Goal: Task Accomplishment & Management: Manage account settings

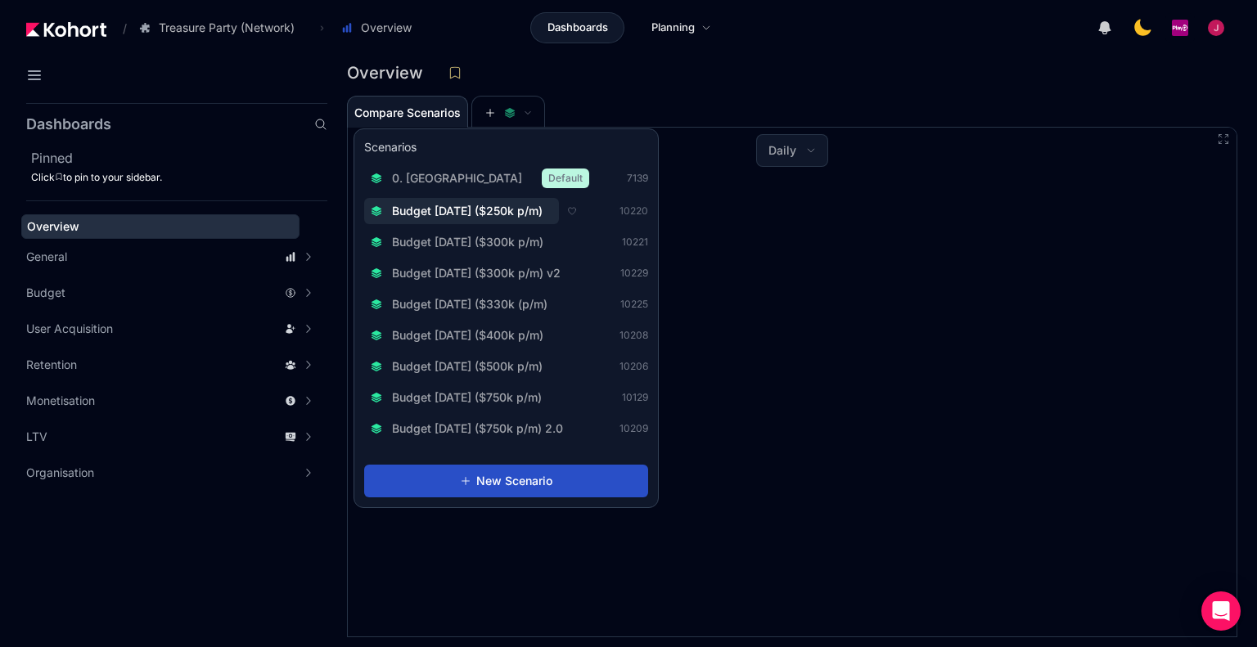
click at [523, 213] on span "Budget [DATE] ($250k p/m)" at bounding box center [467, 211] width 151 height 16
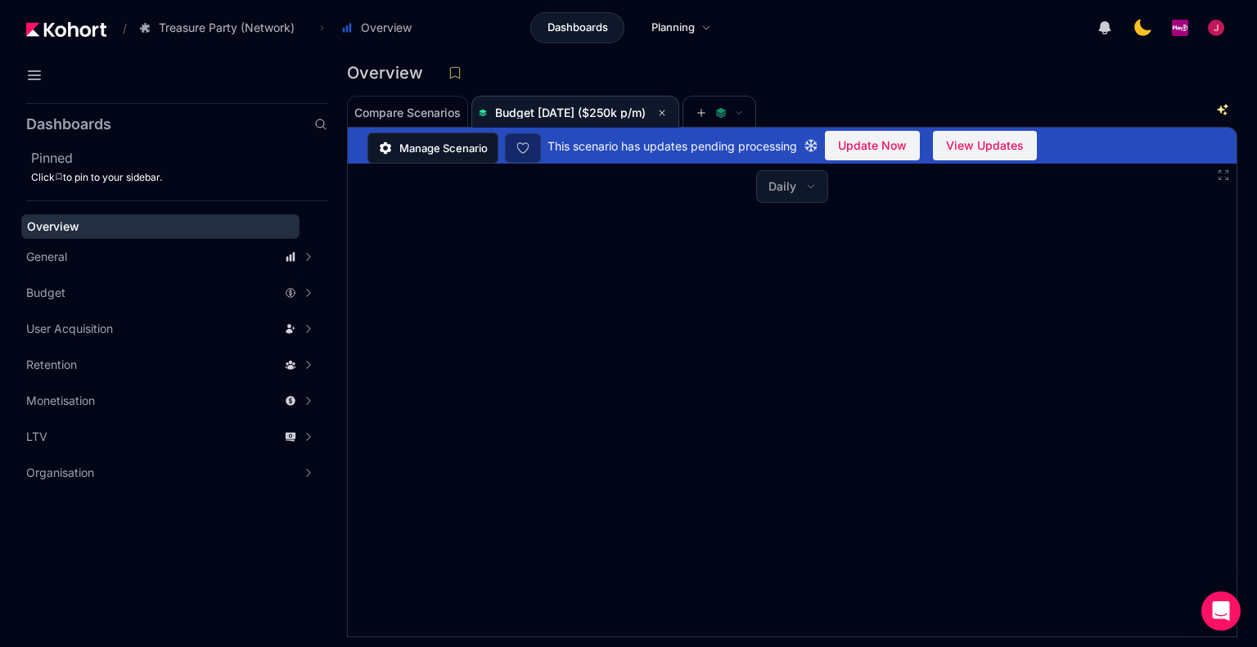
click at [445, 155] on span "Manage Scenario" at bounding box center [443, 148] width 88 height 16
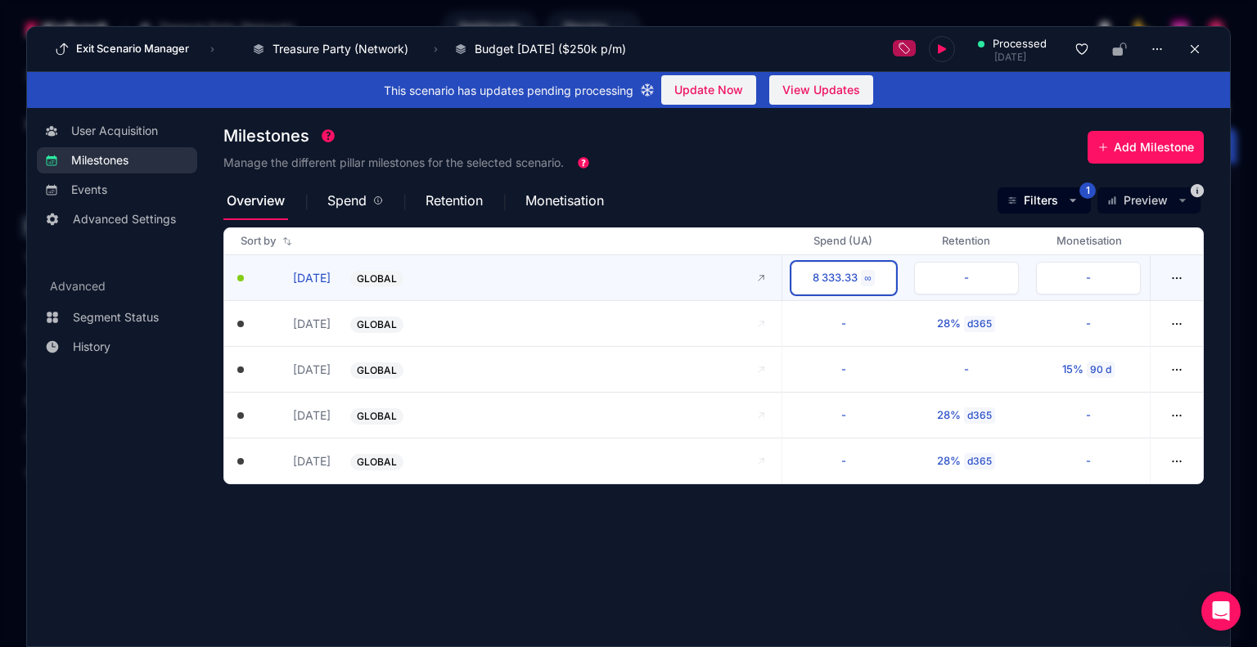
click at [848, 274] on div "8 333.33" at bounding box center [834, 278] width 45 height 16
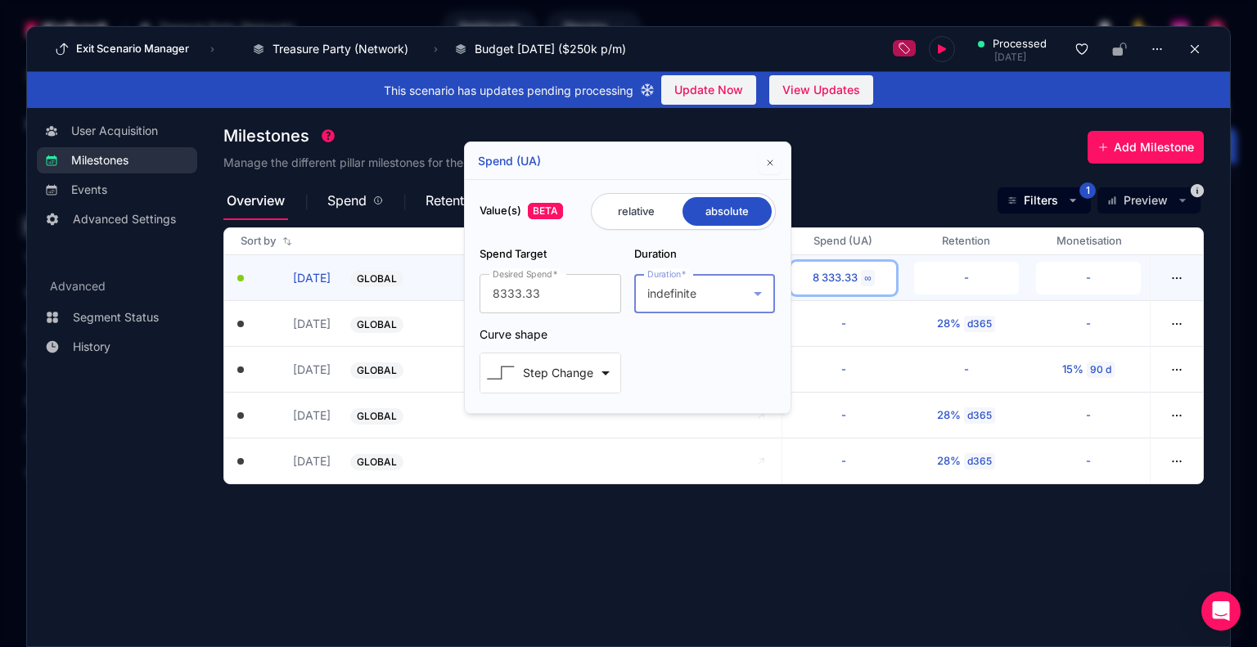
click at [737, 290] on div "indefinite" at bounding box center [700, 294] width 106 height 20
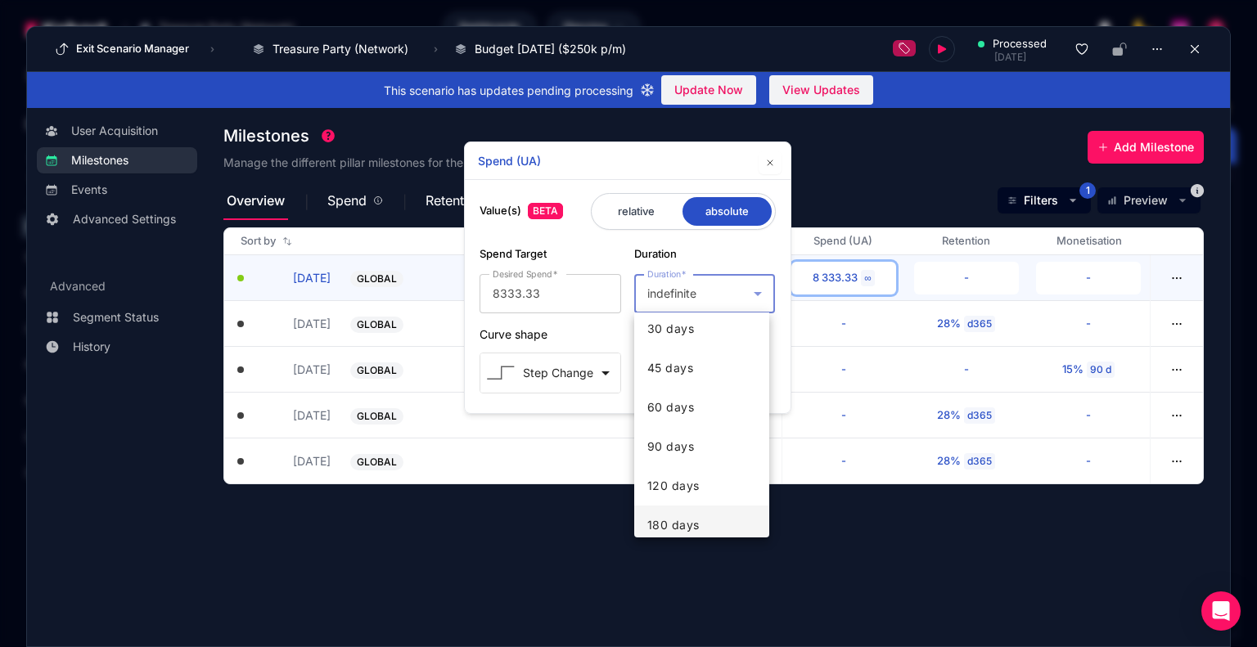
scroll to position [327, 0]
click at [692, 332] on span "60 days" at bounding box center [670, 326] width 47 height 20
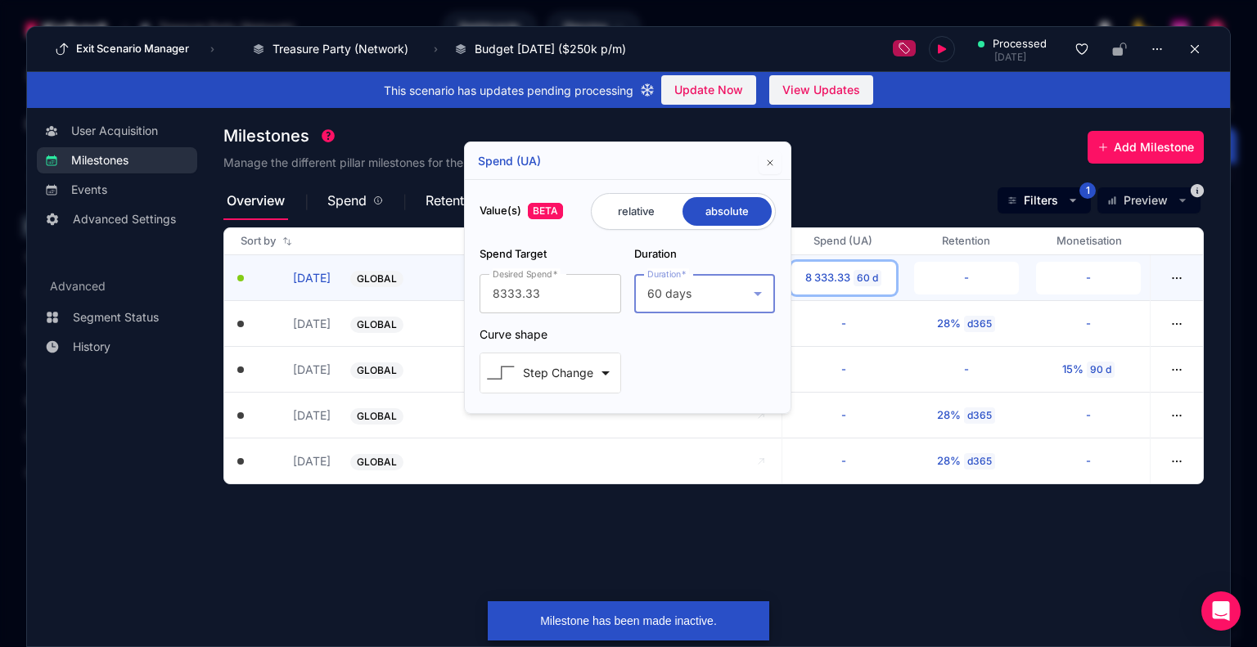
click at [577, 377] on div "Step Change" at bounding box center [558, 373] width 70 height 20
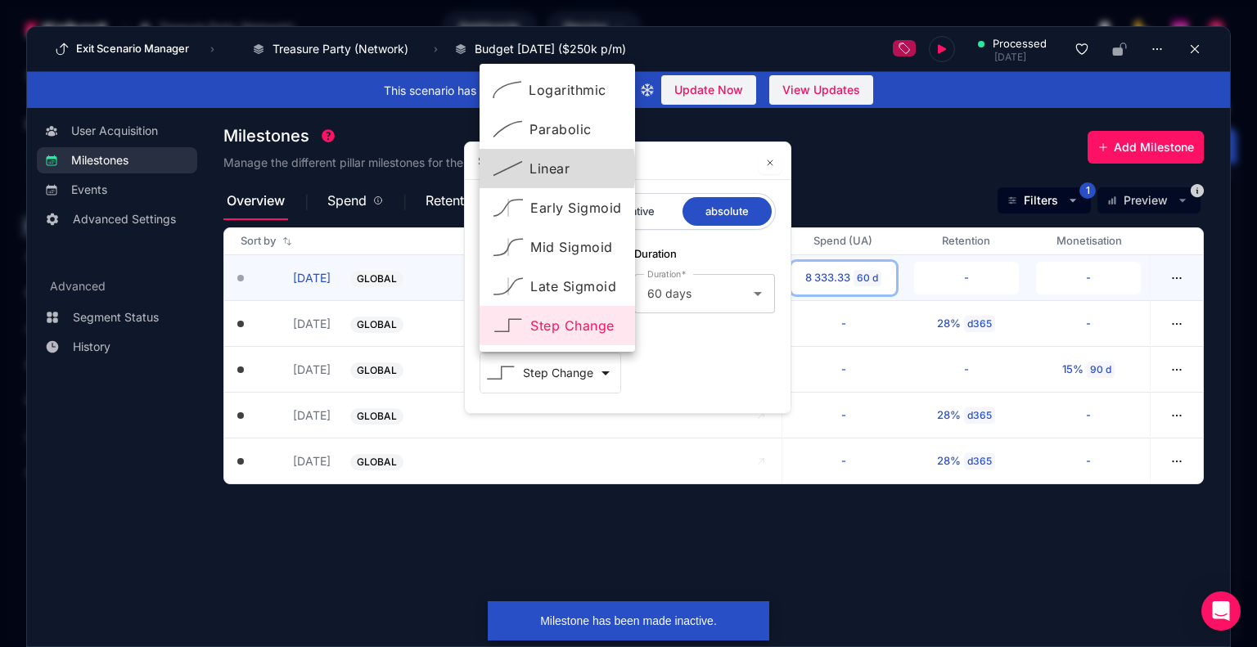
click at [550, 169] on div "Linear" at bounding box center [556, 169] width 129 height 20
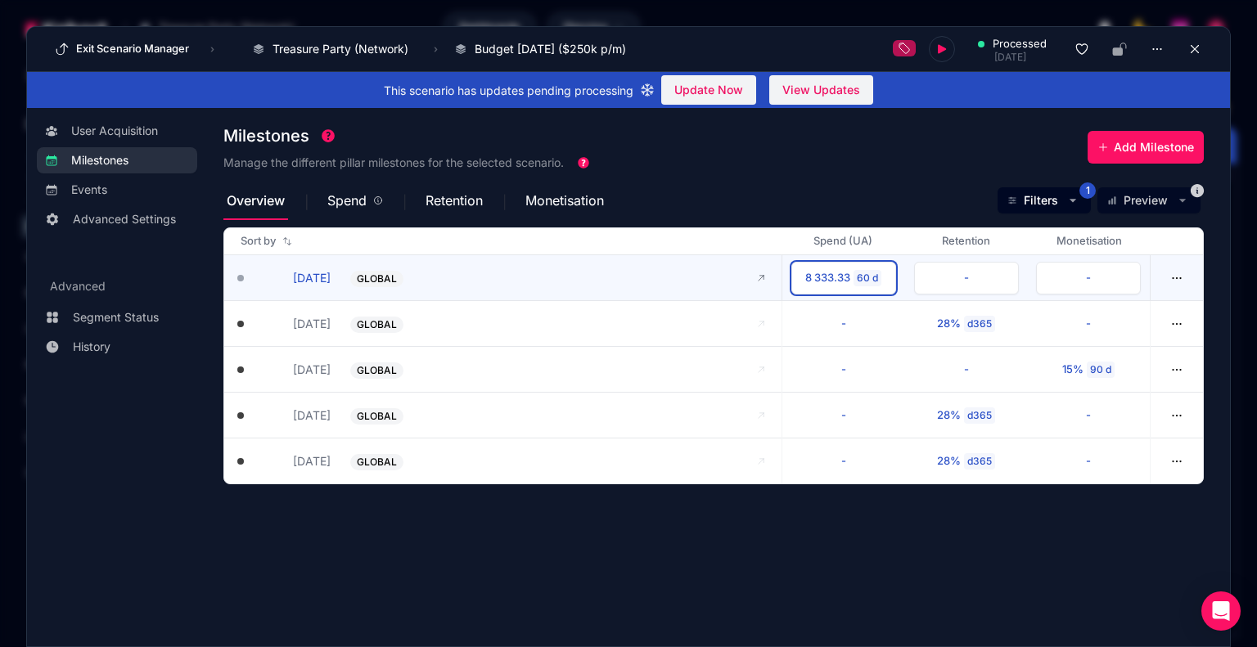
click at [817, 281] on div "8 333.33" at bounding box center [827, 278] width 45 height 16
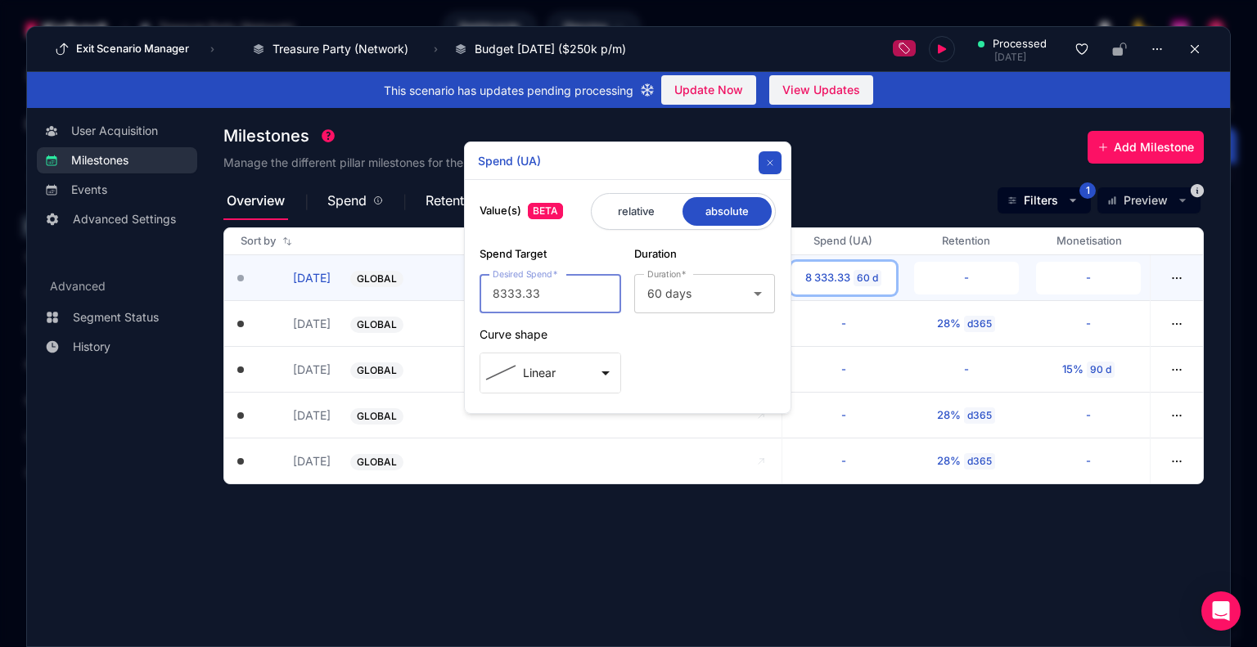
click at [767, 162] on icon "button" at bounding box center [770, 163] width 10 height 10
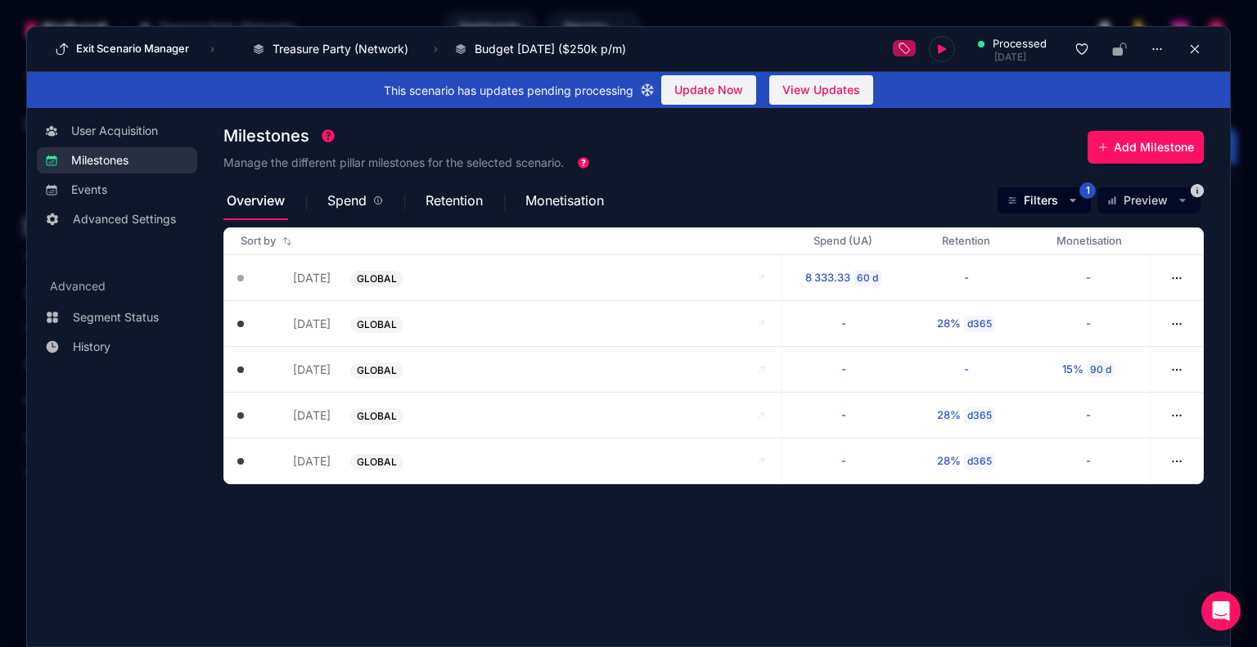
click at [621, 601] on section "Milestones Manage the different pillar milestones for the selected scenario. Ad…" at bounding box center [726, 369] width 1006 height 502
click at [602, 577] on section "Milestones Manage the different pillar milestones for the selected scenario. Ad…" at bounding box center [726, 369] width 1006 height 502
click at [668, 570] on section "Milestones Manage the different pillar milestones for the selected scenario. Ad…" at bounding box center [726, 369] width 1006 height 502
click at [1191, 53] on icon at bounding box center [1194, 49] width 15 height 15
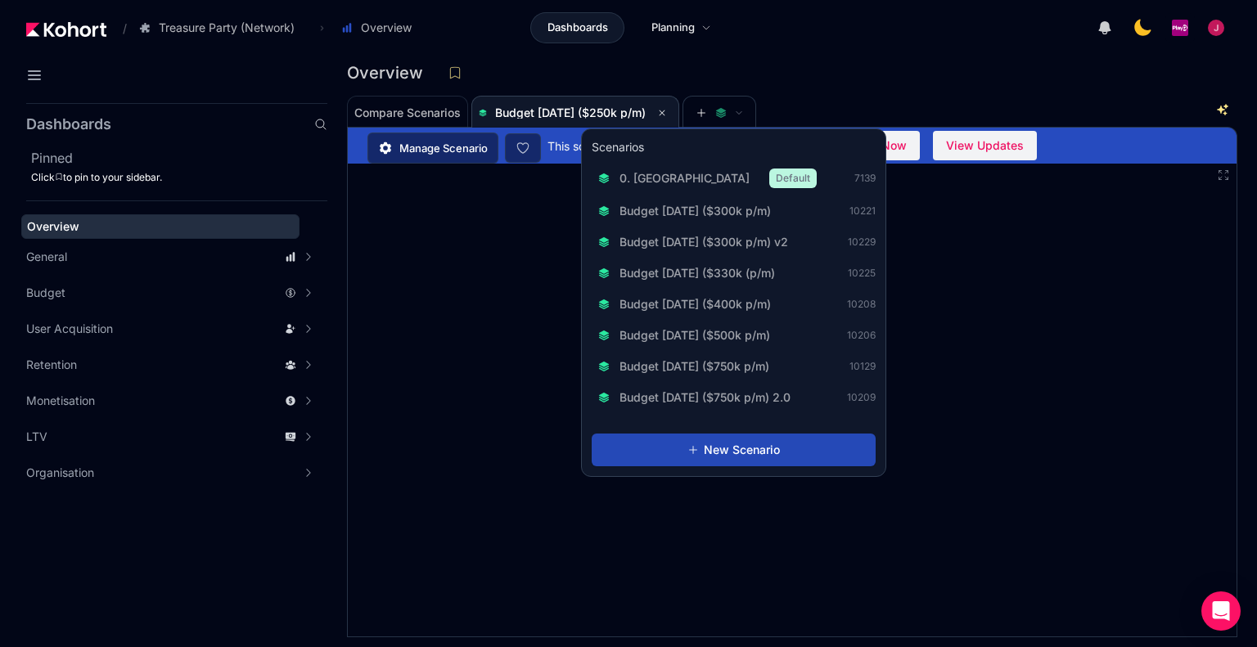
click at [745, 451] on span "New Scenario" at bounding box center [742, 450] width 76 height 16
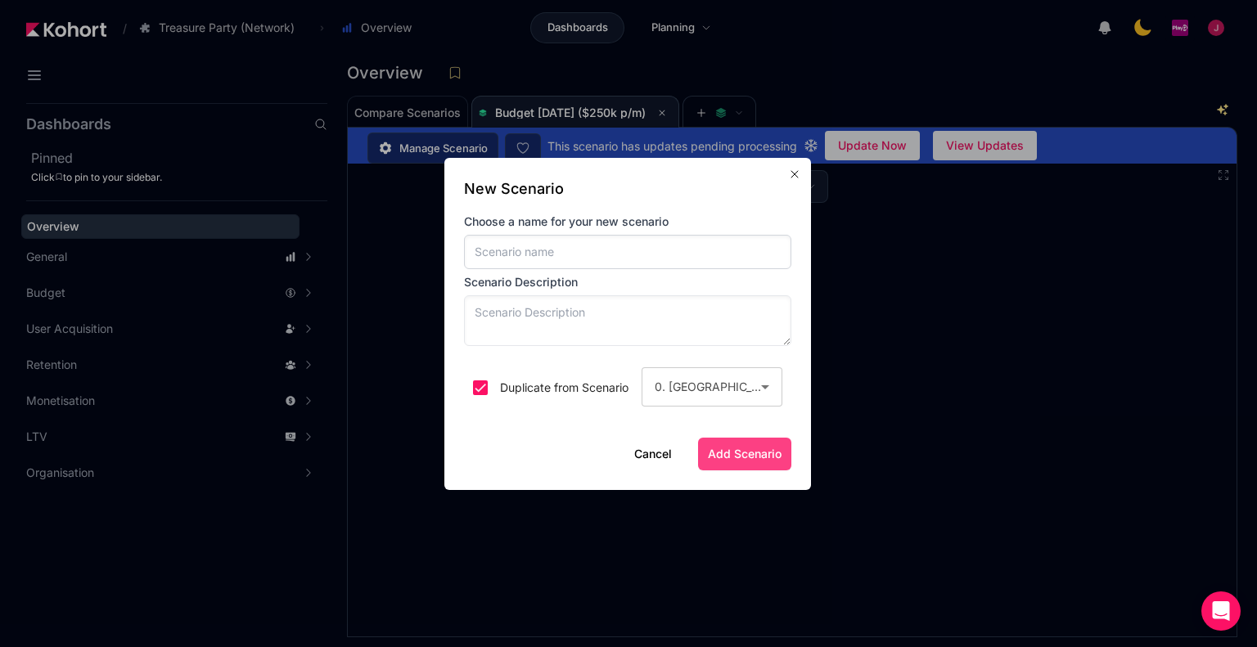
click at [576, 253] on input at bounding box center [627, 252] width 327 height 34
type input "V"
type input "Budget [DATE] ($250k p/m gradual)"
click at [718, 387] on div "0. [GEOGRAPHIC_DATA]" at bounding box center [707, 387] width 106 height 20
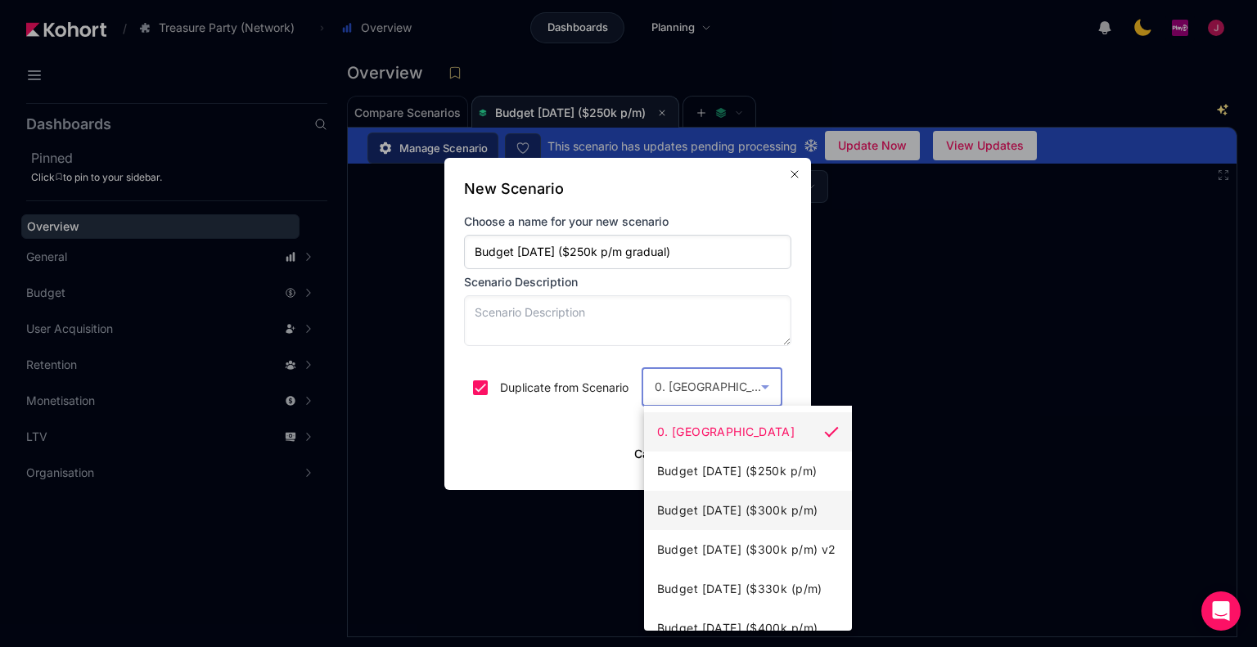
click at [755, 504] on span "Budget [DATE] ($300k p/m)" at bounding box center [737, 511] width 161 height 20
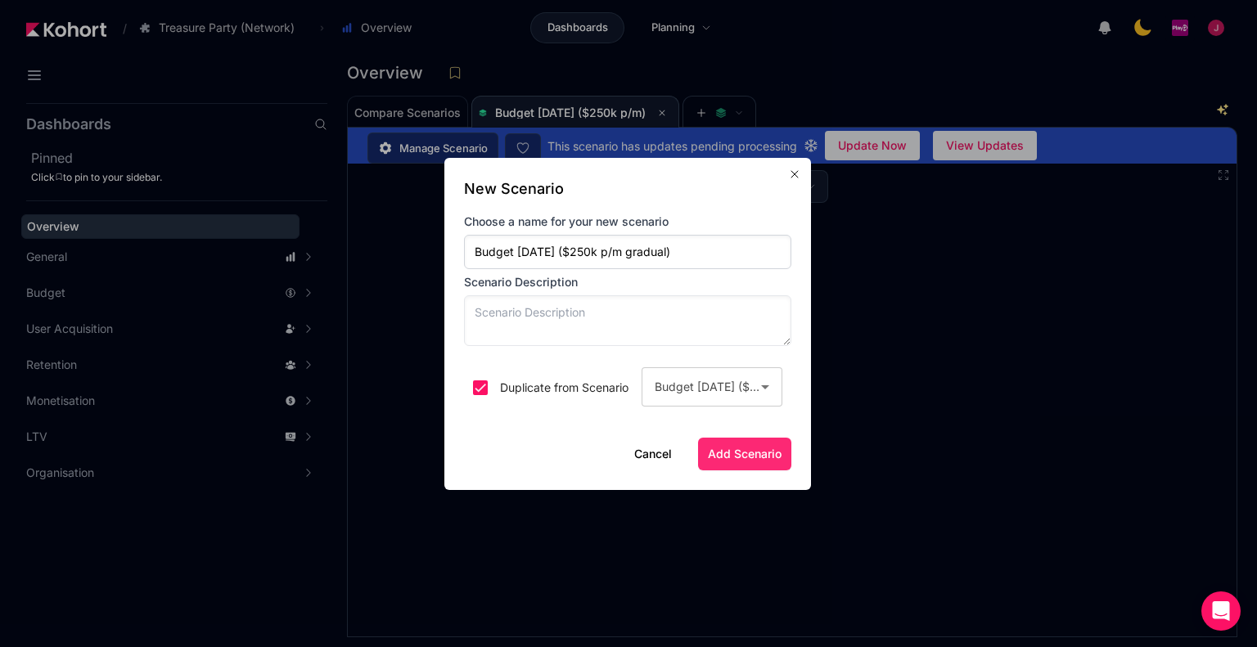
click at [745, 455] on span "Add Scenario" at bounding box center [745, 454] width 74 height 16
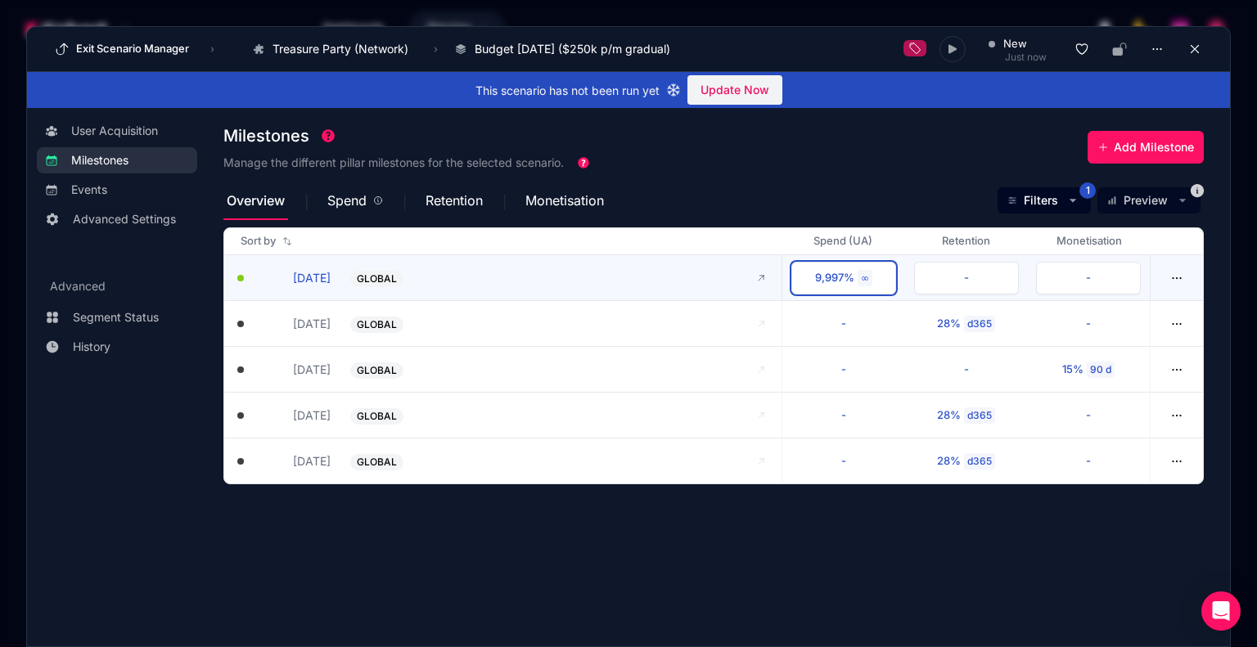
click at [824, 281] on div "9,997%" at bounding box center [834, 278] width 39 height 16
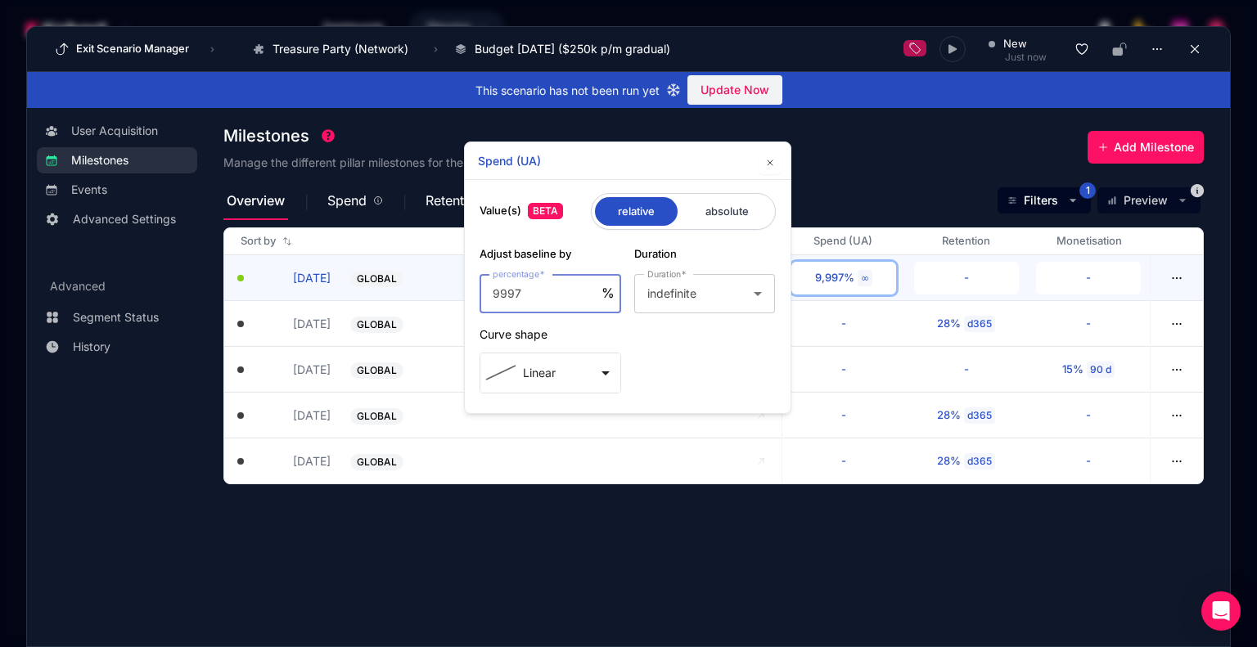
click at [881, 191] on div "Overview Spend Retention Monetisation Filters 1 Preview" at bounding box center [713, 200] width 980 height 39
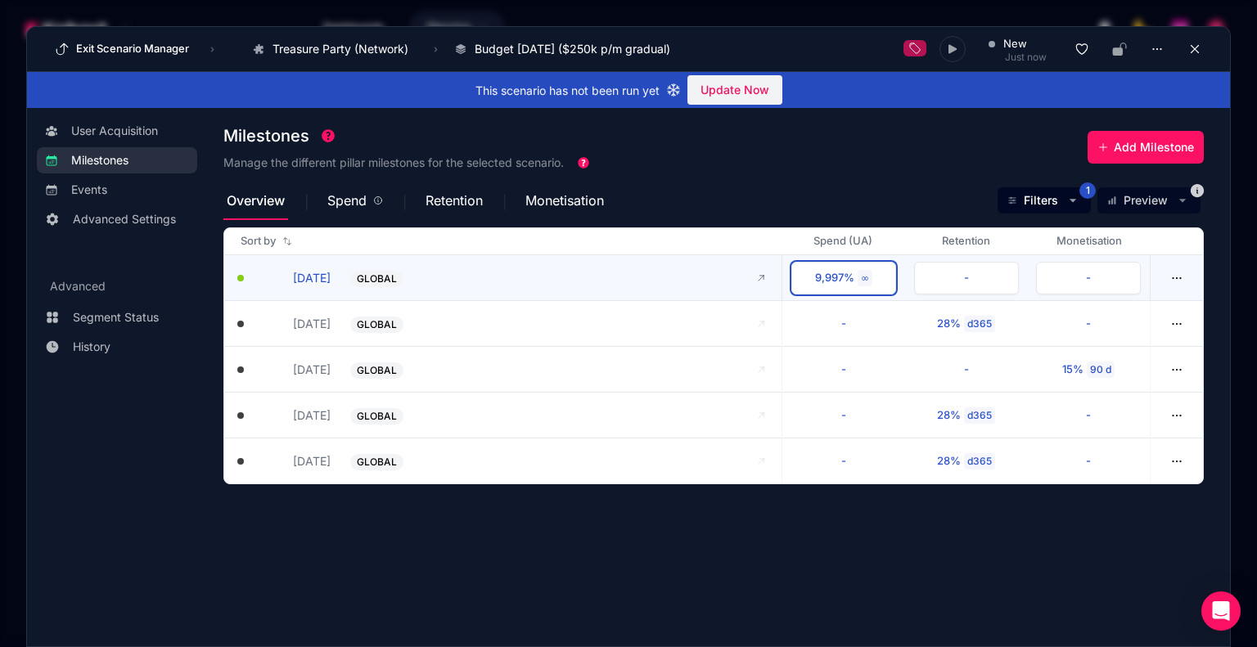
click at [855, 280] on button "9,997% ∞" at bounding box center [843, 278] width 105 height 33
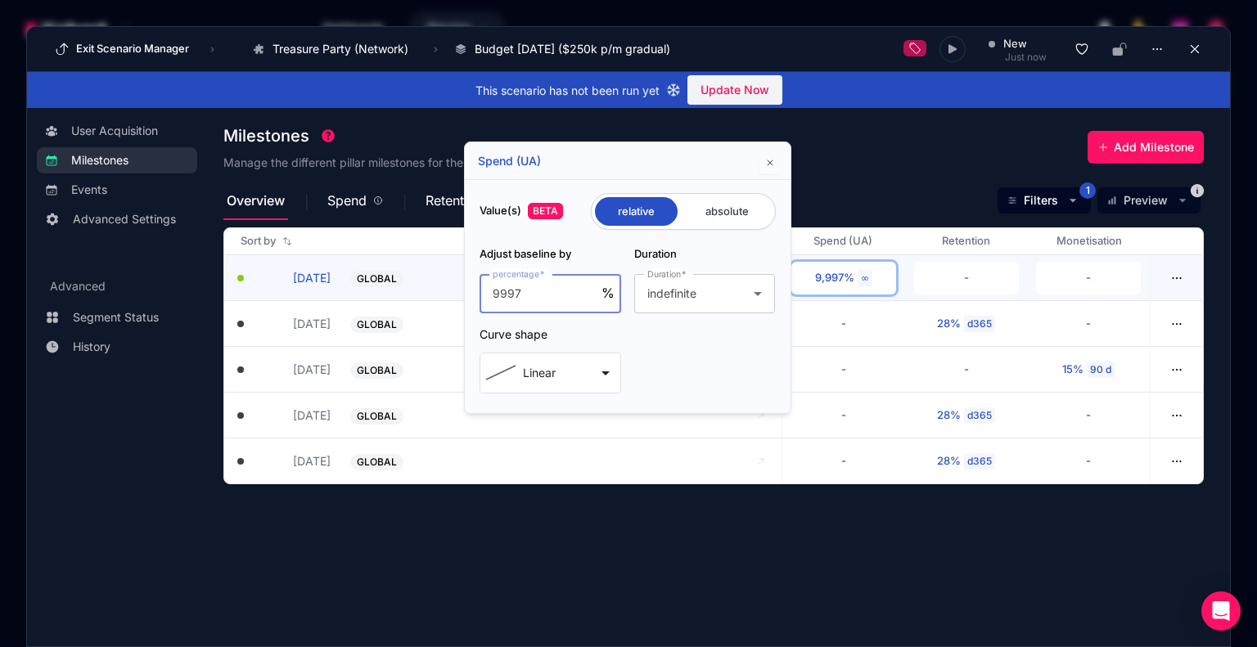
click at [613, 287] on span "%" at bounding box center [607, 293] width 13 height 16
click at [715, 214] on input "radio" at bounding box center [726, 211] width 89 height 29
radio input "true"
radio input "false"
click at [560, 301] on input "9997" at bounding box center [549, 294] width 115 height 20
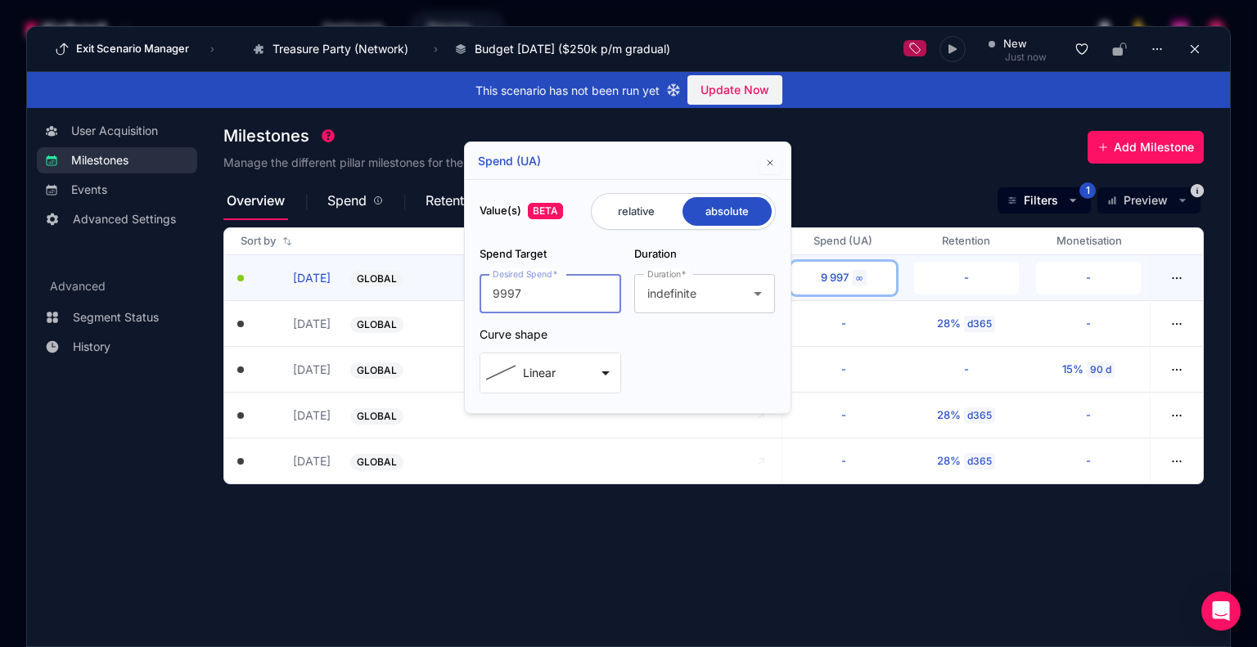
drag, startPoint x: 573, startPoint y: 290, endPoint x: 470, endPoint y: 294, distance: 102.3
click at [470, 294] on div "Value(s) BETA relative absolute Spend Target Desired Spend 9997 Duration Durati…" at bounding box center [628, 296] width 326 height 234
click at [683, 299] on span "indefinite" at bounding box center [671, 293] width 49 height 14
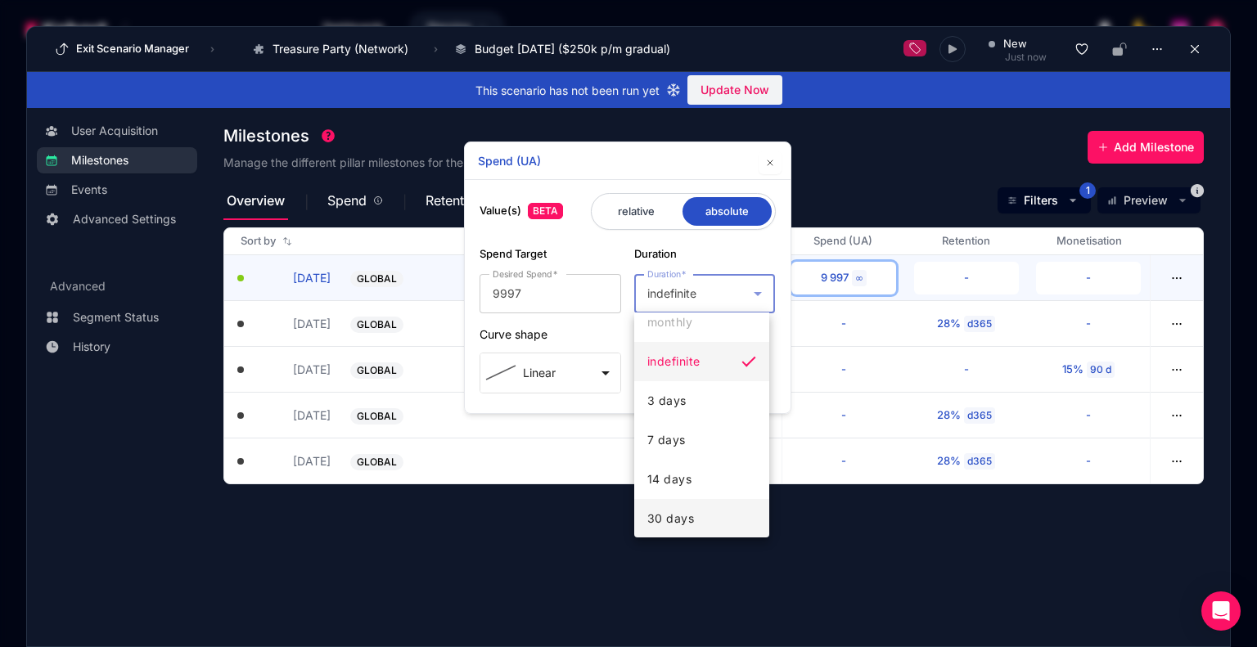
scroll to position [82, 0]
click at [686, 493] on span "30 days" at bounding box center [670, 493] width 47 height 20
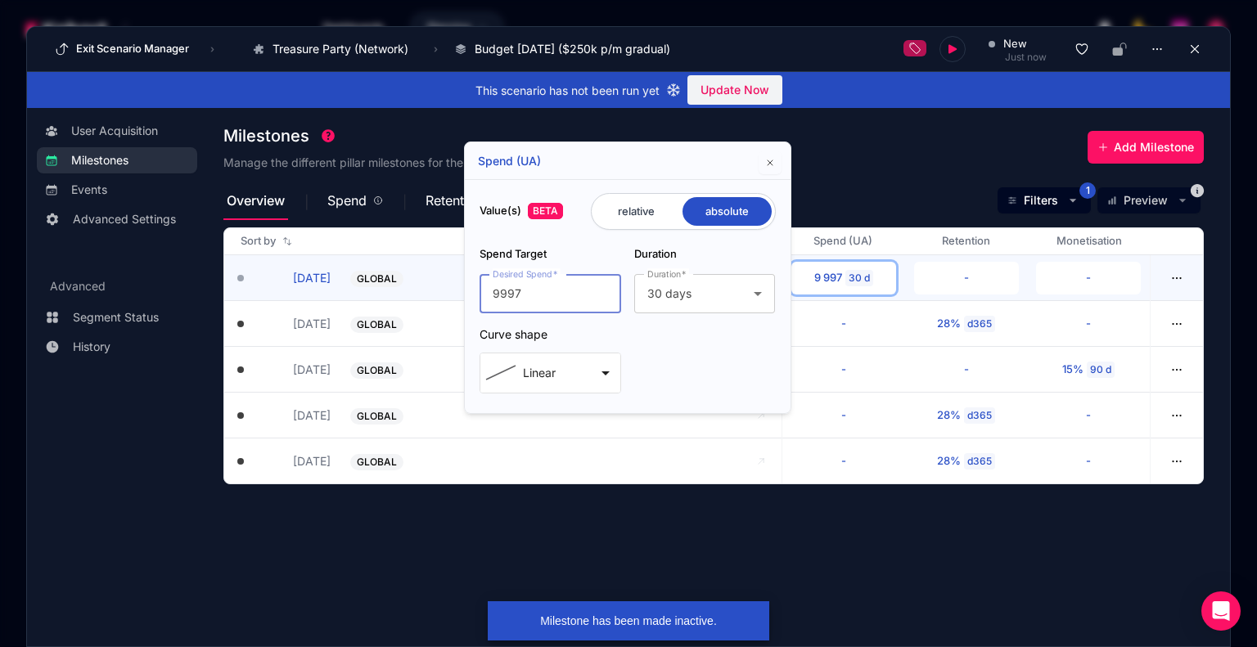
click at [573, 290] on input "9997" at bounding box center [549, 294] width 115 height 20
drag, startPoint x: 560, startPoint y: 294, endPoint x: 458, endPoint y: 296, distance: 102.3
click at [461, 296] on body "/ Dashboards Planning Exit Scenario Manager › Treasure Party (Network) Go to pr…" at bounding box center [628, 323] width 1257 height 647
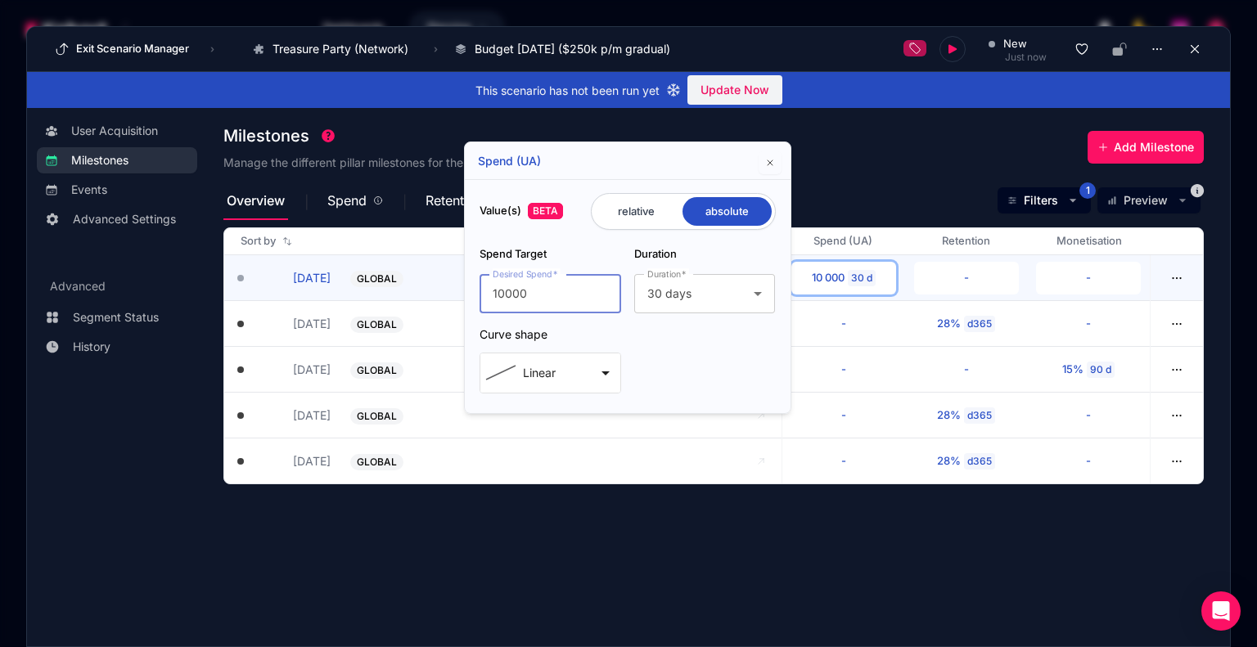
type input "10000"
click at [728, 364] on div "Spend Target Desired Spend 10000 Duration Duration 30 days Curve shape Linear a…" at bounding box center [627, 319] width 296 height 147
click at [772, 161] on icon "button" at bounding box center [770, 163] width 10 height 10
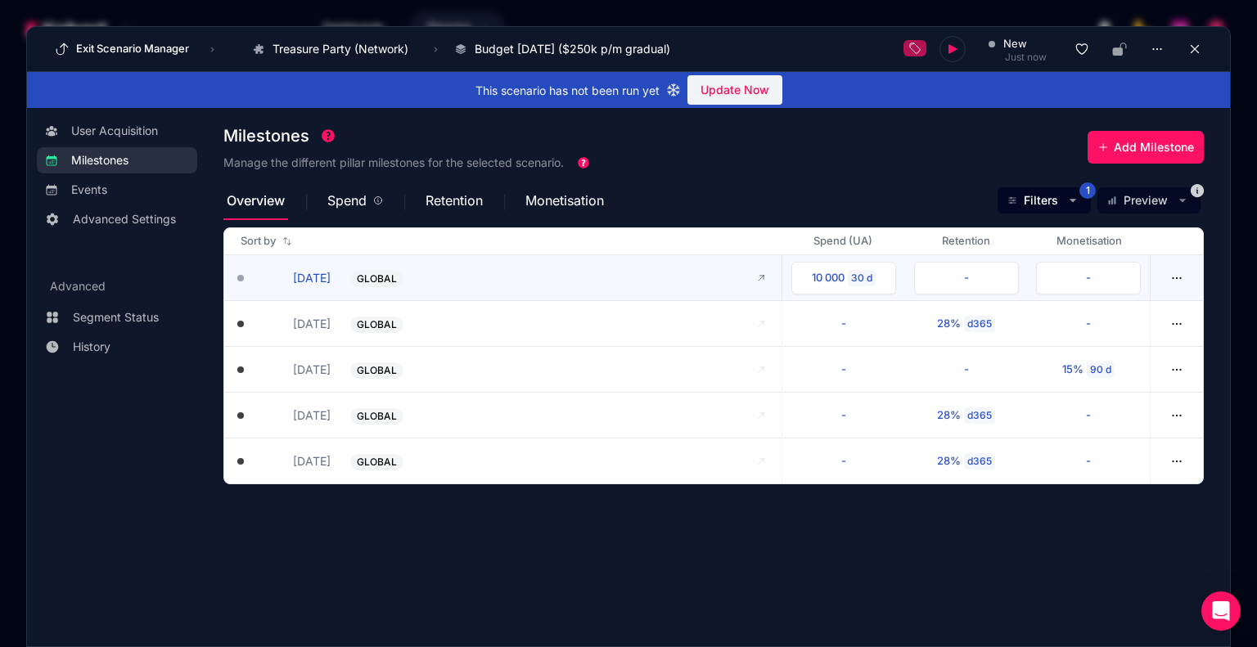
click at [303, 274] on button "[DATE]" at bounding box center [294, 277] width 74 height 17
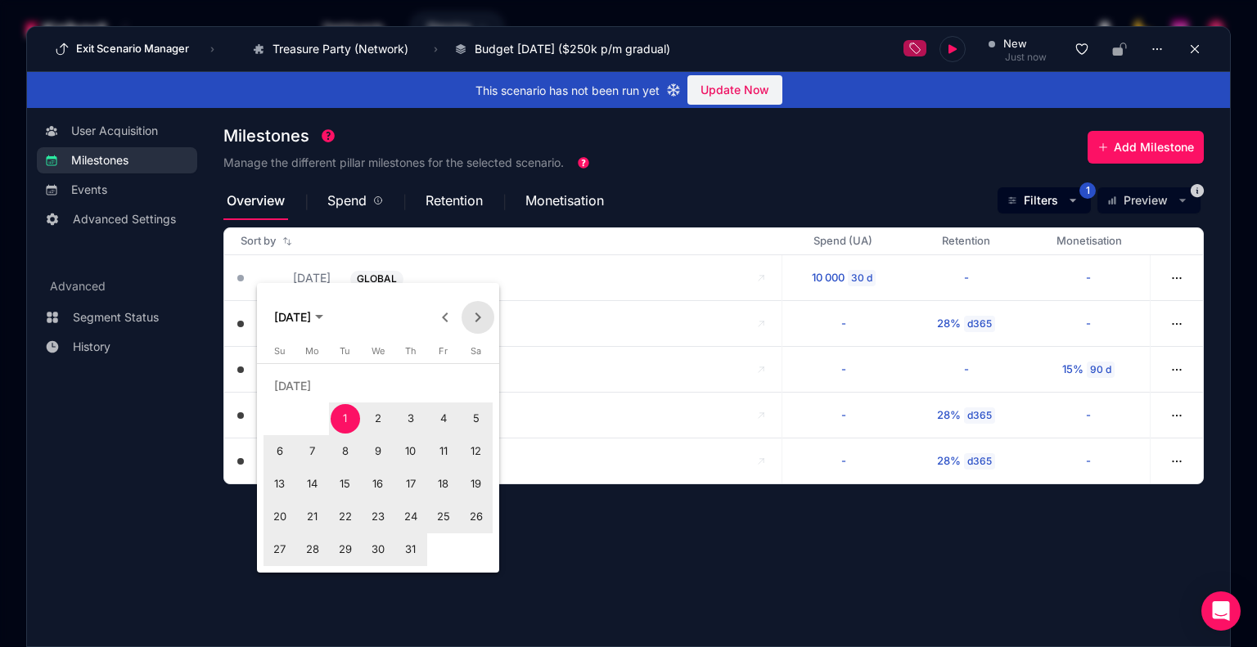
click at [474, 315] on span "Next month" at bounding box center [477, 317] width 33 height 33
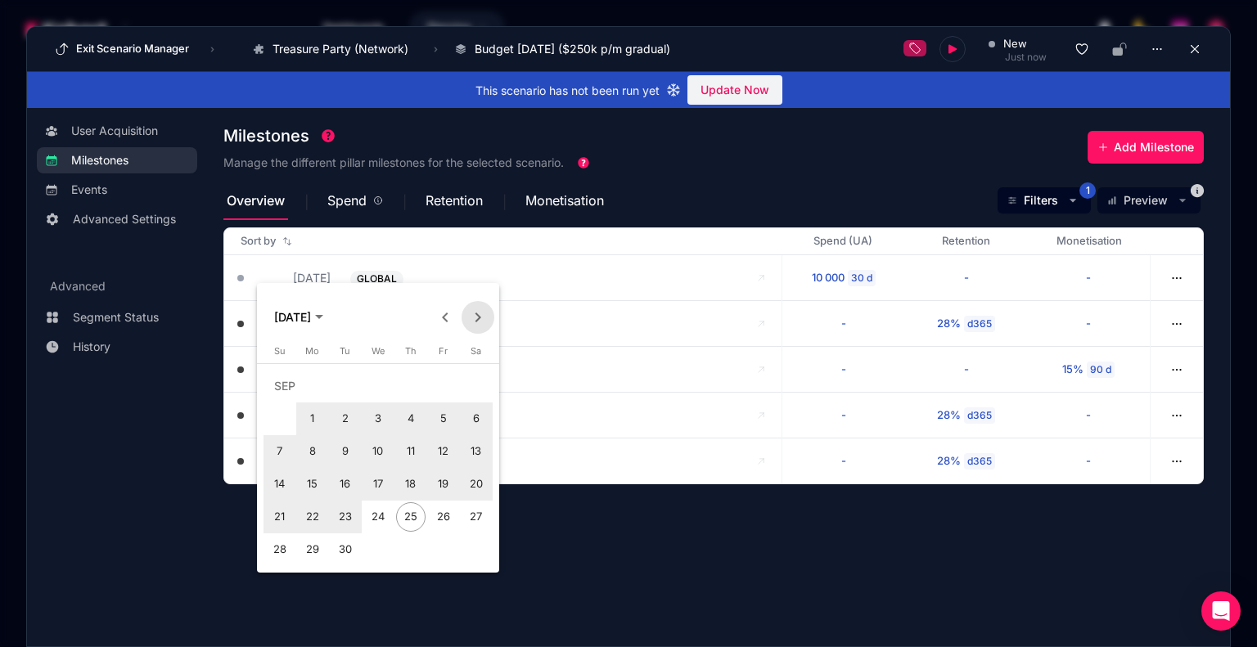
click at [474, 315] on span "Next month" at bounding box center [477, 317] width 33 height 33
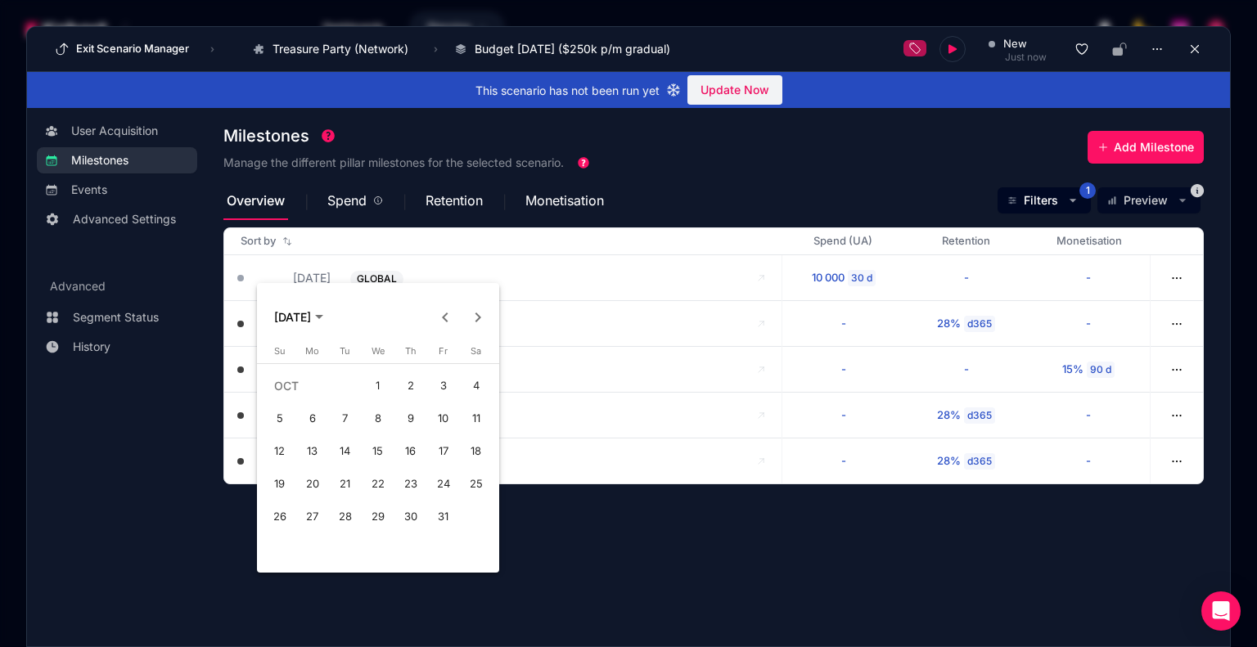
click at [377, 384] on span "1" at bounding box center [377, 385] width 29 height 29
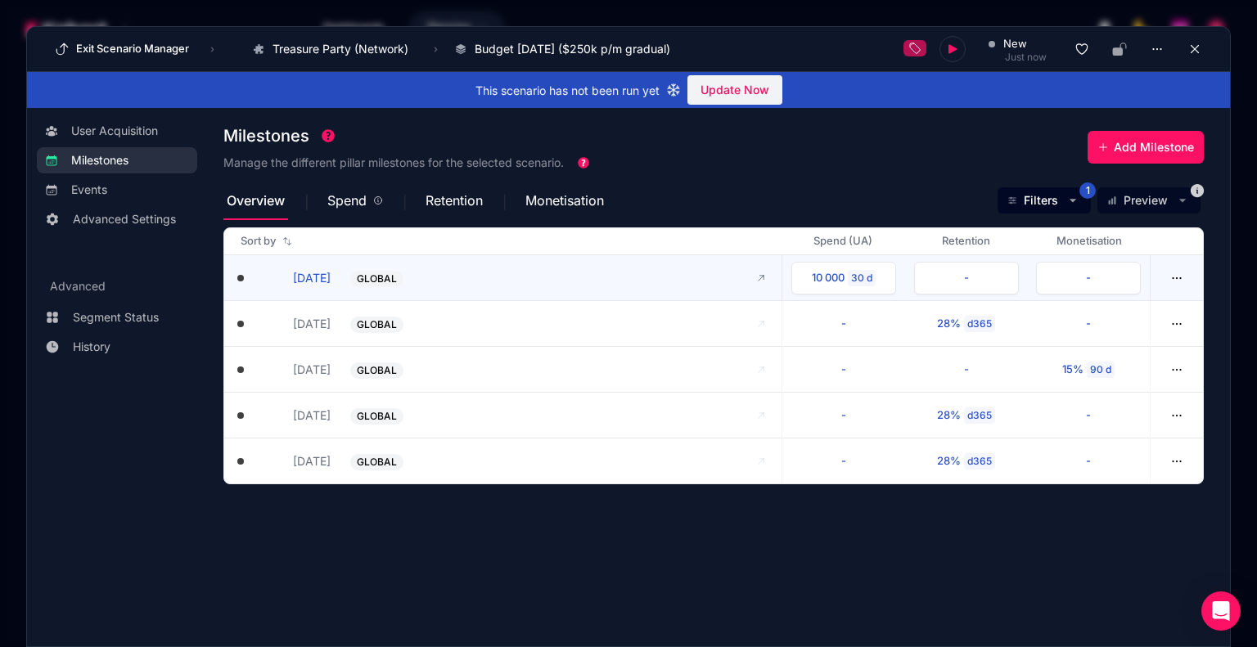
click at [353, 280] on div "GLOBAL" at bounding box center [377, 279] width 50 height 16
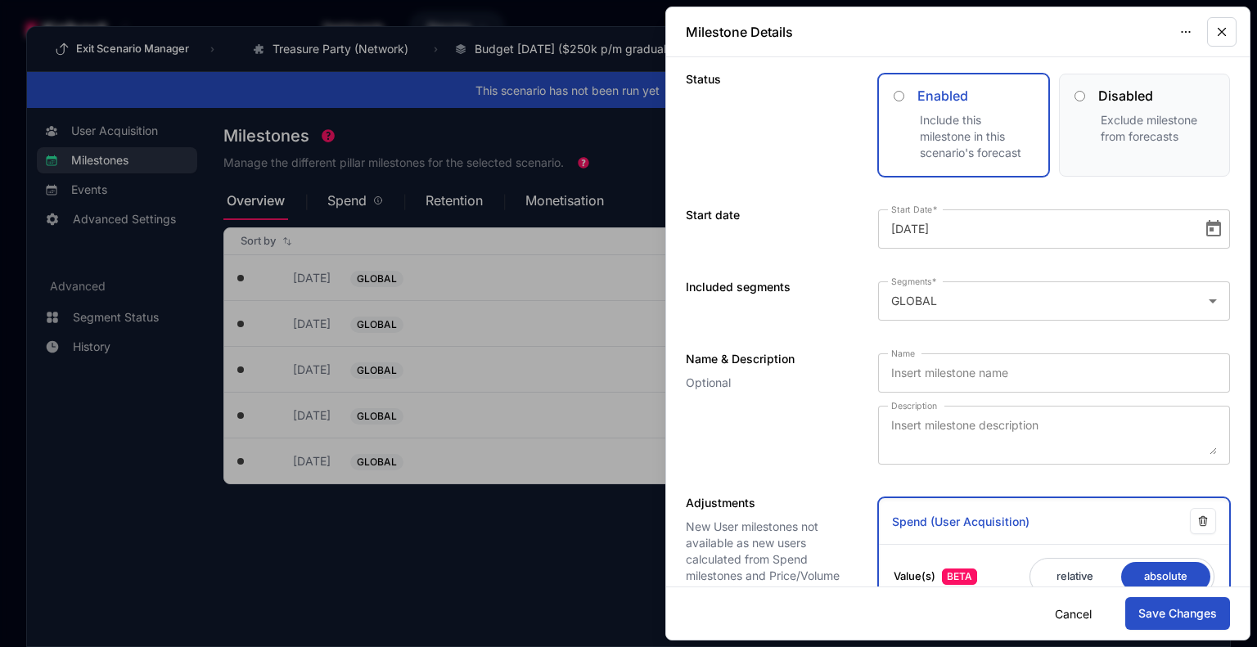
click at [1229, 37] on button "button" at bounding box center [1221, 31] width 29 height 29
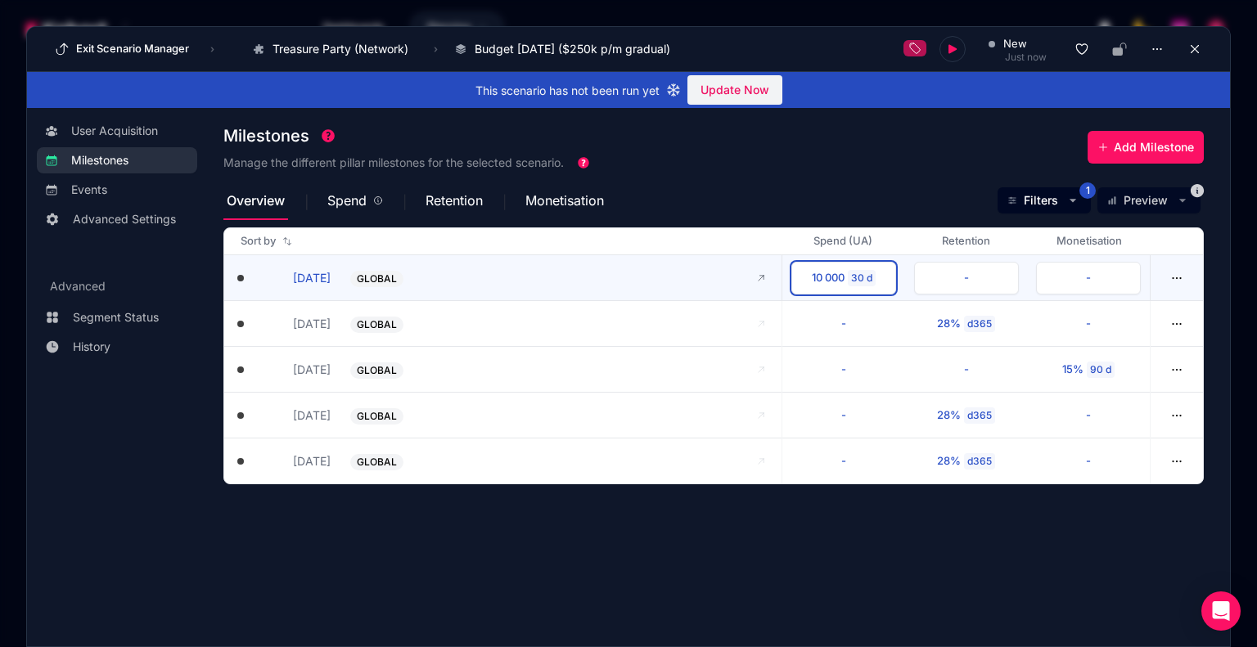
click at [832, 268] on button "10 000 30 d" at bounding box center [843, 278] width 105 height 33
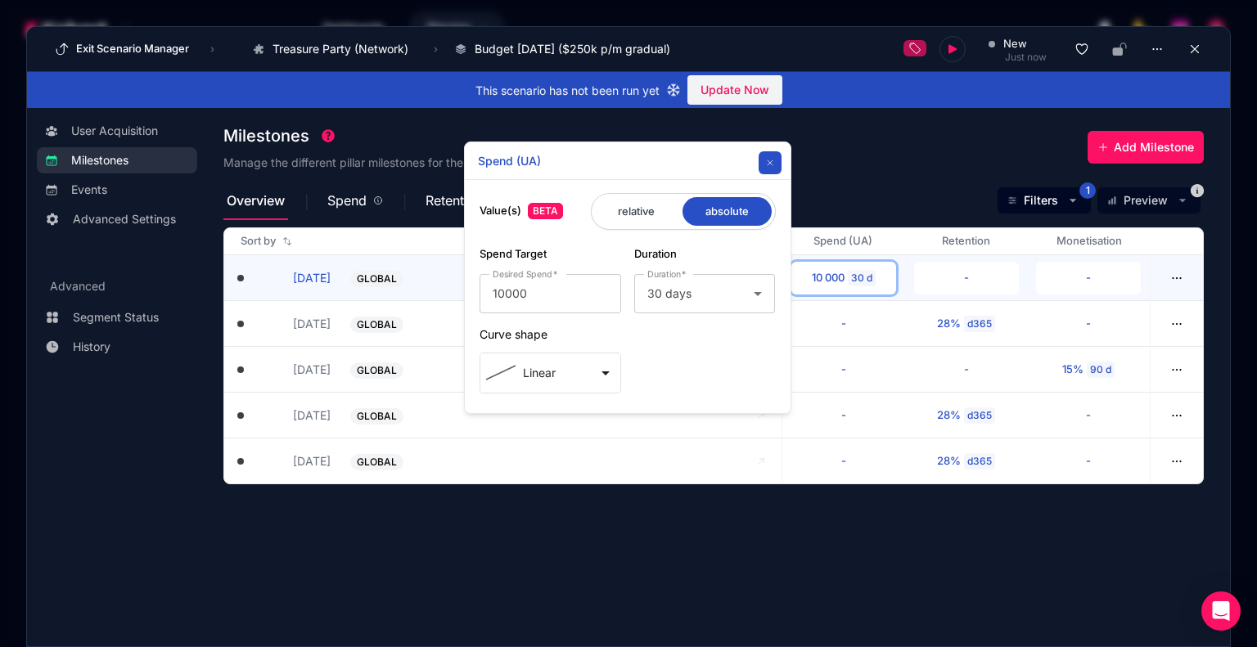
click at [776, 162] on button "button" at bounding box center [769, 162] width 23 height 23
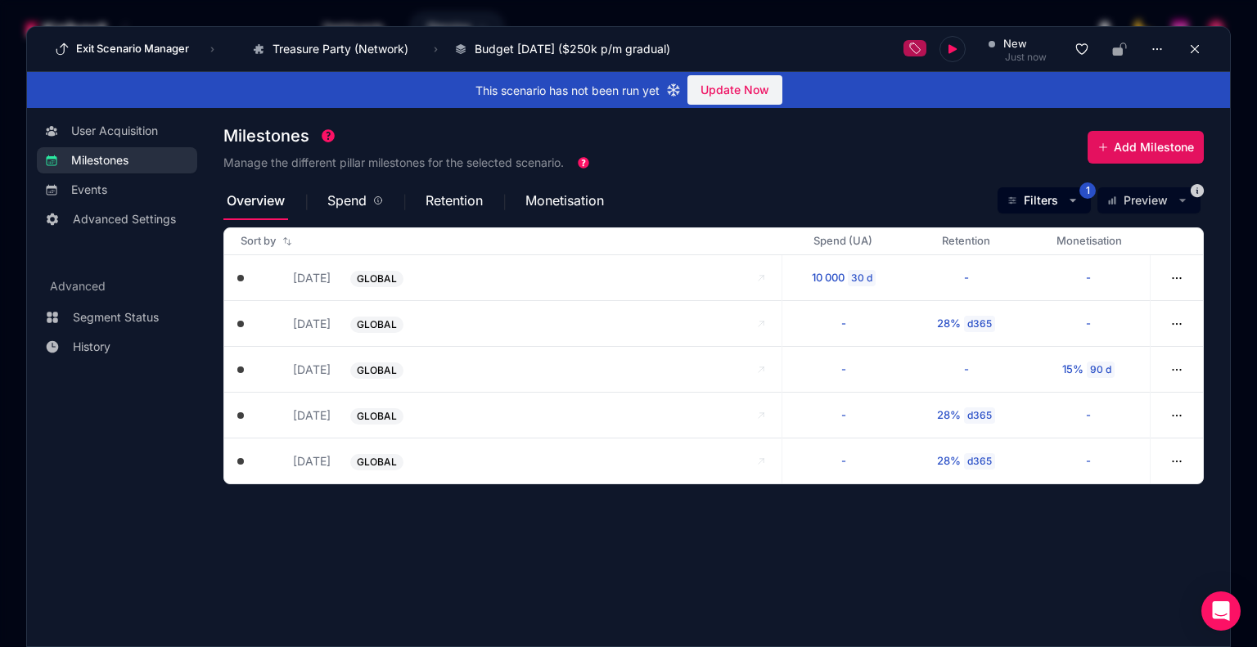
click at [1145, 149] on span "Add Milestone" at bounding box center [1153, 147] width 80 height 16
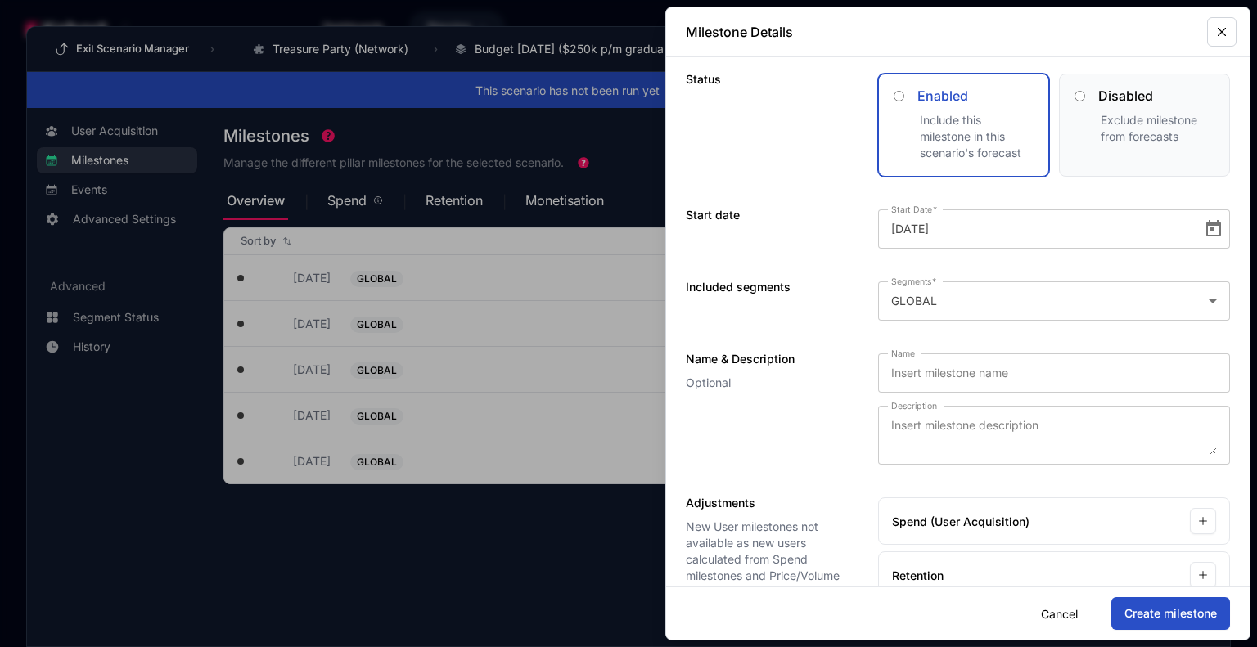
click at [1221, 32] on icon "button" at bounding box center [1221, 32] width 7 height 7
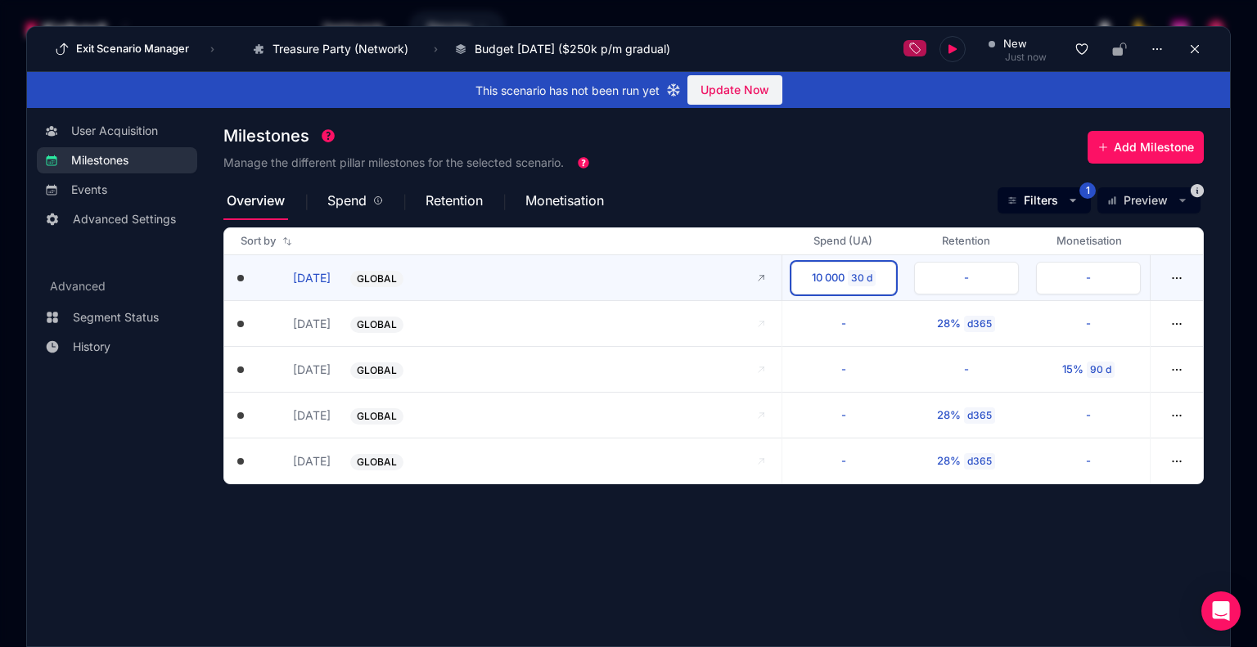
click at [822, 271] on div "10 000" at bounding box center [828, 278] width 33 height 16
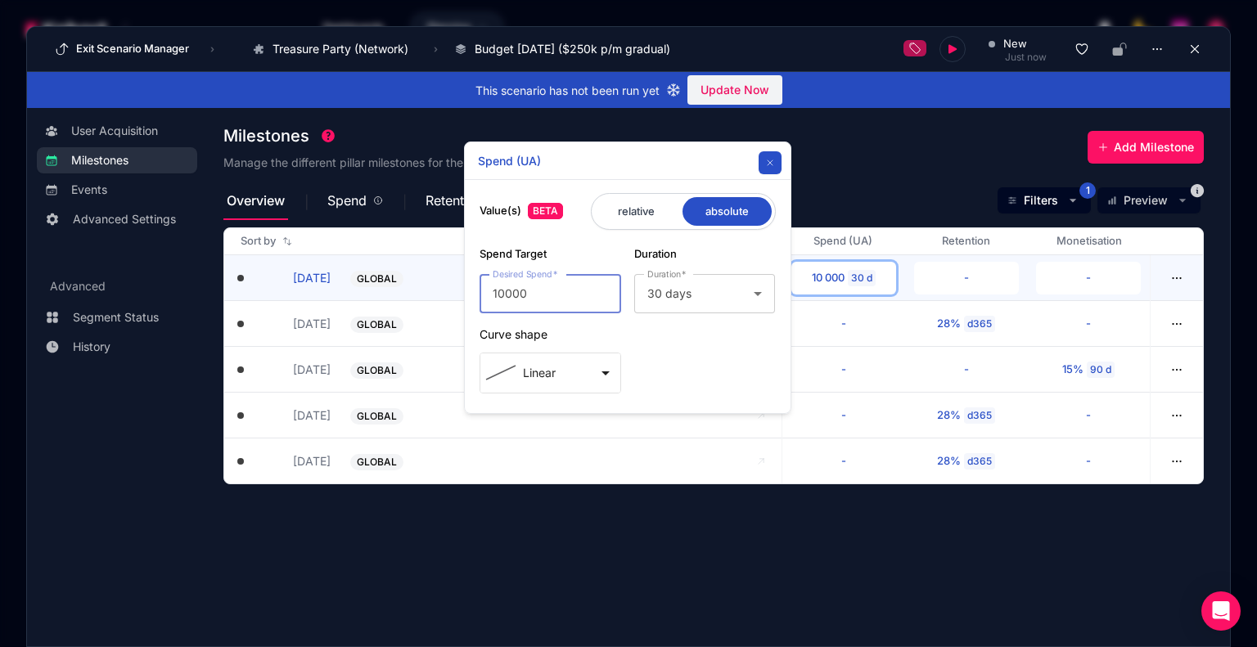
click at [773, 160] on icon "button" at bounding box center [770, 163] width 10 height 10
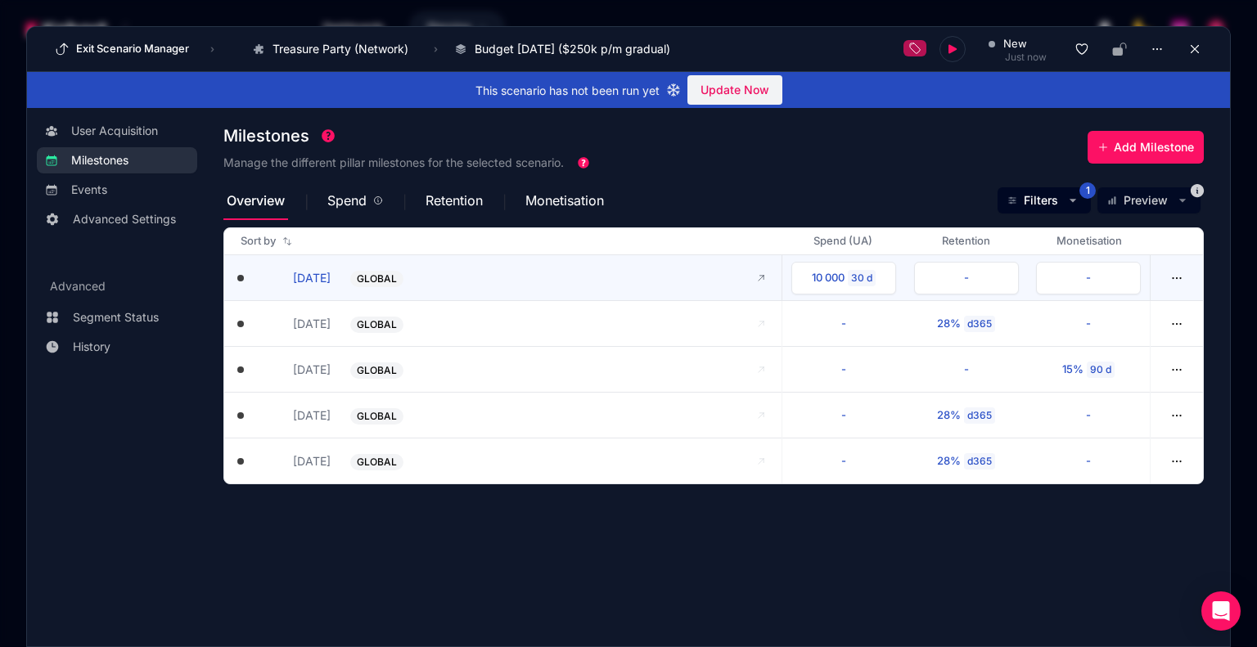
click at [390, 280] on span "GLOBAL" at bounding box center [377, 278] width 40 height 13
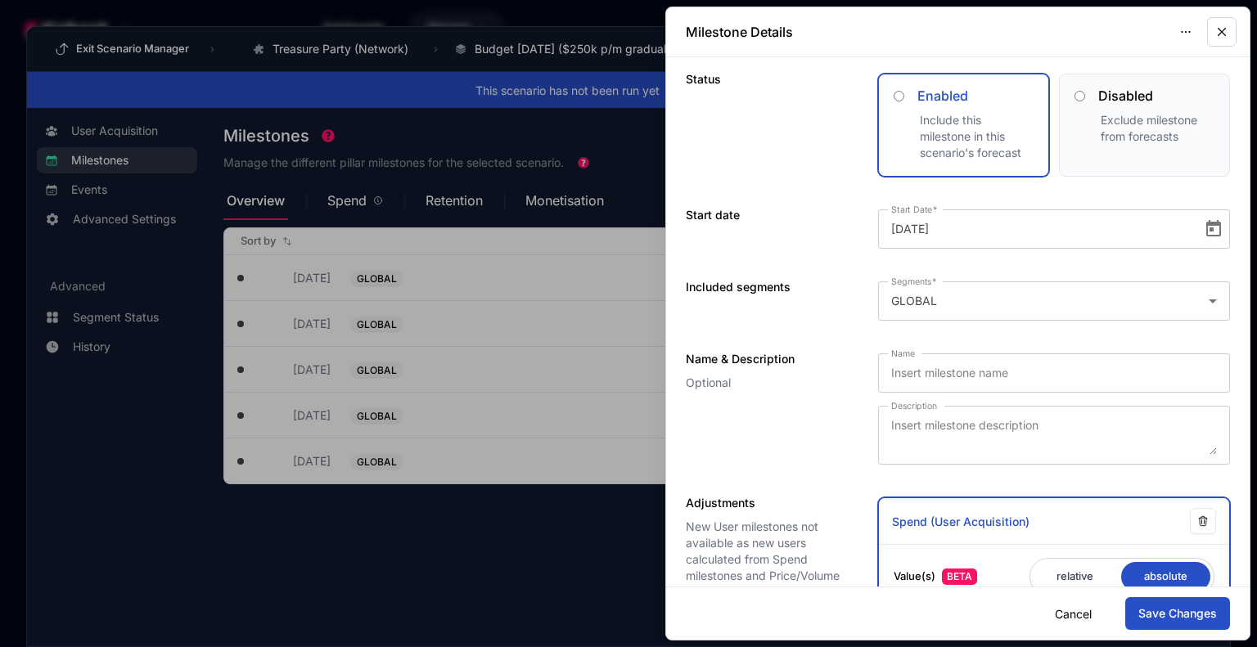
click at [1217, 29] on icon "button" at bounding box center [1221, 32] width 15 height 15
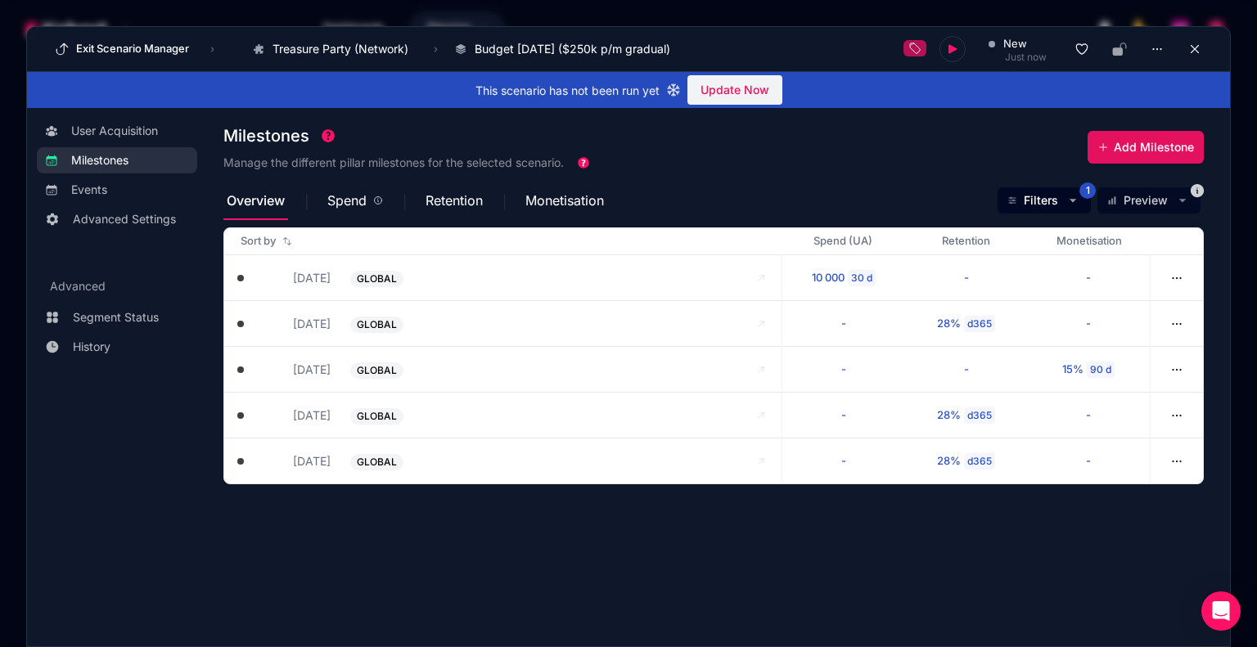
click at [1146, 144] on span "Add Milestone" at bounding box center [1153, 147] width 80 height 16
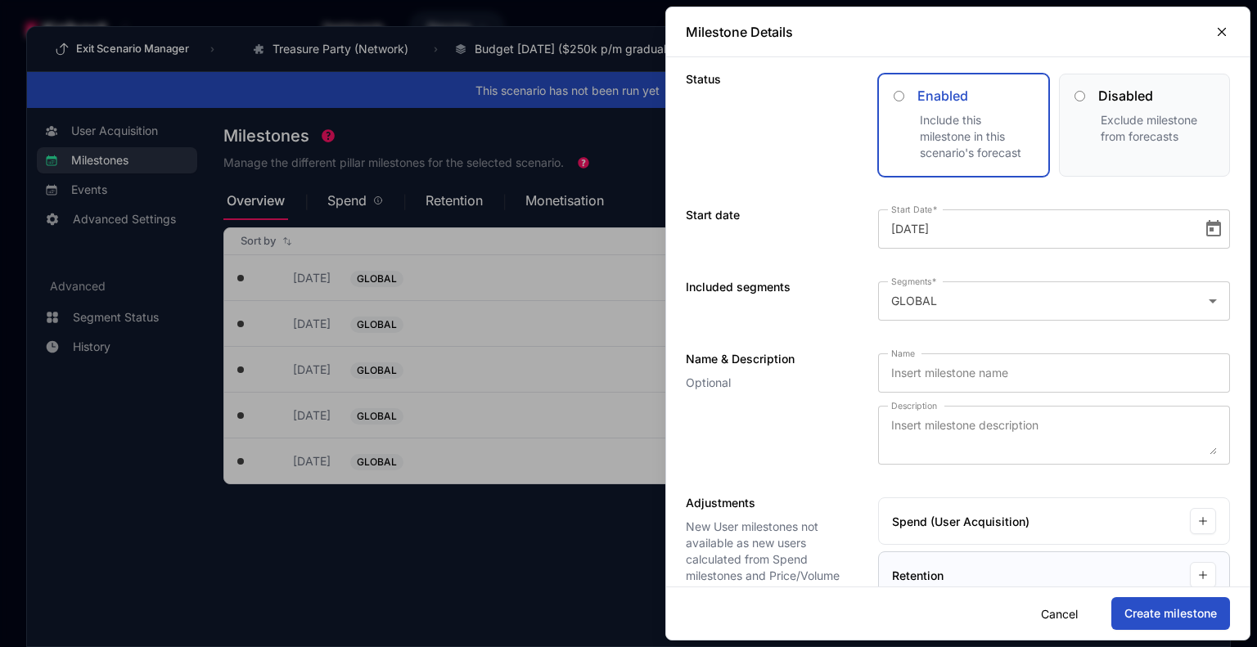
scroll to position [79, 0]
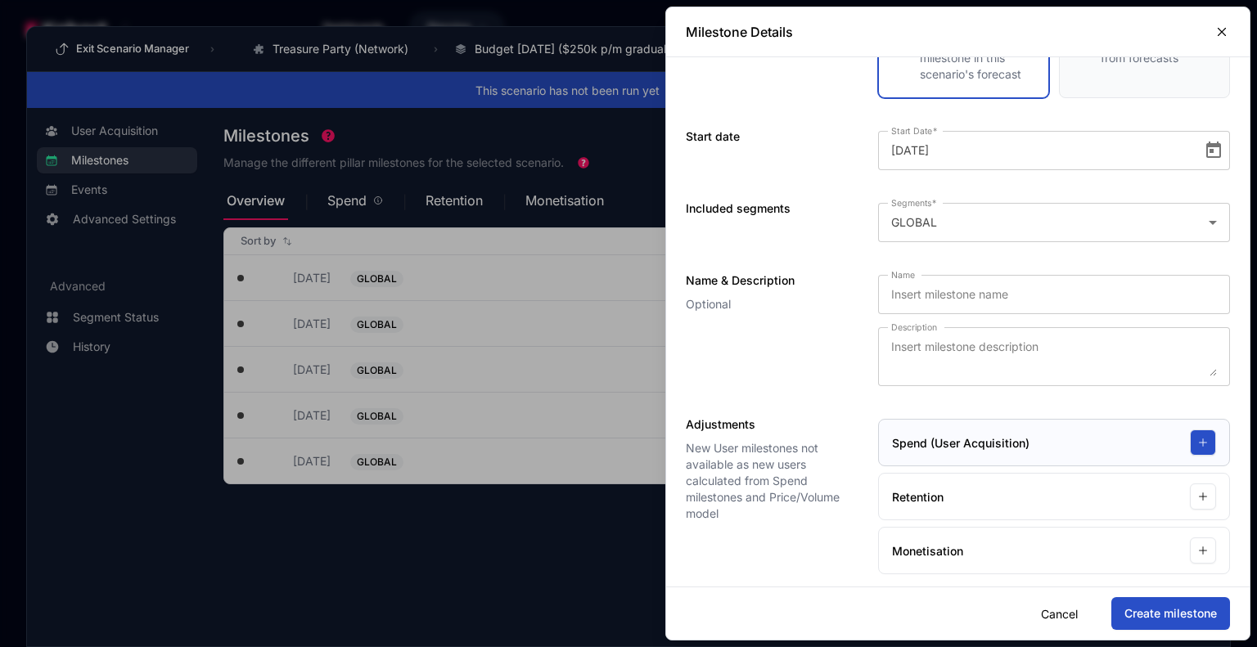
click at [1197, 440] on icon "button" at bounding box center [1202, 442] width 11 height 11
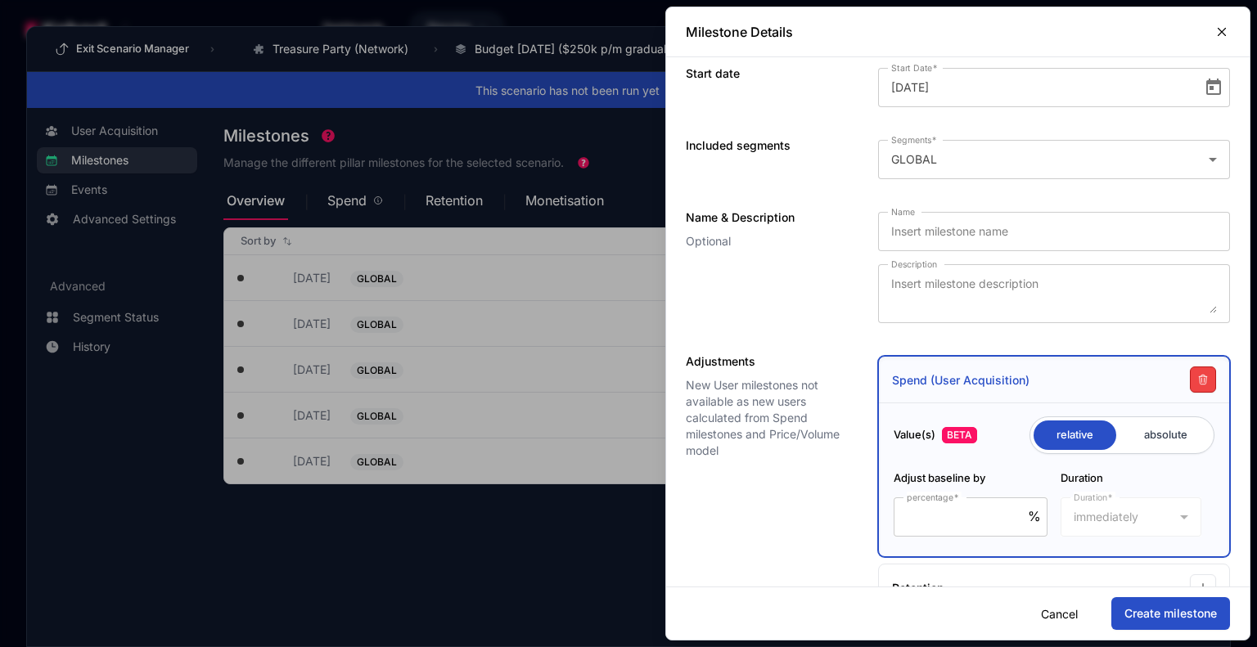
scroll to position [232, 0]
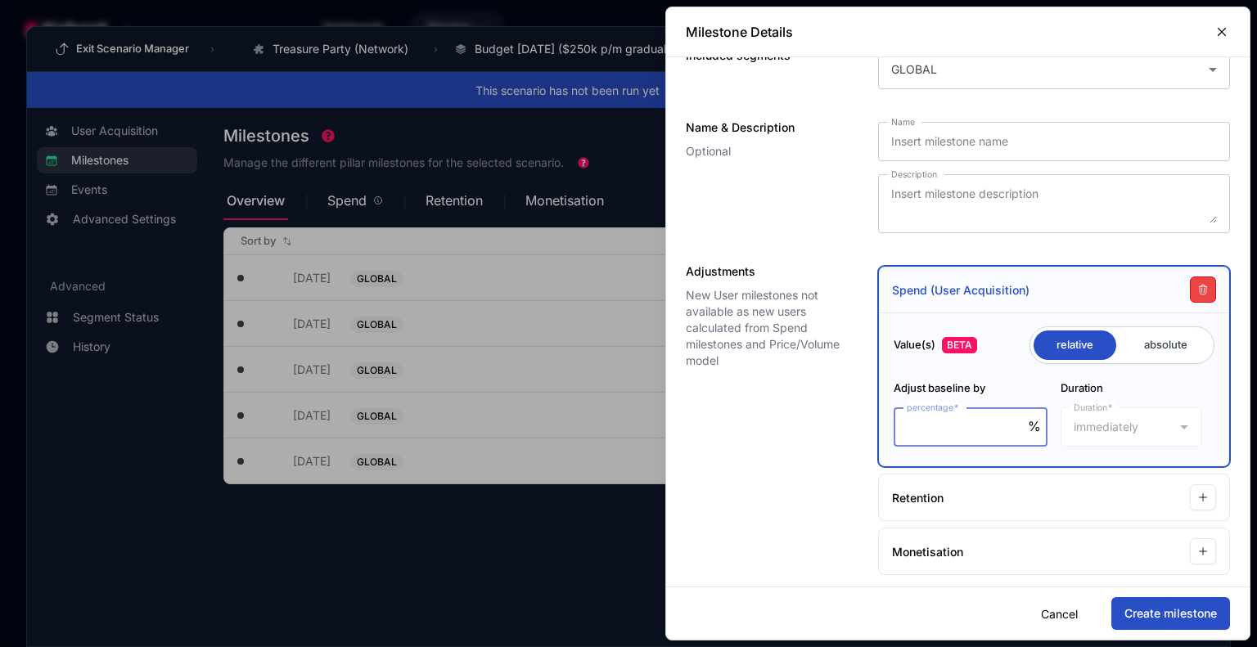
click at [950, 424] on input "percentage" at bounding box center [966, 427] width 121 height 20
click at [1128, 344] on input "radio" at bounding box center [1165, 345] width 89 height 29
radio input "true"
radio input "false"
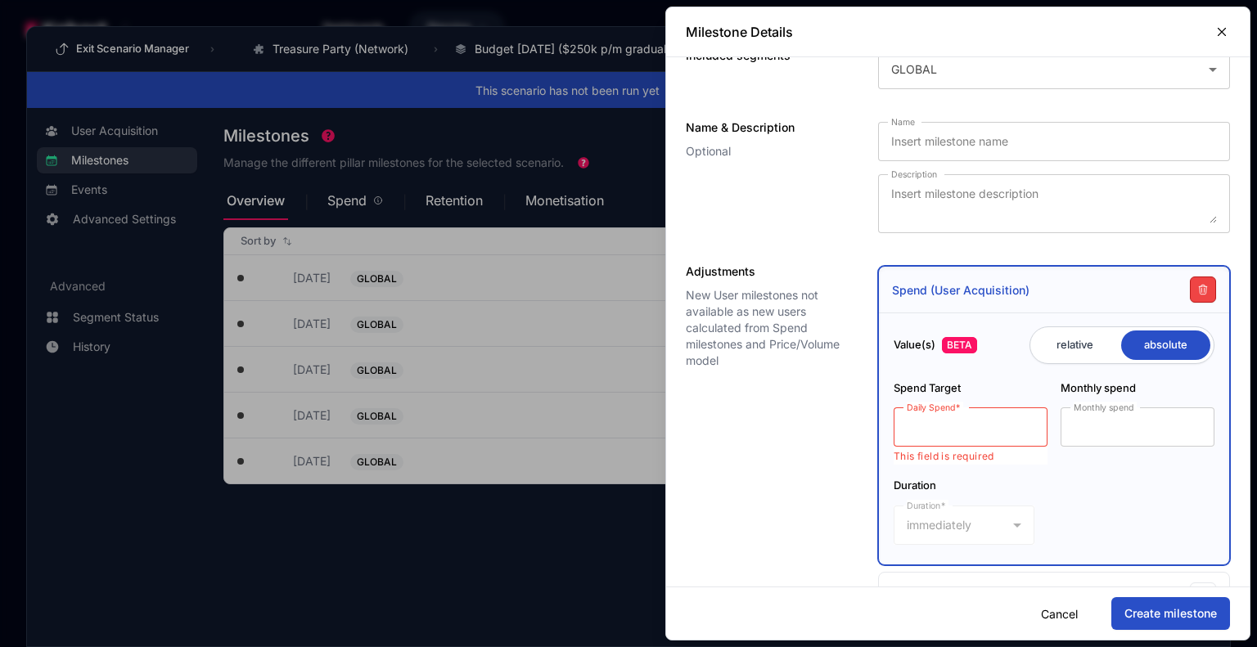
click at [956, 431] on input "Daily Spend" at bounding box center [970, 427] width 128 height 20
click at [947, 421] on input "Daily Spend" at bounding box center [970, 427] width 128 height 20
type input "8"
type input "240"
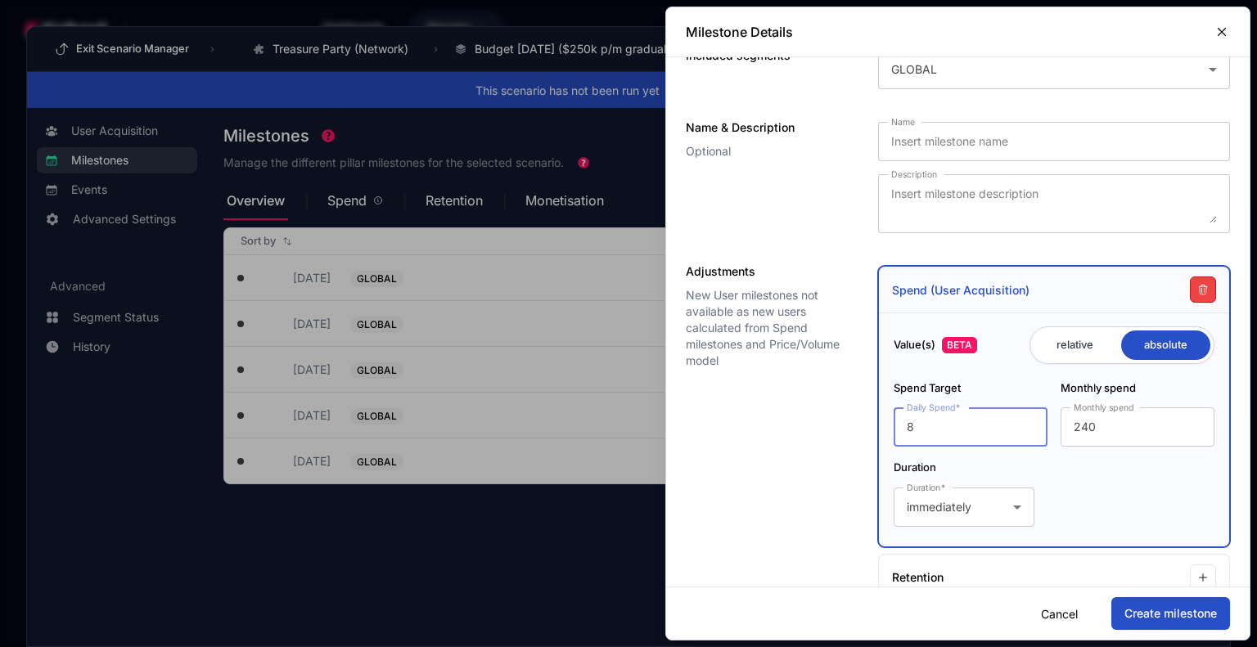
type input "83"
type input "2490"
type input "833"
type input "24990"
type input "8333"
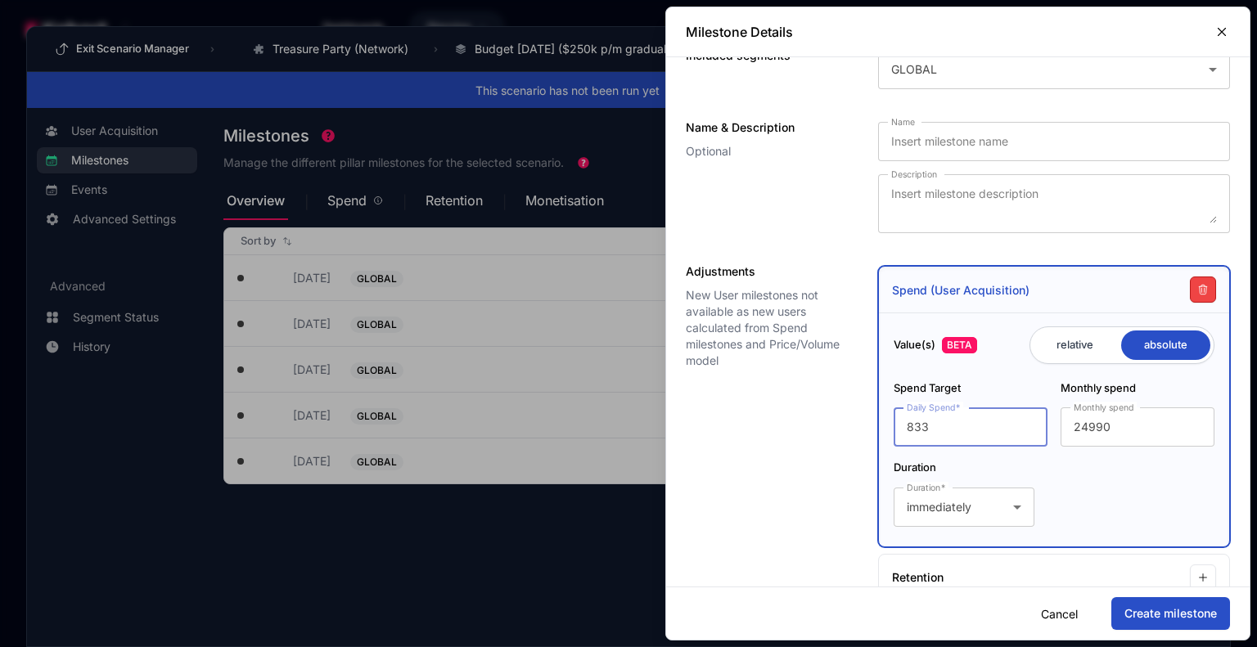
type input "249990"
type input "83333"
type input "2499990"
type input "833333"
type input "24999990"
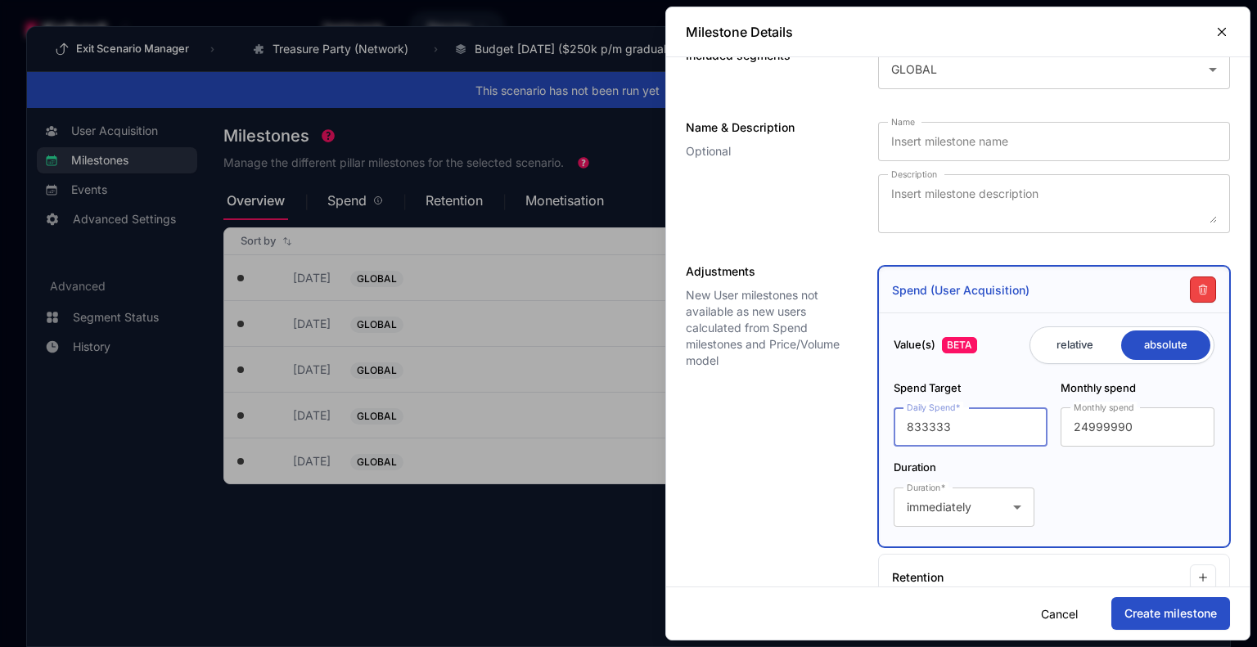
type input "83333"
type input "2499990"
type input "8333"
type input "249990"
type input "8333.3"
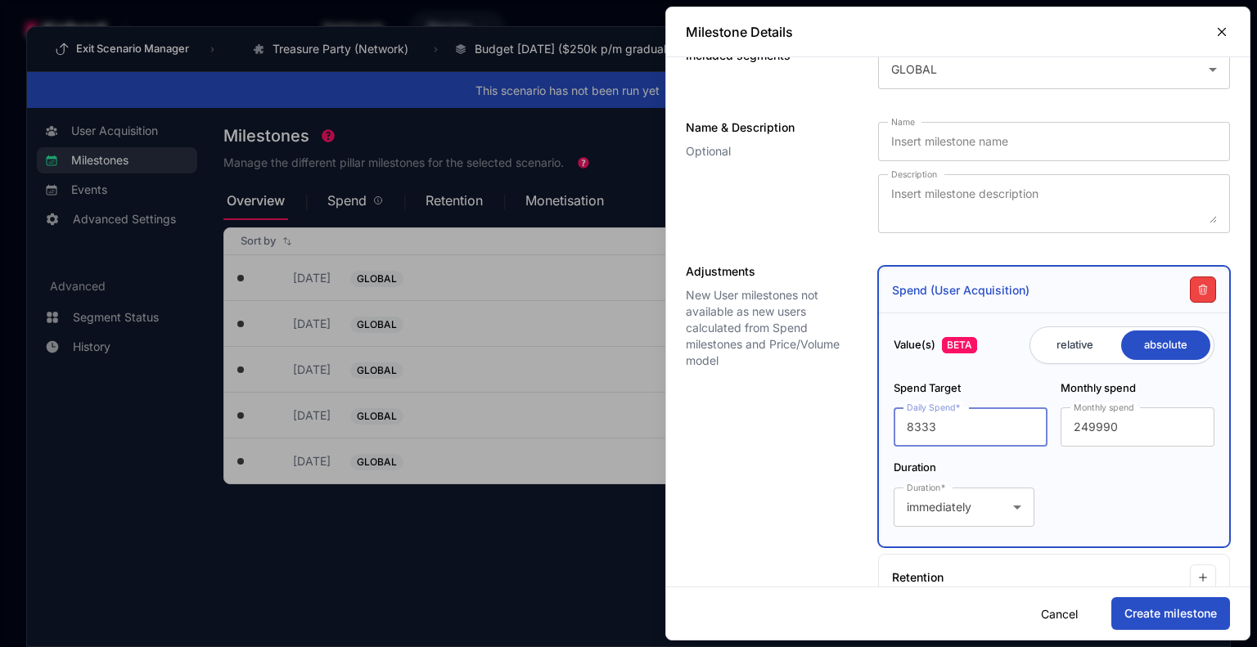
type input "249999"
type input "8333.33"
type input "250000"
type input "8333.33"
click at [1091, 488] on div "Spend Target Daily Spend 8333.33 Monthly spend Monthly spend 250000 Duration Du…" at bounding box center [1053, 453] width 321 height 146
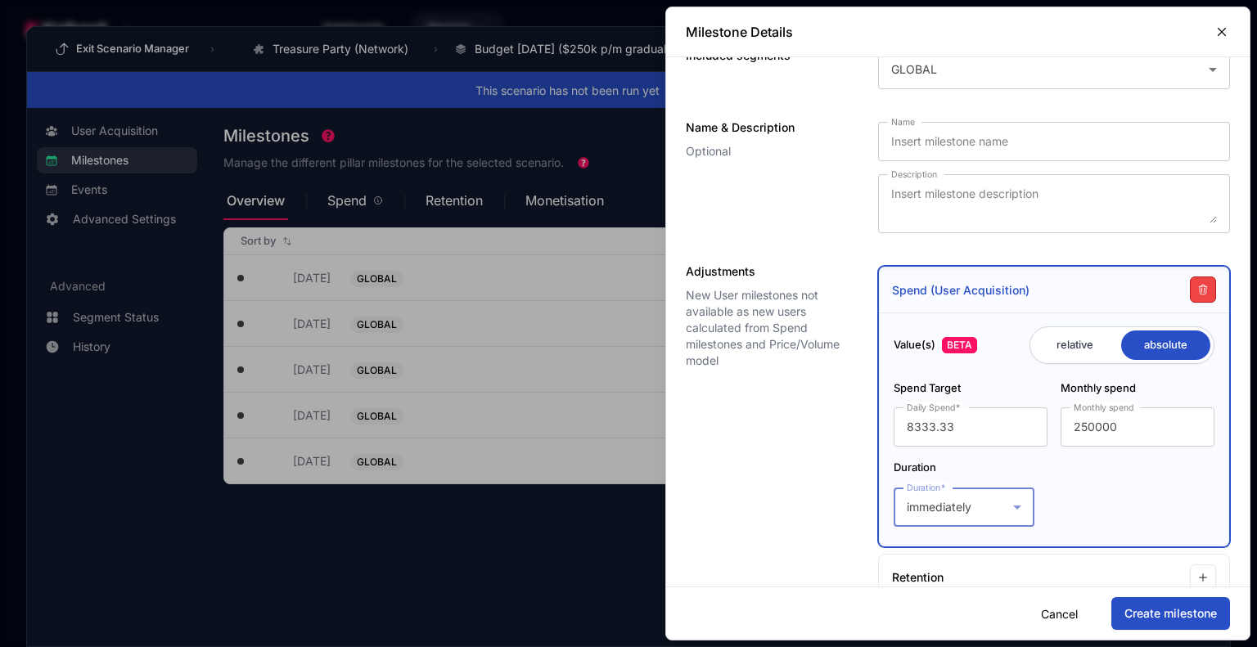
click at [988, 506] on div "immediately" at bounding box center [959, 507] width 106 height 20
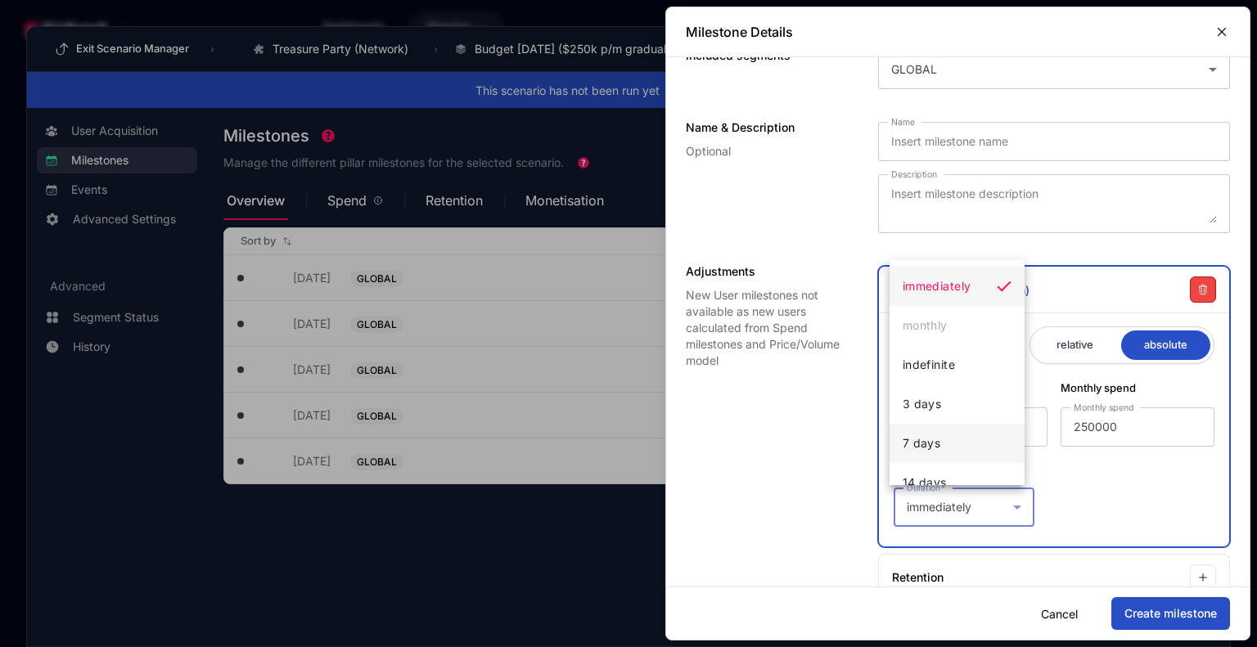
scroll to position [82, 0]
click at [942, 435] on span "30 days" at bounding box center [925, 440] width 47 height 20
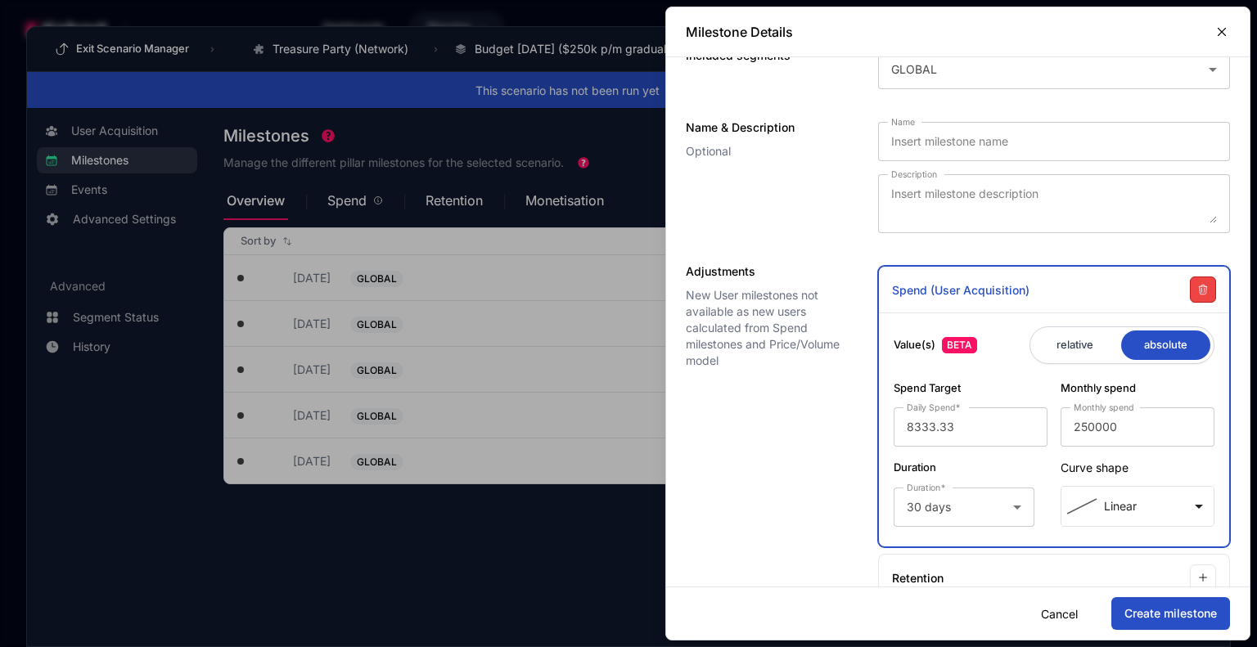
click at [1175, 611] on button "Create milestone" at bounding box center [1170, 613] width 119 height 33
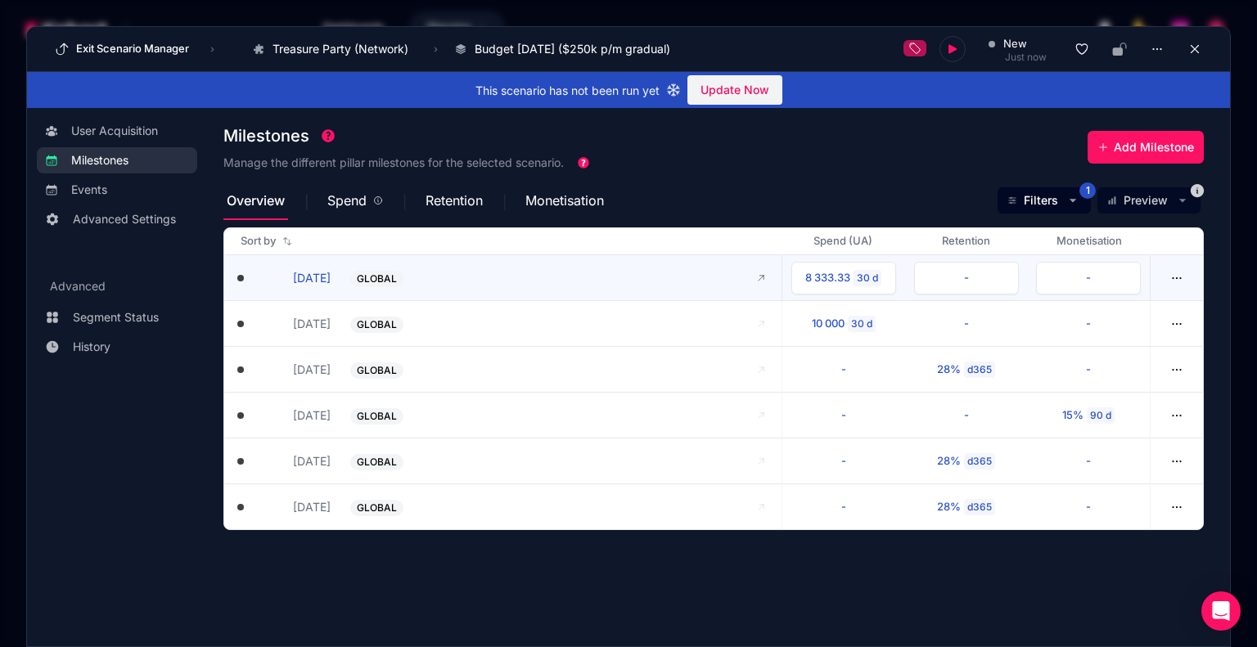
click at [297, 280] on button "[DATE]" at bounding box center [294, 277] width 74 height 17
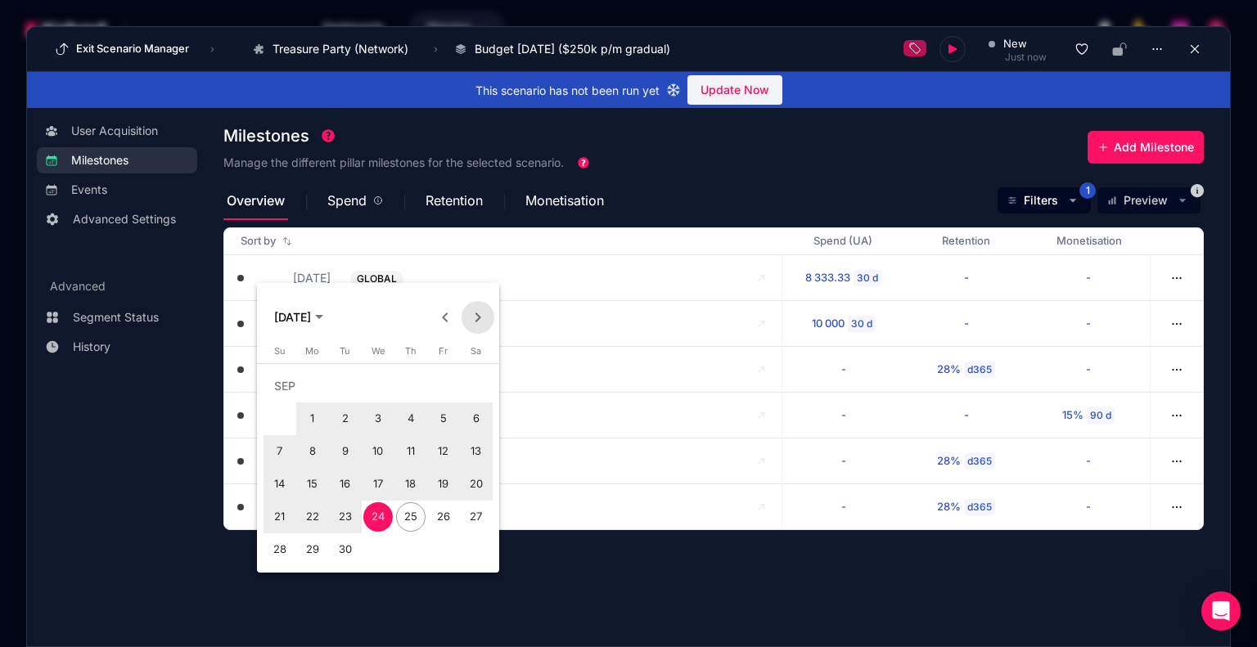
click at [478, 321] on span "Next month" at bounding box center [477, 317] width 33 height 33
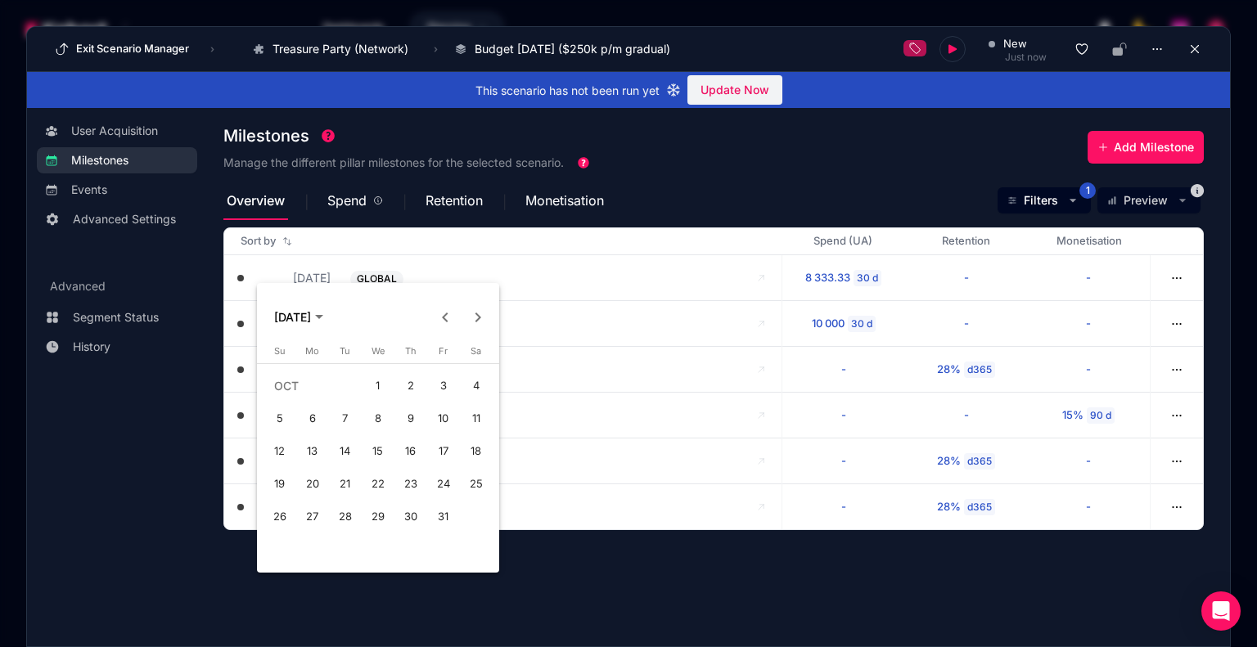
click at [487, 318] on span "Next month" at bounding box center [477, 317] width 33 height 33
click at [469, 388] on span "1" at bounding box center [475, 385] width 29 height 29
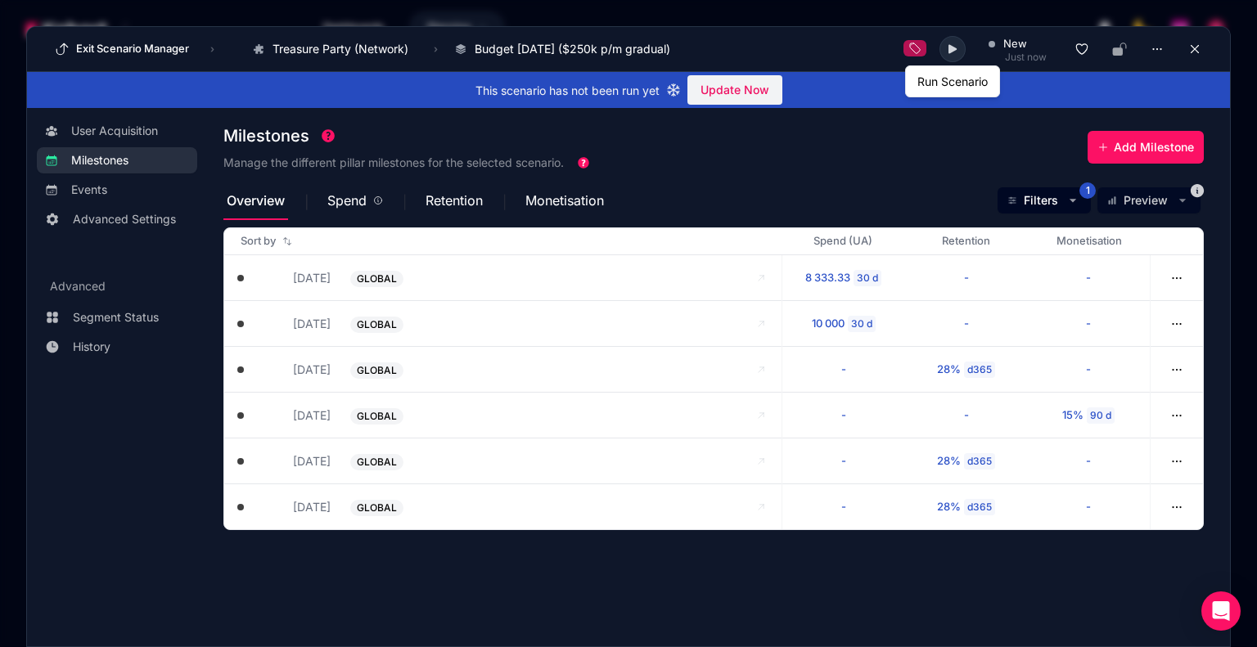
click at [954, 50] on icon at bounding box center [952, 49] width 8 height 9
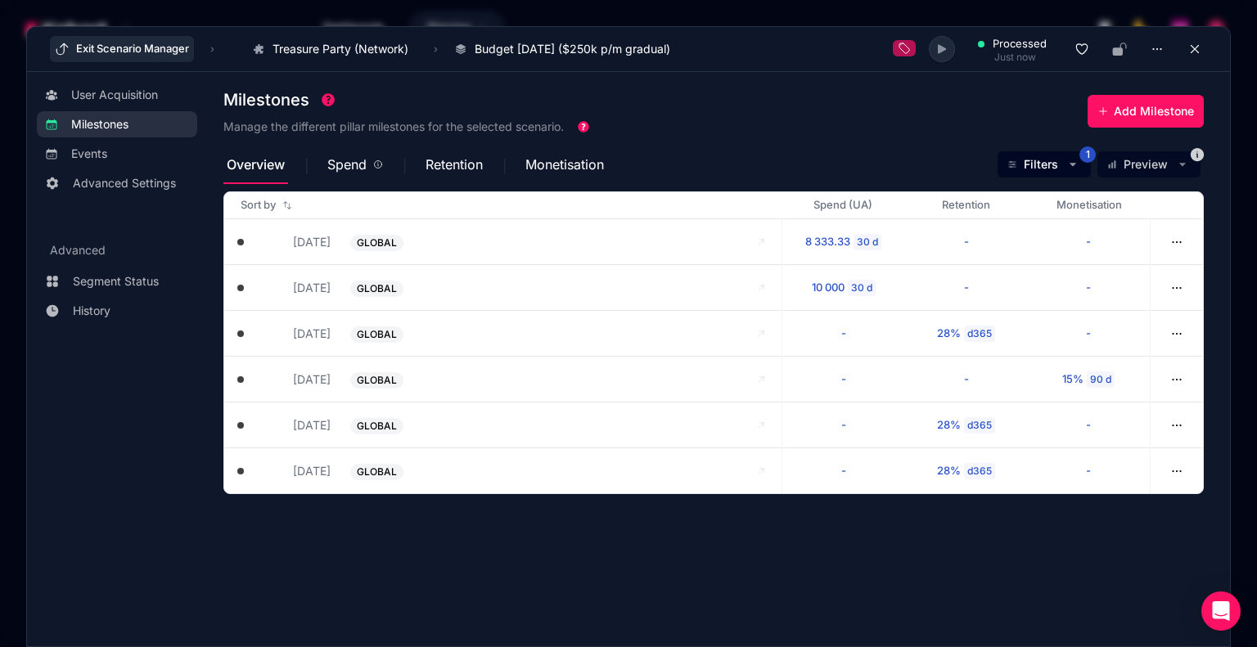
click at [155, 47] on button "Exit Scenario Manager" at bounding box center [122, 49] width 144 height 26
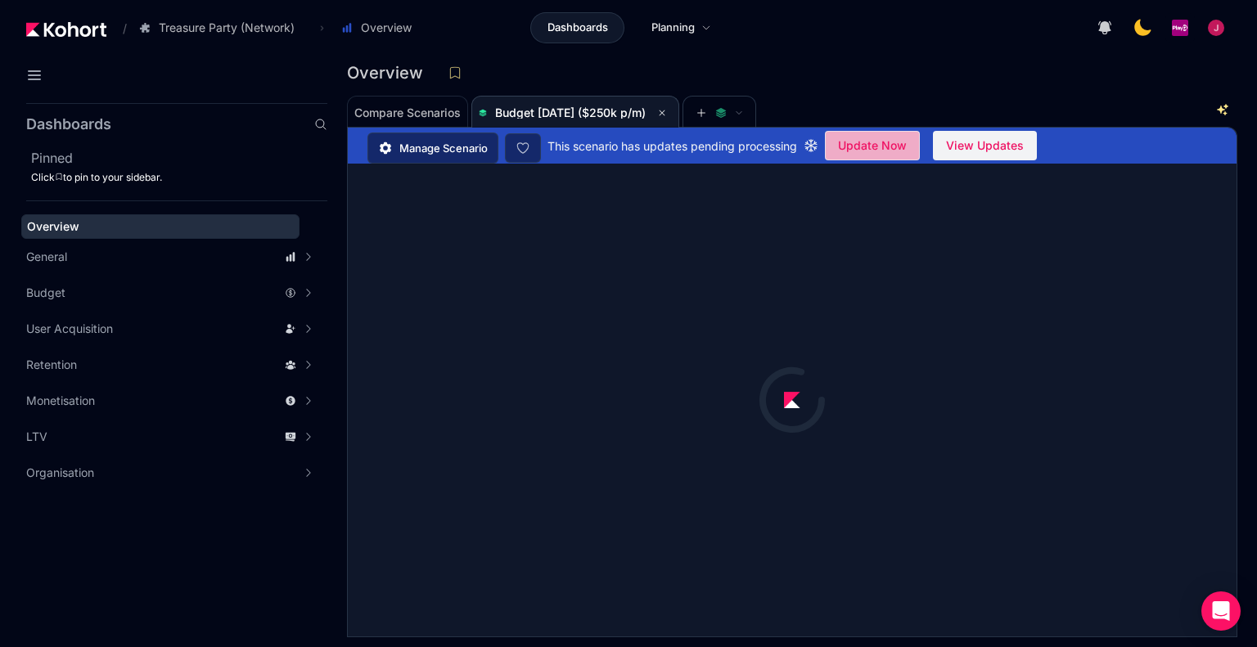
click at [884, 146] on span "Update Now" at bounding box center [872, 145] width 69 height 25
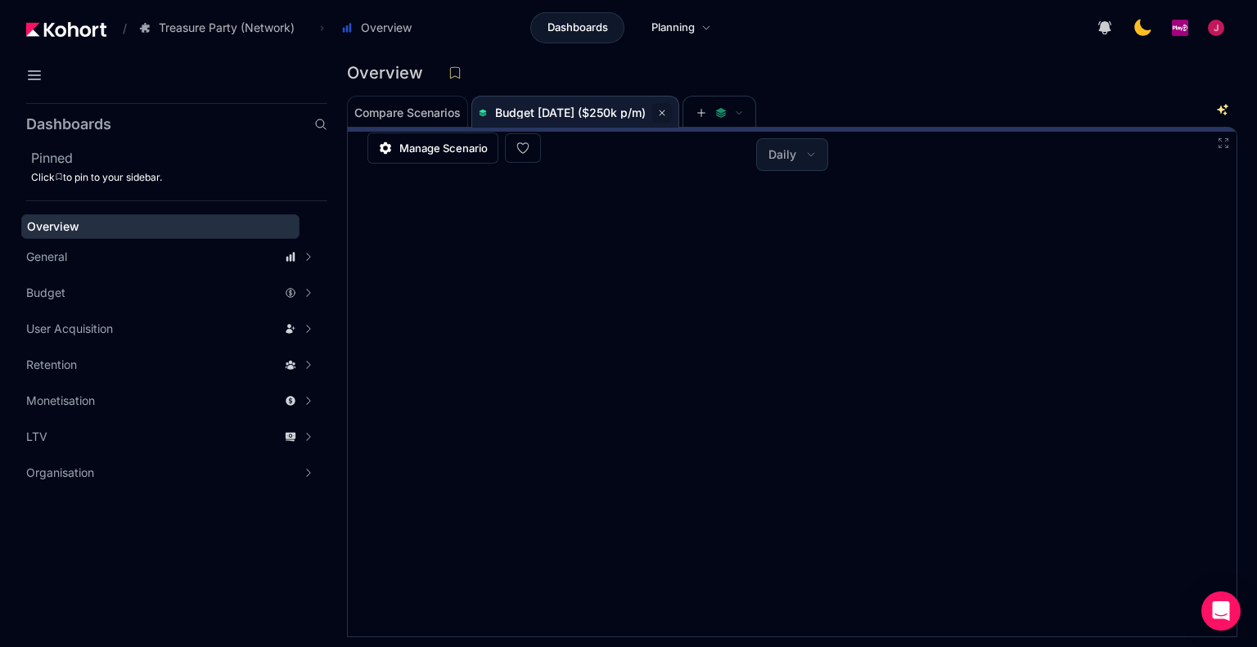
click at [667, 111] on icon at bounding box center [662, 113] width 10 height 10
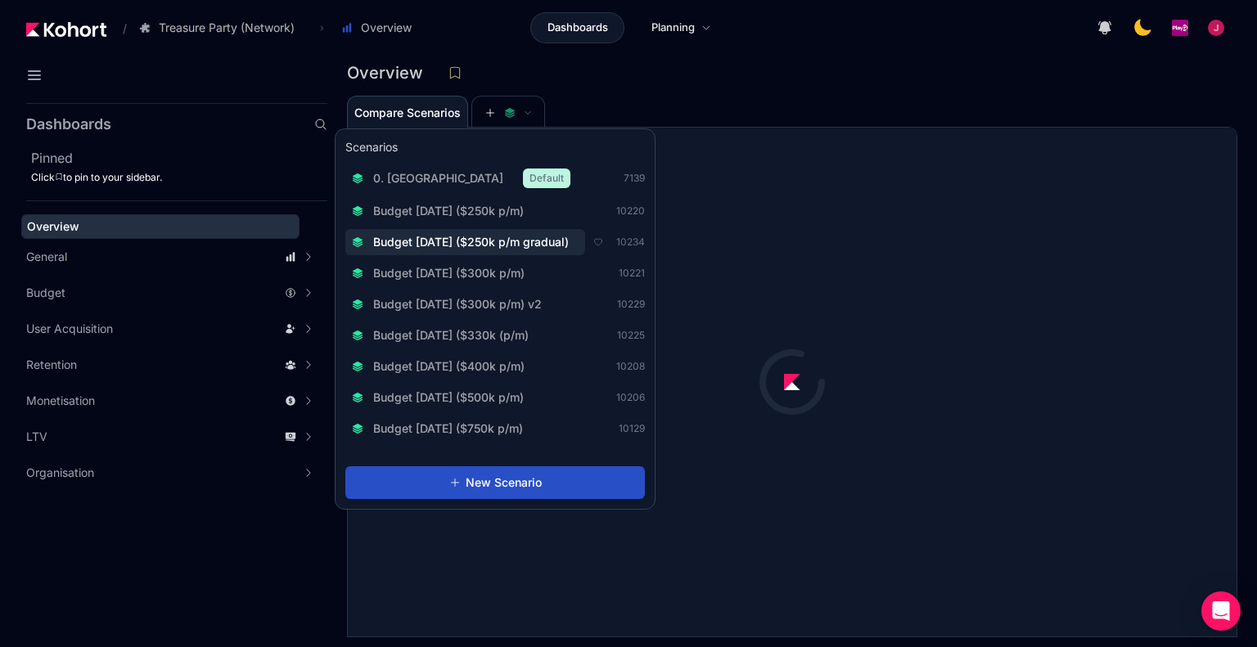
click at [532, 245] on span "Budget [DATE] ($250k p/m gradual)" at bounding box center [471, 242] width 196 height 16
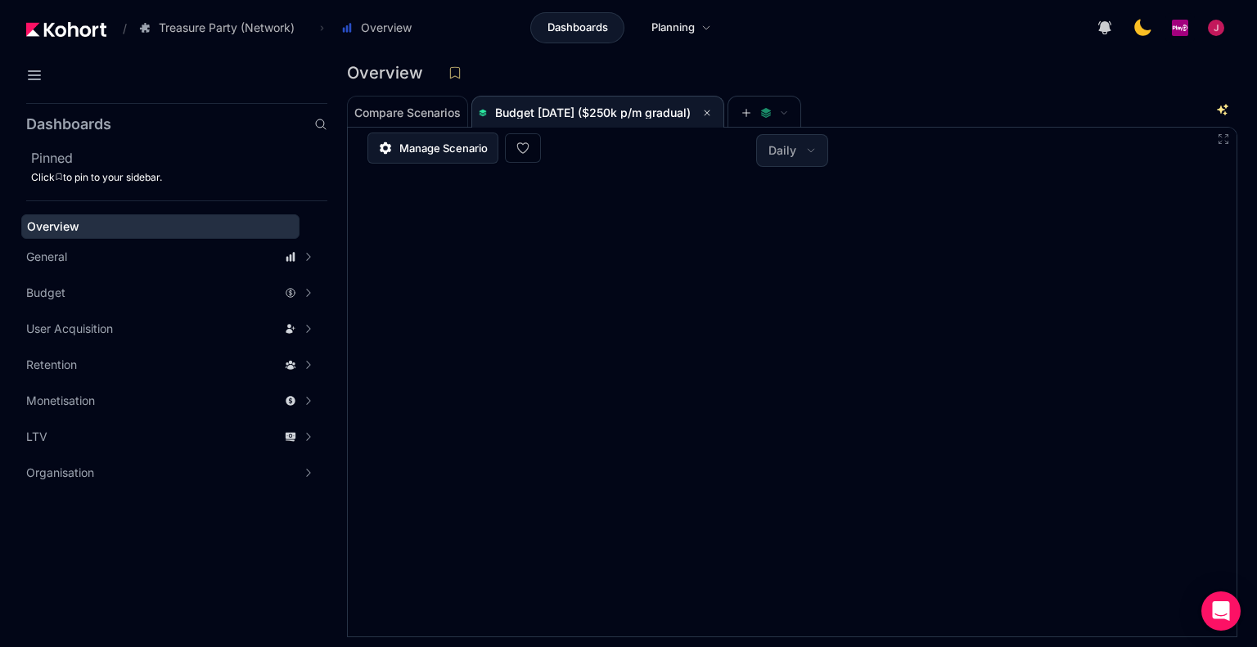
click at [426, 156] on link "Manage Scenario" at bounding box center [432, 148] width 131 height 31
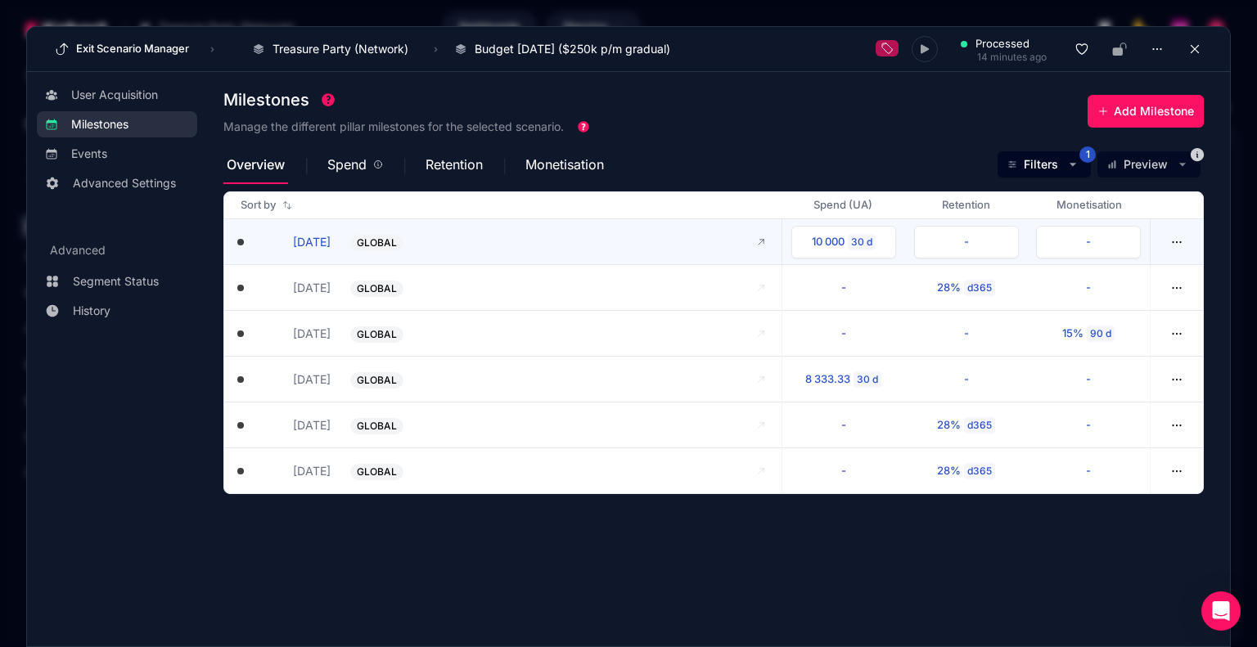
click at [306, 245] on button "[DATE]" at bounding box center [294, 241] width 74 height 17
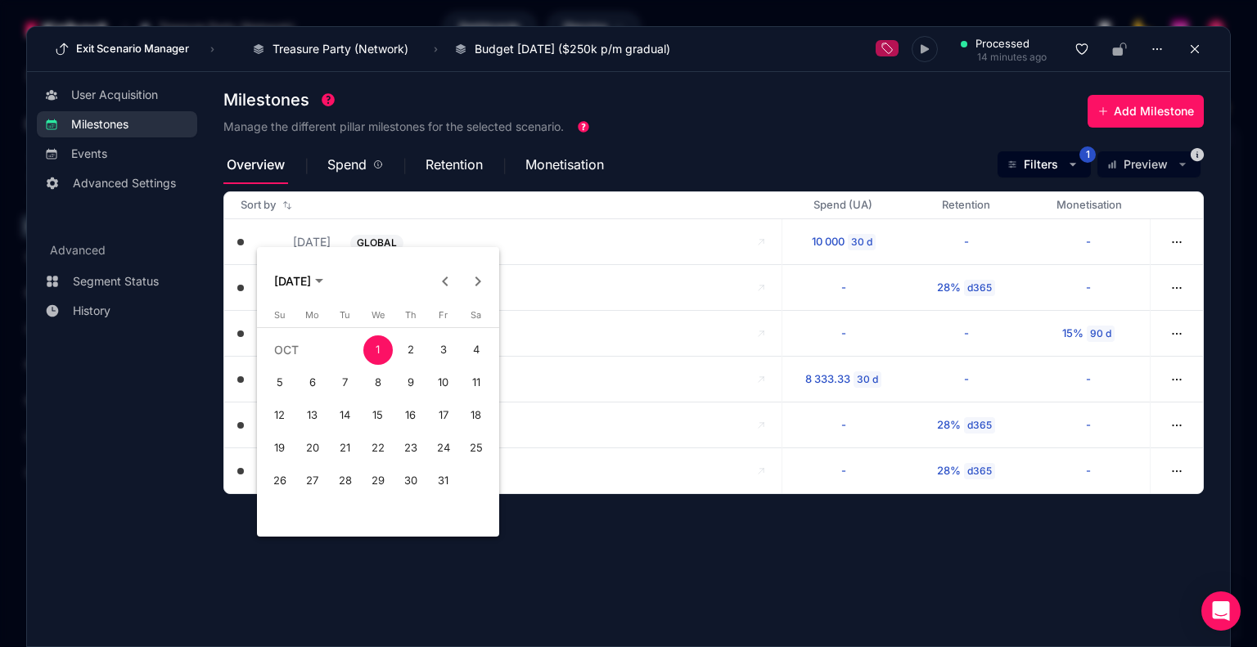
click at [445, 276] on span "Previous month" at bounding box center [445, 281] width 33 height 33
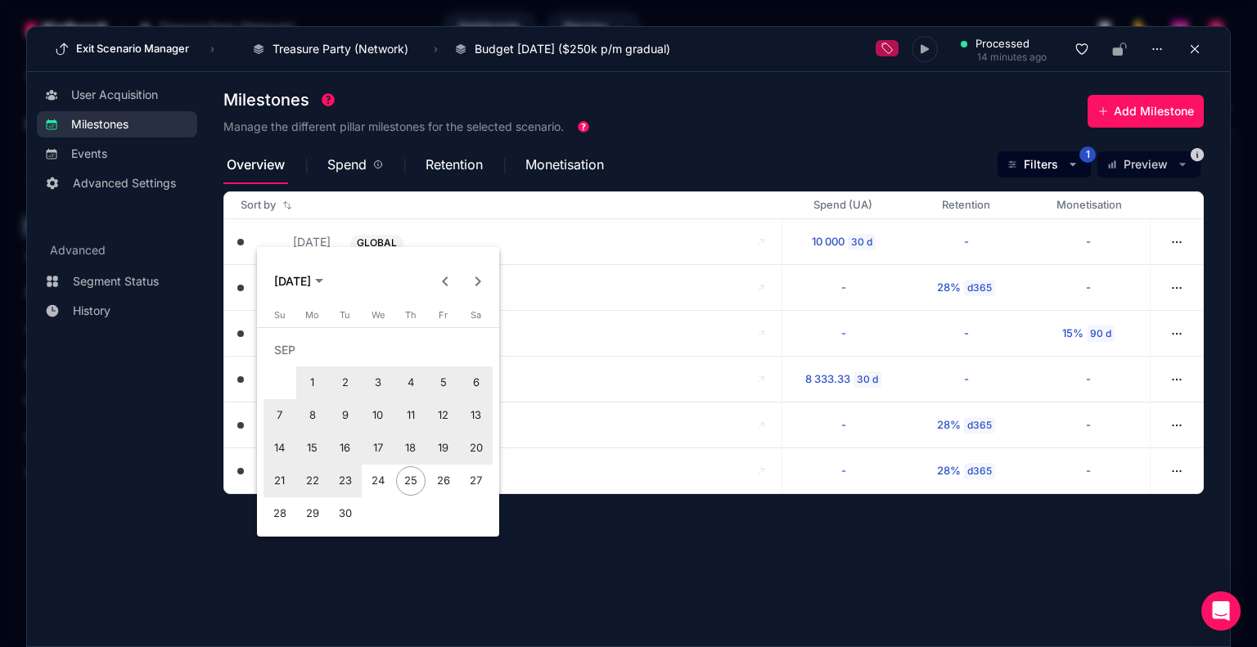
click at [316, 382] on span "1" at bounding box center [312, 382] width 29 height 29
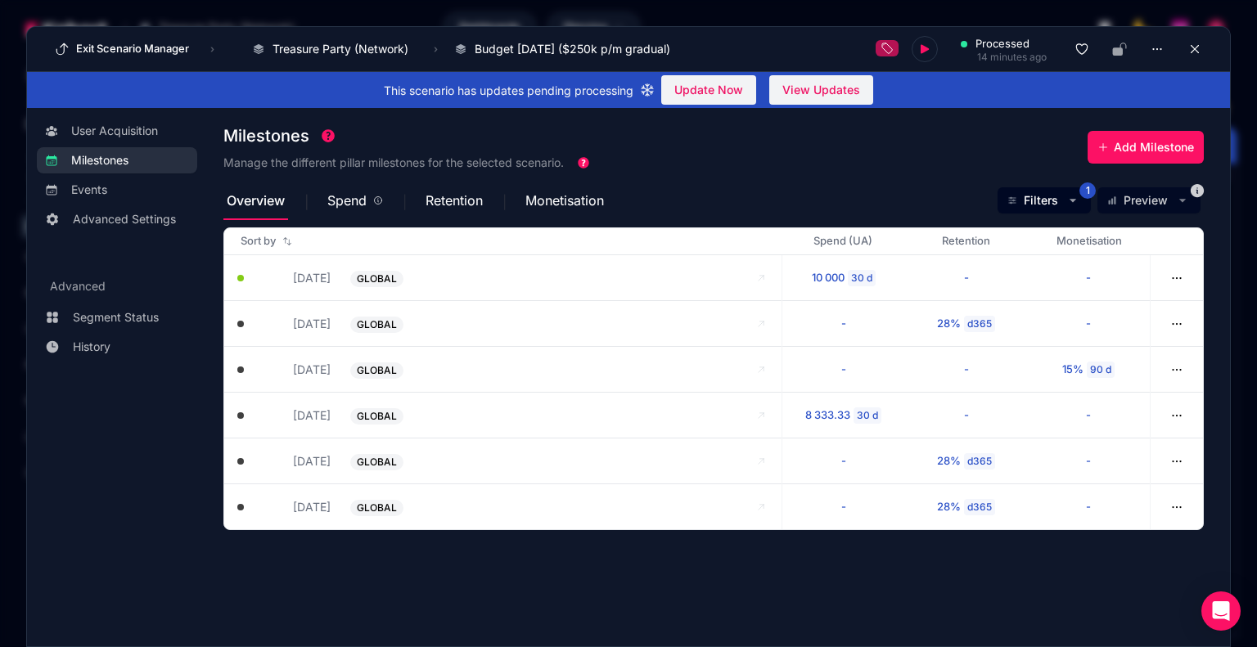
click at [138, 47] on button "Exit Scenario Manager" at bounding box center [122, 49] width 144 height 26
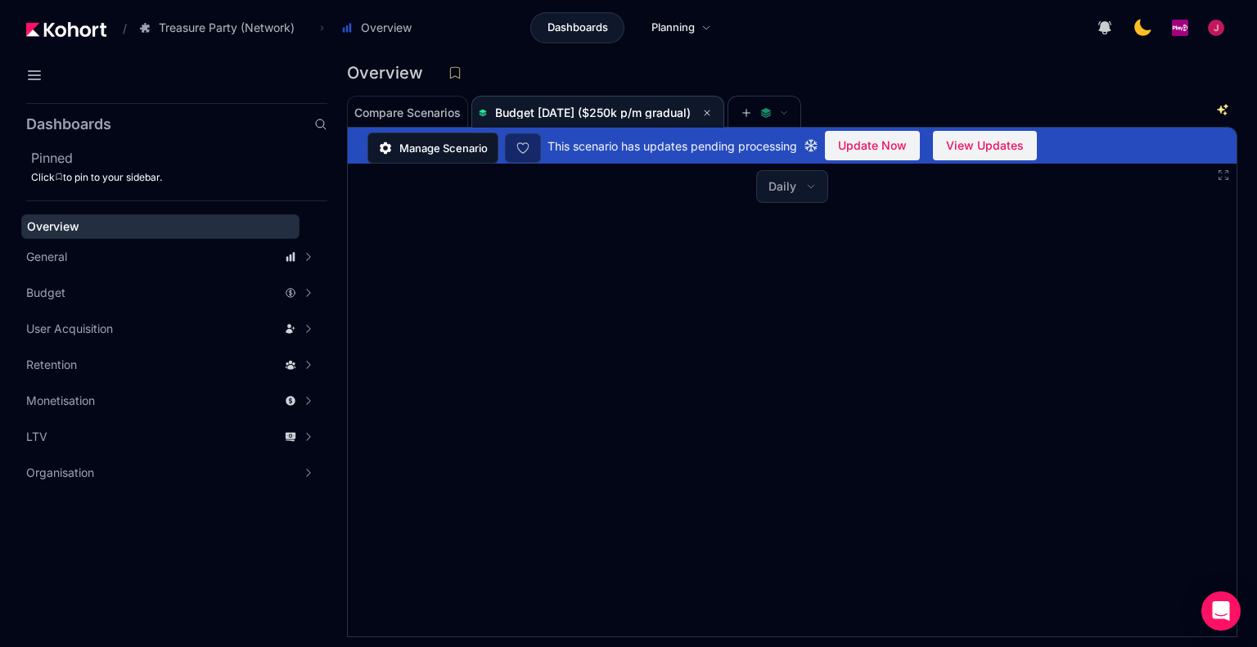
click at [456, 149] on span "Manage Scenario" at bounding box center [443, 148] width 88 height 16
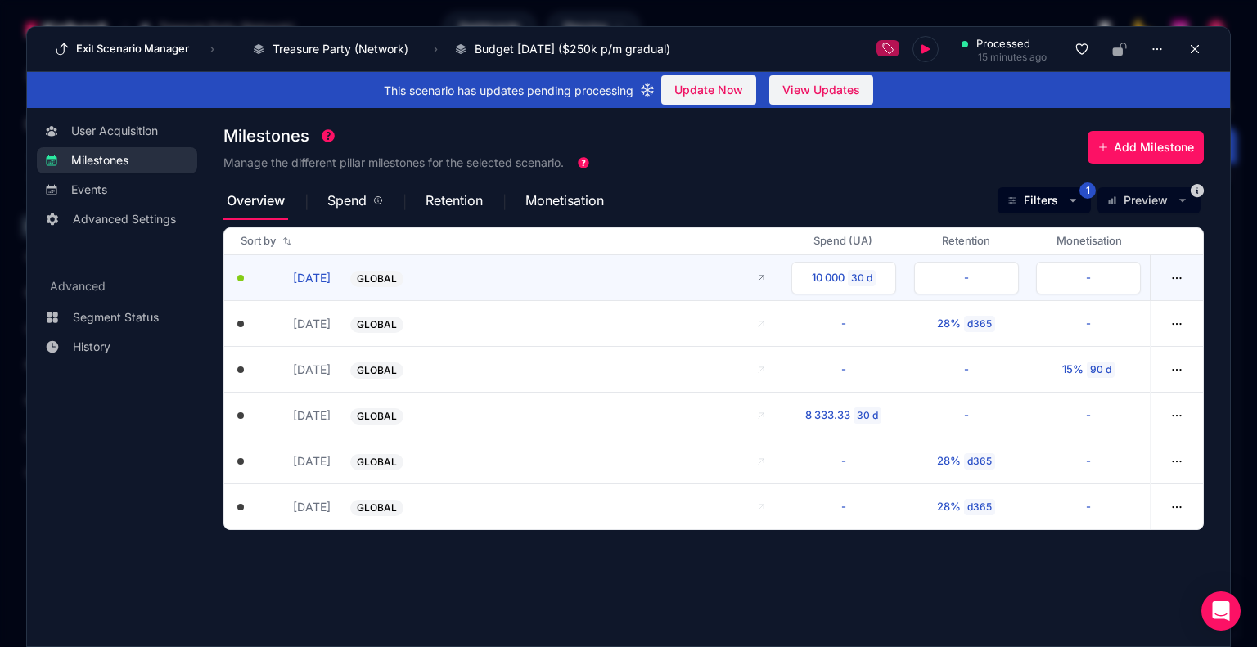
click at [281, 278] on button "[DATE]" at bounding box center [294, 277] width 74 height 17
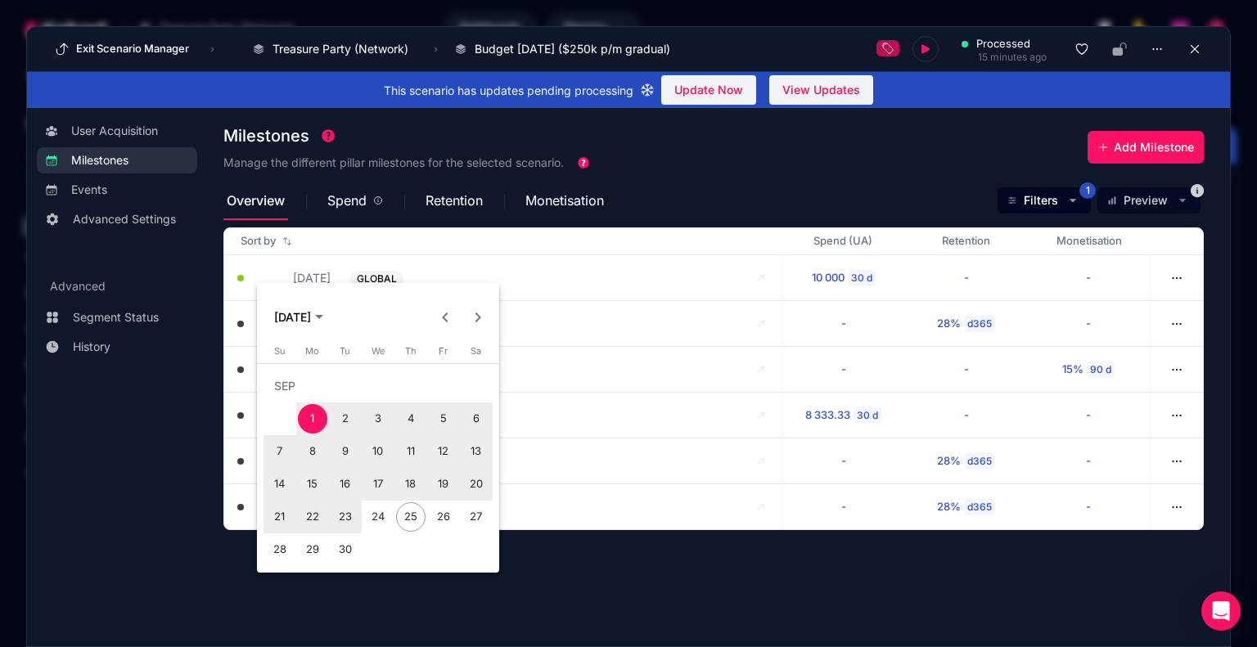
click at [348, 547] on span "30" at bounding box center [345, 549] width 29 height 29
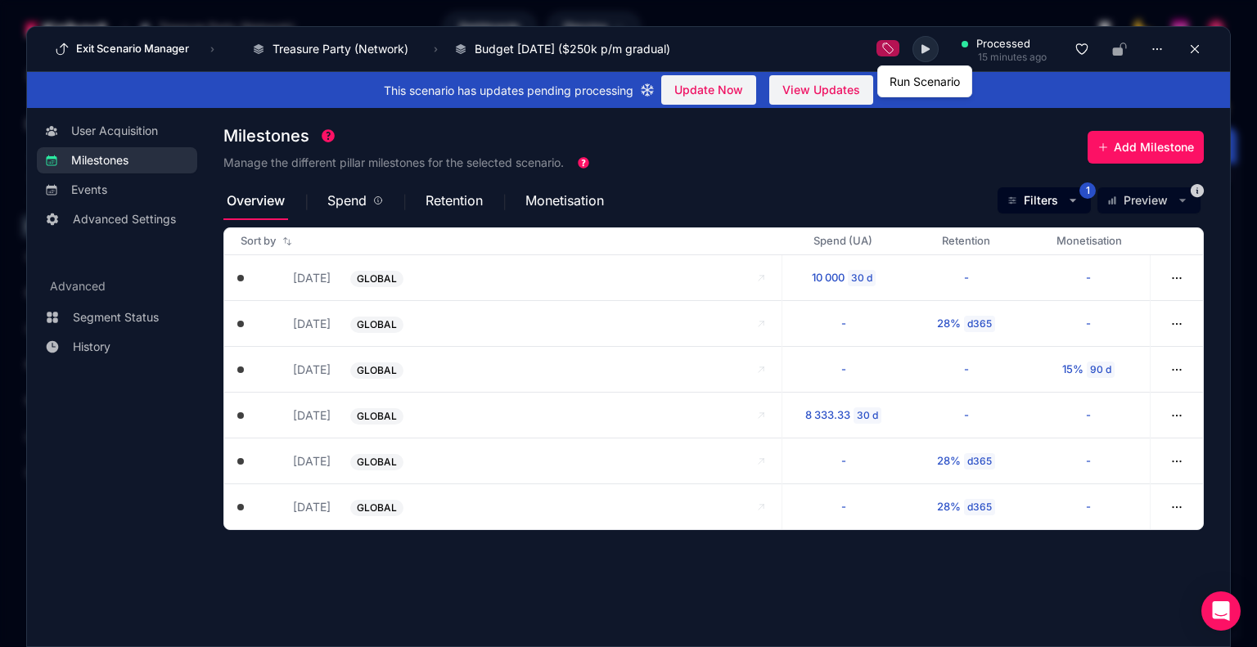
click at [926, 52] on icon at bounding box center [925, 49] width 13 height 13
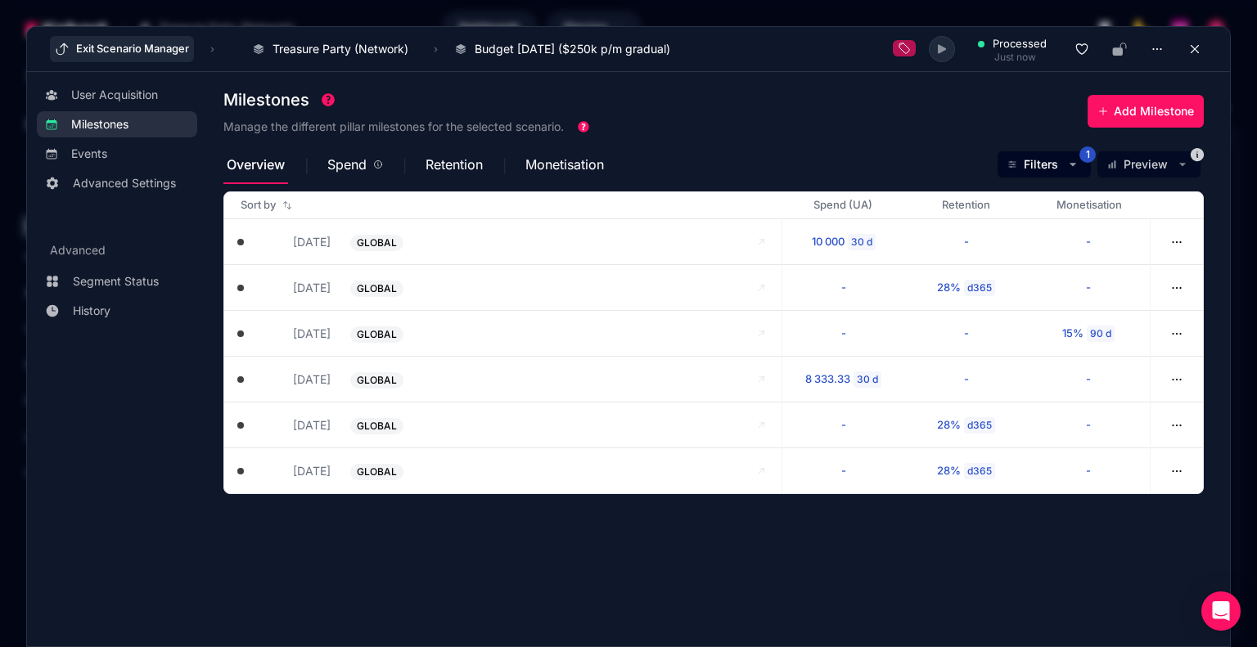
click at [158, 52] on button "Exit Scenario Manager" at bounding box center [122, 49] width 144 height 26
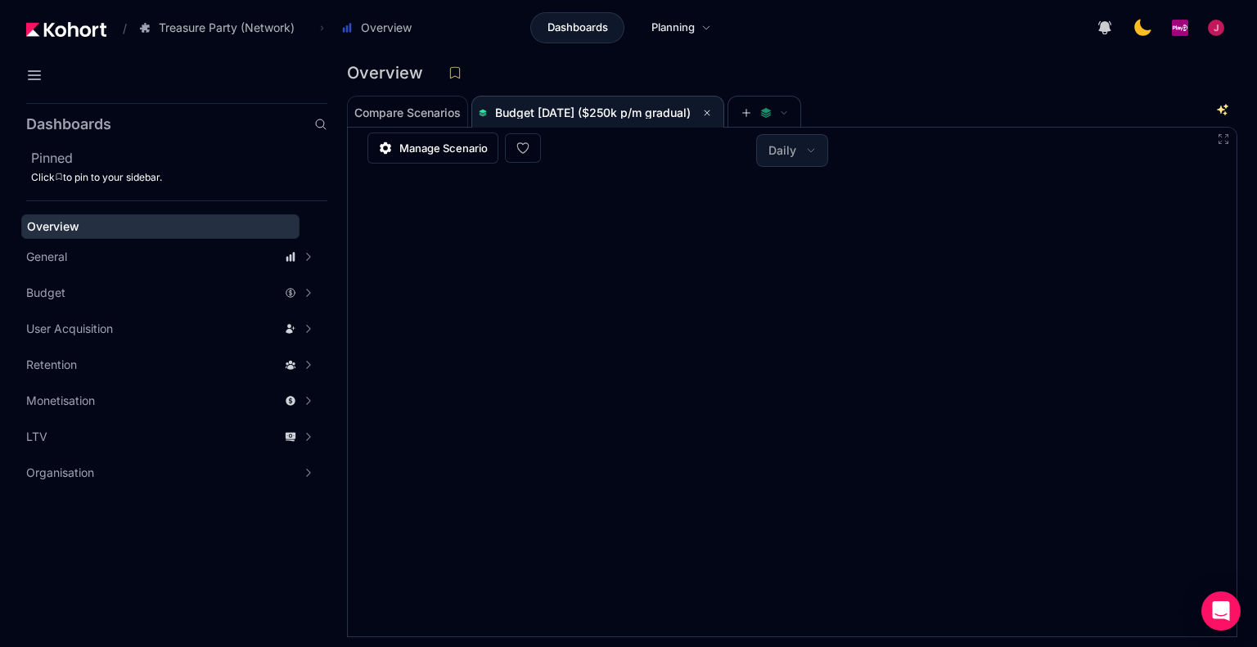
click at [712, 110] on icon at bounding box center [707, 113] width 10 height 10
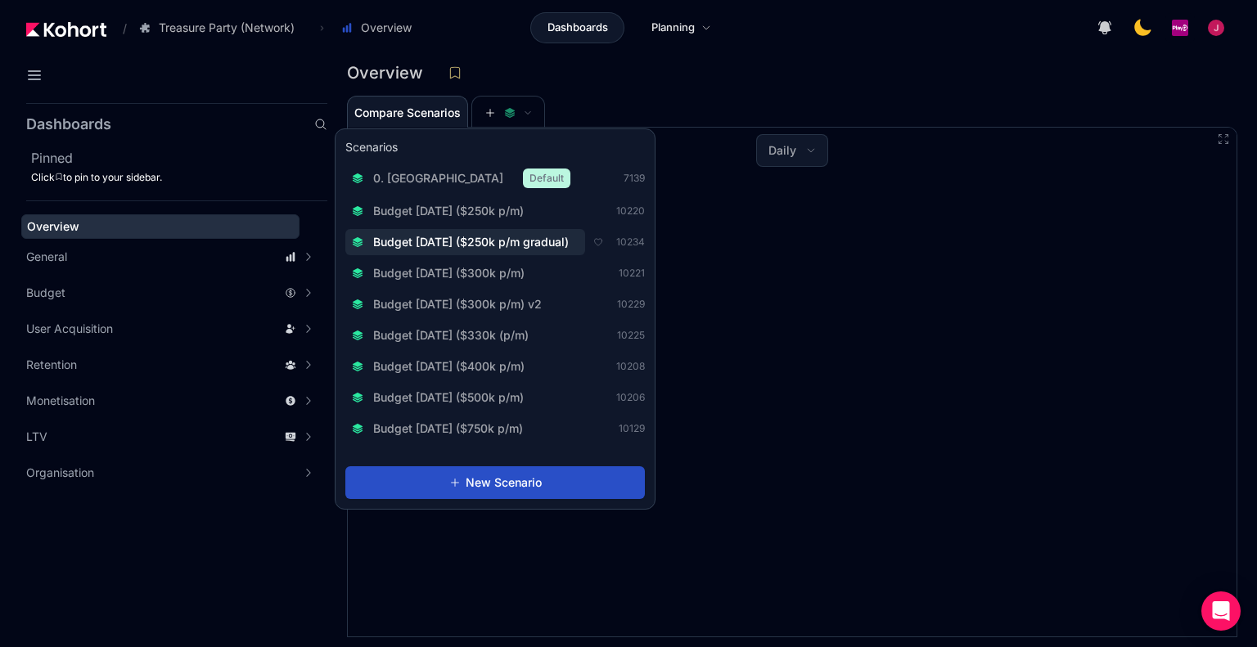
click at [537, 241] on span "Budget [DATE] ($250k p/m gradual)" at bounding box center [471, 242] width 196 height 16
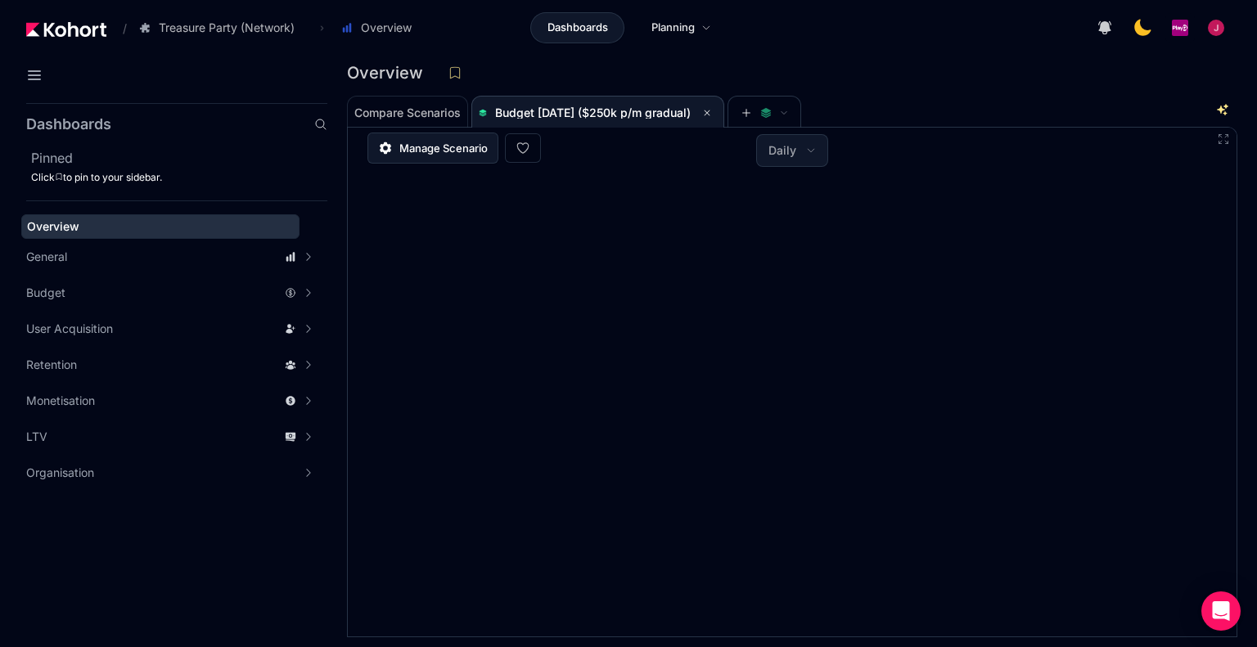
click at [456, 153] on span "Manage Scenario" at bounding box center [443, 148] width 88 height 16
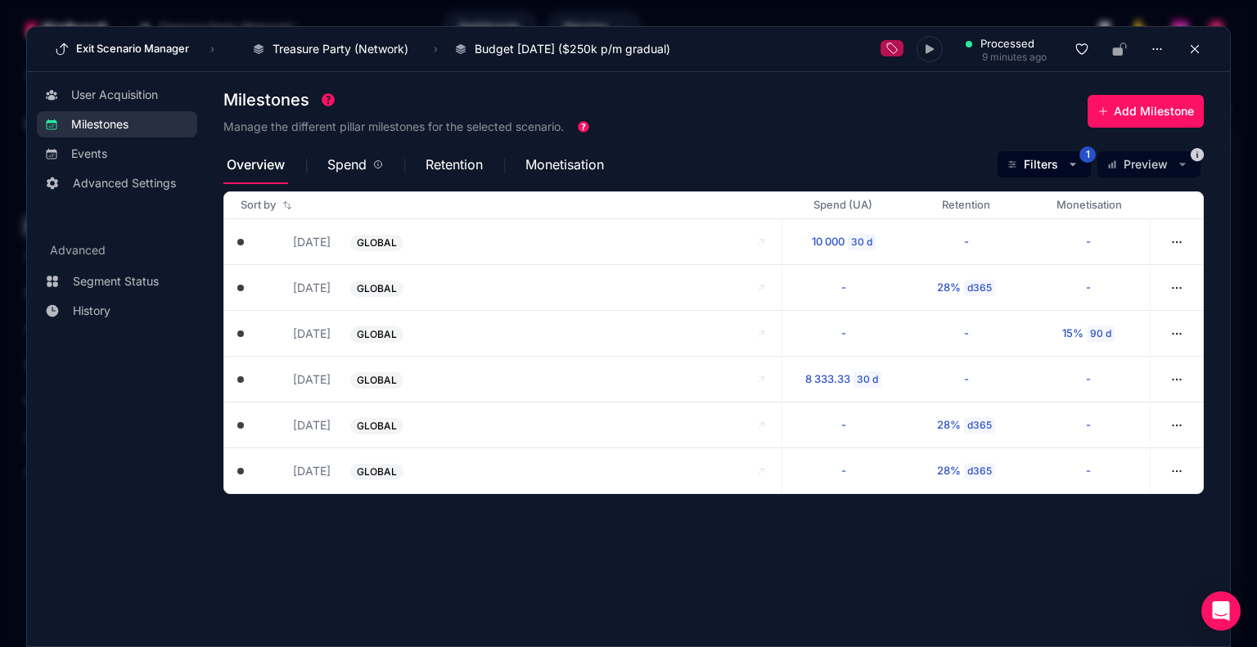
click at [1211, 51] on div "Exit Scenario Manager › Treasure Party (Network) Charm King Treasure Party (Cam…" at bounding box center [628, 49] width 1203 height 45
click at [1206, 51] on button at bounding box center [1194, 49] width 25 height 25
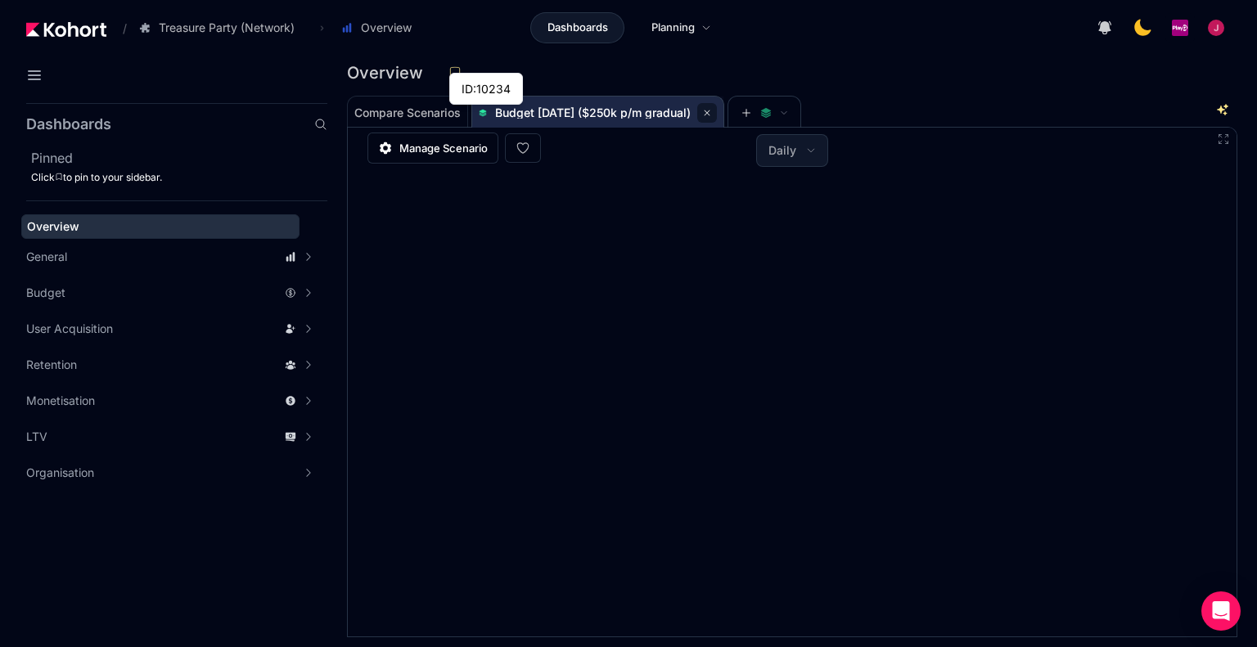
click at [712, 110] on icon at bounding box center [707, 113] width 10 height 10
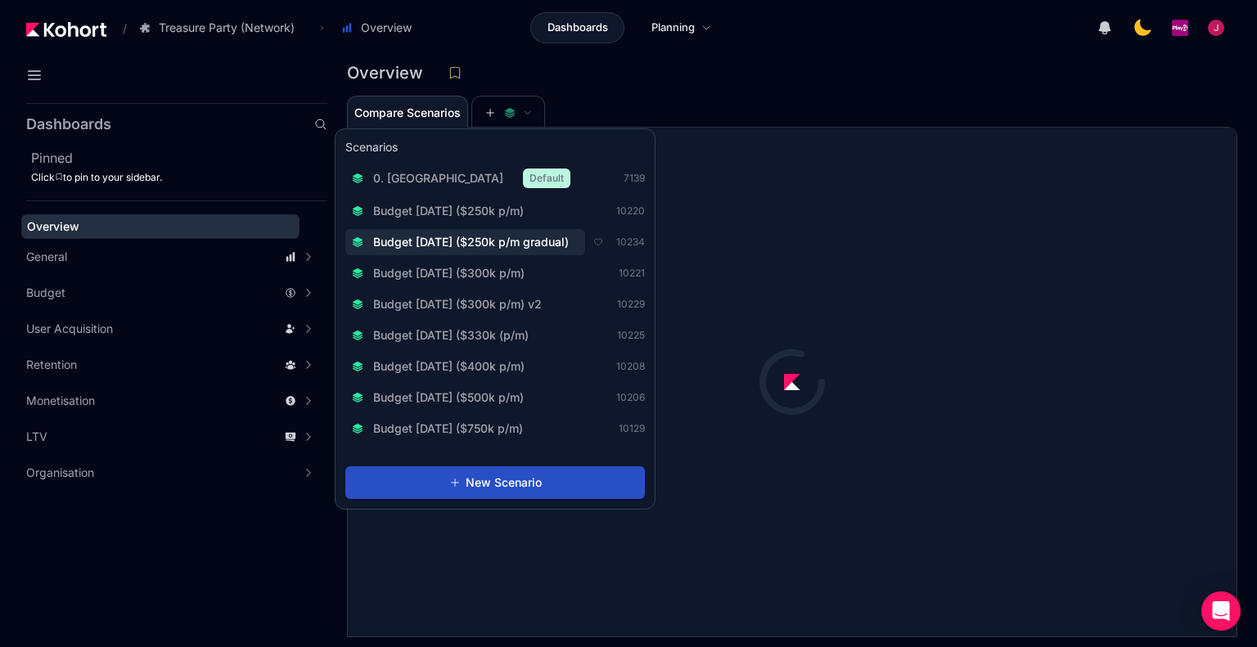
click at [540, 242] on span "Budget [DATE] ($250k p/m gradual)" at bounding box center [471, 242] width 196 height 16
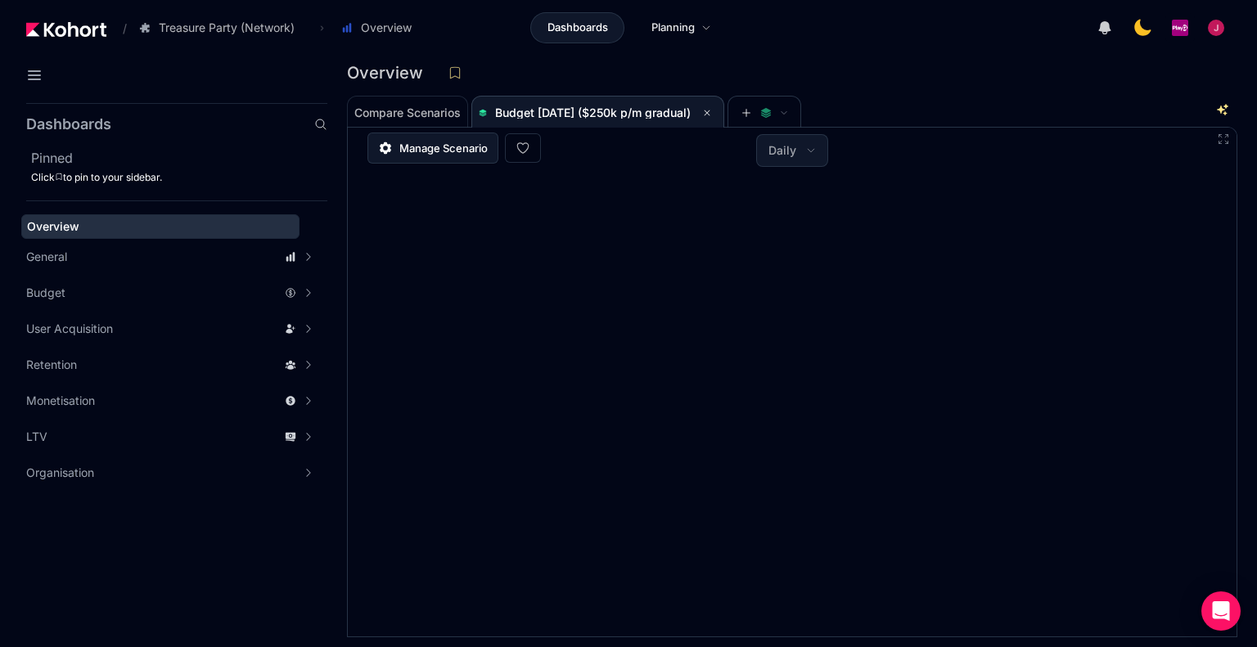
click at [461, 147] on span "Manage Scenario" at bounding box center [443, 148] width 88 height 16
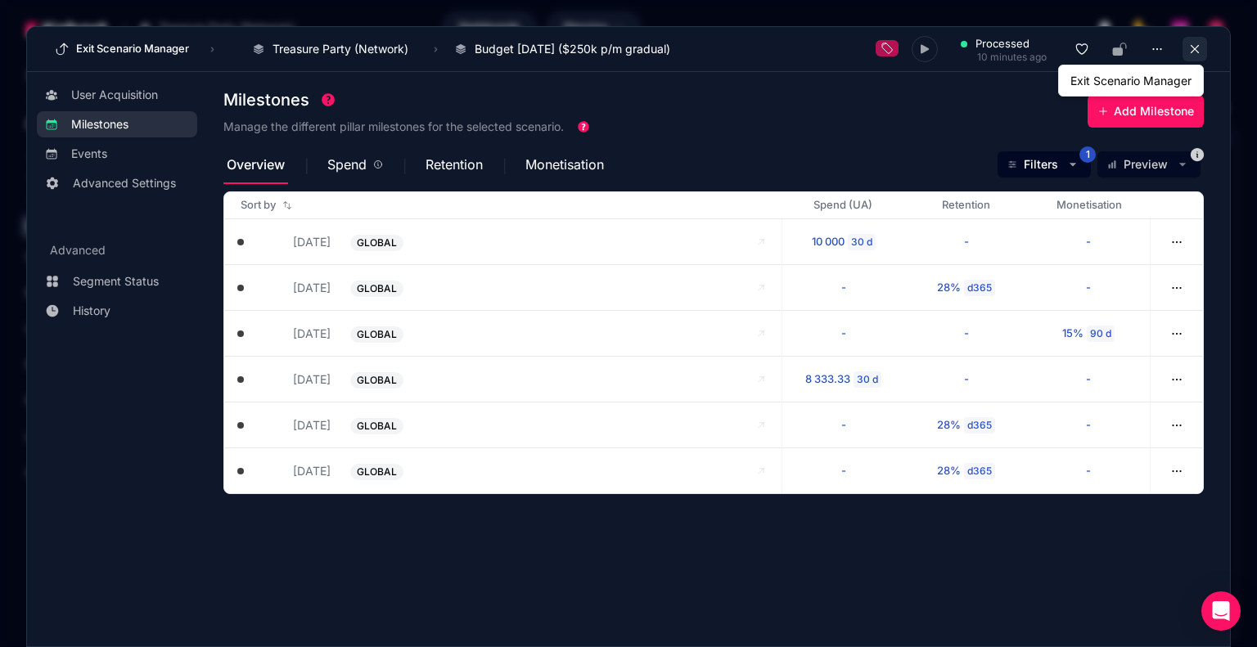
click at [1194, 50] on icon at bounding box center [1194, 49] width 15 height 15
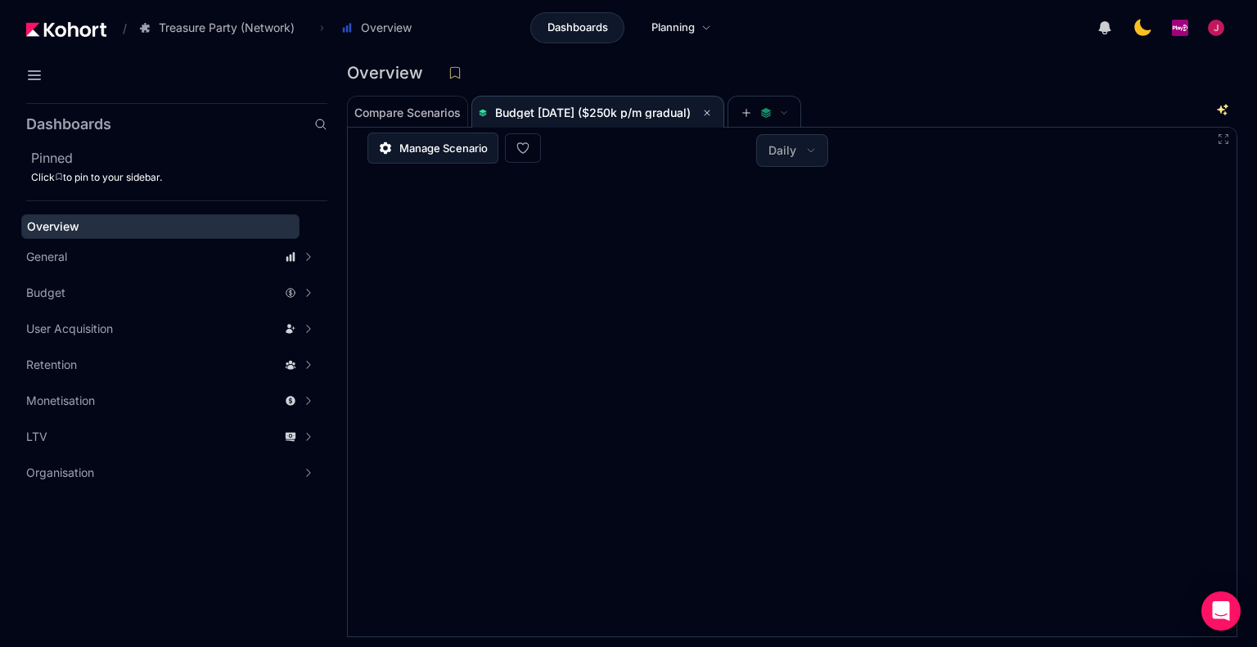
click at [443, 146] on span "Manage Scenario" at bounding box center [443, 148] width 88 height 16
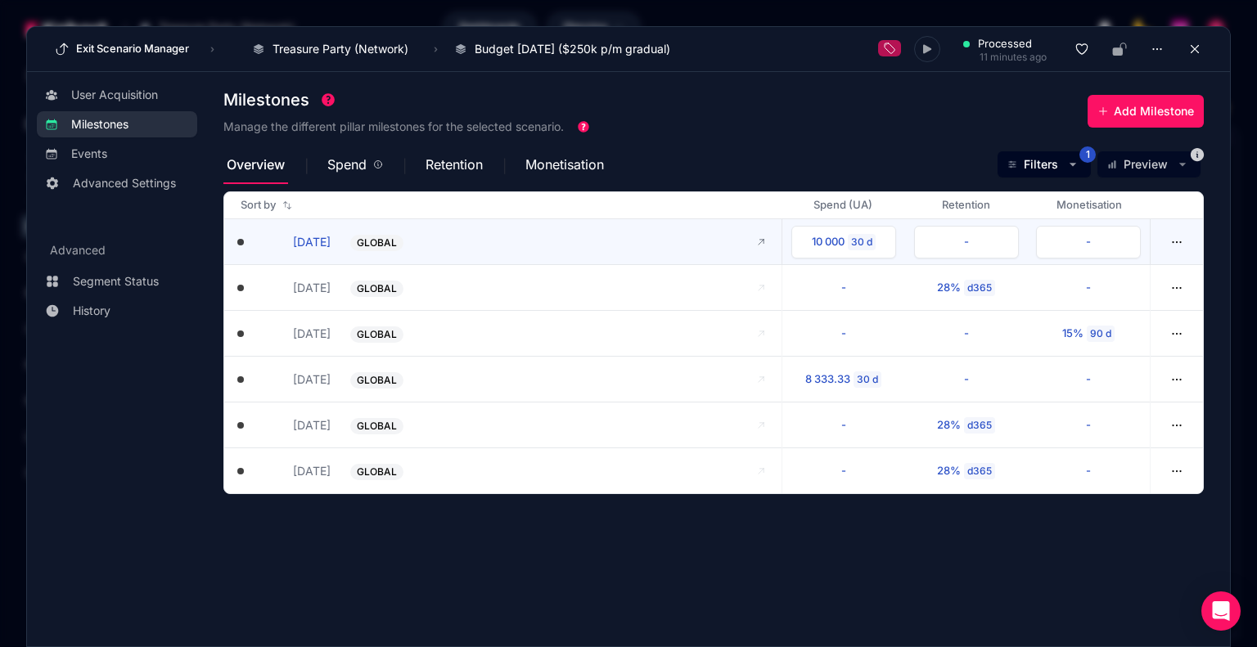
click at [304, 239] on button "[DATE]" at bounding box center [294, 241] width 74 height 17
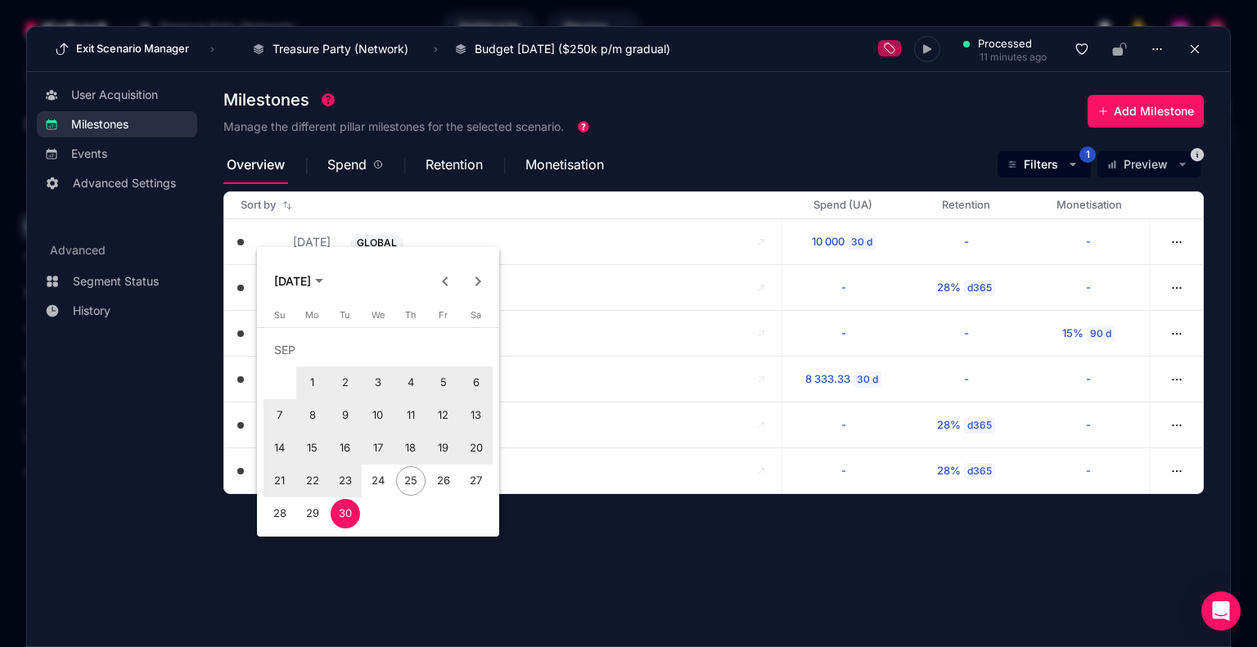
click at [315, 382] on span "1" at bounding box center [312, 382] width 29 height 29
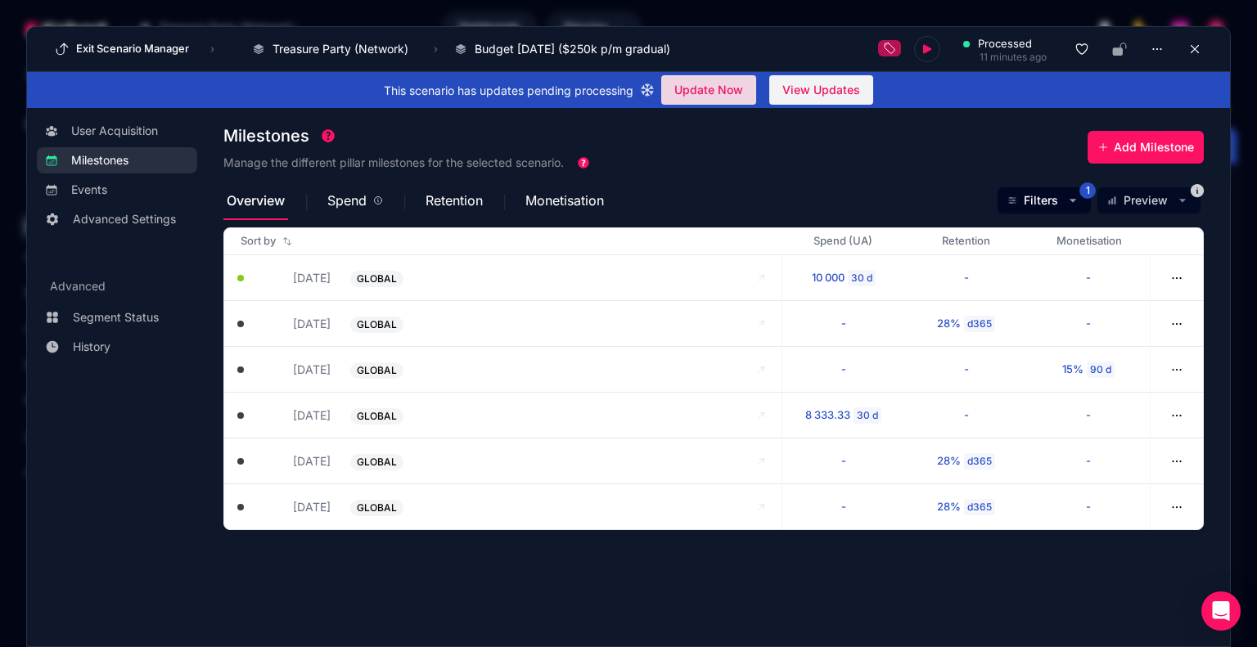
click at [699, 91] on span "Update Now" at bounding box center [708, 90] width 69 height 25
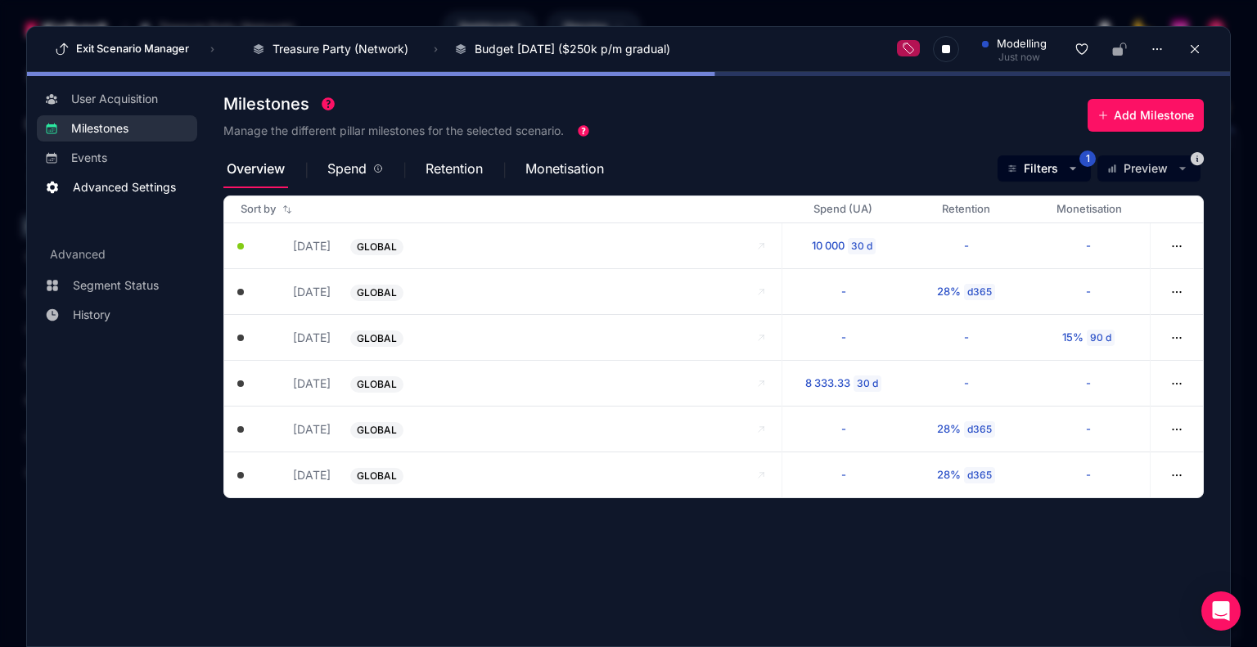
click at [110, 189] on span "Advanced Settings" at bounding box center [124, 187] width 103 height 16
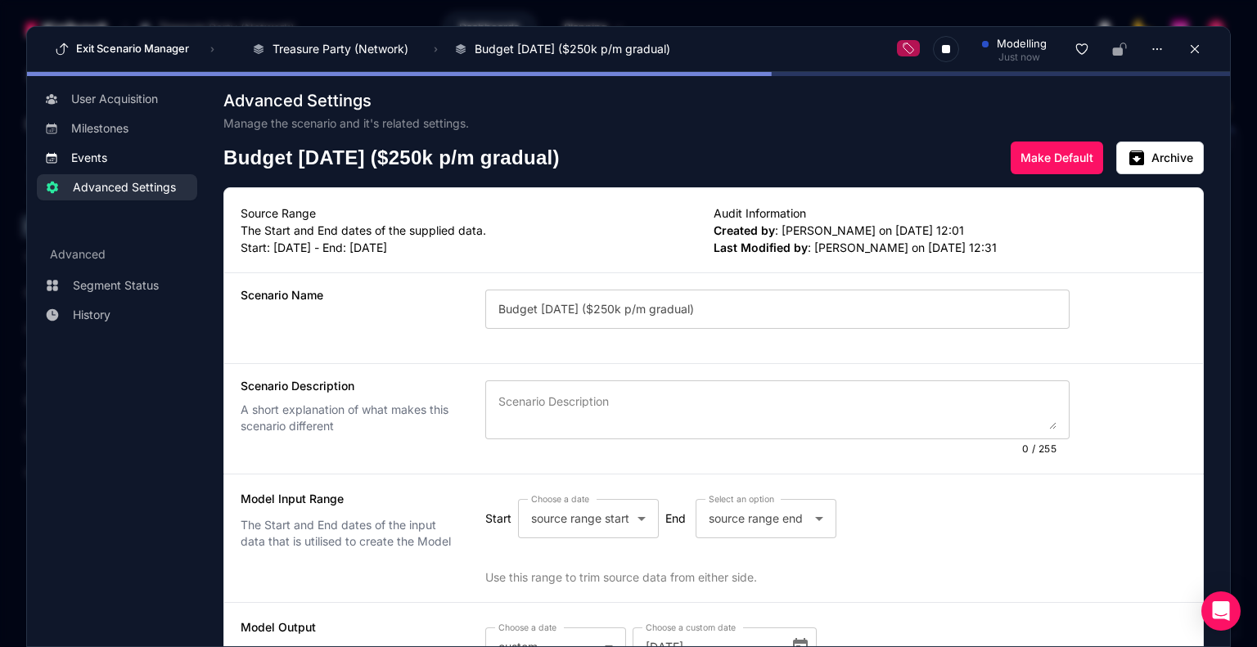
click at [101, 159] on span "Events" at bounding box center [89, 158] width 36 height 16
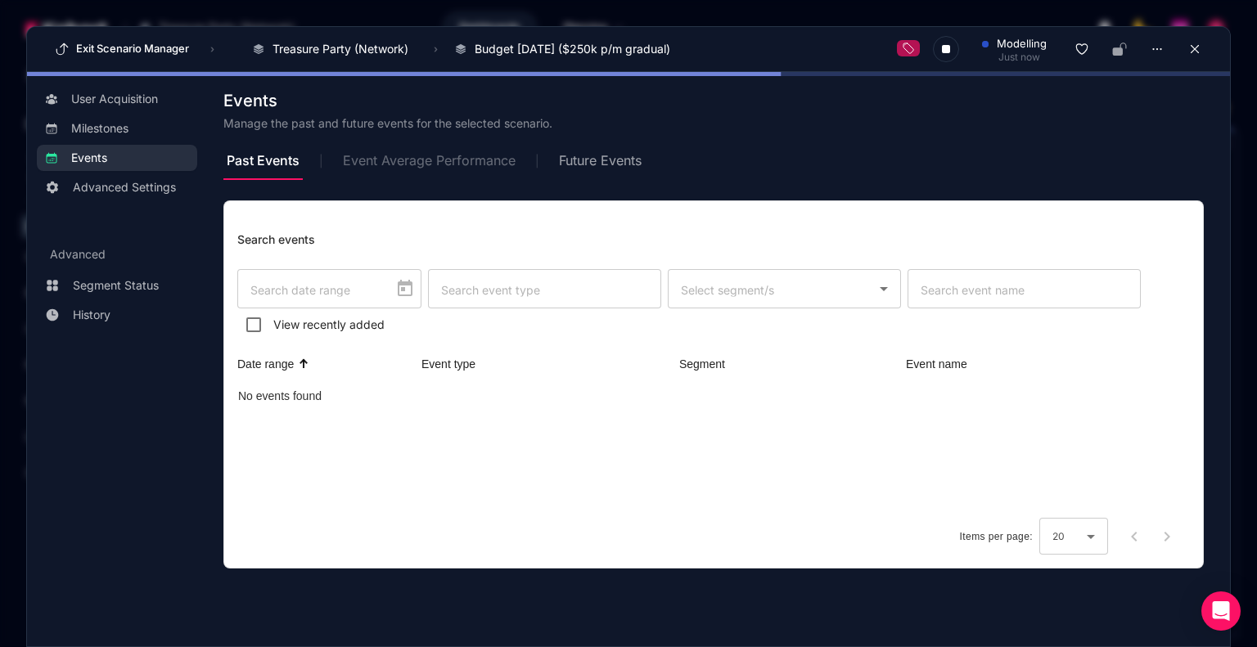
click at [434, 162] on span "Event Average Performance" at bounding box center [429, 160] width 173 height 13
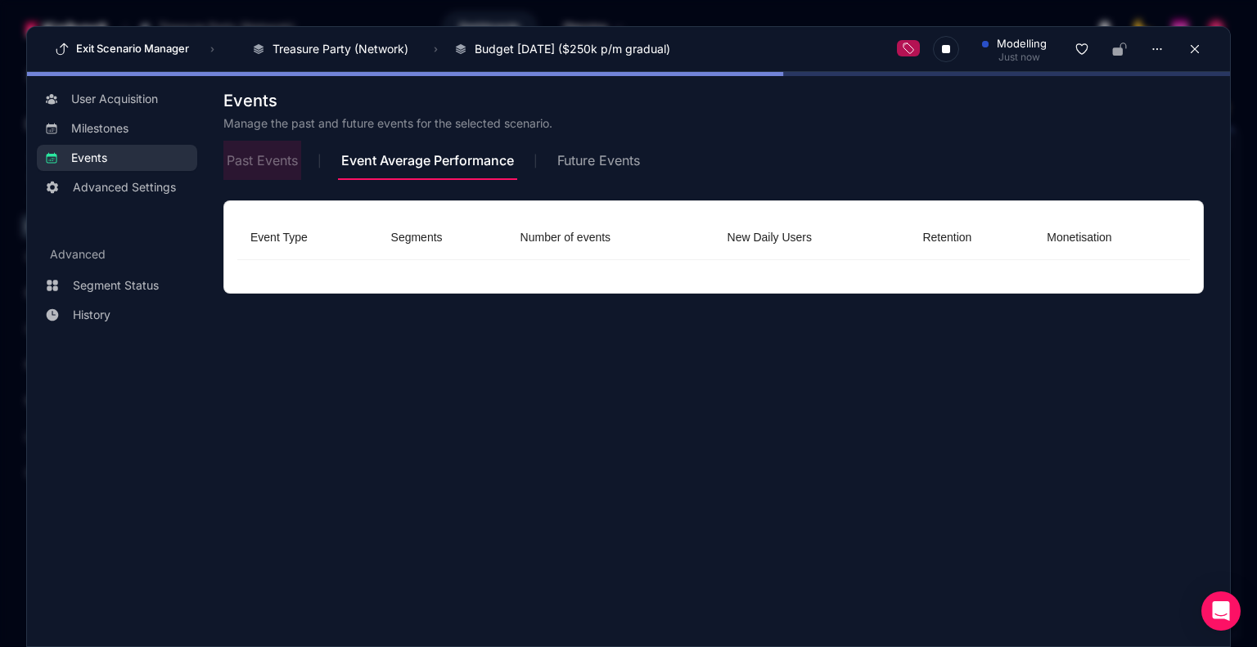
click at [250, 164] on span "Past Events" at bounding box center [262, 160] width 71 height 13
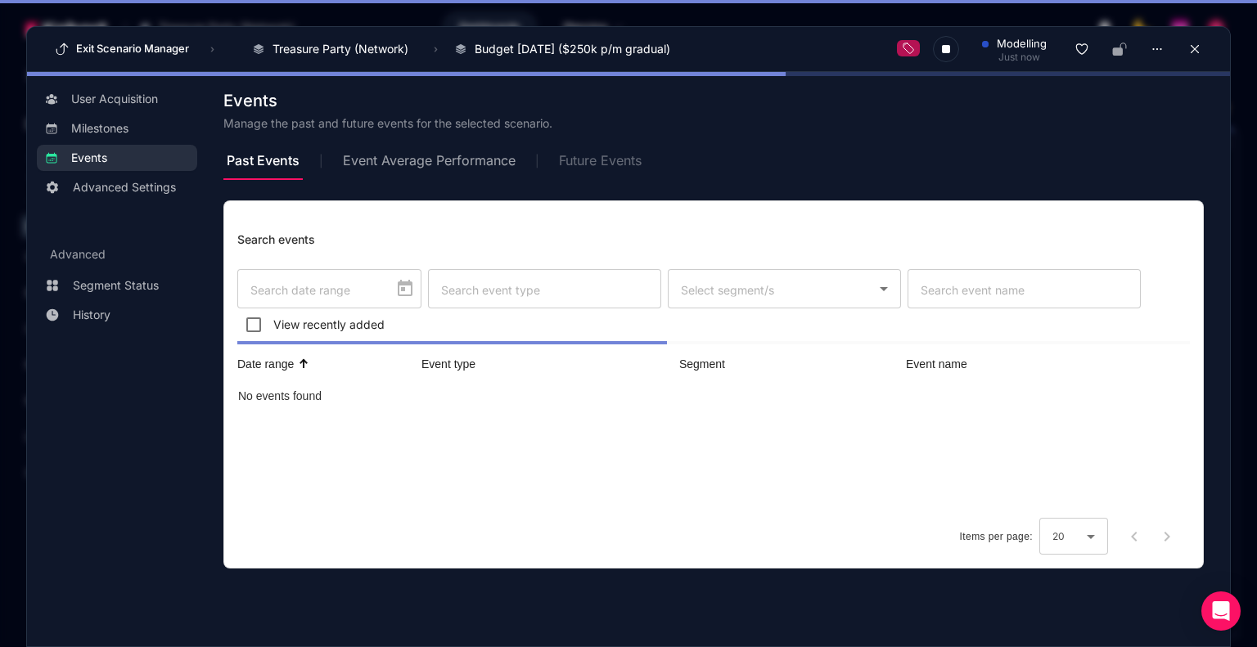
click at [601, 160] on span "Future Events" at bounding box center [600, 160] width 83 height 13
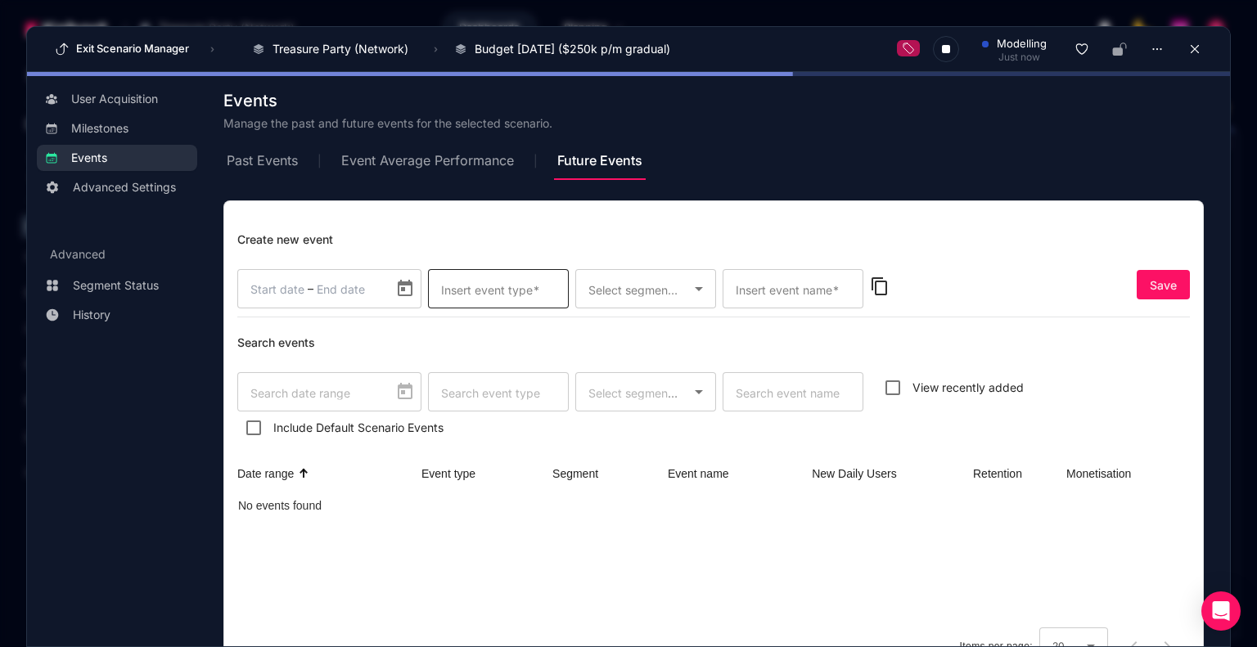
click at [500, 285] on mat-label "Insert event type" at bounding box center [487, 290] width 92 height 14
click at [500, 285] on input "Insert event type" at bounding box center [498, 289] width 115 height 20
click at [654, 284] on mat-label "Select segment/s" at bounding box center [634, 290] width 93 height 14
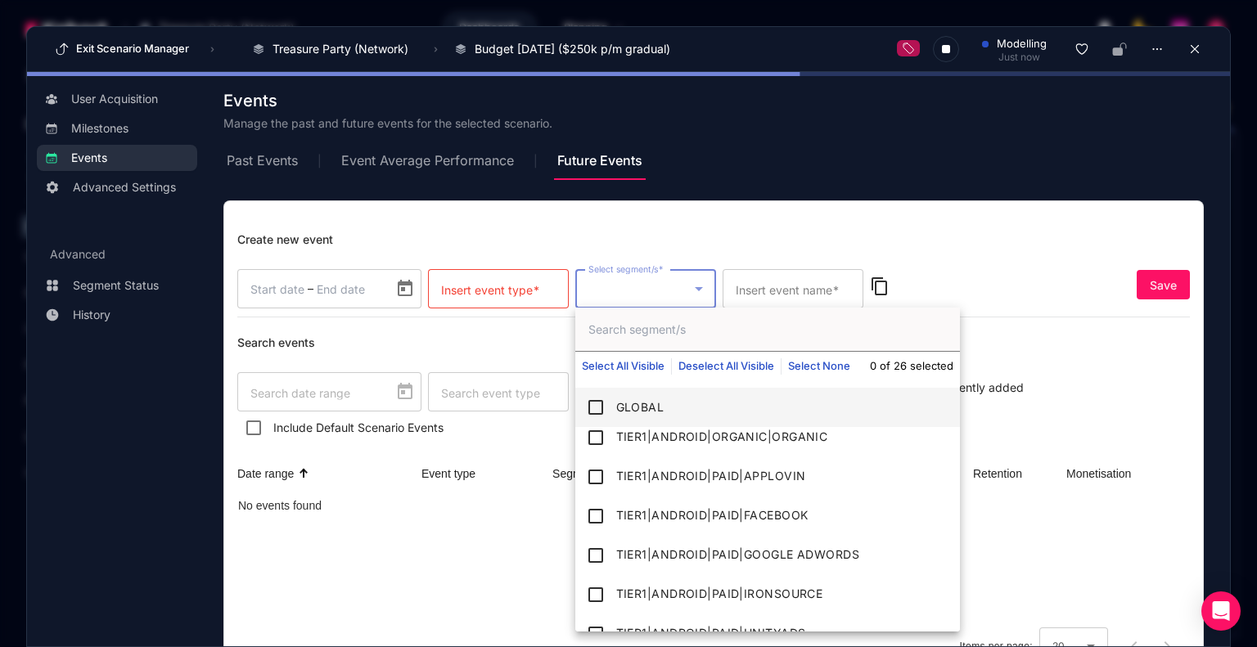
click at [778, 255] on div at bounding box center [628, 323] width 1257 height 647
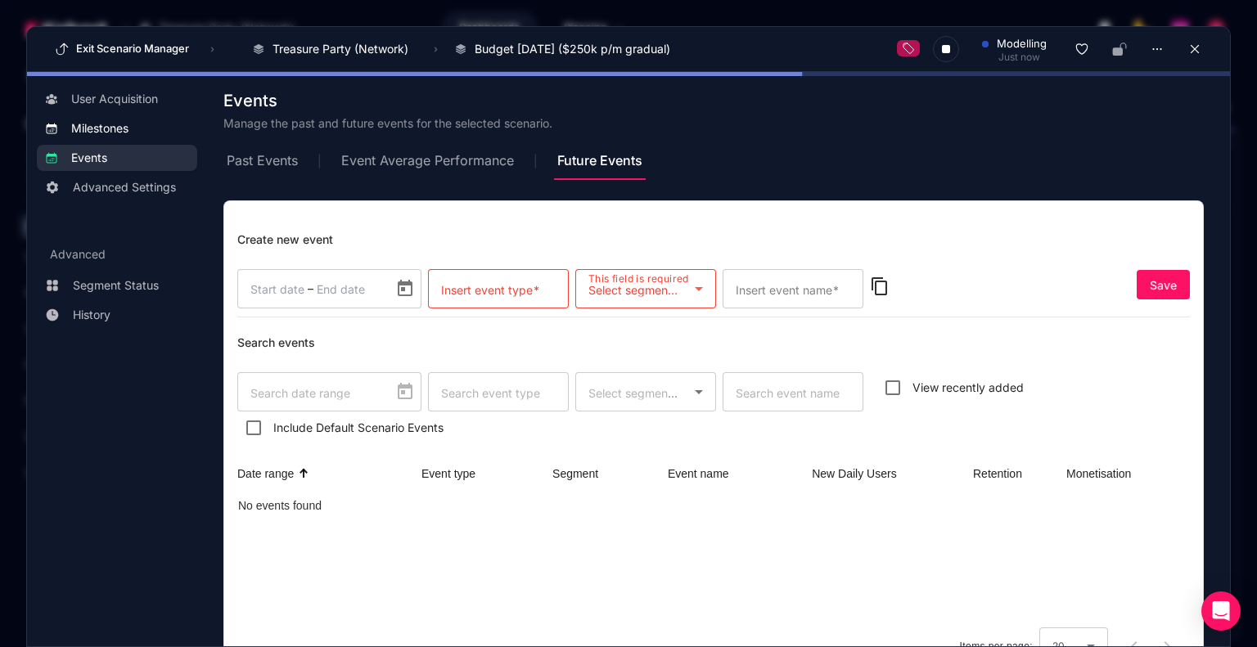
click at [88, 120] on span "Milestones" at bounding box center [99, 128] width 57 height 16
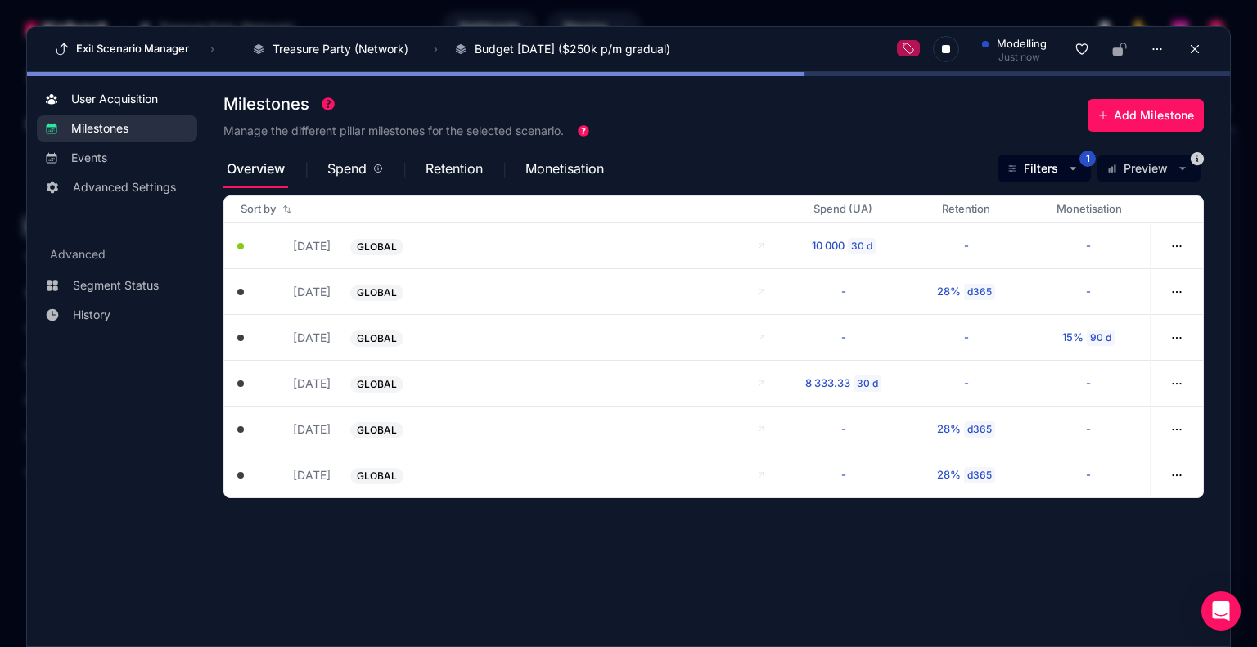
click at [126, 101] on span "User Acquisition" at bounding box center [114, 99] width 87 height 16
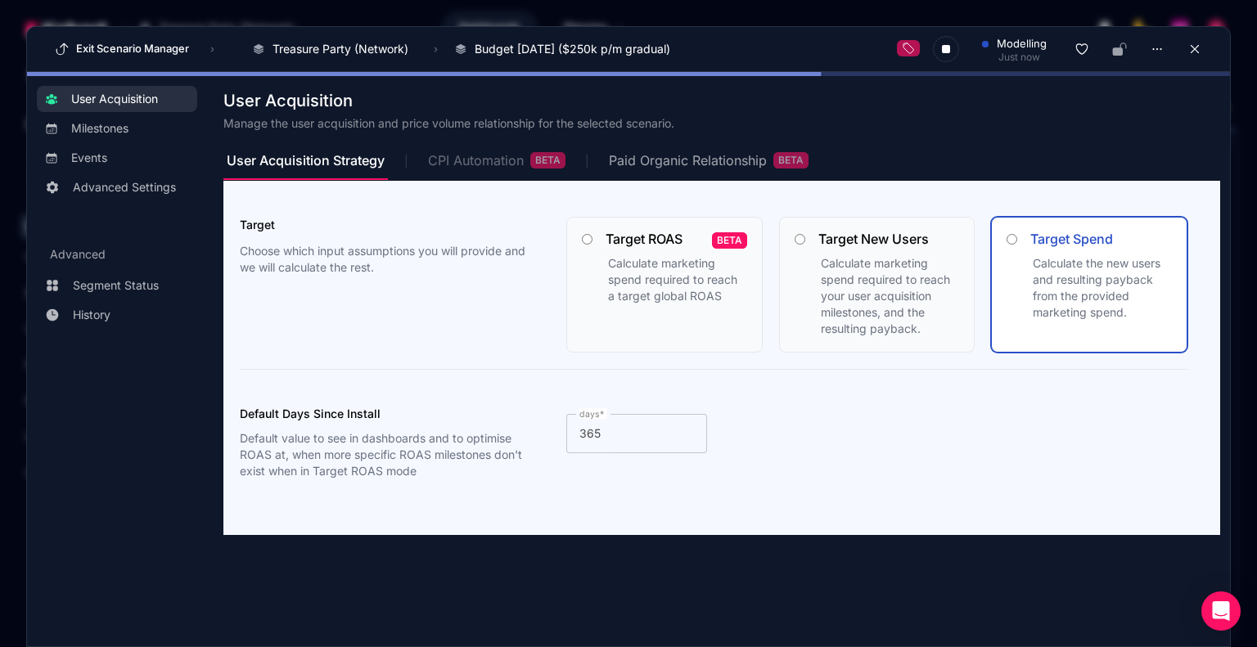
click at [502, 160] on div "CPI Automation BETA" at bounding box center [496, 160] width 137 height 16
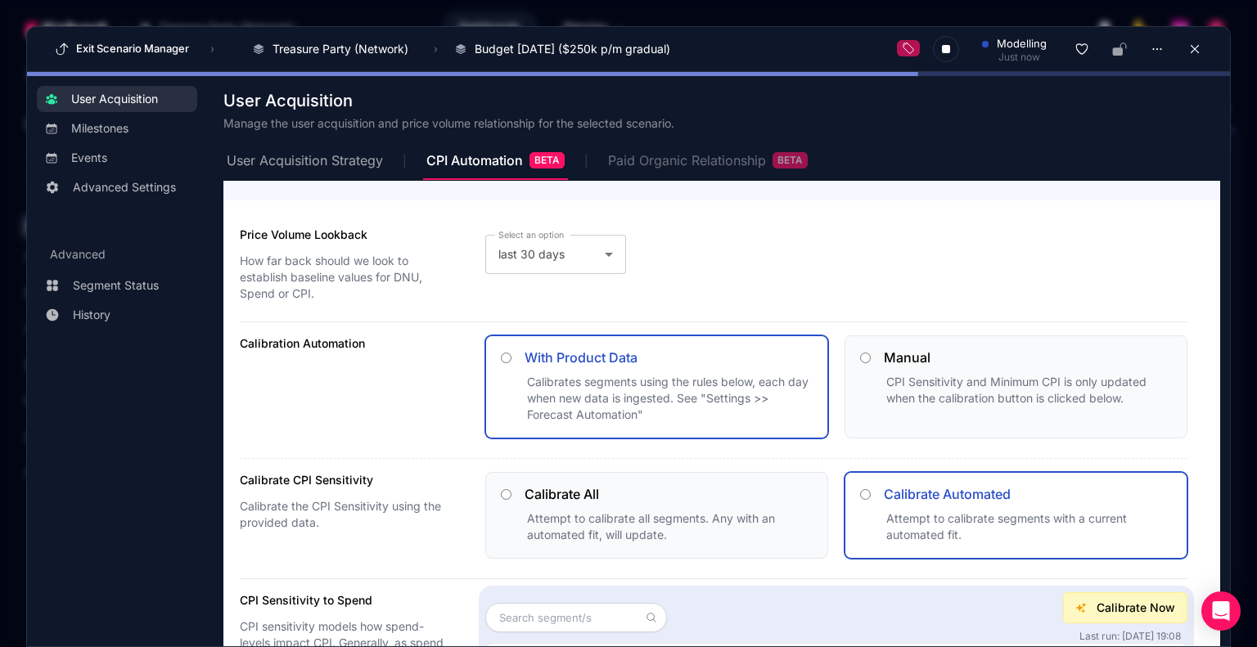
click at [671, 154] on div "Paid Organic Relationship BETA" at bounding box center [708, 160] width 200 height 16
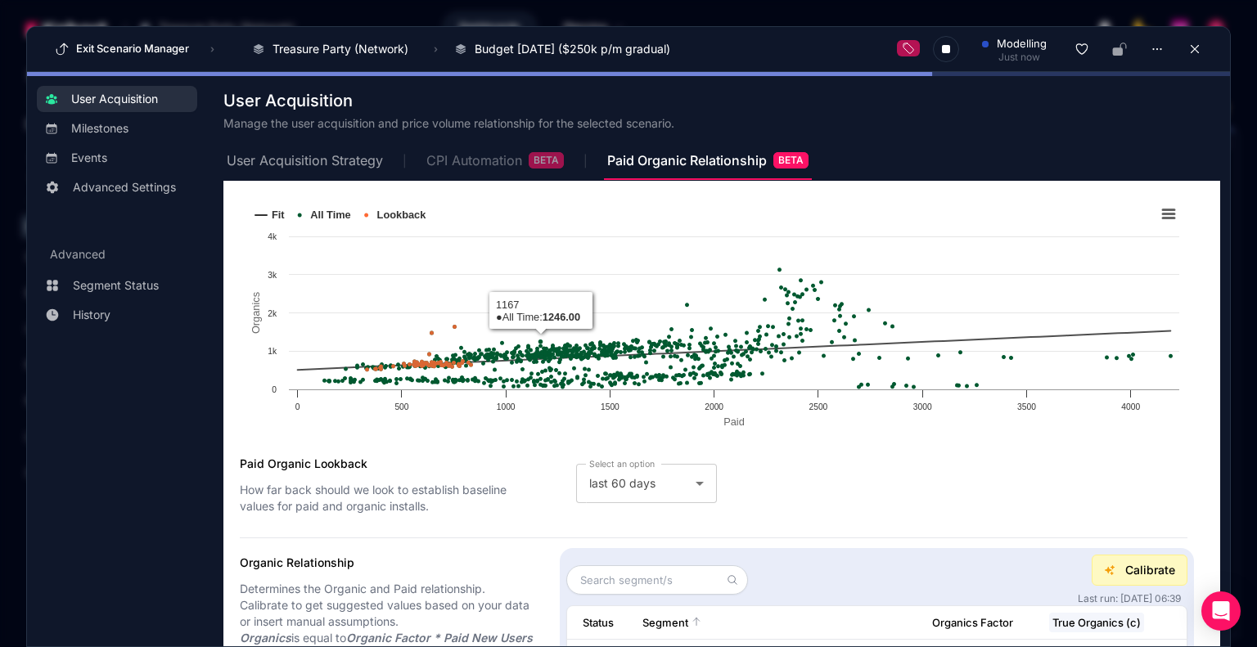
click at [489, 168] on span "CPI Automation BETA" at bounding box center [494, 160] width 137 height 39
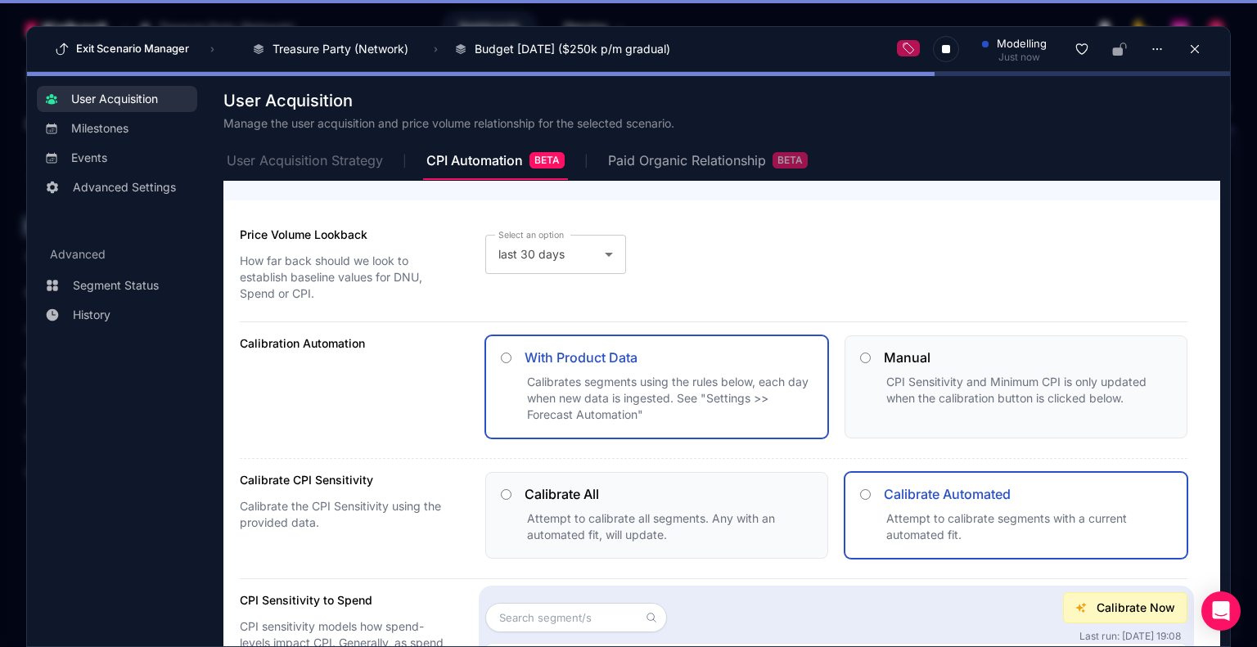
click at [281, 162] on span "User Acquisition Strategy" at bounding box center [305, 160] width 156 height 13
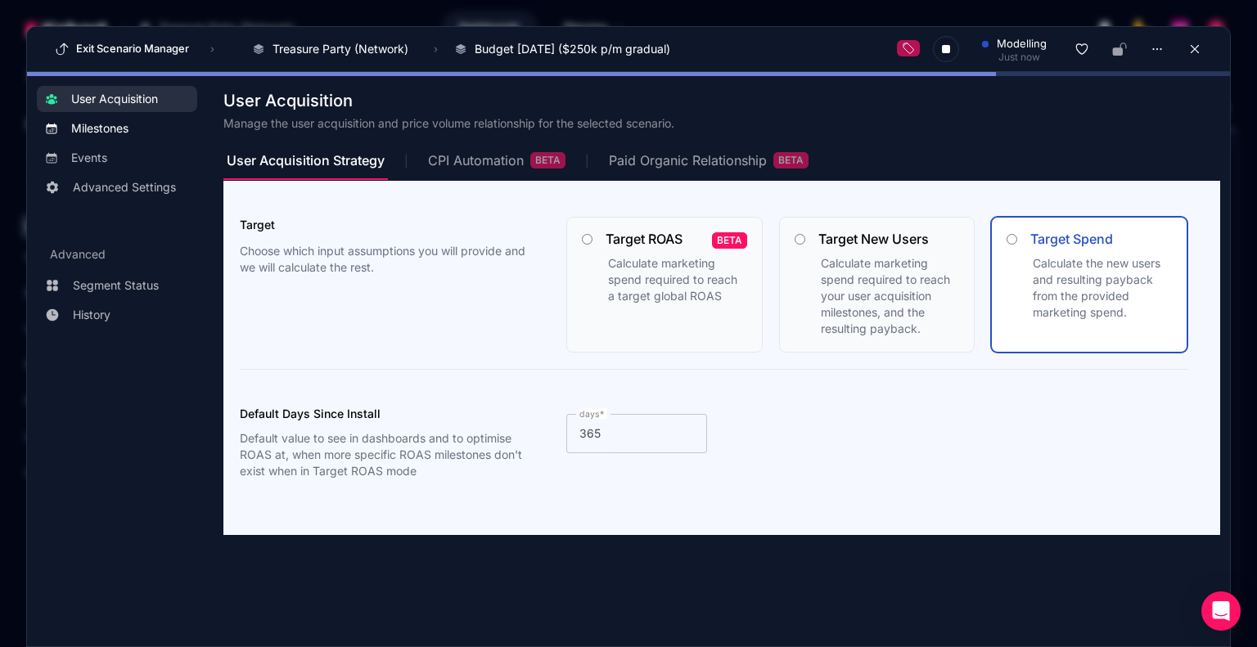
click at [115, 124] on span "Milestones" at bounding box center [99, 128] width 57 height 16
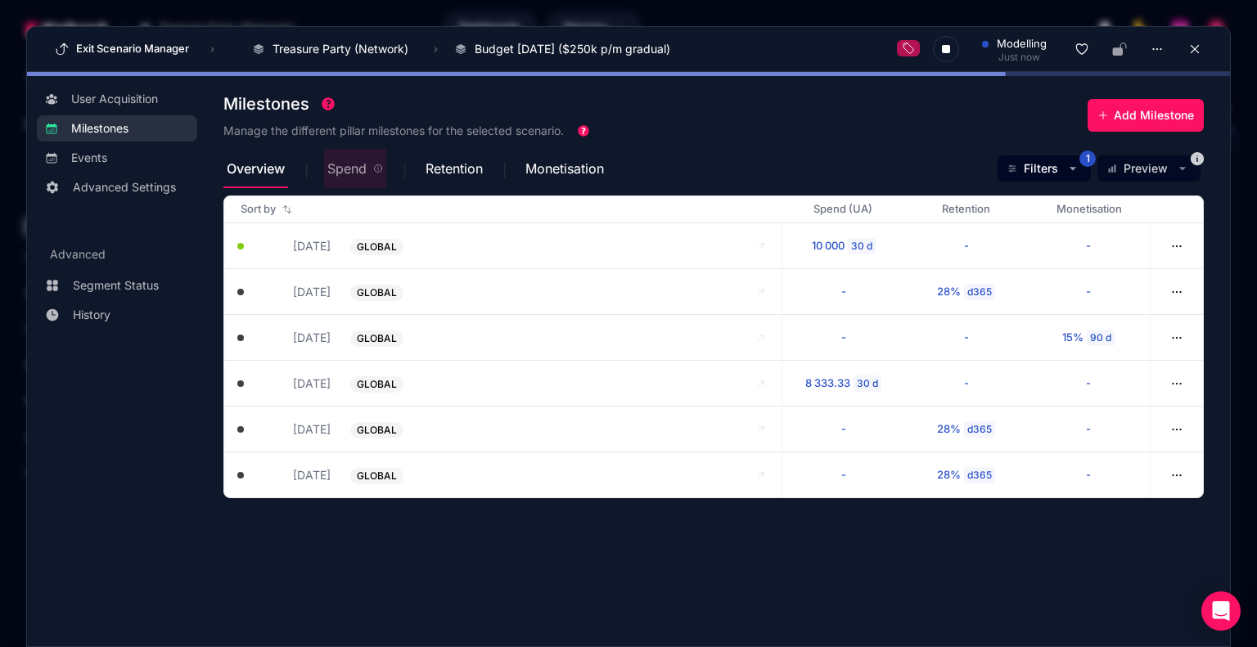
click at [353, 170] on span "Spend" at bounding box center [346, 168] width 39 height 13
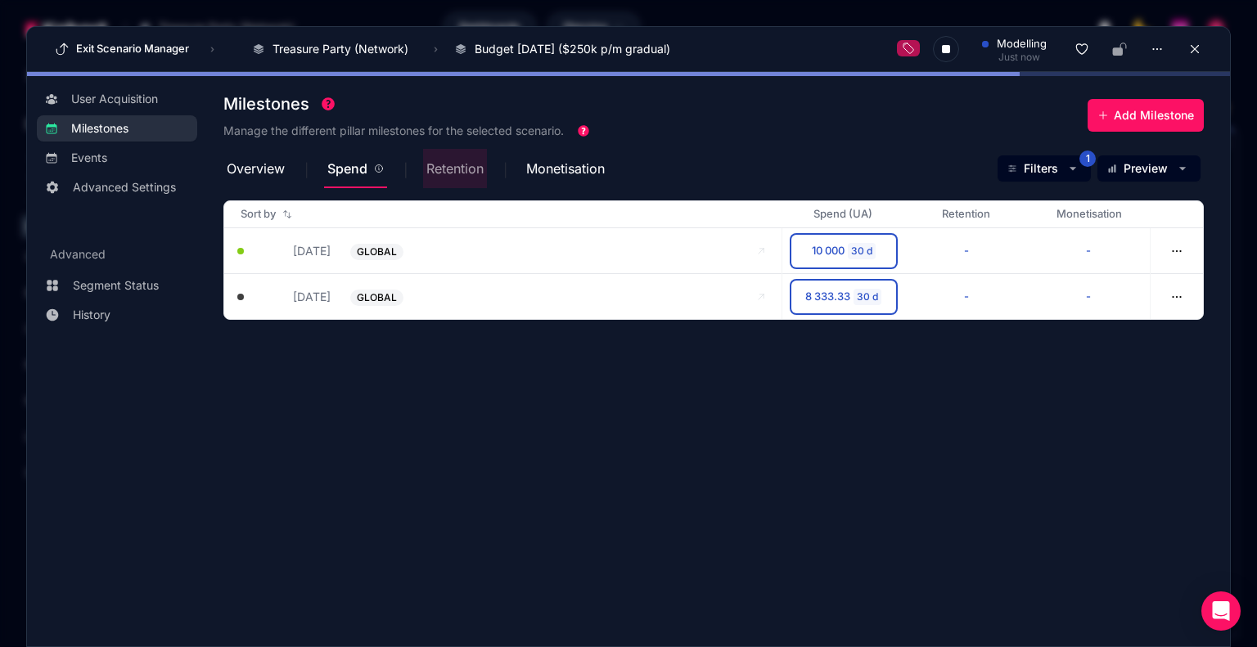
click at [463, 166] on span "Retention" at bounding box center [454, 168] width 57 height 13
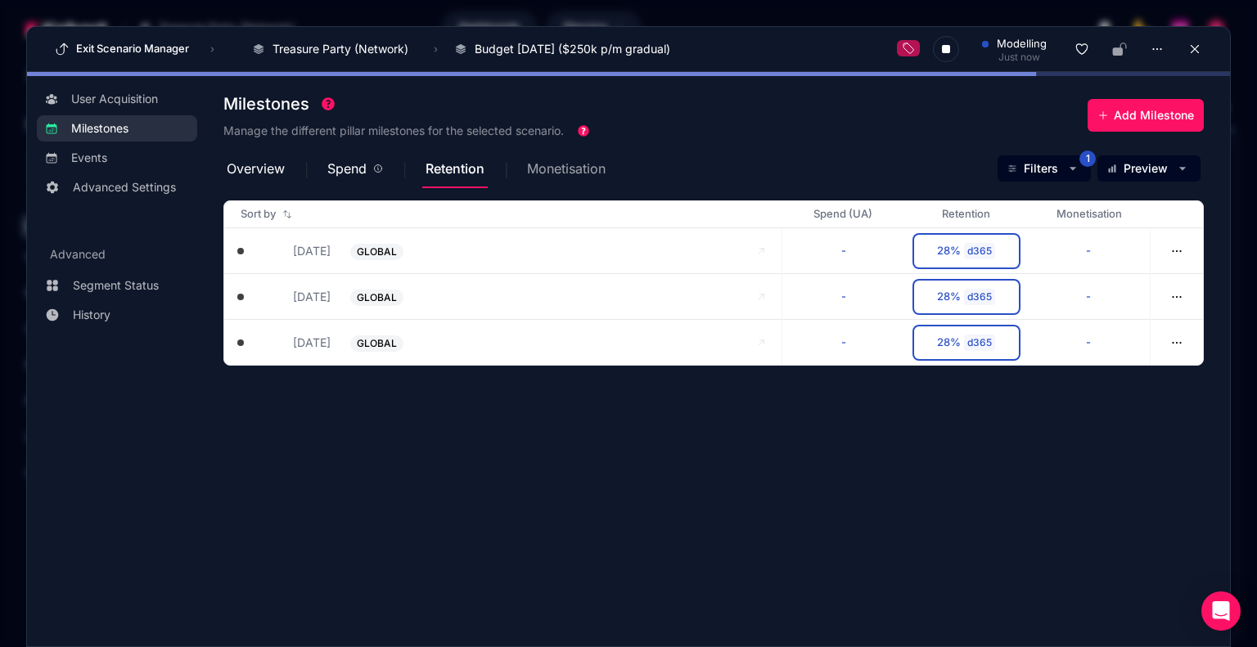
click at [550, 173] on span "Monetisation" at bounding box center [566, 168] width 79 height 13
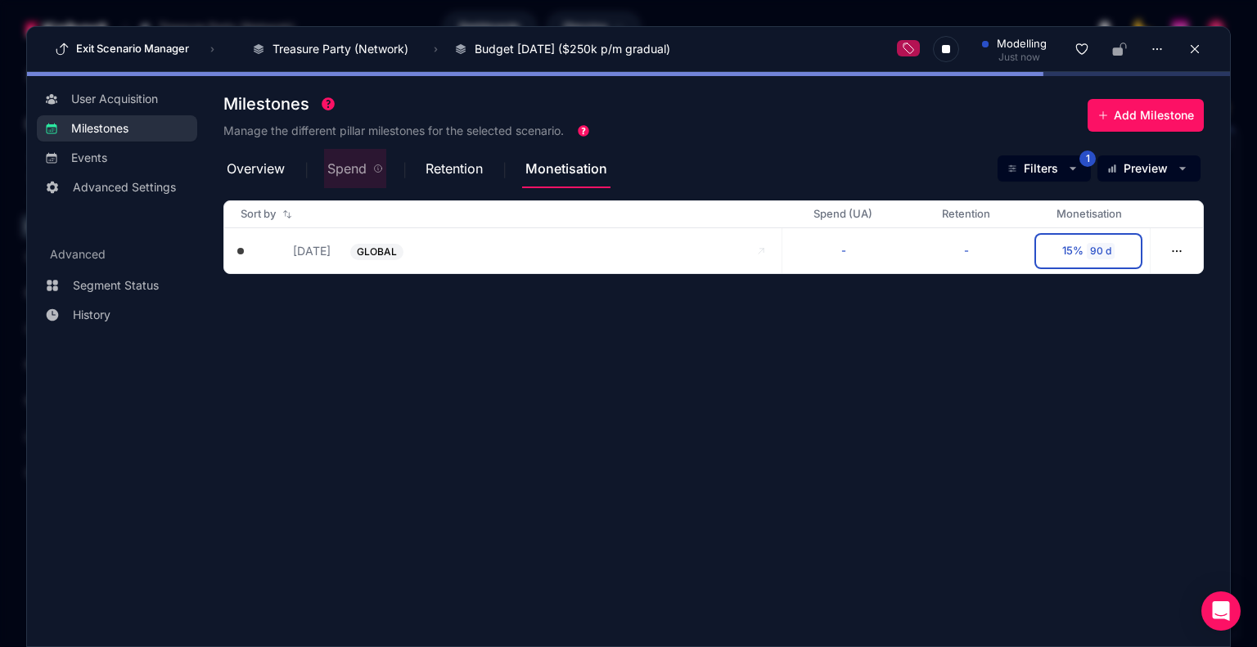
click at [362, 172] on span "Spend" at bounding box center [346, 168] width 39 height 13
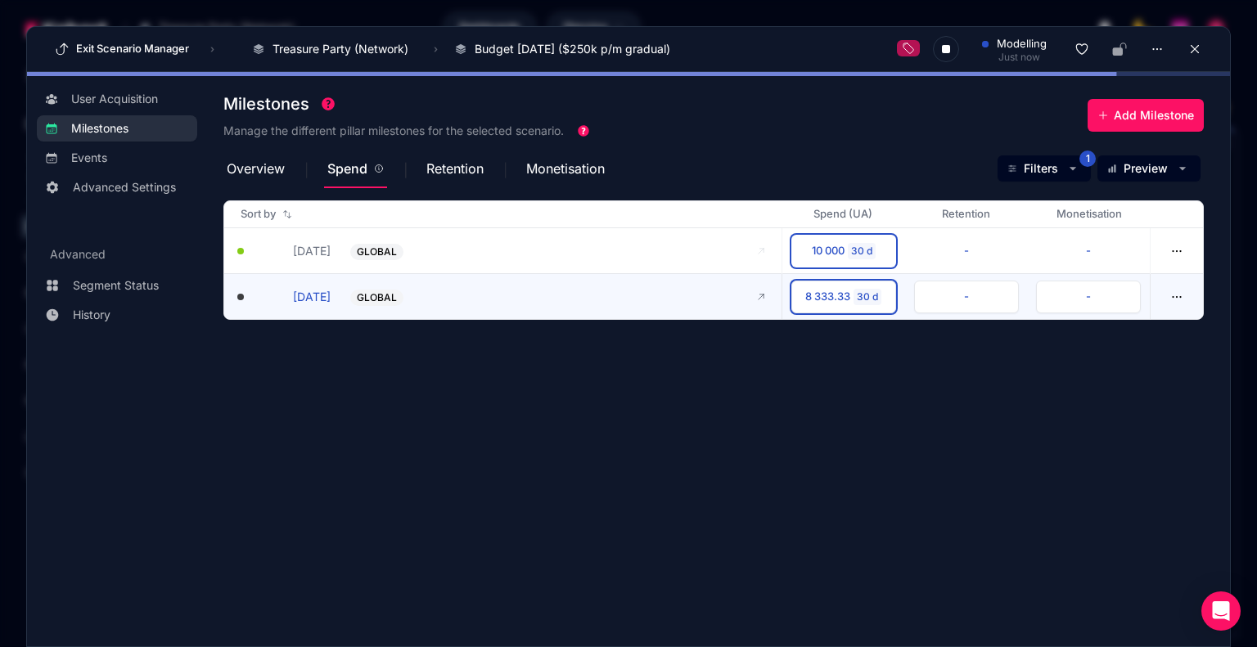
click at [849, 294] on div "8 333.33" at bounding box center [827, 297] width 45 height 16
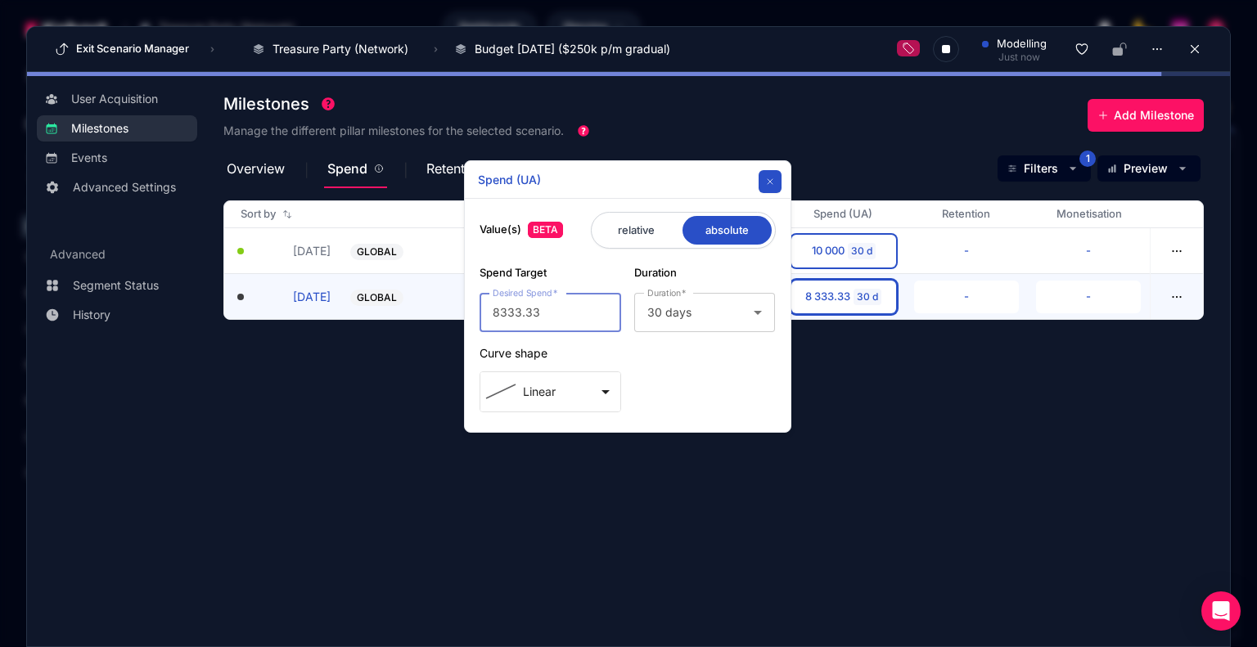
click at [776, 183] on button "button" at bounding box center [769, 181] width 23 height 23
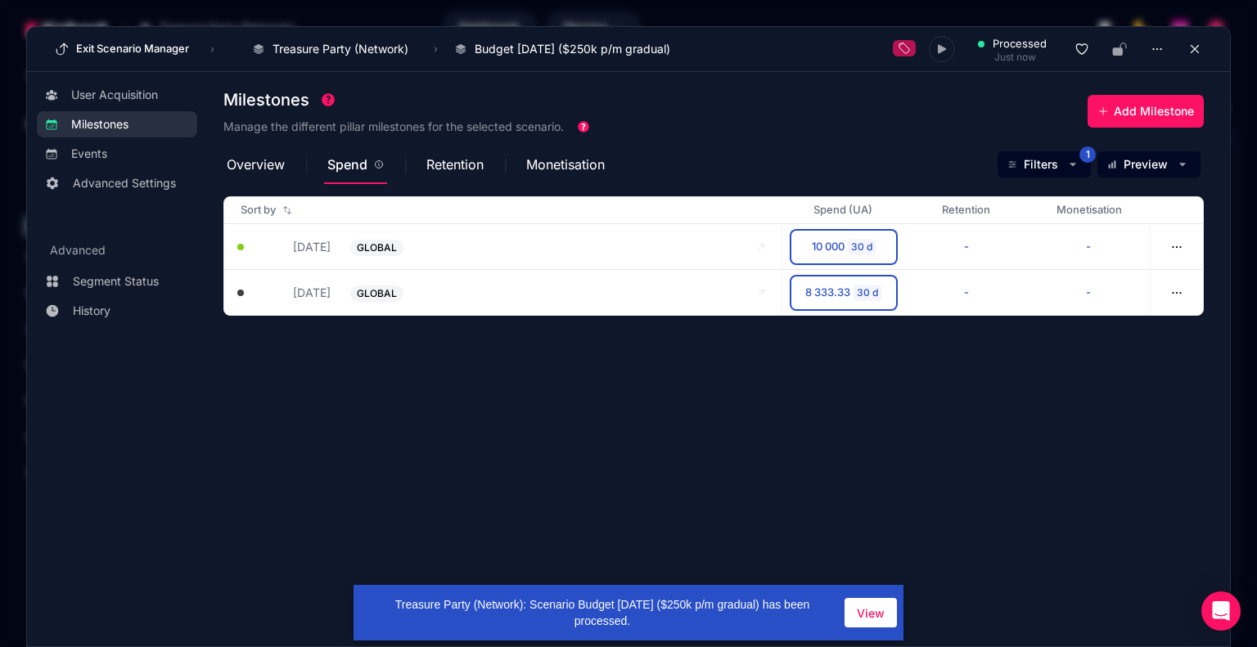
drag, startPoint x: 674, startPoint y: 451, endPoint x: 704, endPoint y: 398, distance: 60.5
click at [676, 451] on section "Milestones Manage the different pillar milestones for the selected scenario. Ad…" at bounding box center [726, 351] width 1006 height 538
click at [121, 49] on button "Exit Scenario Manager" at bounding box center [122, 49] width 144 height 26
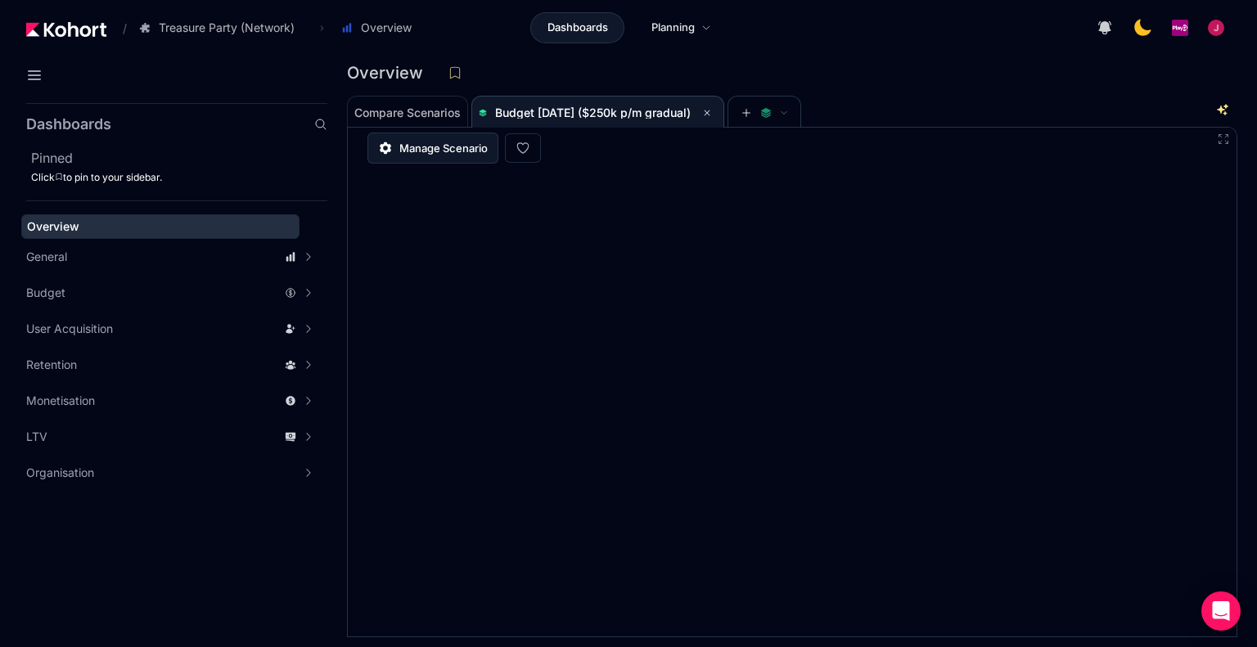
click at [461, 143] on span "Manage Scenario" at bounding box center [443, 148] width 88 height 16
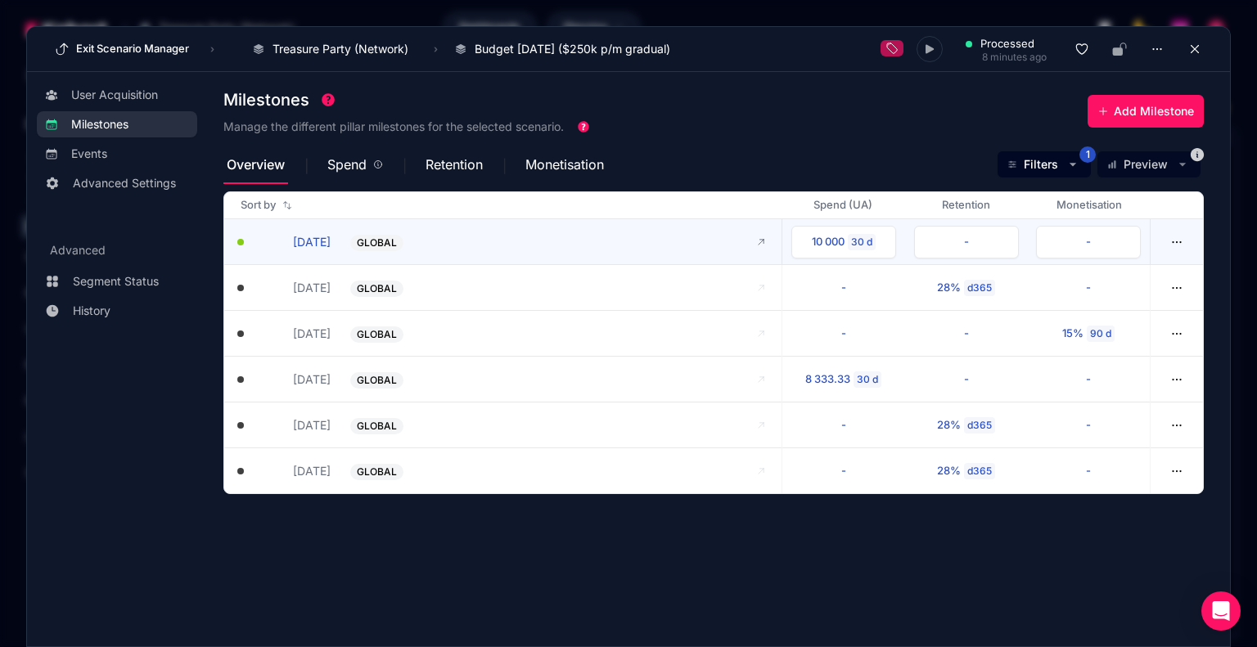
click at [297, 242] on button "[DATE]" at bounding box center [294, 241] width 74 height 17
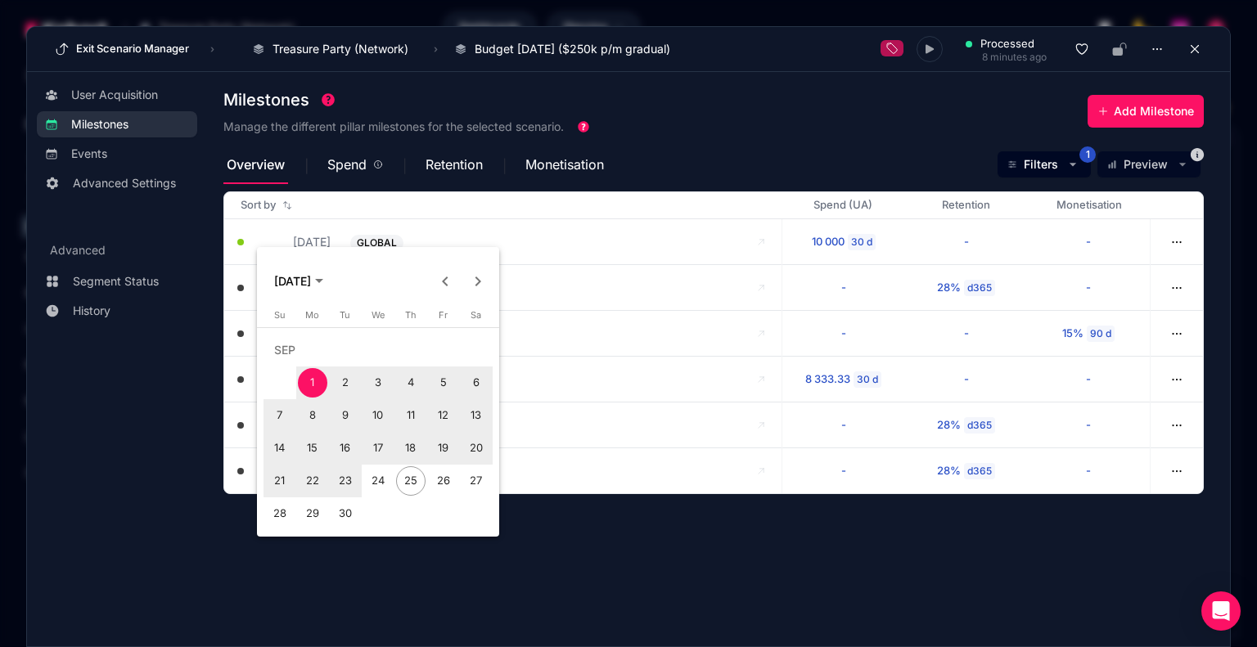
click at [348, 507] on span "30" at bounding box center [345, 513] width 29 height 29
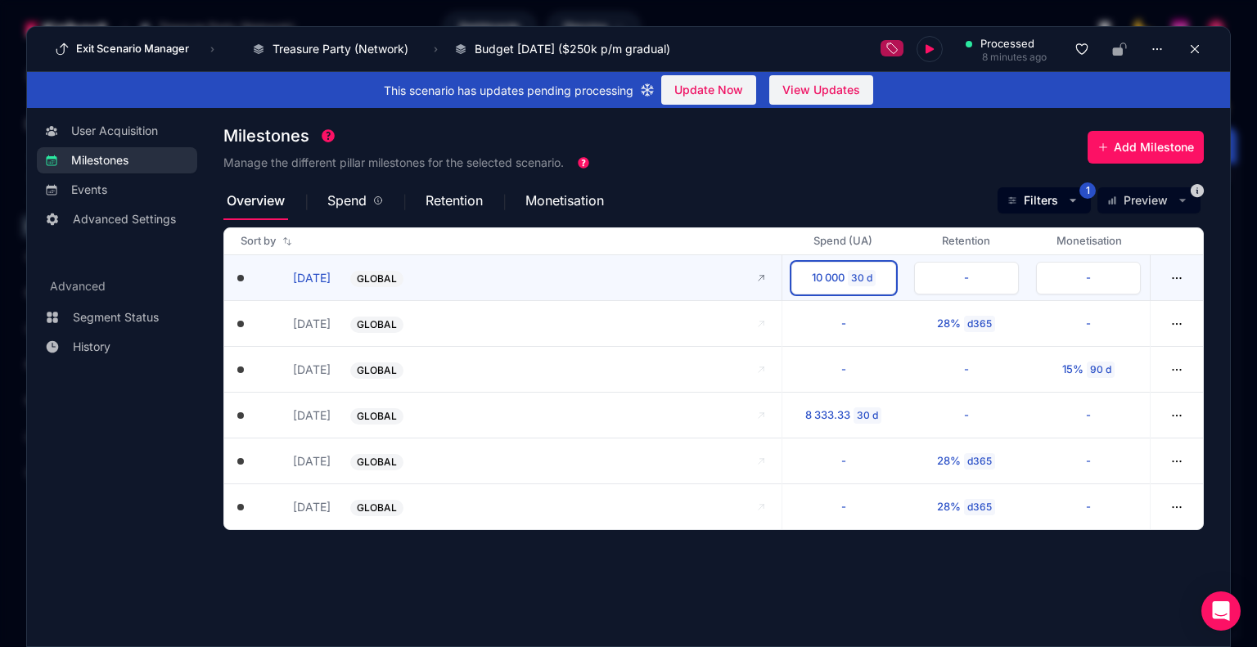
click at [838, 276] on div "10 000" at bounding box center [828, 278] width 33 height 16
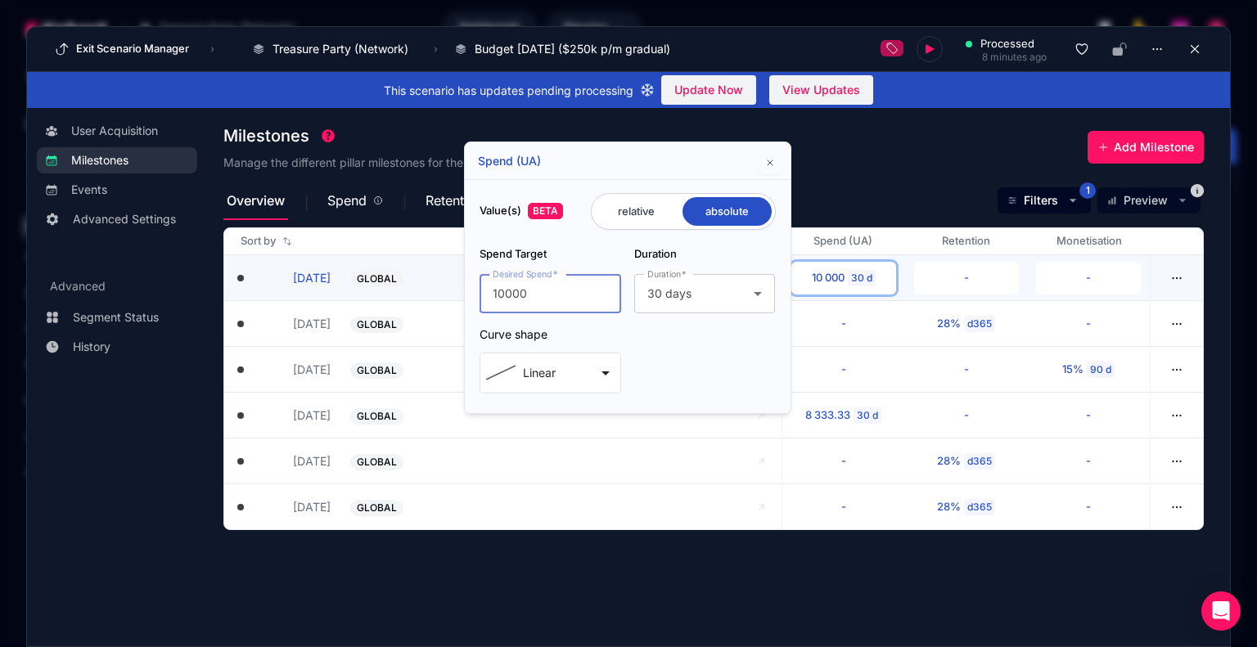
click at [589, 378] on div "Linear" at bounding box center [539, 373] width 108 height 20
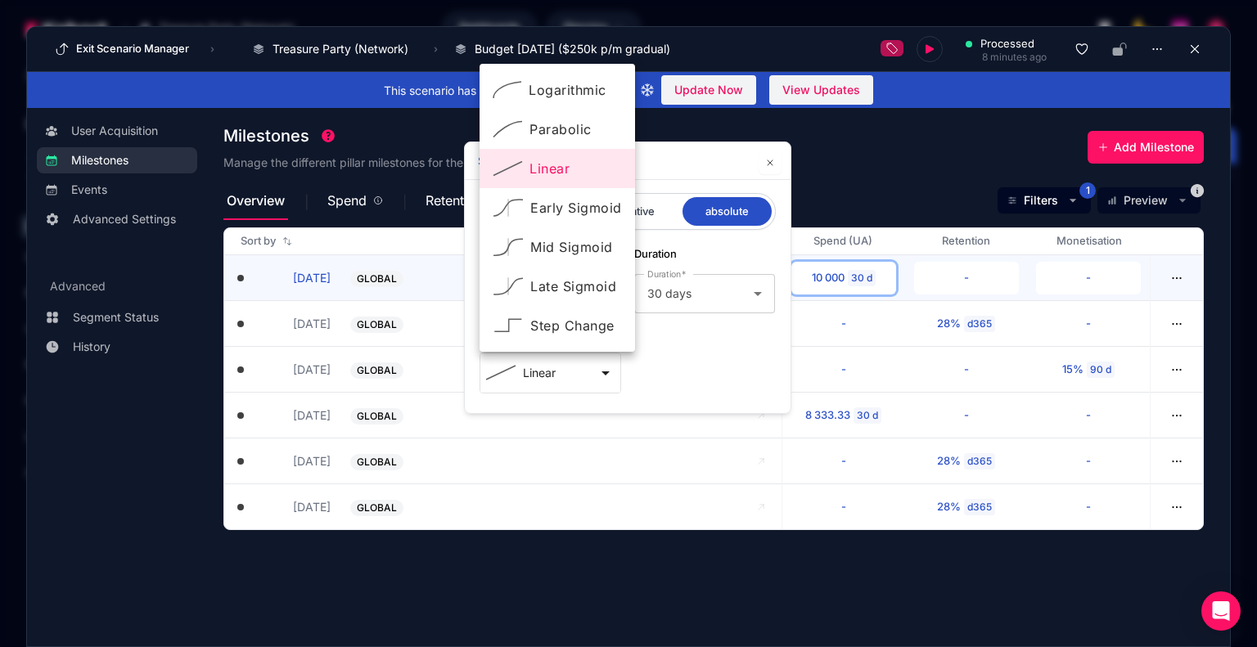
click at [694, 370] on div at bounding box center [628, 323] width 1257 height 647
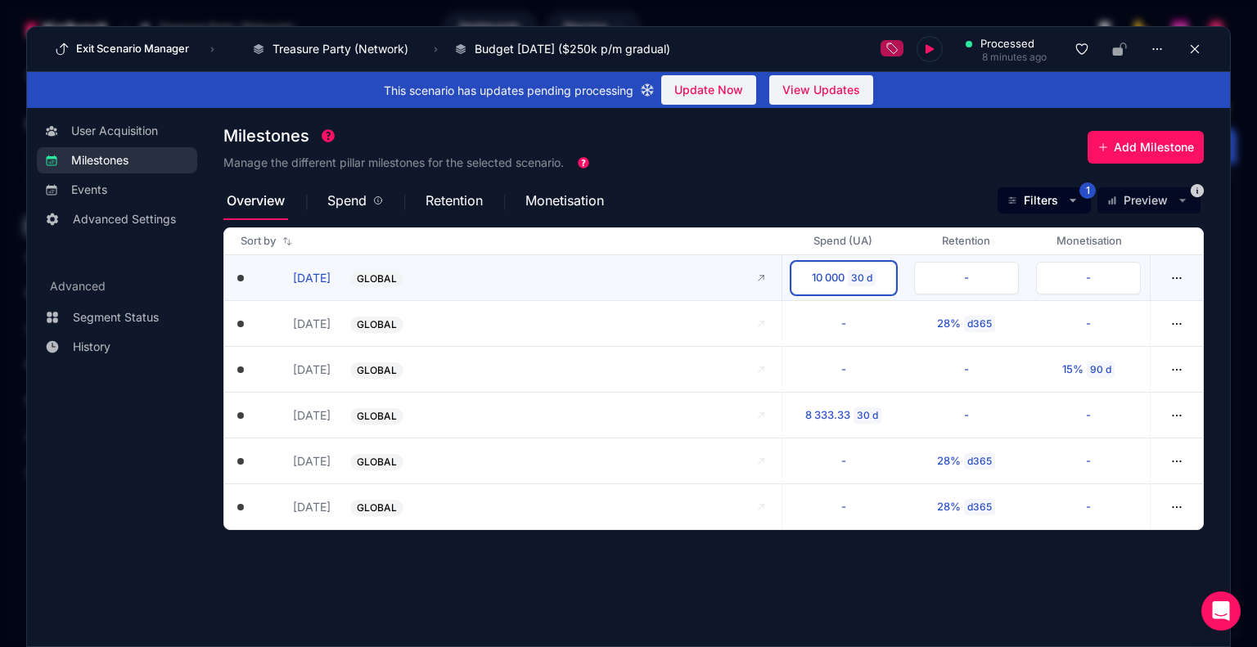
click at [850, 281] on div "30 d" at bounding box center [862, 278] width 28 height 16
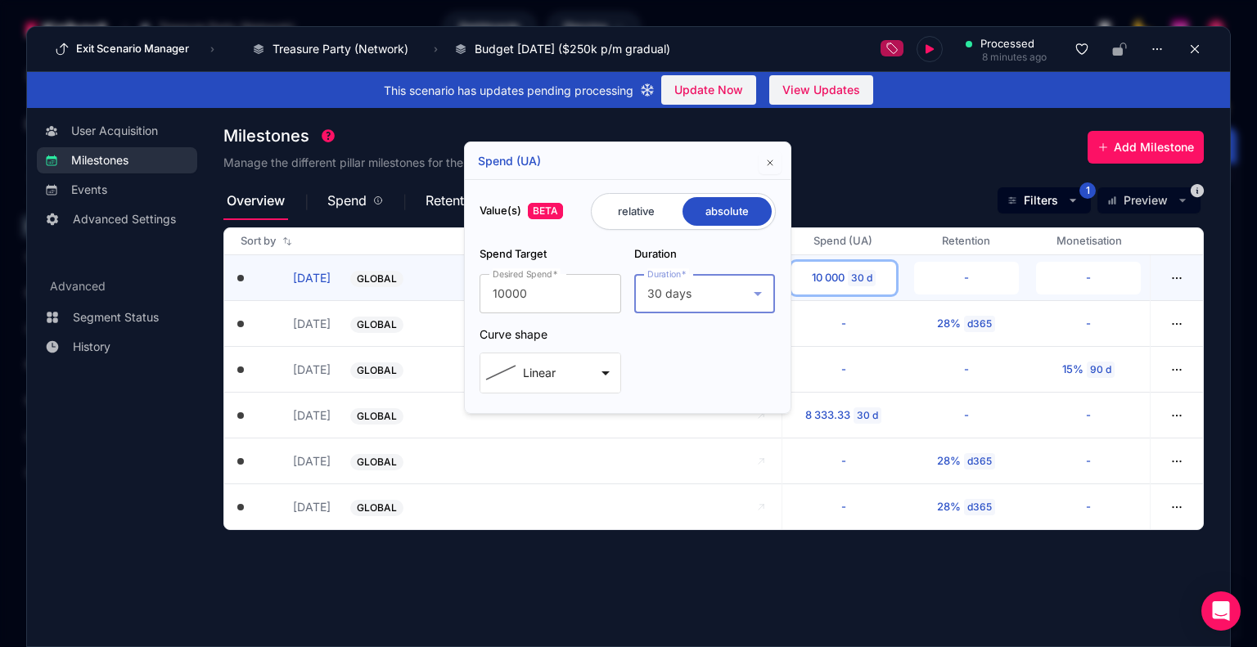
click at [740, 299] on div "30 days" at bounding box center [700, 294] width 106 height 20
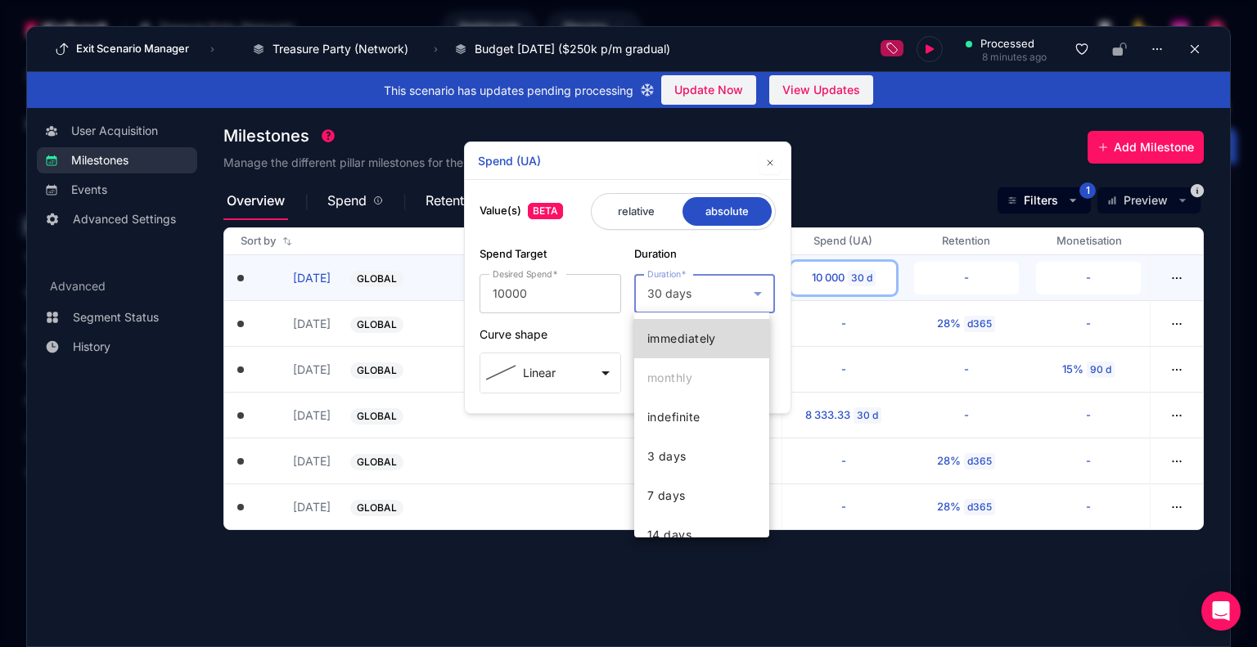
click at [707, 343] on span "immediately" at bounding box center [681, 339] width 69 height 20
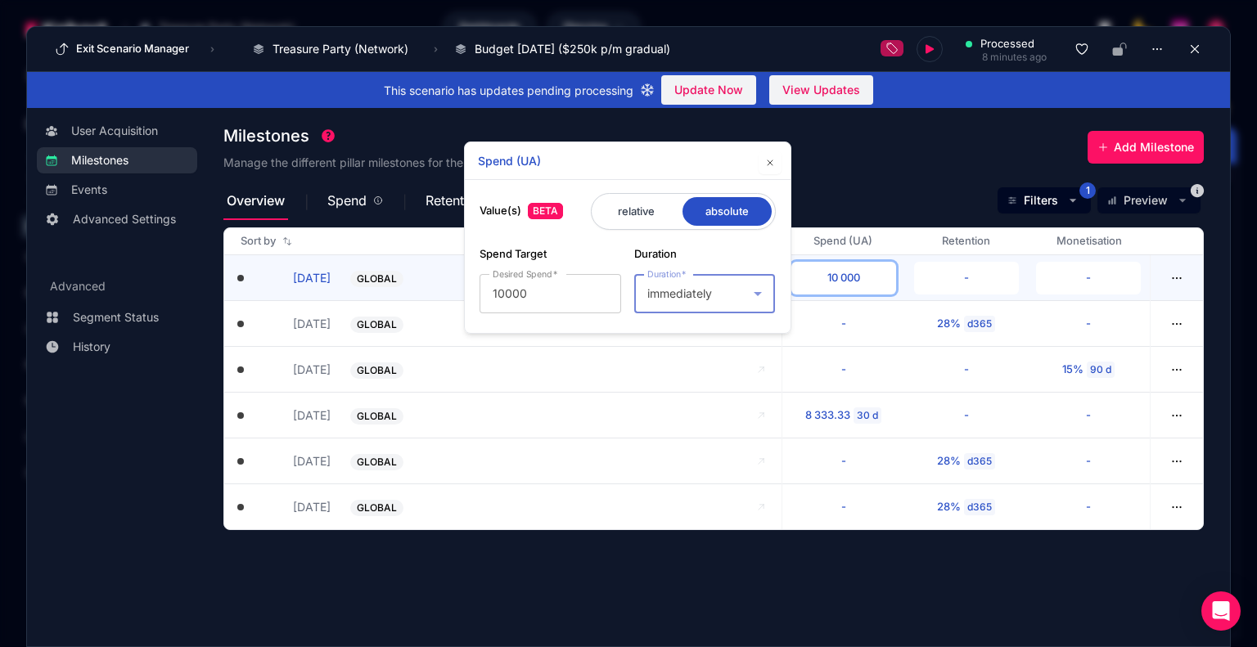
click at [916, 199] on div "Overview Spend Retention Monetisation Filters 1 Preview" at bounding box center [713, 200] width 980 height 39
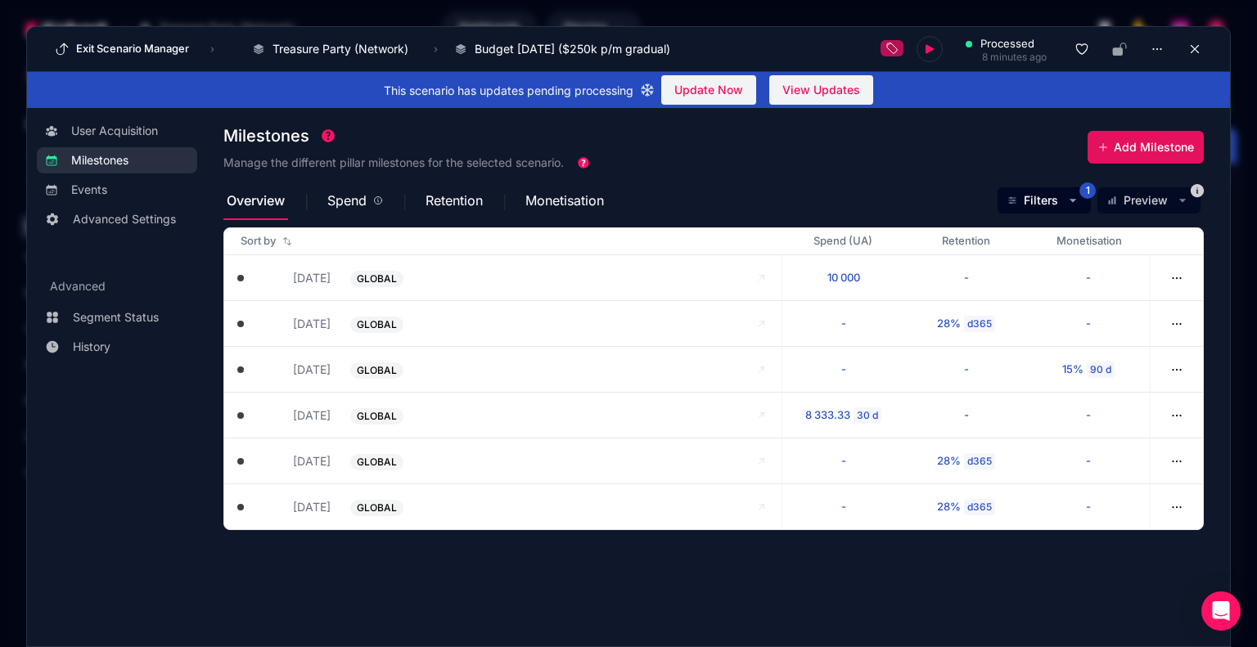
click at [1142, 144] on span "Add Milestone" at bounding box center [1153, 147] width 80 height 16
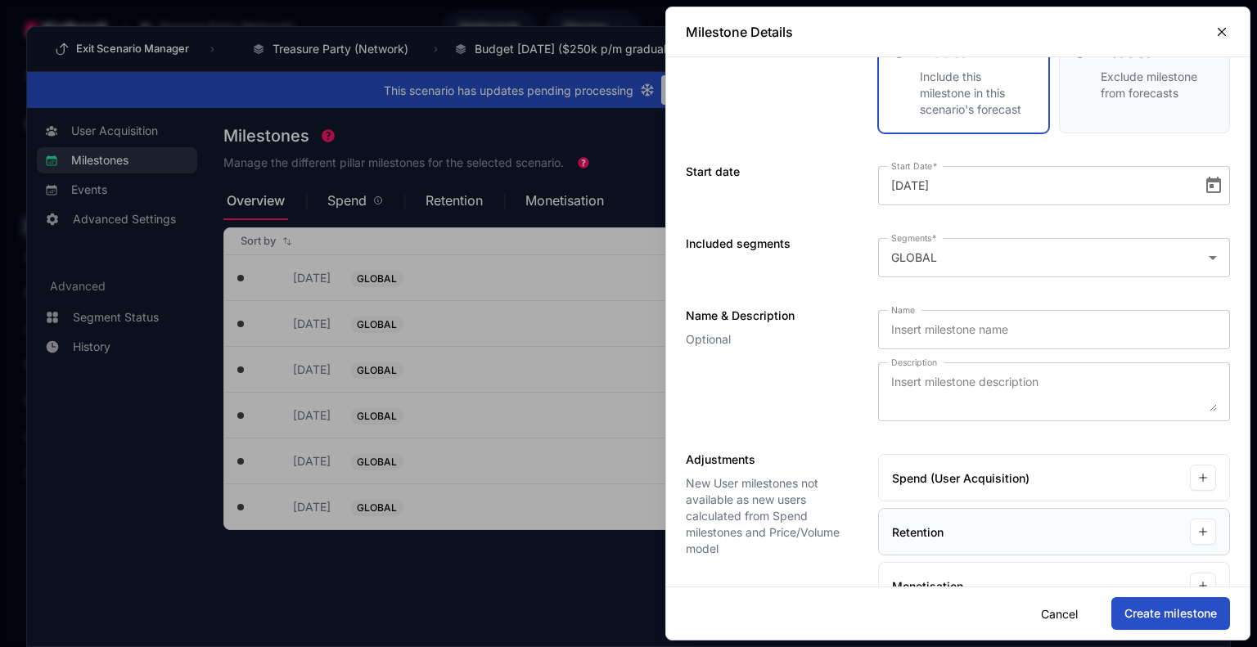
scroll to position [79, 0]
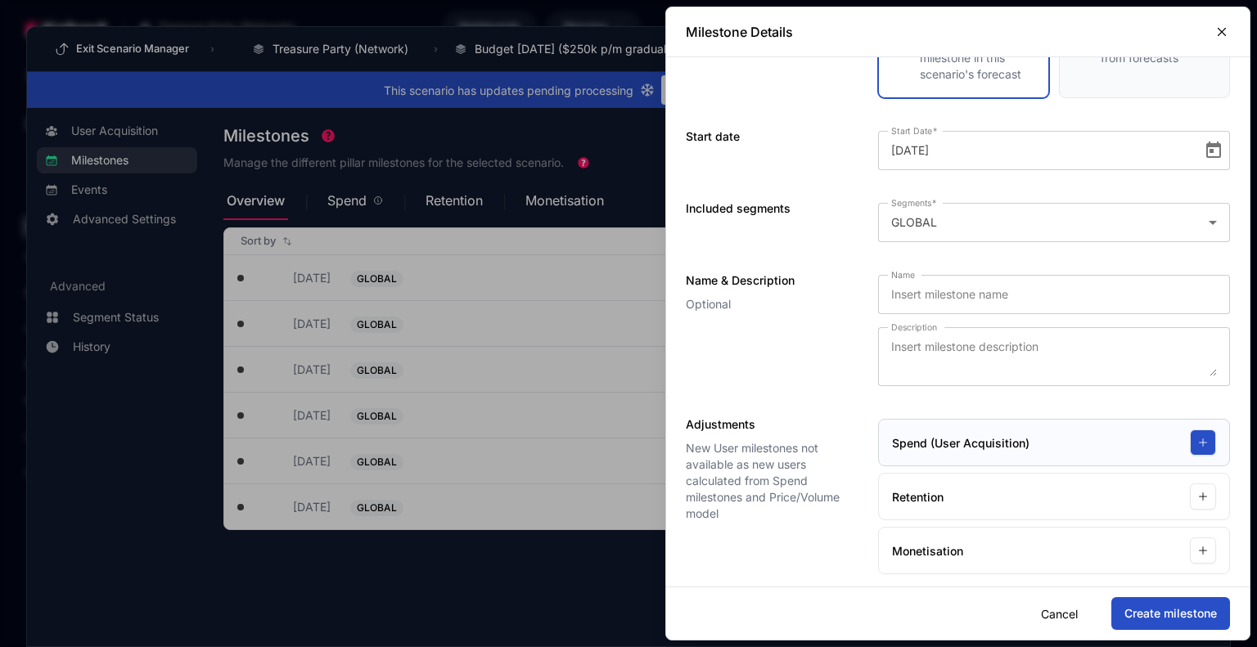
click at [1190, 443] on button "button" at bounding box center [1203, 443] width 26 height 26
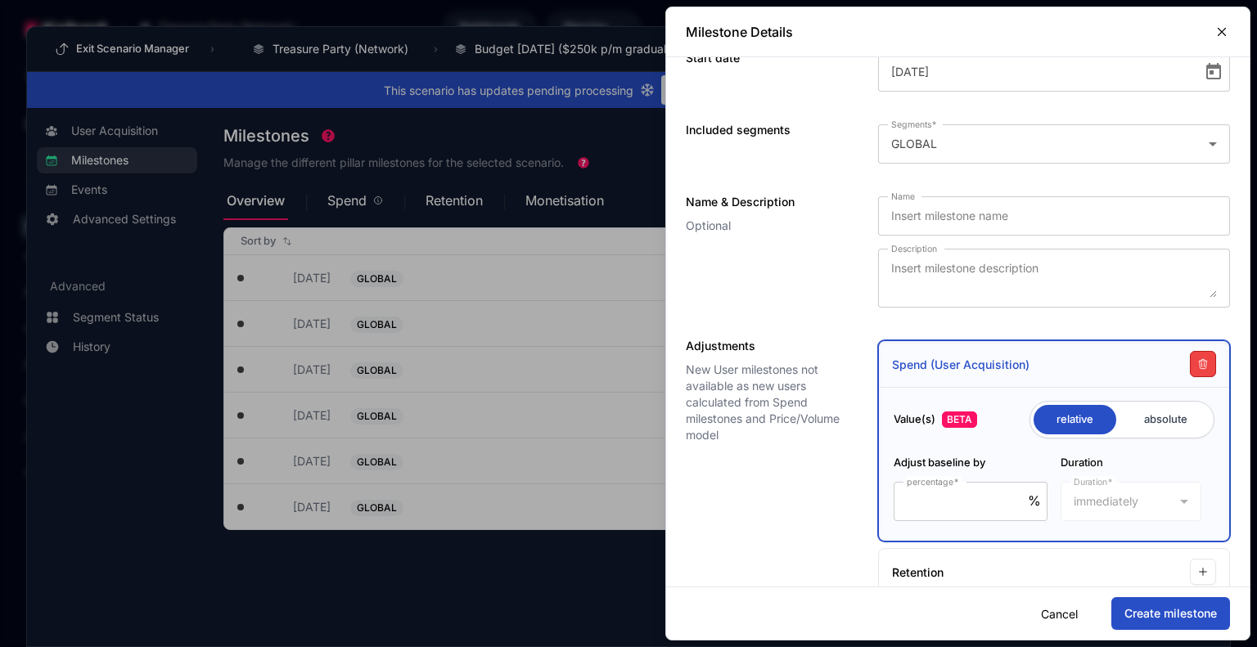
scroll to position [232, 0]
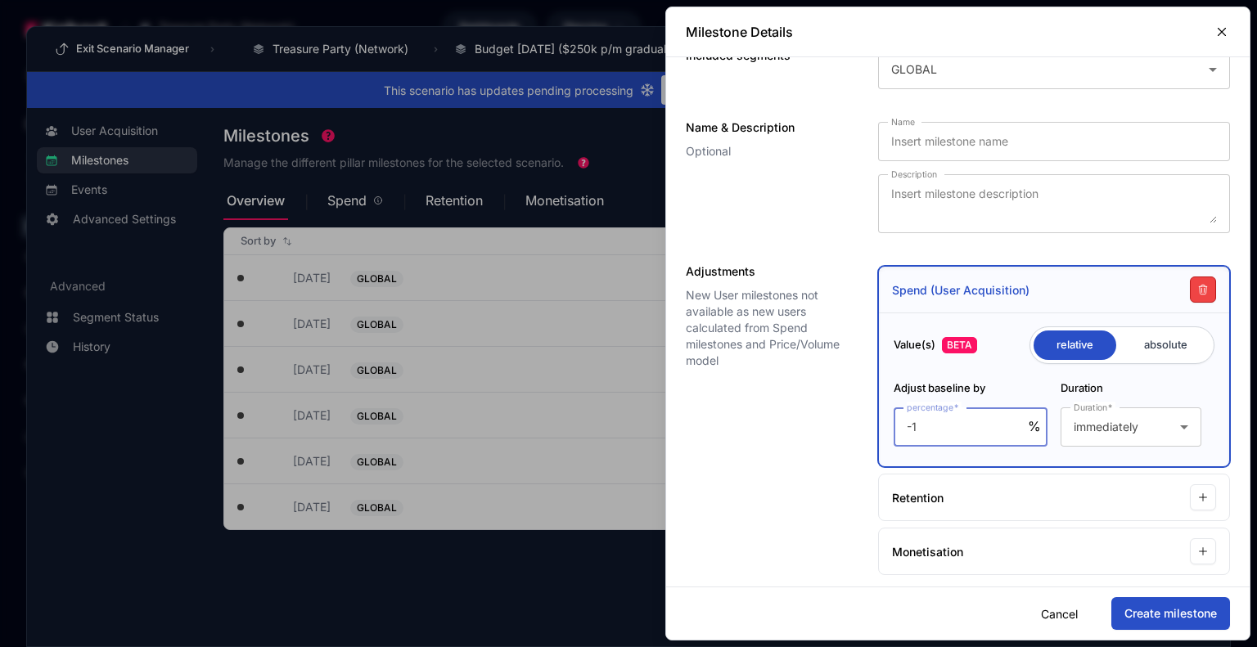
click at [1012, 425] on input "-1" at bounding box center [966, 427] width 121 height 20
click at [1012, 425] on input "-2" at bounding box center [966, 427] width 121 height 20
click at [1014, 432] on input "-3" at bounding box center [966, 427] width 121 height 20
click at [1014, 432] on input "-4" at bounding box center [966, 427] width 121 height 20
click at [1014, 432] on input "-5" at bounding box center [966, 427] width 121 height 20
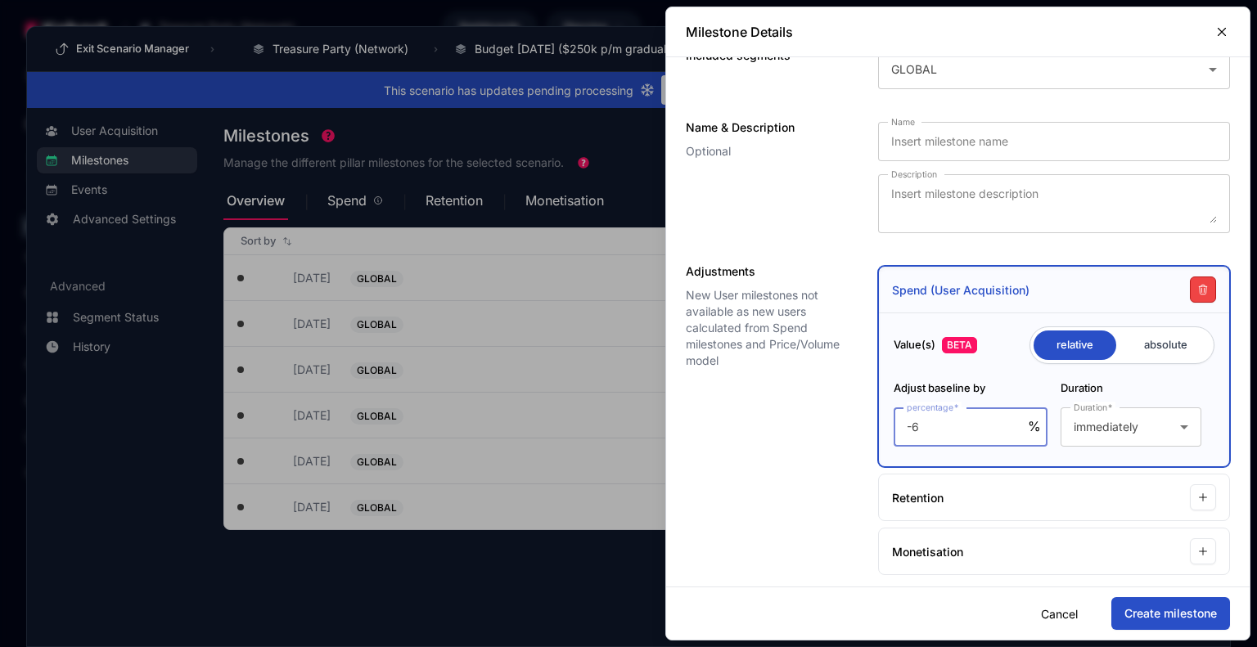
click at [1014, 432] on input "-6" at bounding box center [966, 427] width 121 height 20
click at [1010, 421] on input "-5" at bounding box center [966, 427] width 121 height 20
click at [1010, 421] on input "-4" at bounding box center [966, 427] width 121 height 20
click at [1016, 419] on input "-3" at bounding box center [966, 427] width 121 height 20
click at [1016, 419] on input "-2" at bounding box center [966, 427] width 121 height 20
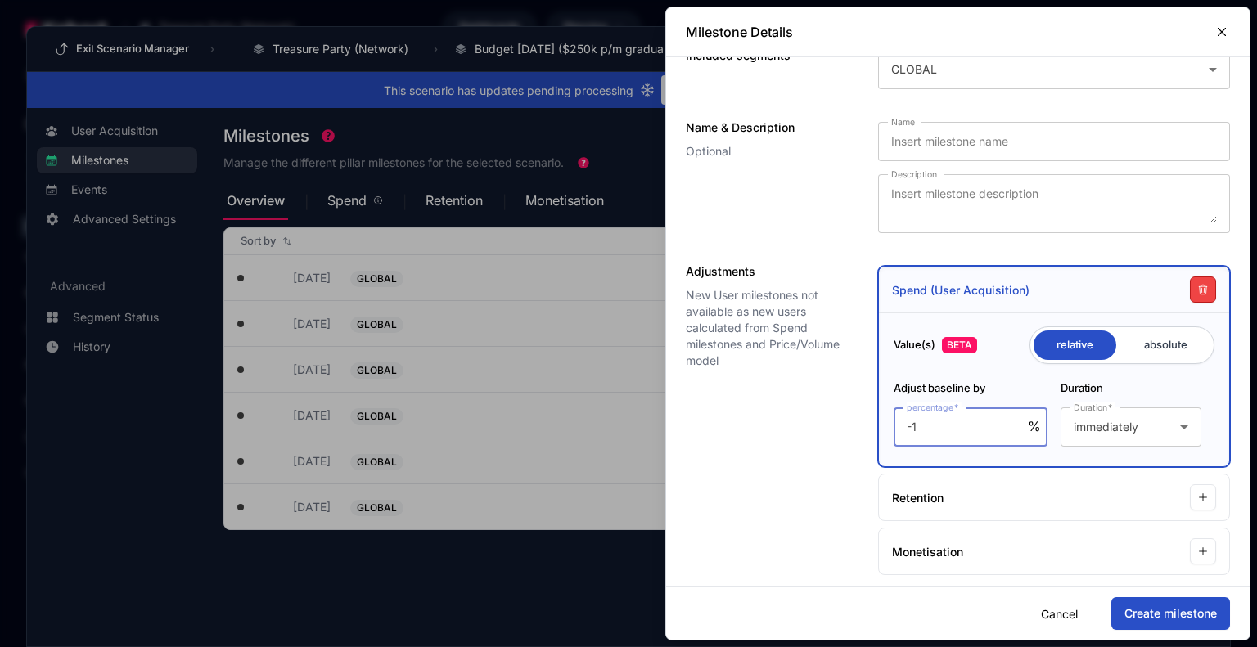
click at [1016, 419] on input "-1" at bounding box center [966, 427] width 121 height 20
click at [1016, 419] on input "0" at bounding box center [966, 427] width 121 height 20
click at [1016, 419] on input "1" at bounding box center [966, 427] width 121 height 20
click at [1016, 419] on input "2" at bounding box center [966, 427] width 121 height 20
click at [1016, 419] on input "3" at bounding box center [966, 427] width 121 height 20
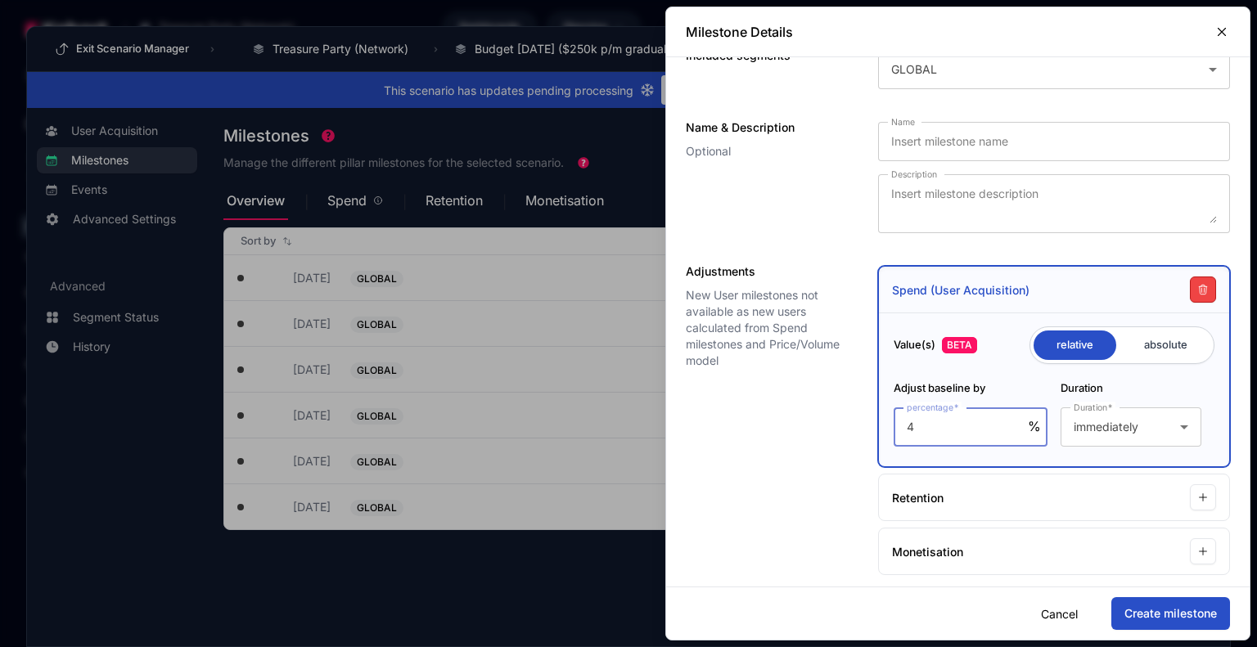
click at [1016, 419] on input "4" at bounding box center [966, 427] width 121 height 20
click at [1016, 419] on input "5" at bounding box center [966, 427] width 121 height 20
click at [1148, 421] on div "immediately" at bounding box center [1126, 427] width 106 height 20
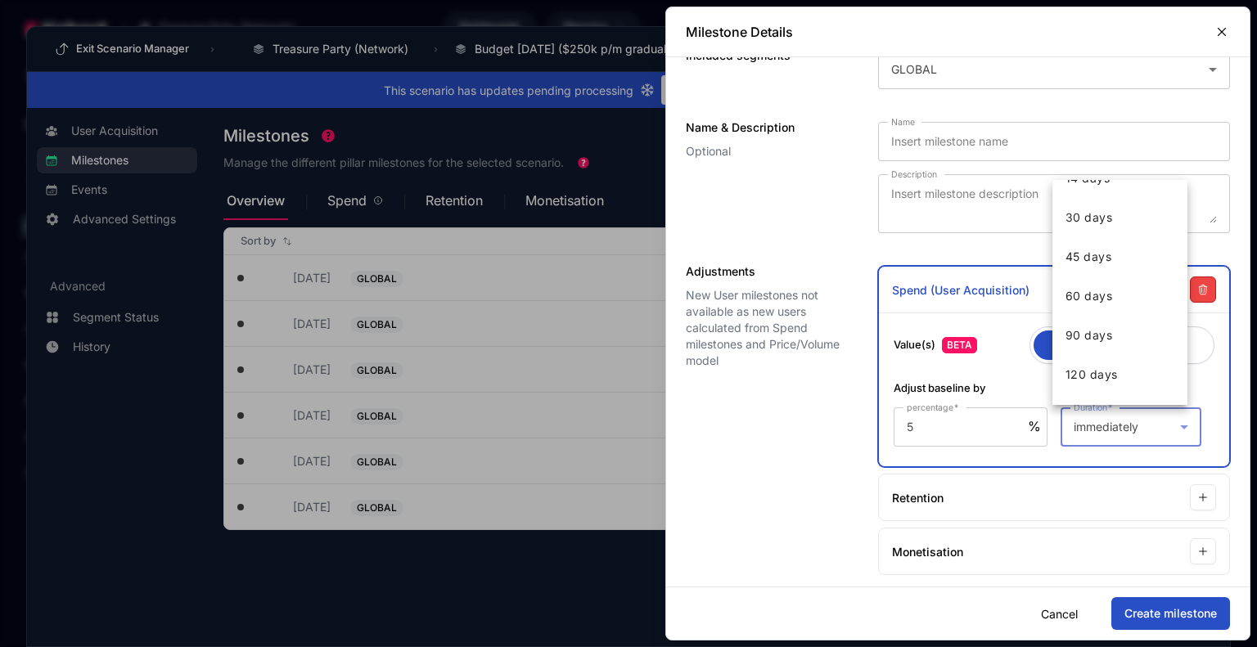
scroll to position [327, 0]
click at [982, 425] on div at bounding box center [628, 323] width 1257 height 647
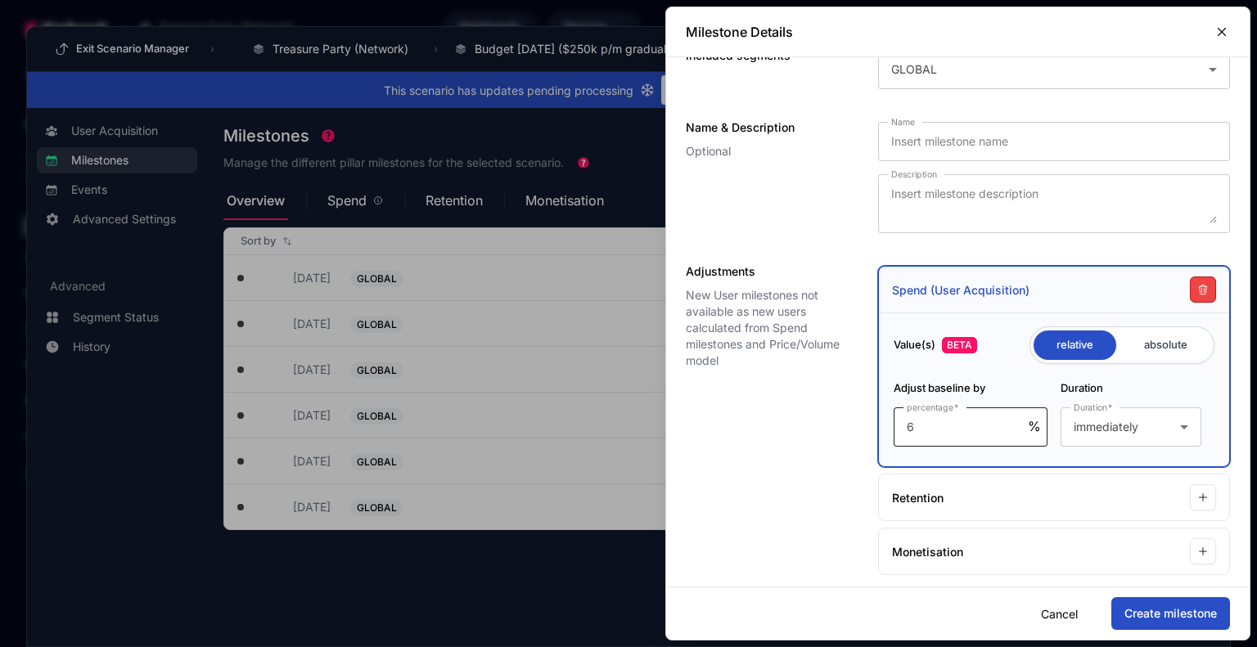
click at [1014, 419] on input "6" at bounding box center [966, 427] width 121 height 20
click at [1014, 419] on input "7" at bounding box center [966, 427] width 121 height 20
click at [1014, 419] on input "8" at bounding box center [966, 427] width 121 height 20
click at [1014, 419] on input "9" at bounding box center [966, 427] width 121 height 20
type input "10"
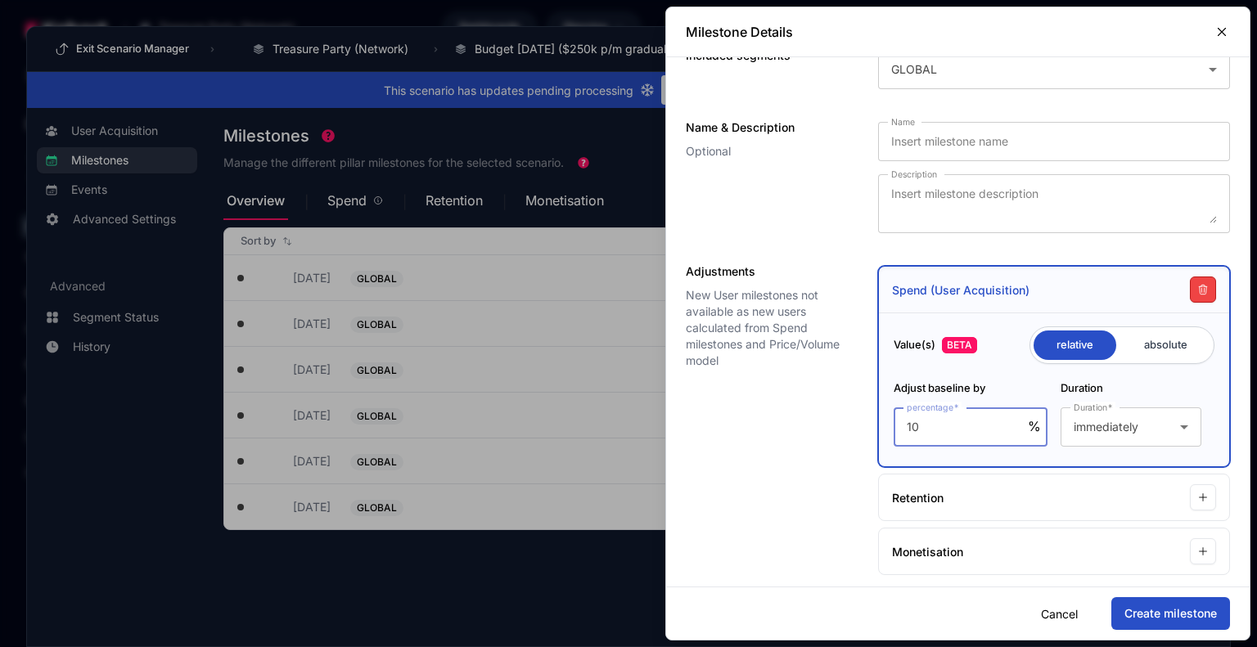
click at [1014, 419] on input "10" at bounding box center [966, 427] width 121 height 20
click at [1106, 423] on span "immediately" at bounding box center [1105, 427] width 65 height 14
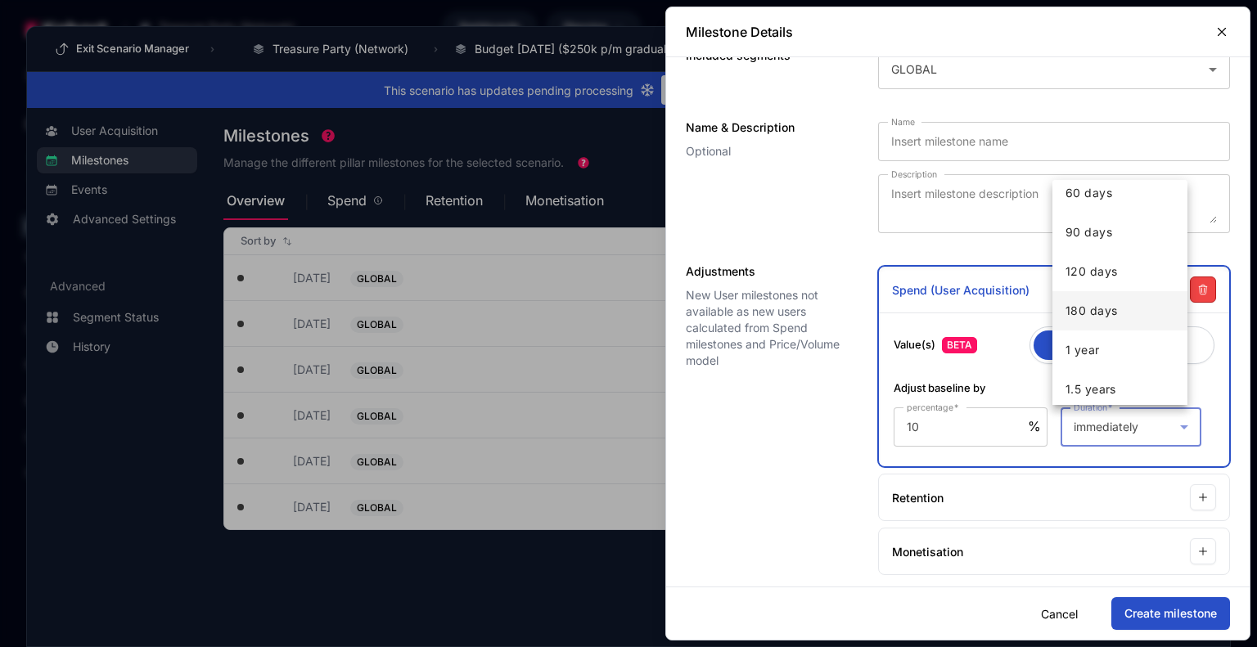
click at [1091, 316] on span "180 days" at bounding box center [1091, 311] width 52 height 20
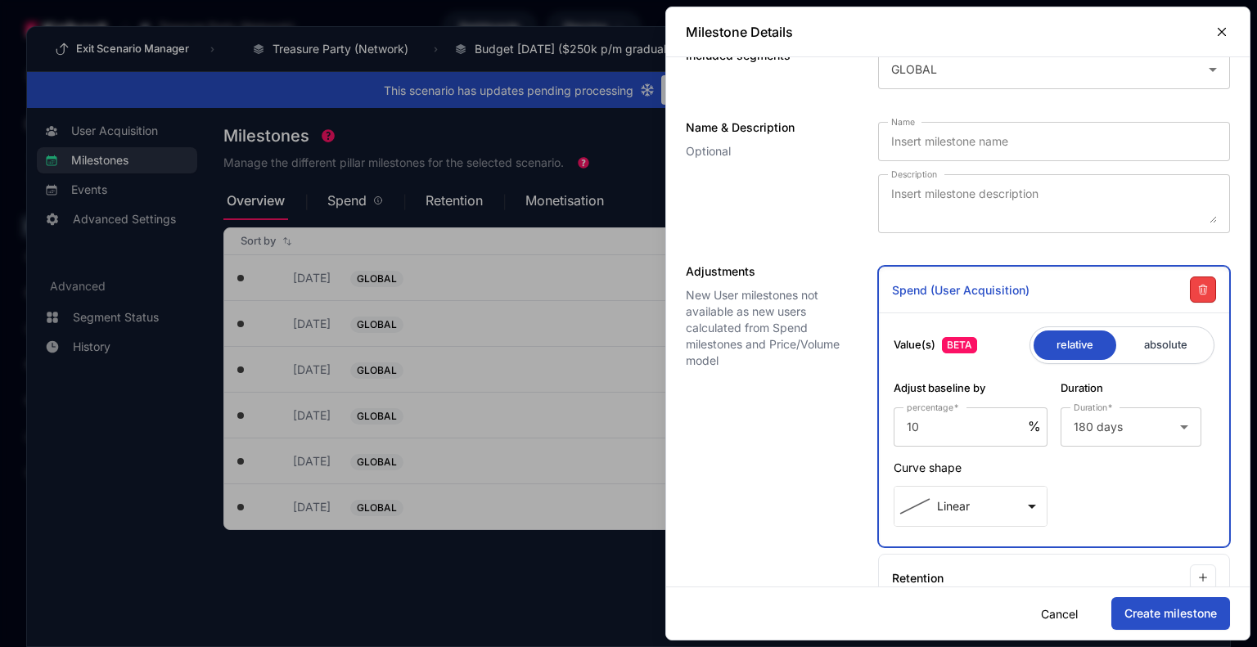
click at [774, 461] on div "Adjustments New User milestones not available as new users calculated from Spen…" at bounding box center [766, 460] width 160 height 389
click at [992, 497] on div "Linear" at bounding box center [959, 507] width 120 height 20
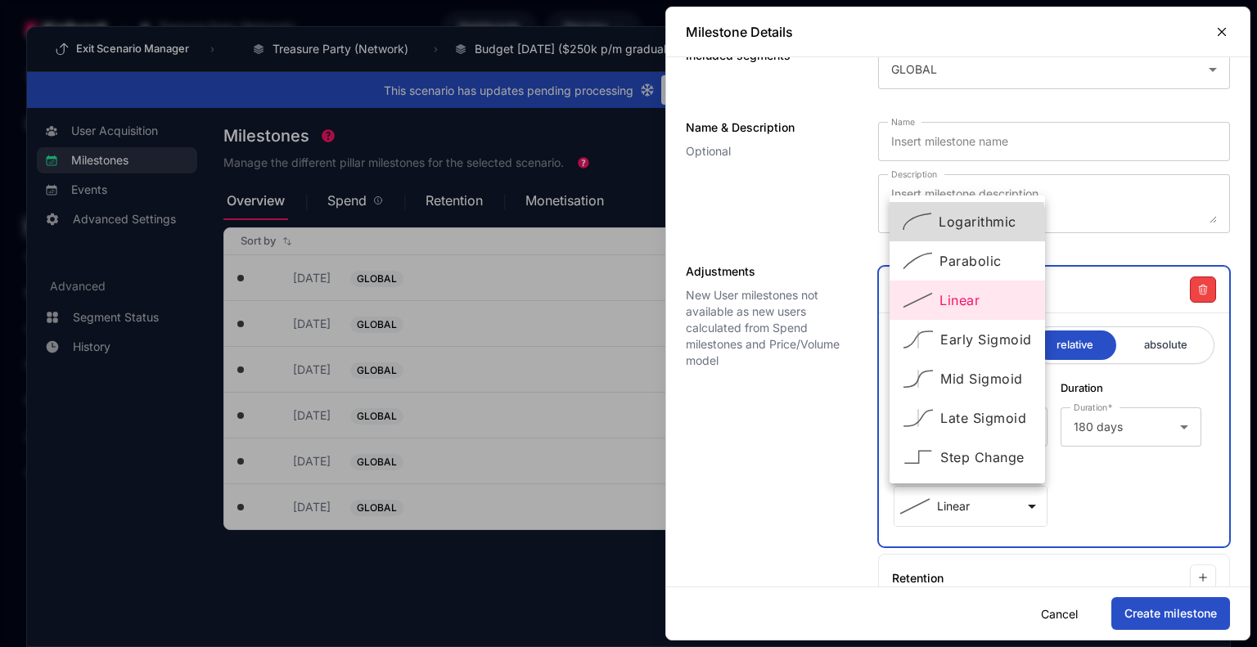
click at [934, 229] on div "Logarithmic" at bounding box center [966, 222] width 129 height 20
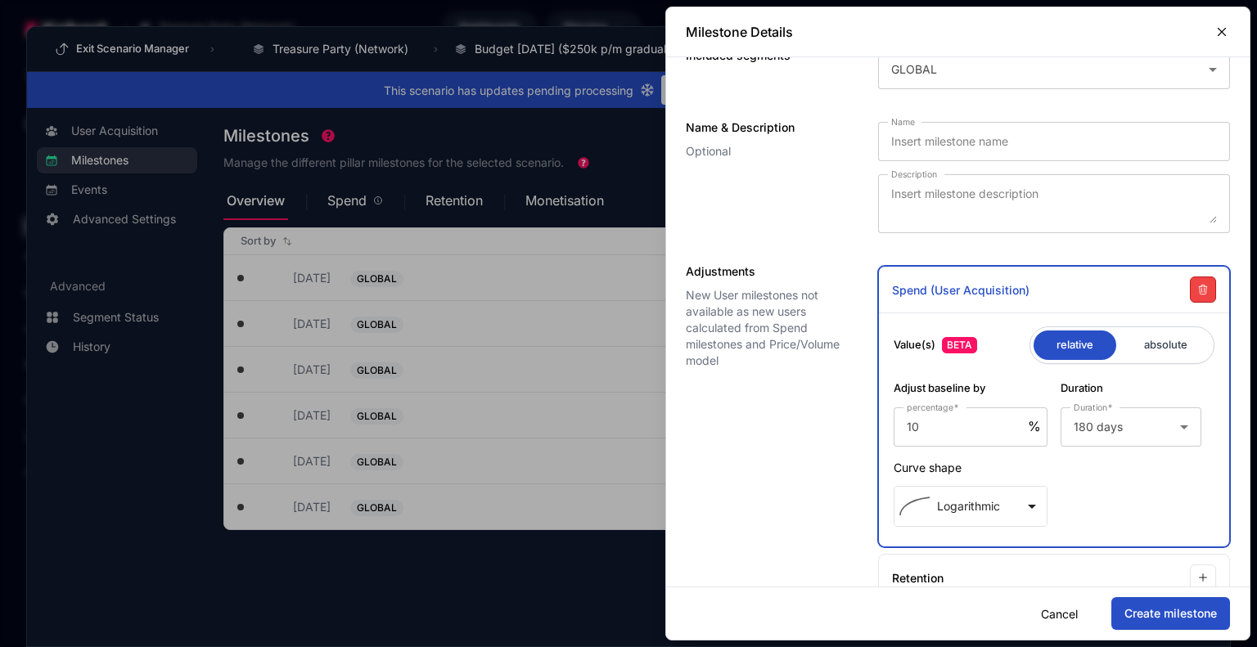
click at [1165, 608] on button "Create milestone" at bounding box center [1170, 613] width 119 height 33
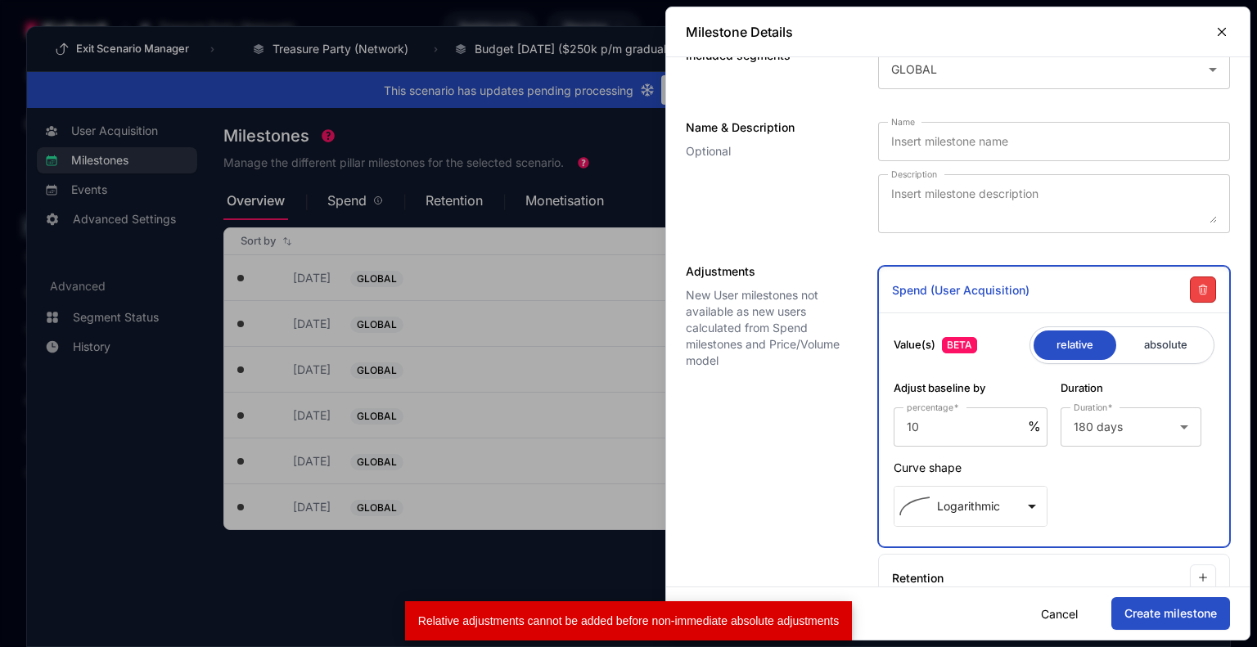
scroll to position [0, 0]
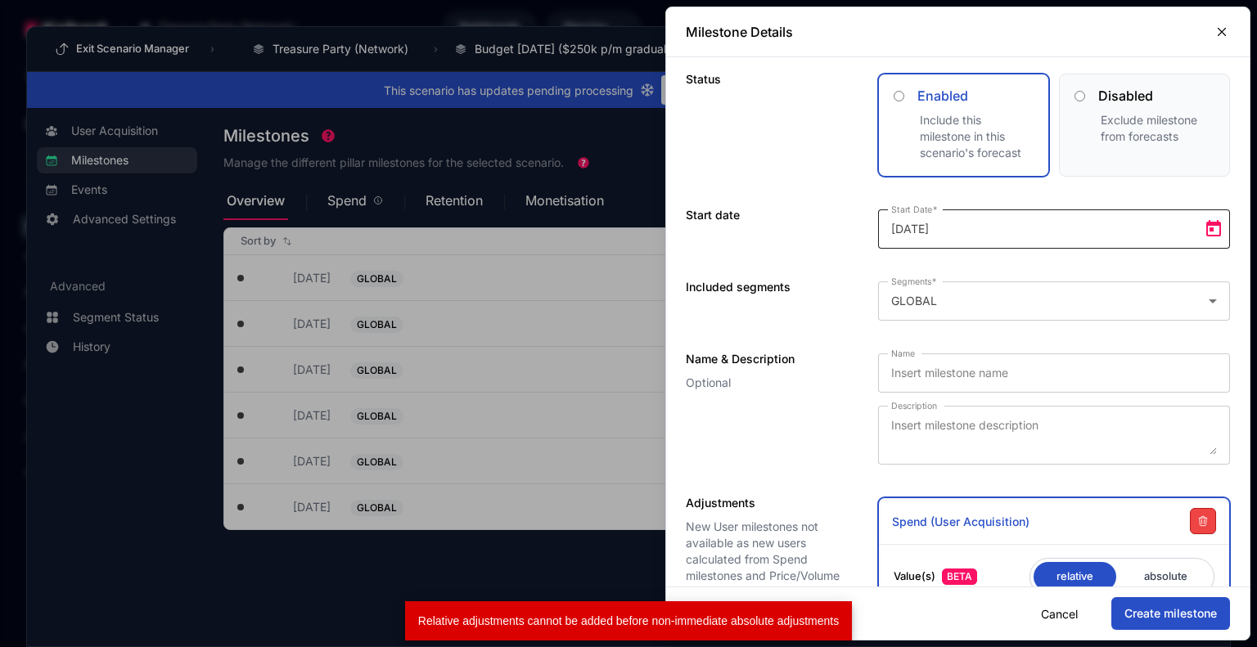
click at [1200, 232] on span "Open calendar" at bounding box center [1213, 229] width 33 height 33
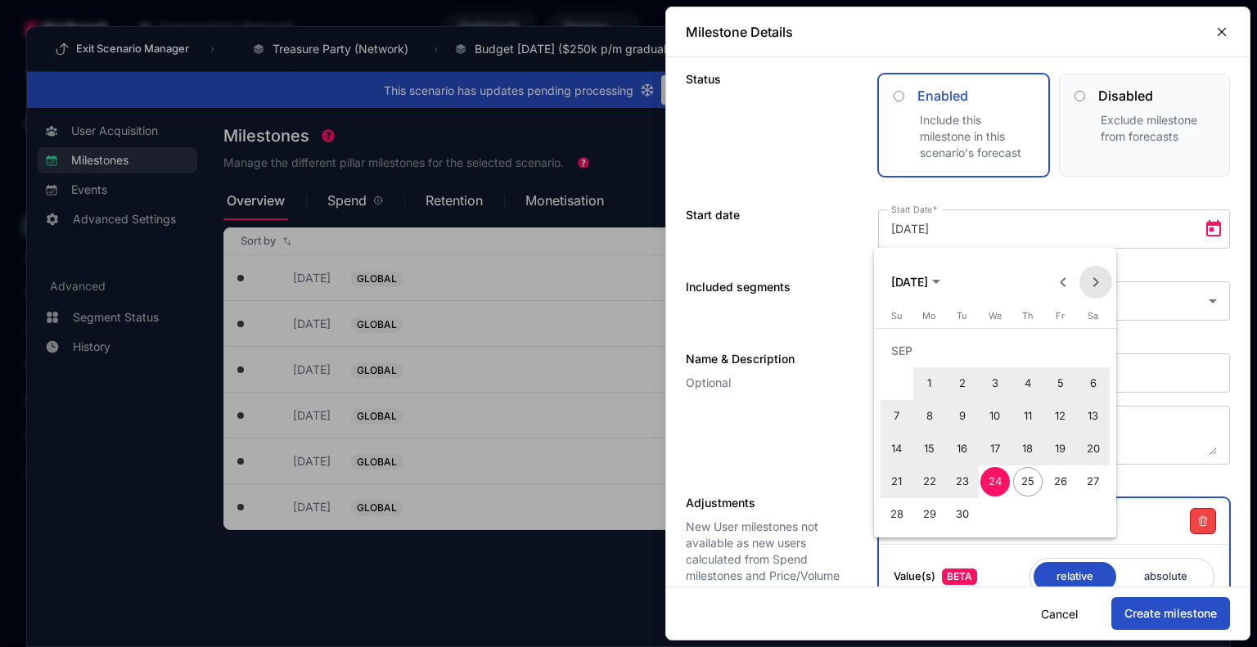
click at [1093, 282] on span "Next month" at bounding box center [1095, 282] width 33 height 33
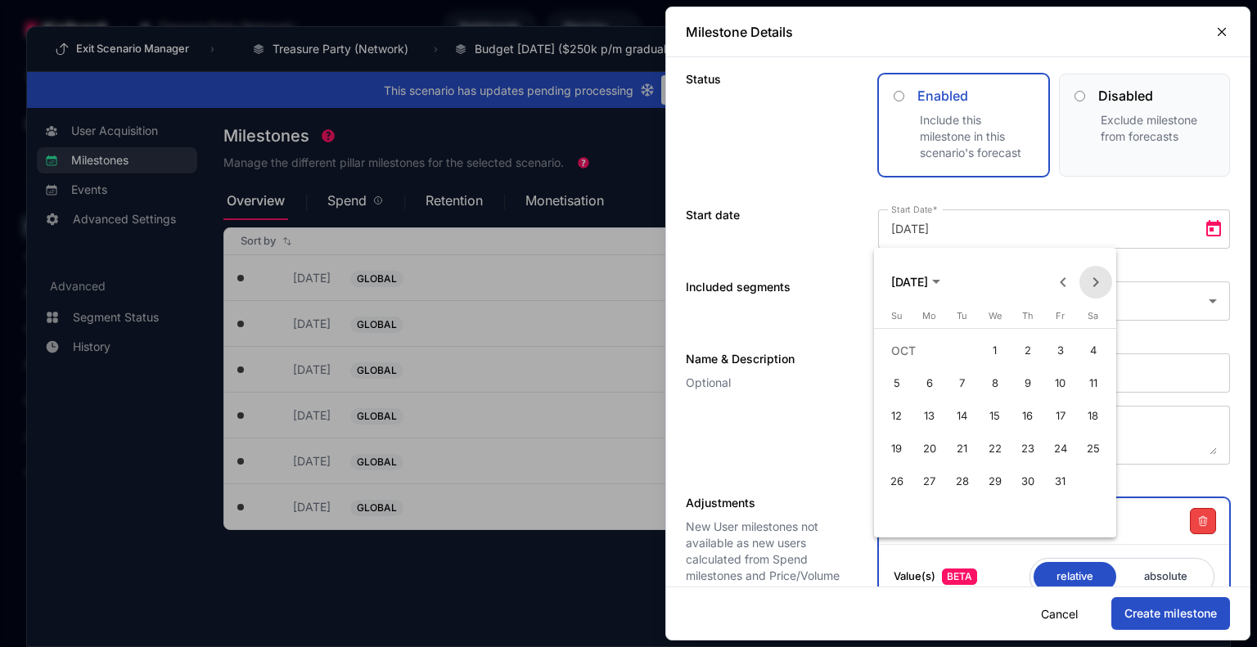
click at [1093, 282] on span "Next month" at bounding box center [1095, 282] width 33 height 33
click at [1095, 483] on span "31" at bounding box center [1092, 481] width 29 height 29
type input "2026-01-31"
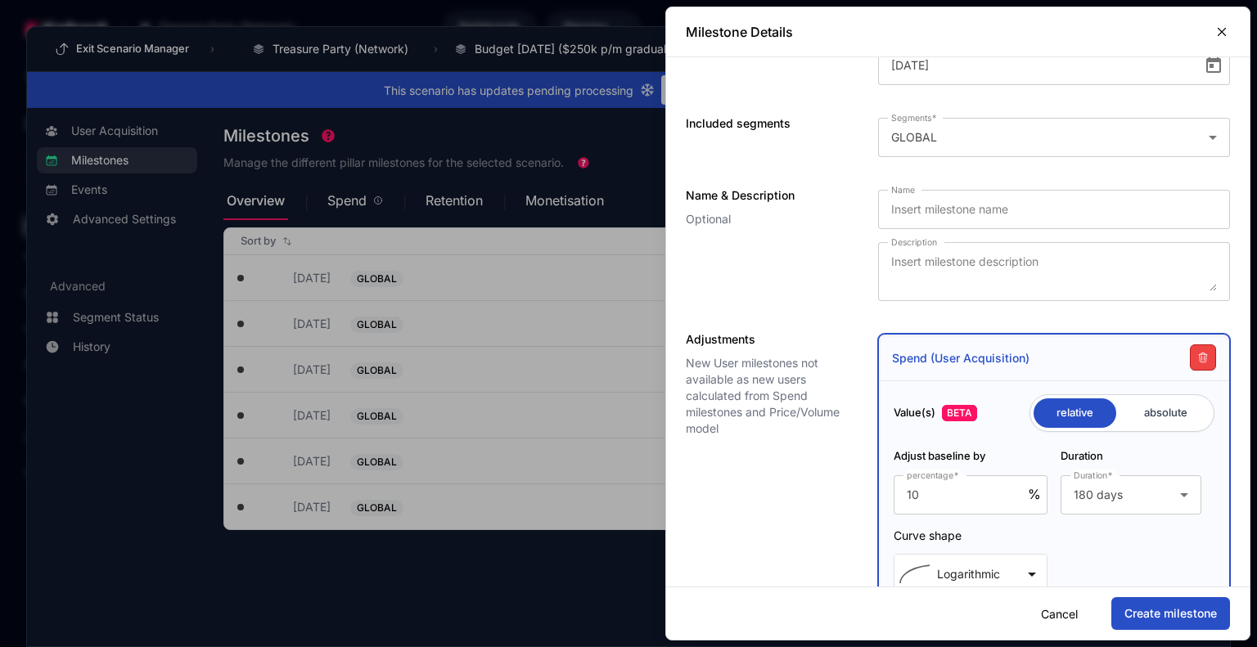
scroll to position [311, 0]
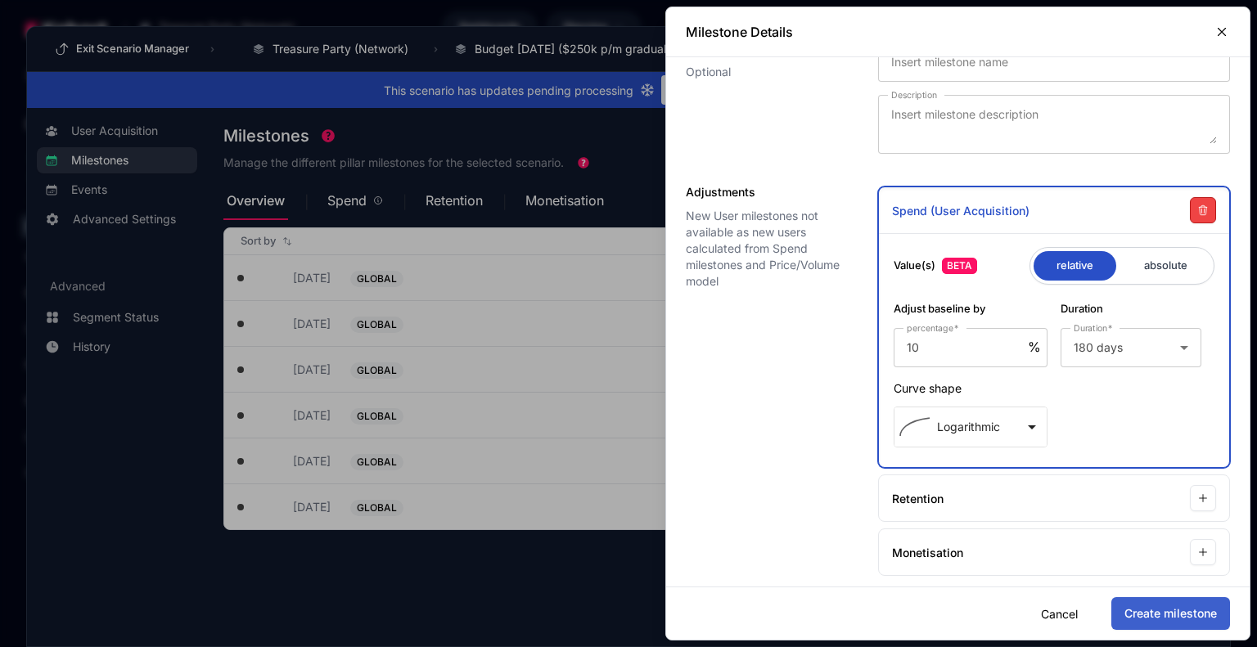
click at [1137, 610] on button "Create milestone" at bounding box center [1170, 613] width 119 height 33
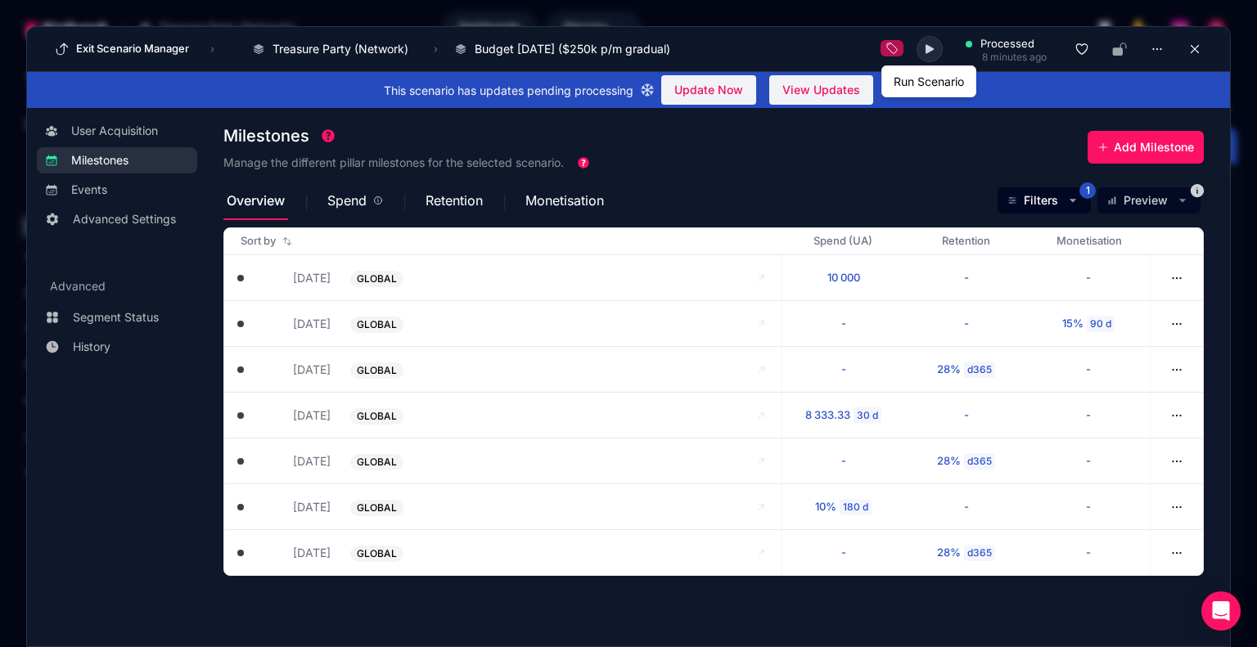
click at [935, 52] on button at bounding box center [929, 49] width 26 height 26
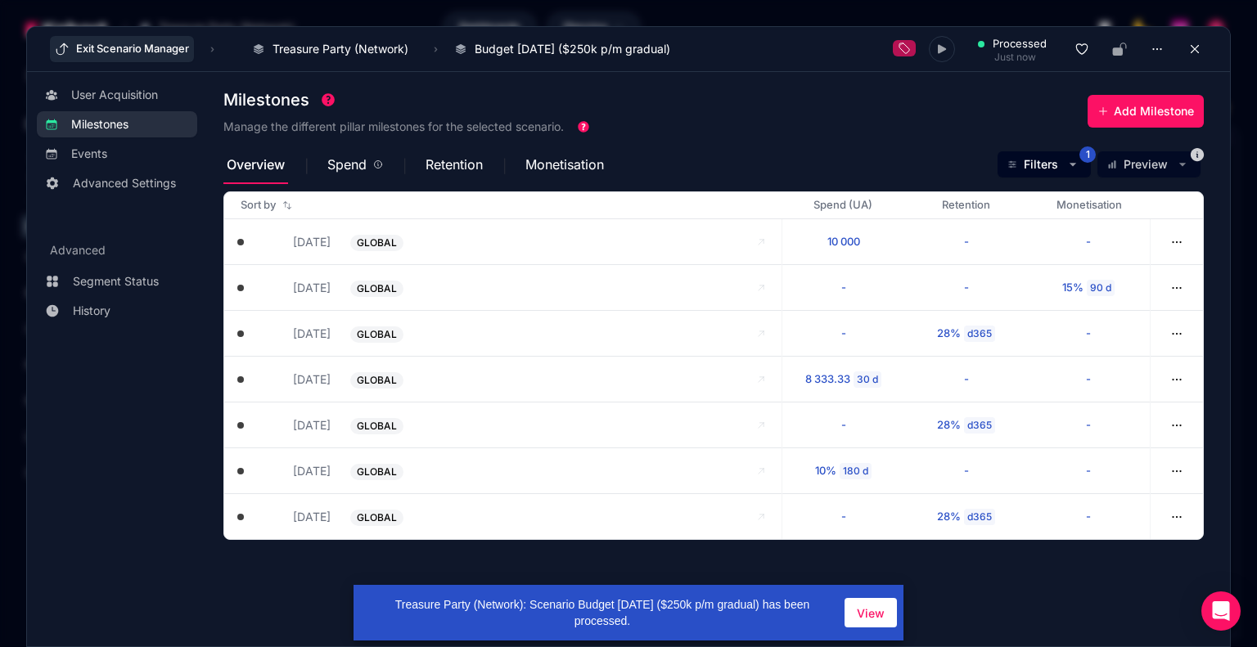
click at [115, 56] on button "Exit Scenario Manager" at bounding box center [122, 49] width 144 height 26
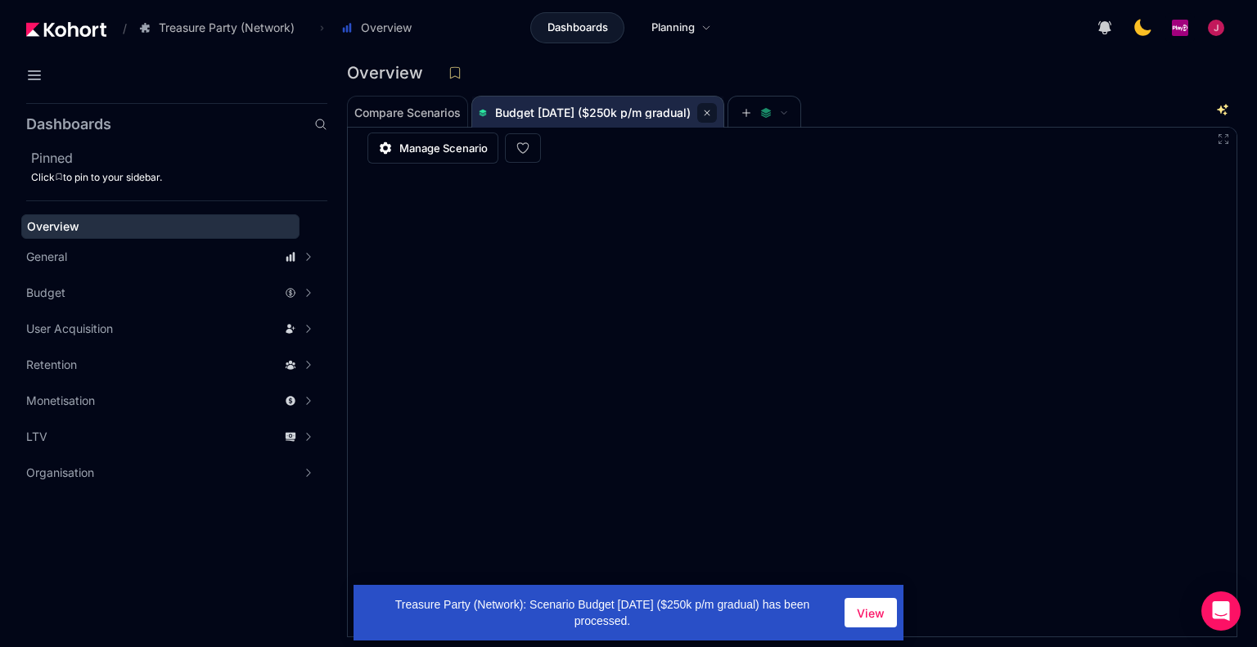
click at [712, 110] on icon at bounding box center [707, 113] width 10 height 10
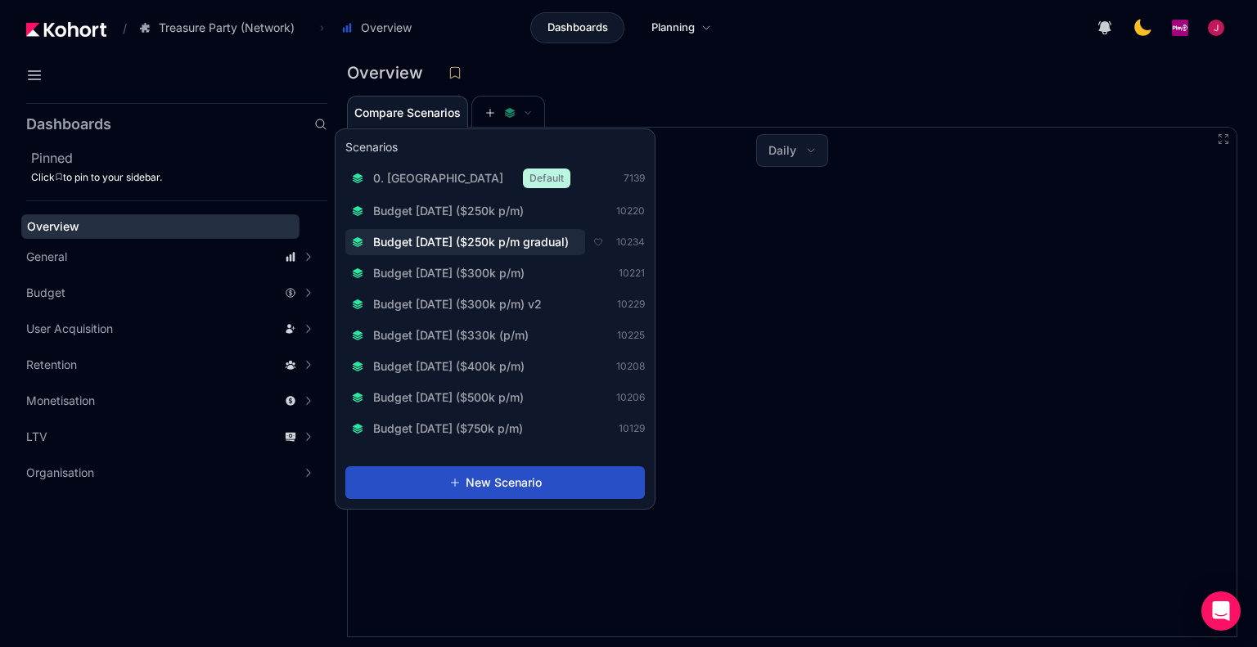
click at [524, 235] on span "Budget [DATE] ($250k p/m gradual)" at bounding box center [471, 242] width 196 height 16
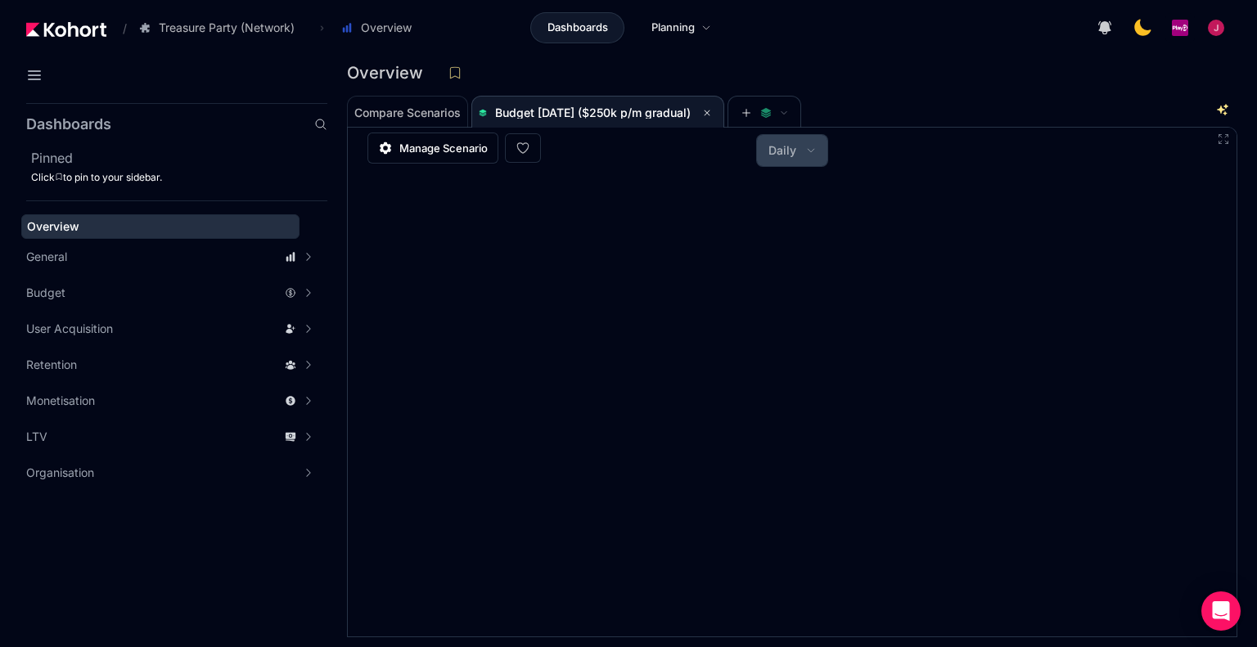
click at [794, 157] on span "Daily" at bounding box center [782, 150] width 28 height 16
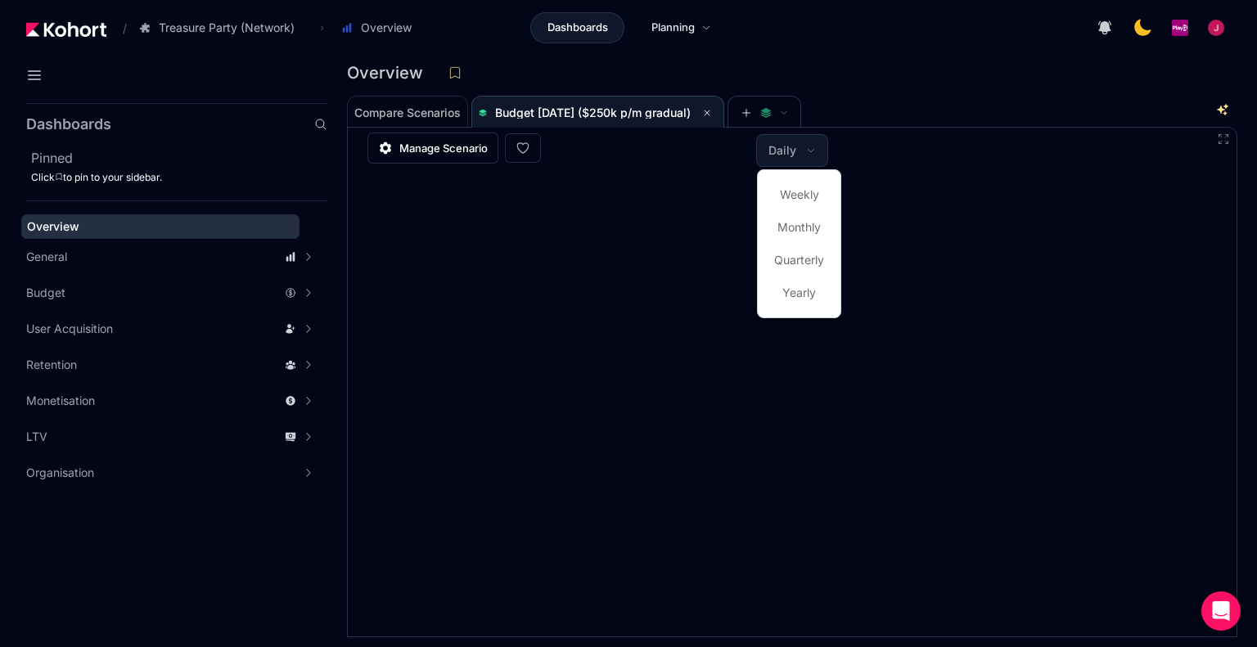
click at [945, 160] on div at bounding box center [628, 323] width 1257 height 647
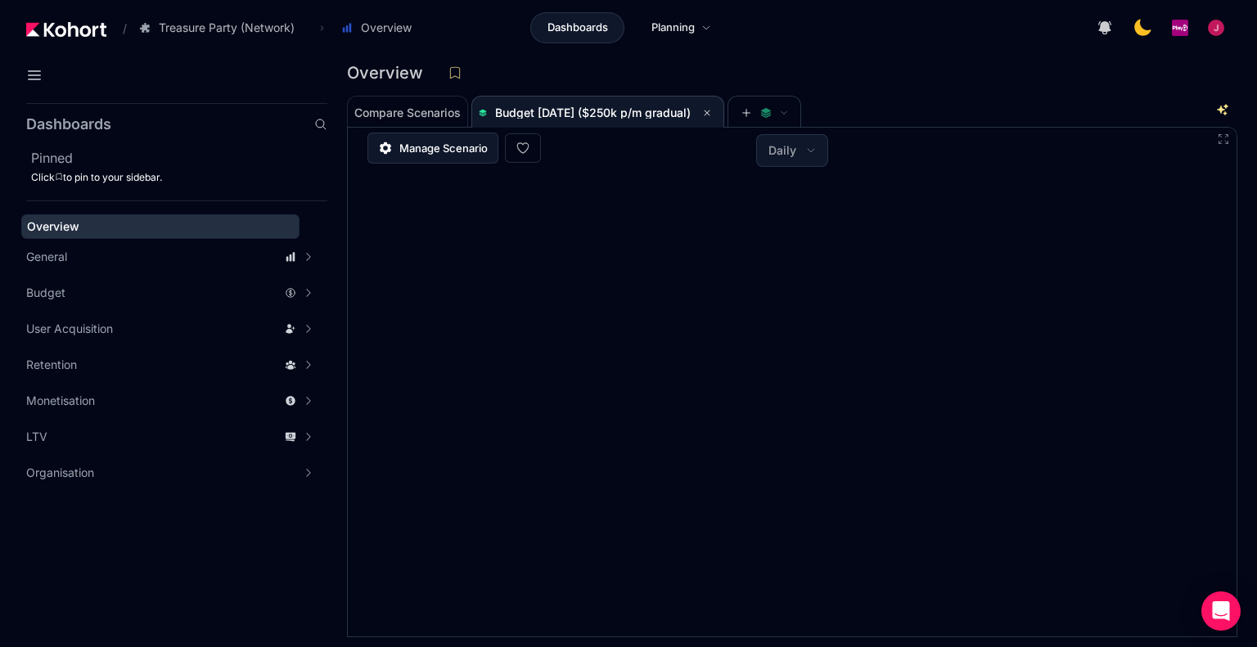
click at [448, 155] on span "Manage Scenario" at bounding box center [443, 148] width 88 height 16
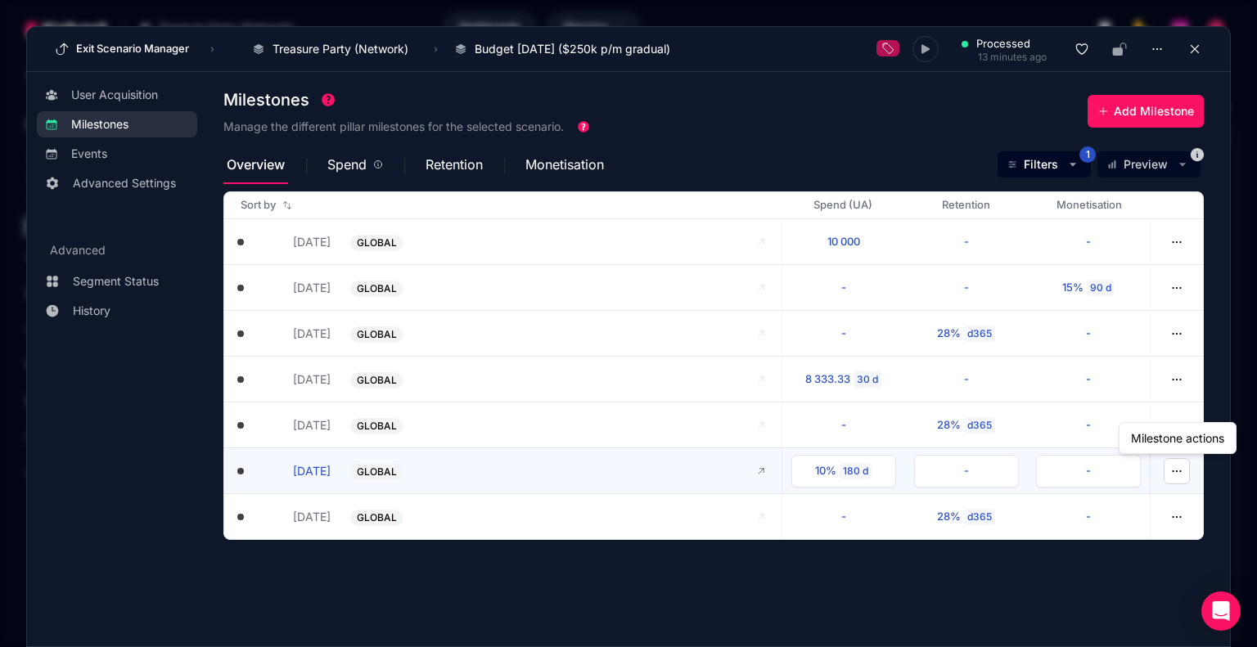
click at [1169, 467] on button "button" at bounding box center [1176, 471] width 26 height 26
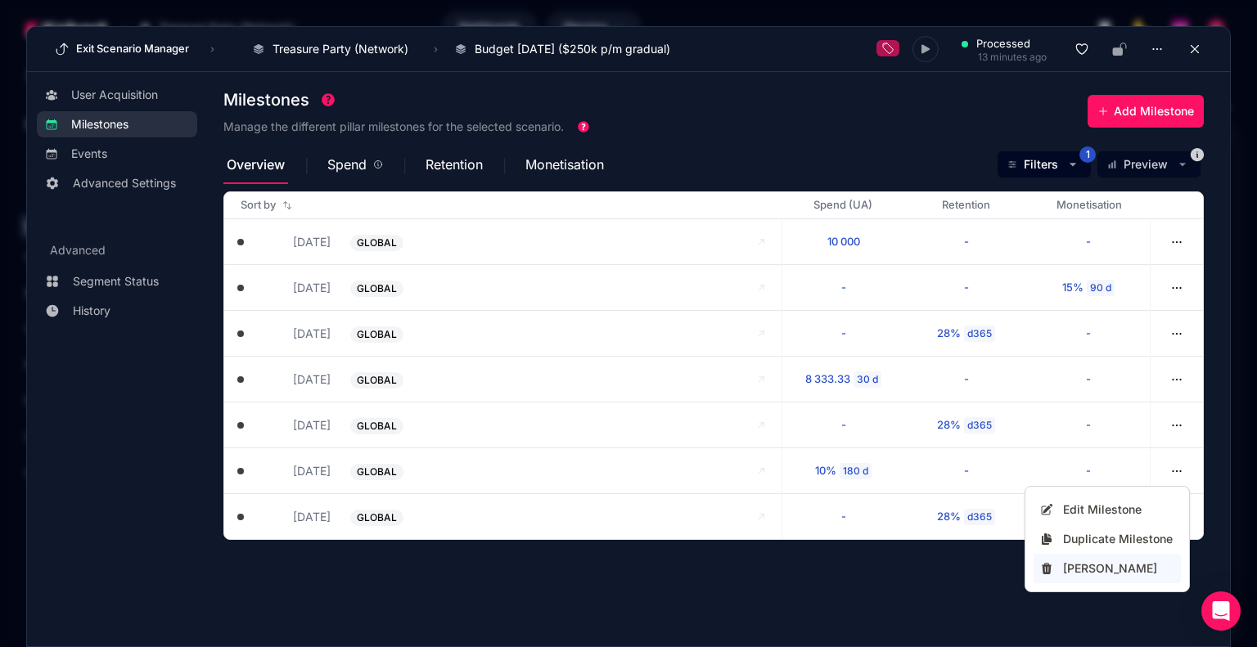
click at [1101, 565] on div "Delete Milestone" at bounding box center [1118, 568] width 111 height 16
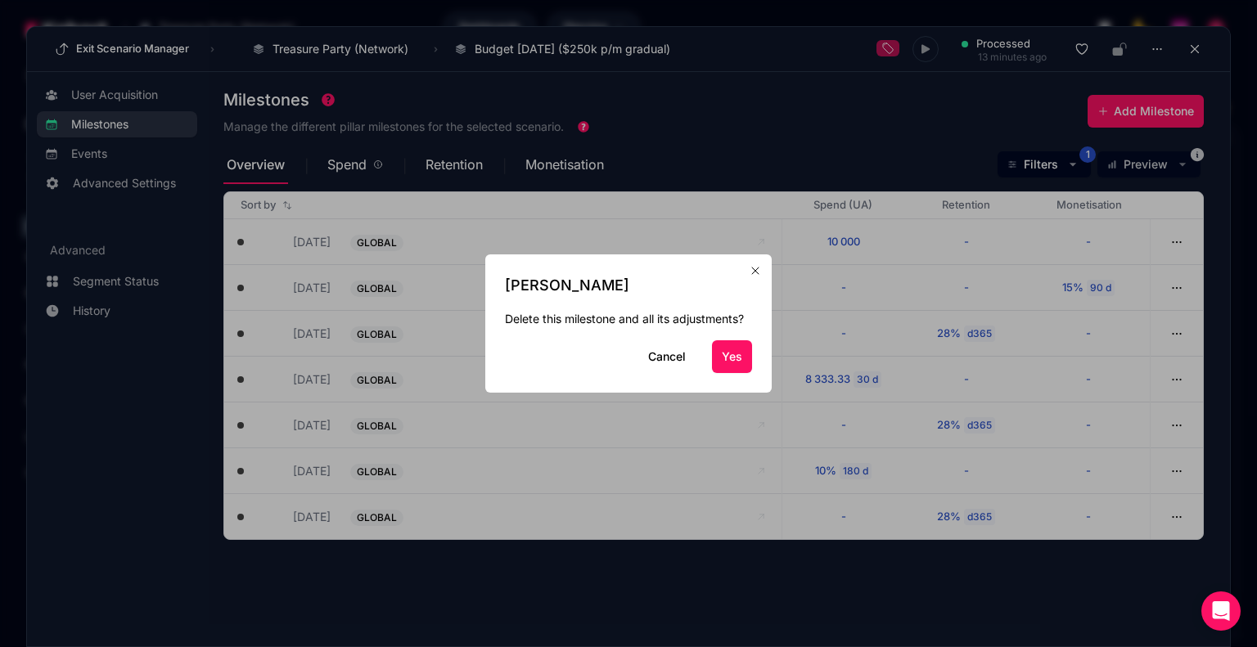
click at [722, 352] on button "Yes" at bounding box center [732, 356] width 40 height 33
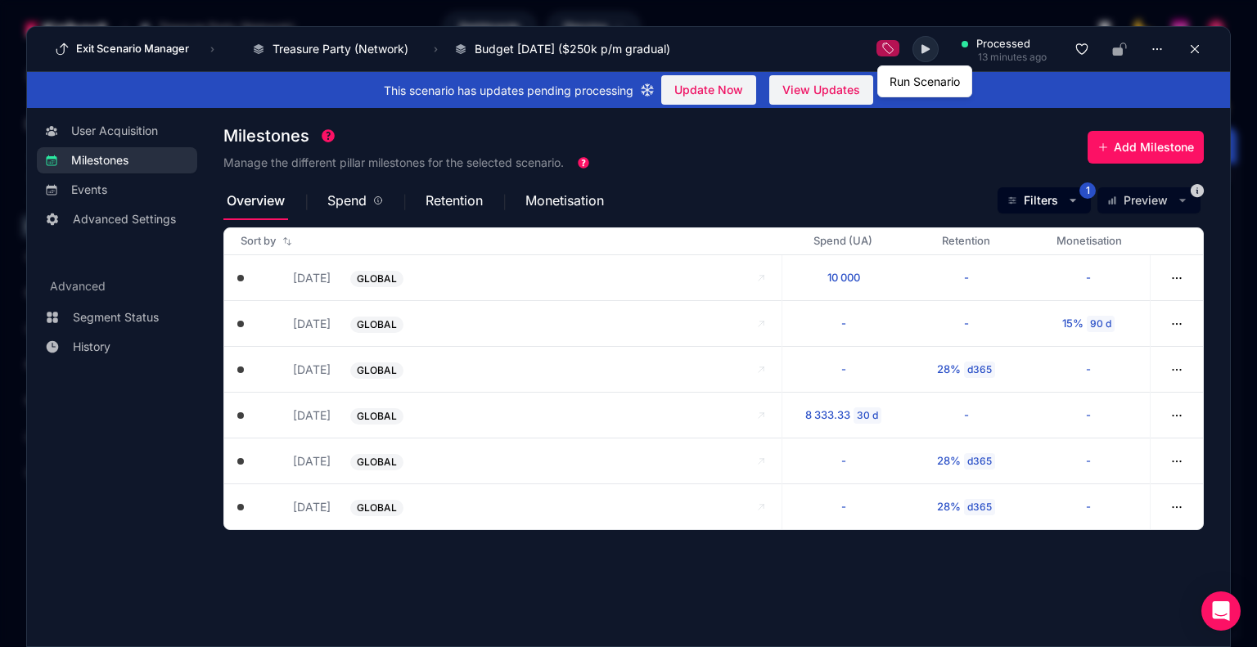
click at [921, 52] on icon at bounding box center [925, 49] width 8 height 9
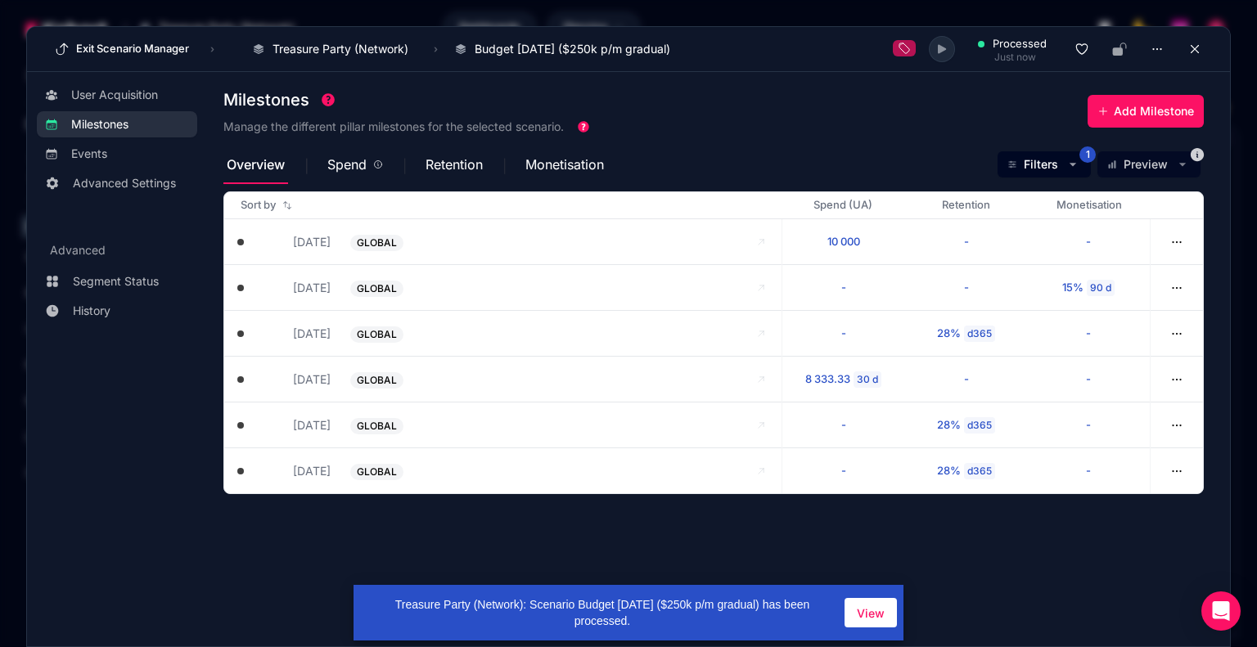
click at [81, 40] on button "Exit Scenario Manager" at bounding box center [122, 49] width 144 height 26
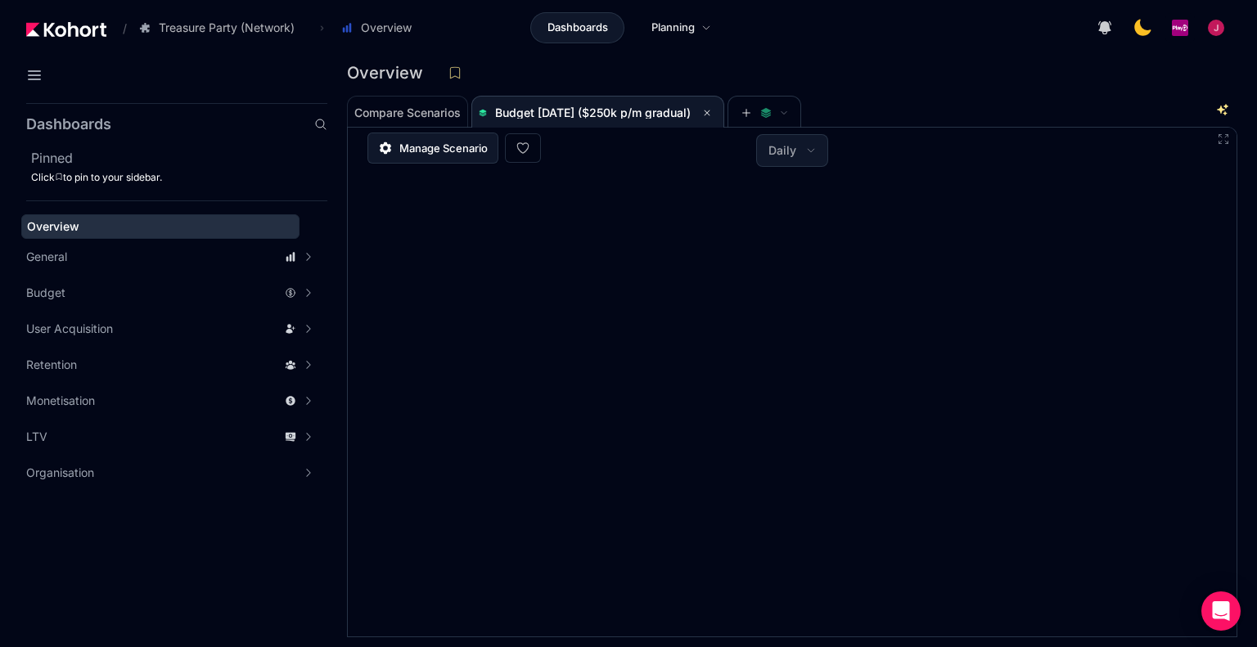
click at [425, 150] on span "Manage Scenario" at bounding box center [443, 148] width 88 height 16
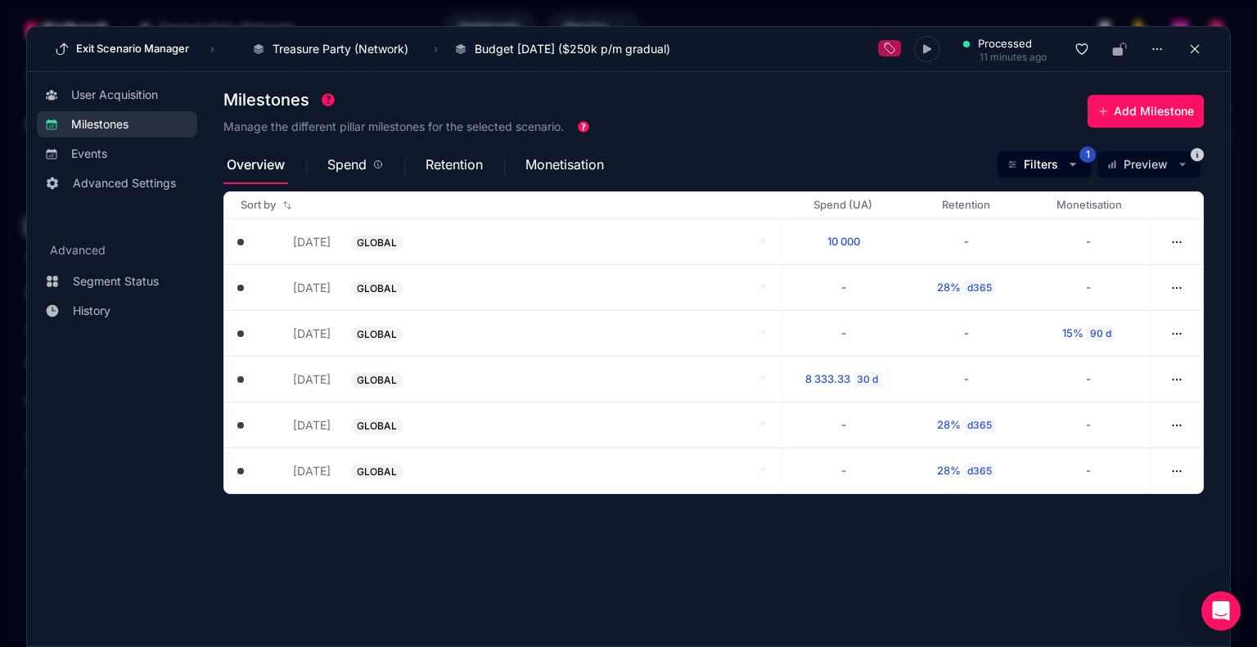
click at [1033, 548] on section "Milestones Manage the different pillar milestones for the selected scenario. Ad…" at bounding box center [726, 351] width 1006 height 538
click at [141, 48] on button "Exit Scenario Manager" at bounding box center [122, 49] width 144 height 26
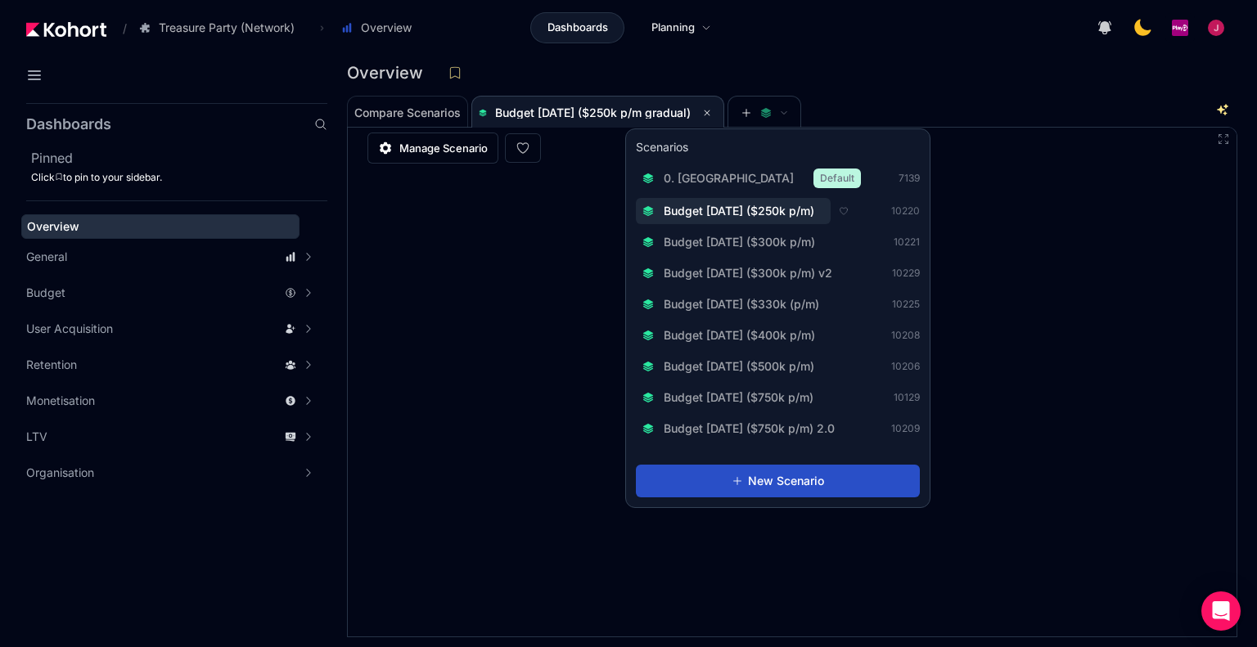
click at [794, 218] on span "Budget [DATE] ($250k p/m)" at bounding box center [738, 211] width 151 height 16
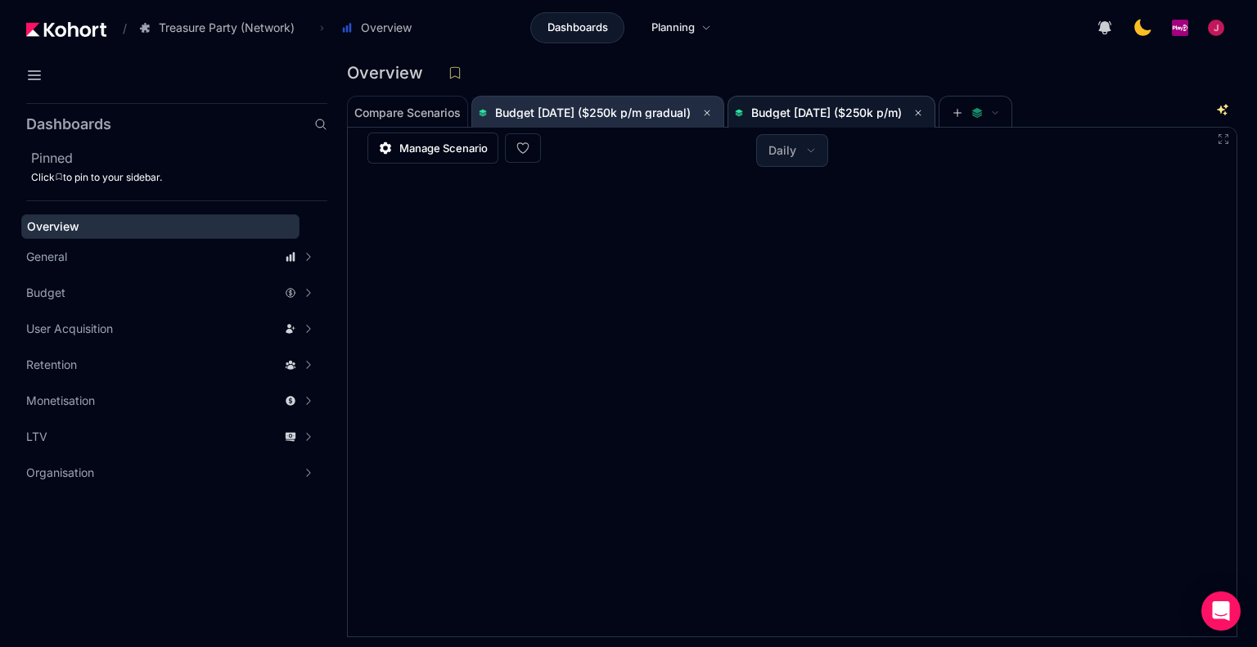
click at [611, 108] on span "Budget [DATE] ($250k p/m gradual)" at bounding box center [593, 113] width 196 height 14
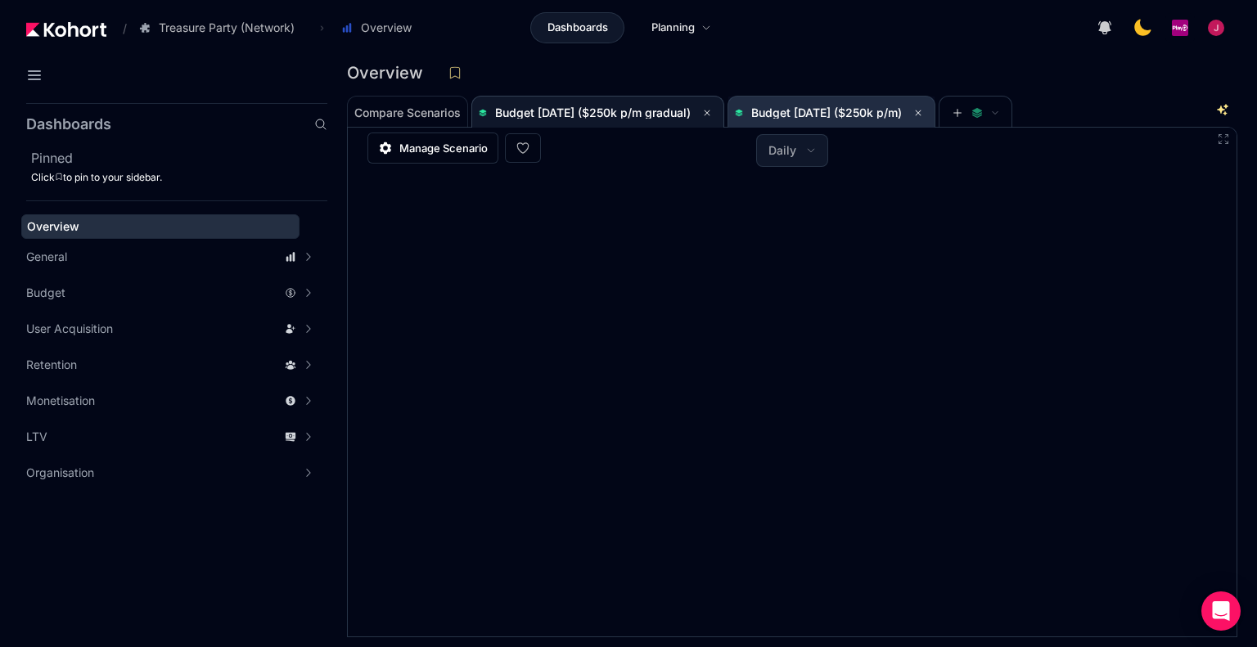
click at [865, 107] on span "Budget [DATE] ($250k p/m)" at bounding box center [826, 113] width 151 height 14
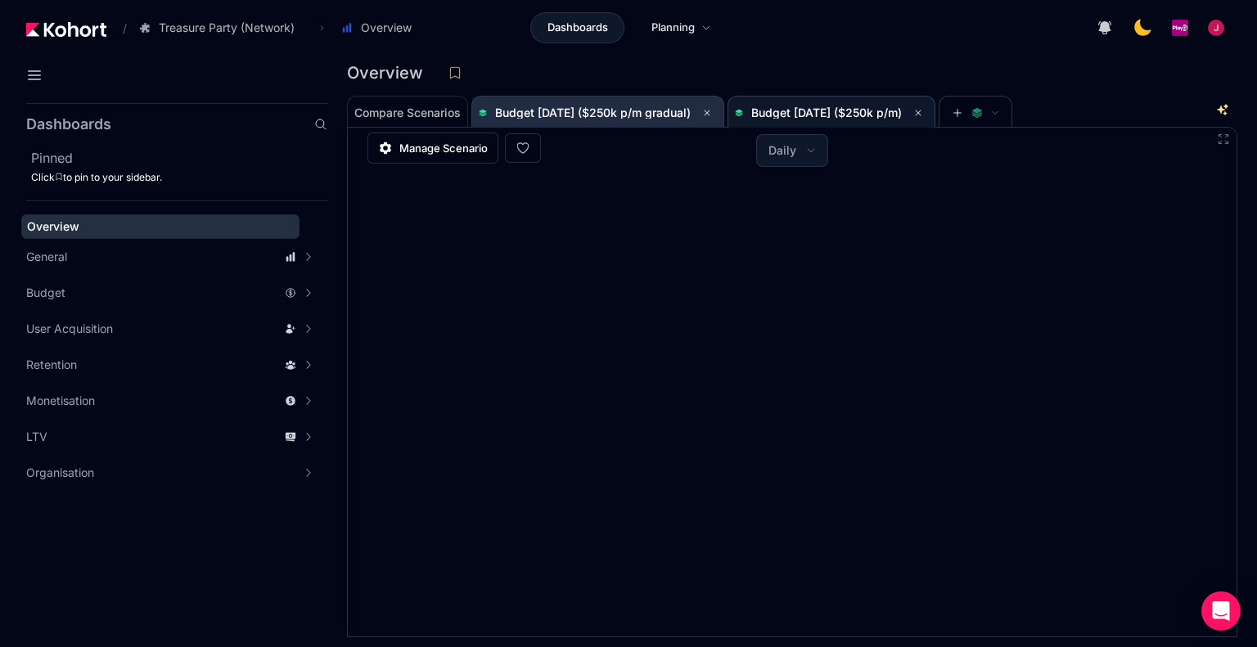
click at [679, 110] on span "Budget [DATE] ($250k p/m gradual)" at bounding box center [593, 113] width 196 height 14
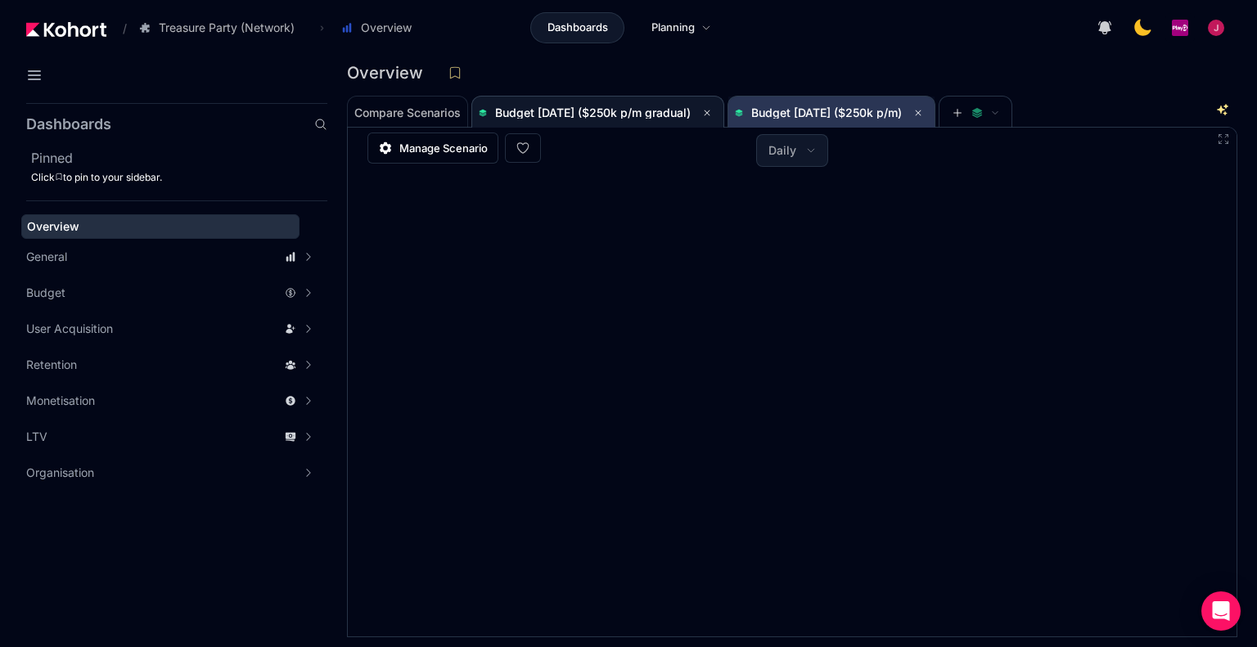
click at [893, 101] on span "Budget [DATE] ($250k p/m)" at bounding box center [831, 113] width 193 height 33
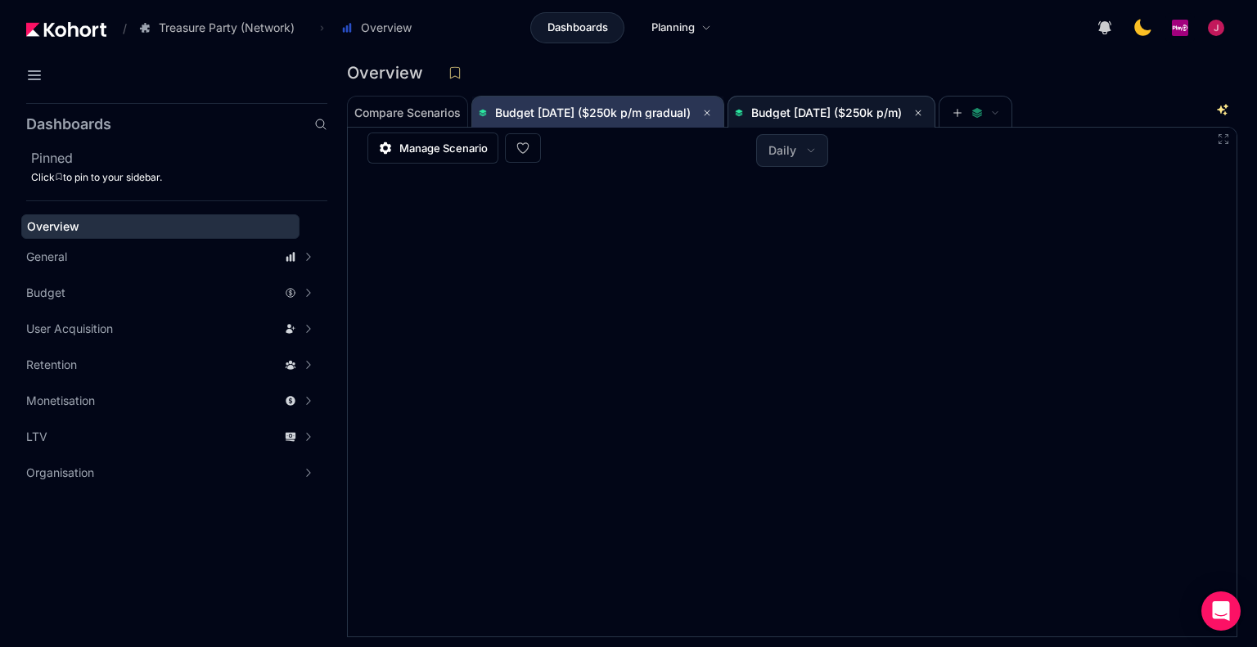
click at [651, 117] on span "Budget [DATE] ($250k p/m gradual)" at bounding box center [593, 113] width 196 height 14
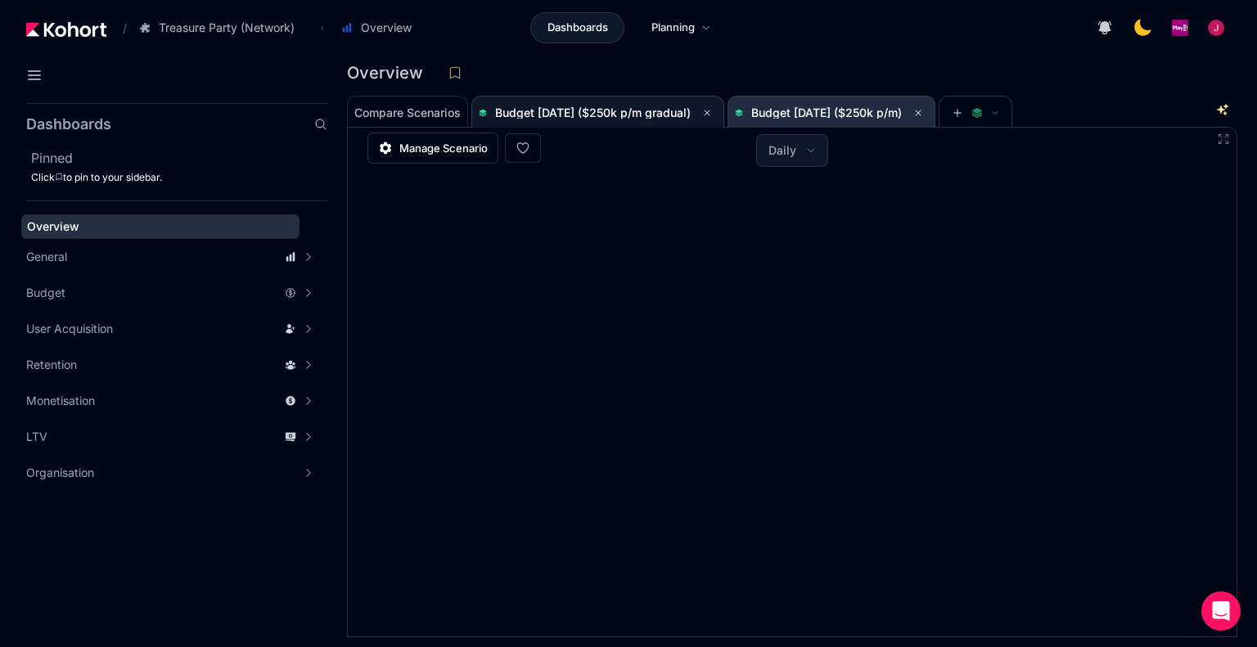
click at [877, 104] on span "Budget [DATE] ($250k p/m)" at bounding box center [831, 113] width 193 height 20
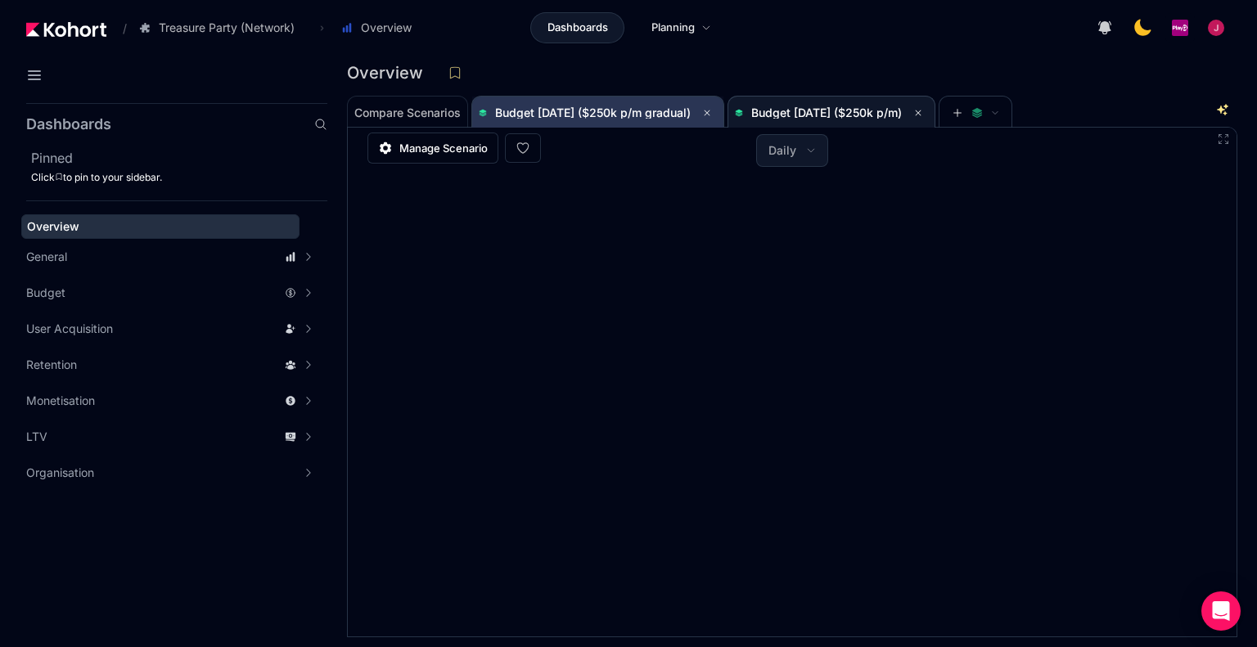
click at [644, 118] on span "Budget [DATE] ($250k p/m gradual)" at bounding box center [598, 113] width 238 height 20
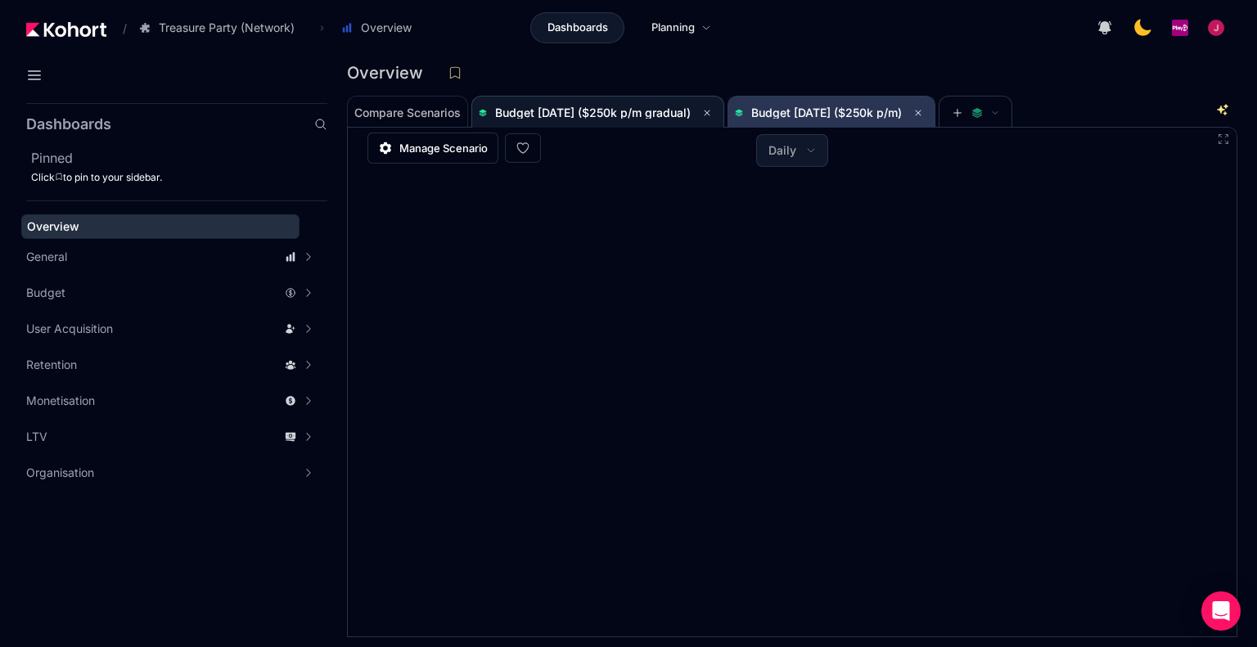
click at [867, 110] on span "Budget [DATE] ($250k p/m)" at bounding box center [826, 113] width 151 height 14
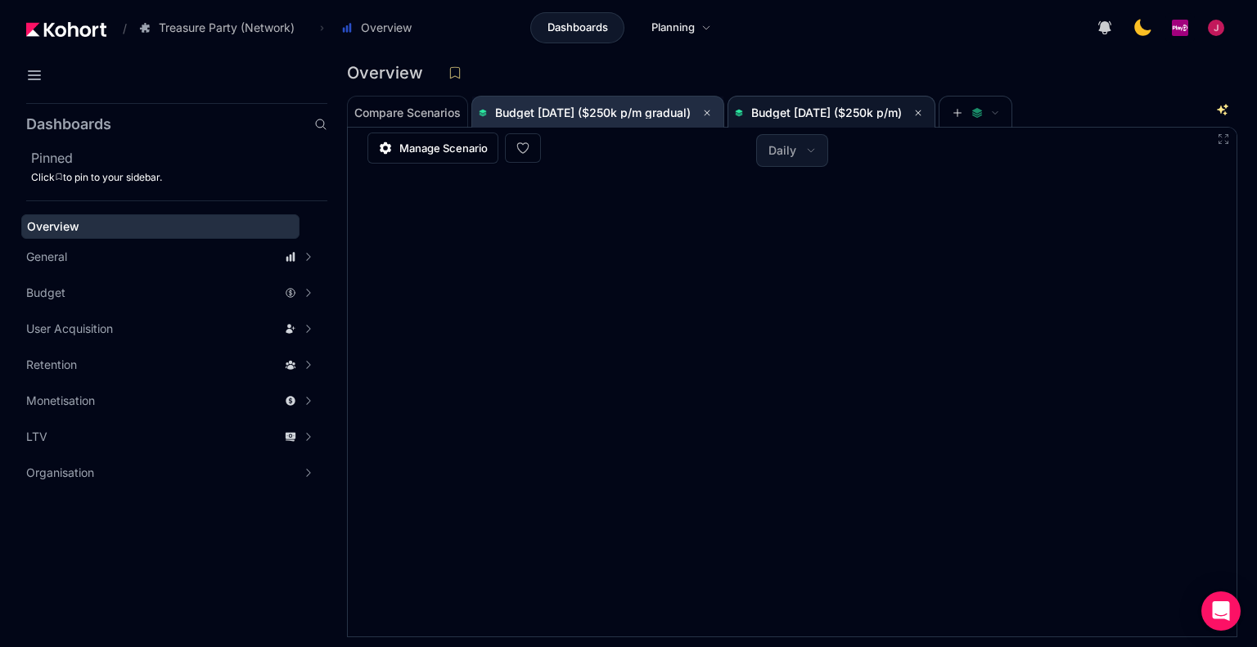
click at [637, 107] on span "Budget [DATE] ($250k p/m gradual)" at bounding box center [593, 113] width 196 height 14
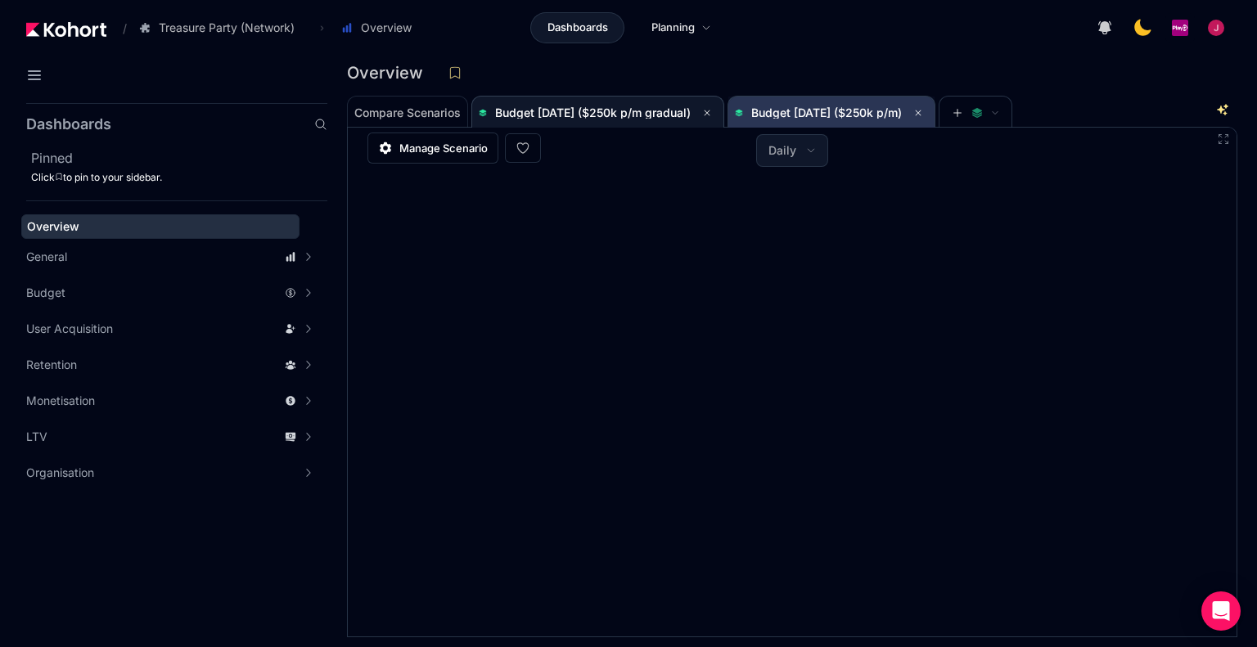
click at [815, 117] on span "Budget [DATE] ($250k p/m)" at bounding box center [831, 113] width 193 height 20
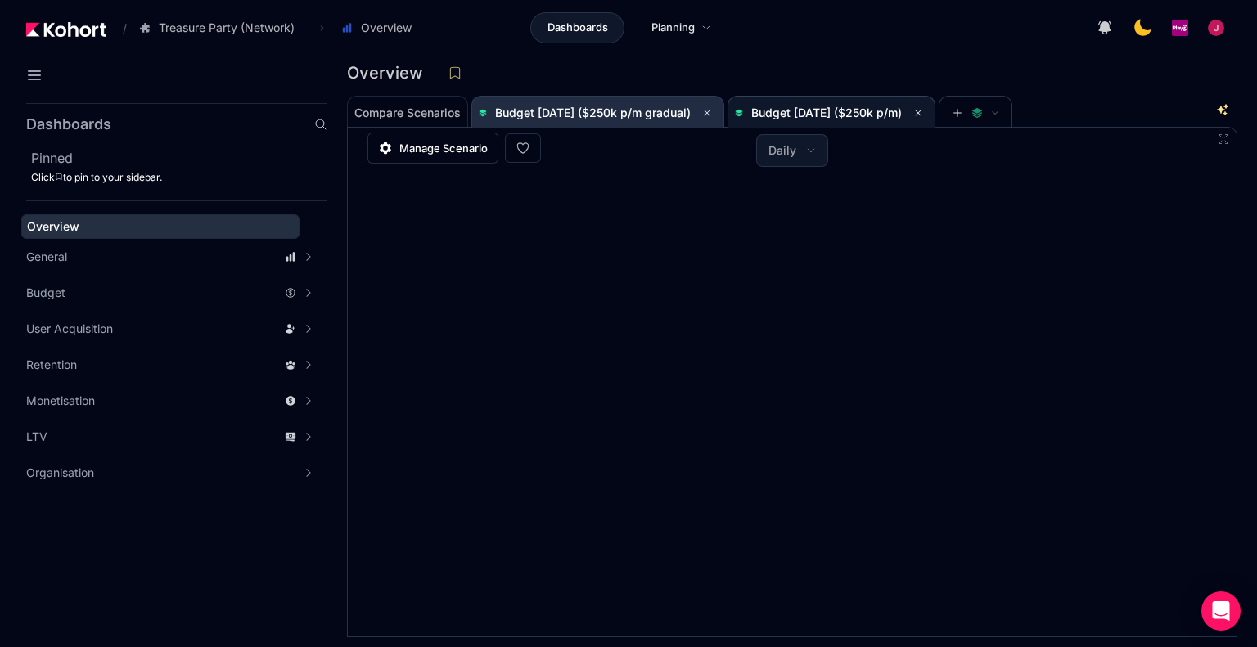
click at [578, 99] on span "Budget [DATE] ($250k p/m gradual)" at bounding box center [598, 113] width 238 height 33
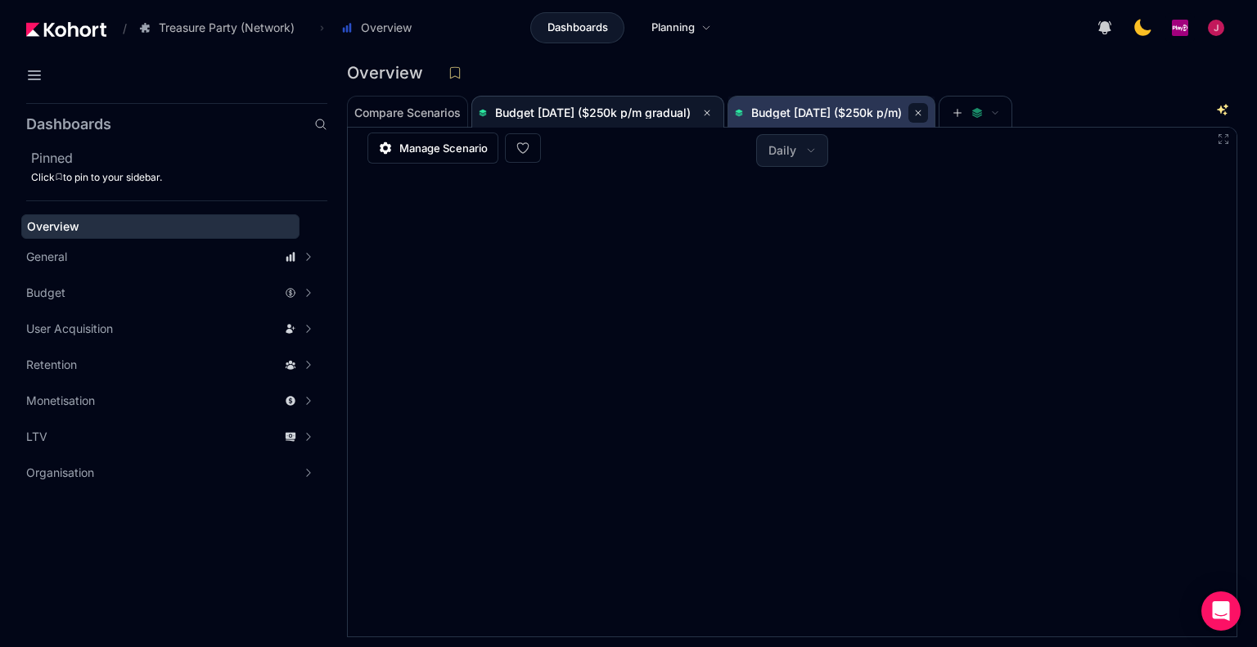
click at [923, 113] on icon at bounding box center [918, 113] width 10 height 10
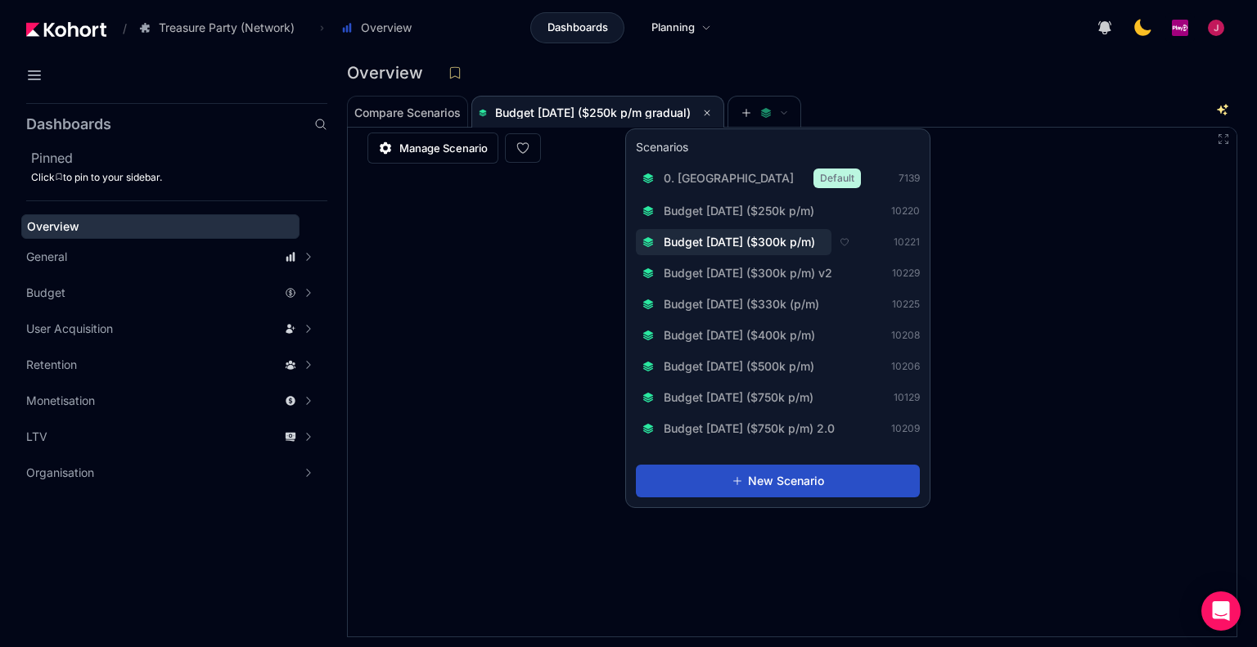
click at [806, 245] on span "Budget [DATE] ($300k p/m)" at bounding box center [738, 242] width 151 height 16
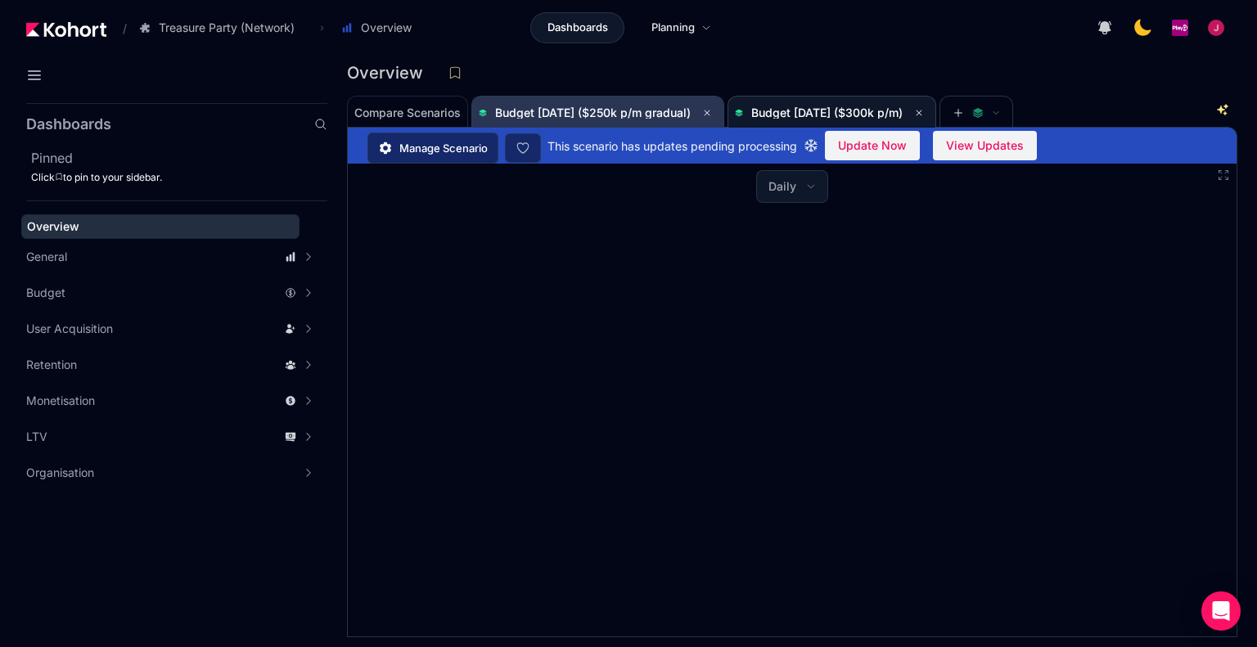
click at [539, 119] on span "Budget [DATE] ($250k p/m gradual)" at bounding box center [598, 113] width 238 height 20
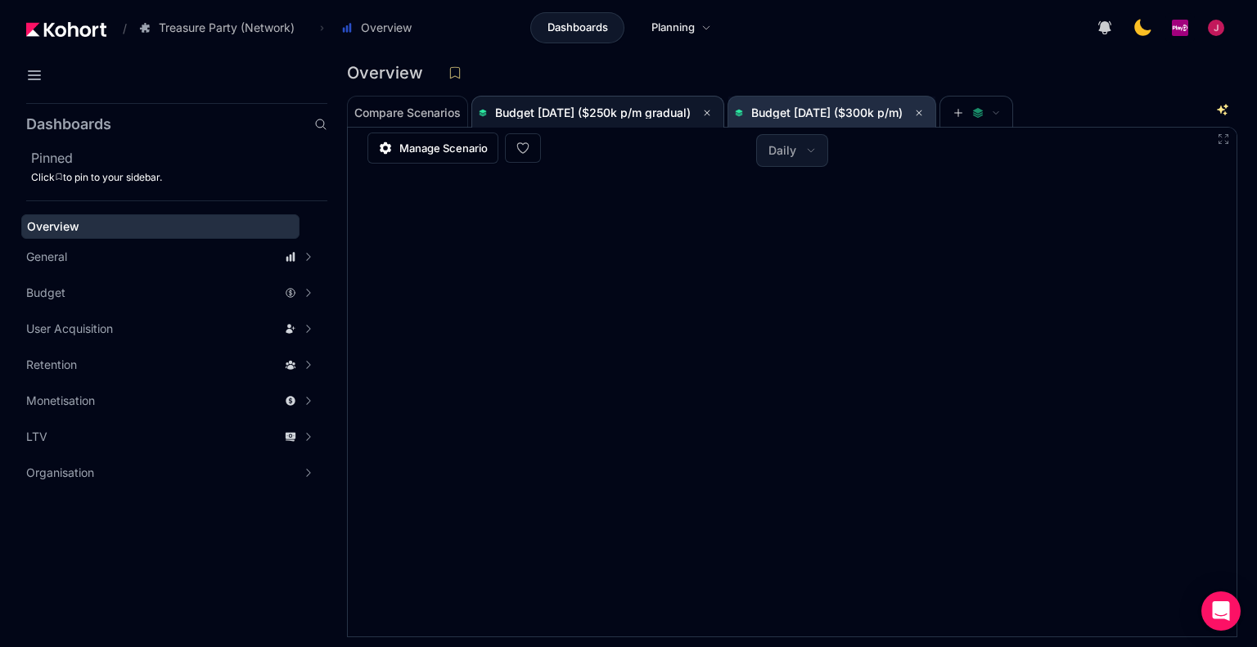
click at [861, 114] on span "Budget [DATE] ($300k p/m)" at bounding box center [826, 113] width 151 height 14
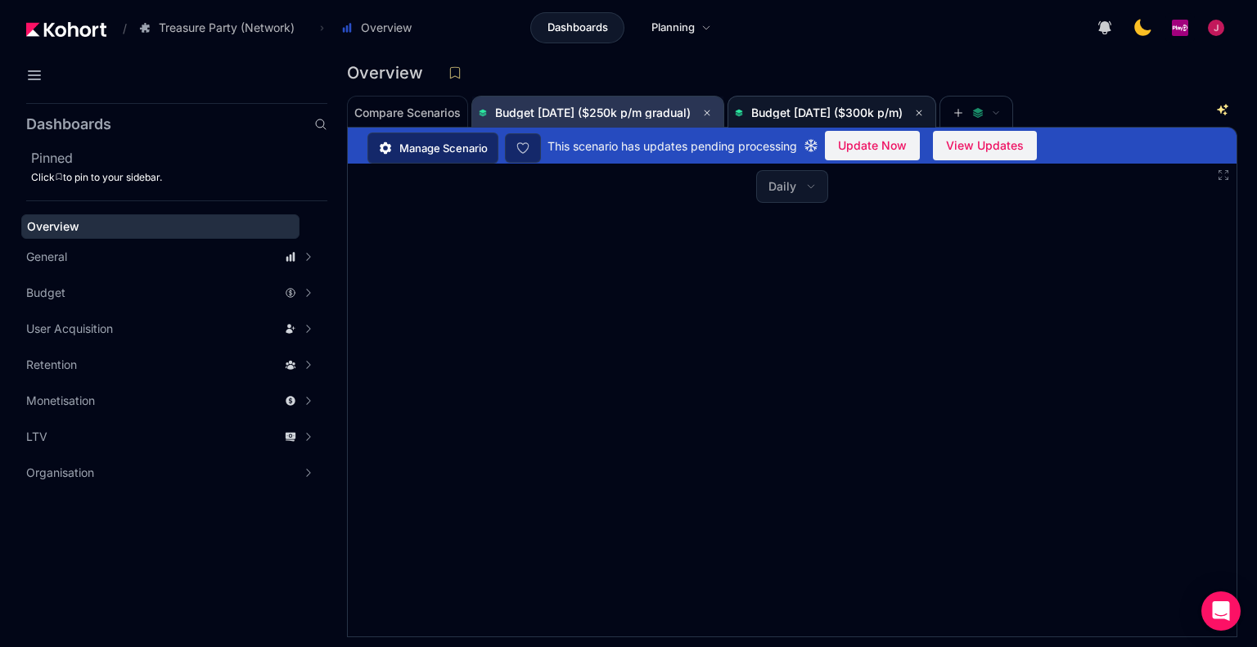
click at [610, 127] on span "Budget [DATE] ($250k p/m gradual)" at bounding box center [598, 113] width 238 height 33
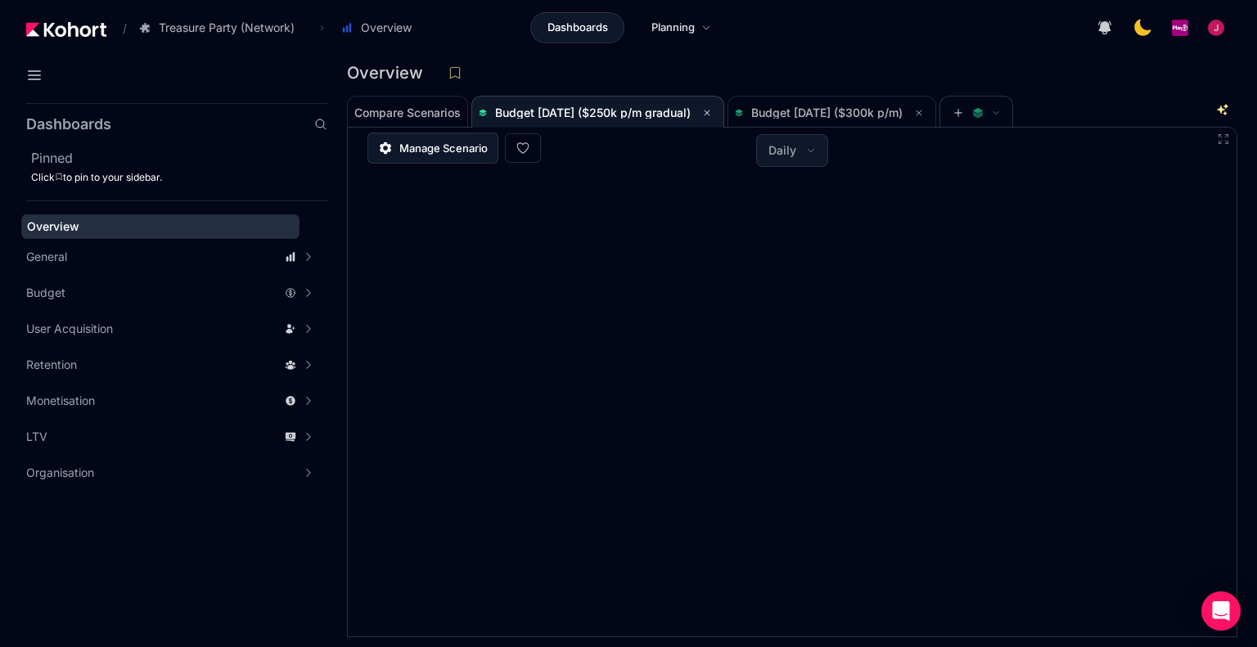
click at [444, 147] on span "Manage Scenario" at bounding box center [443, 148] width 88 height 16
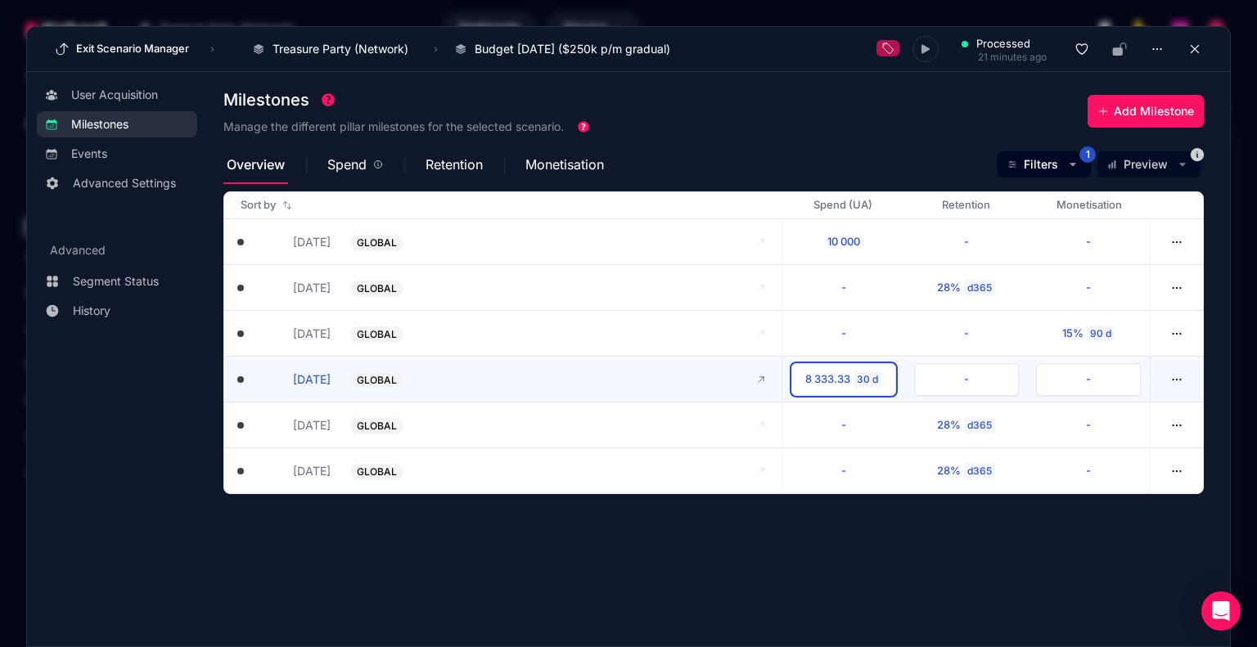
click at [845, 380] on div "8 333.33" at bounding box center [827, 379] width 45 height 16
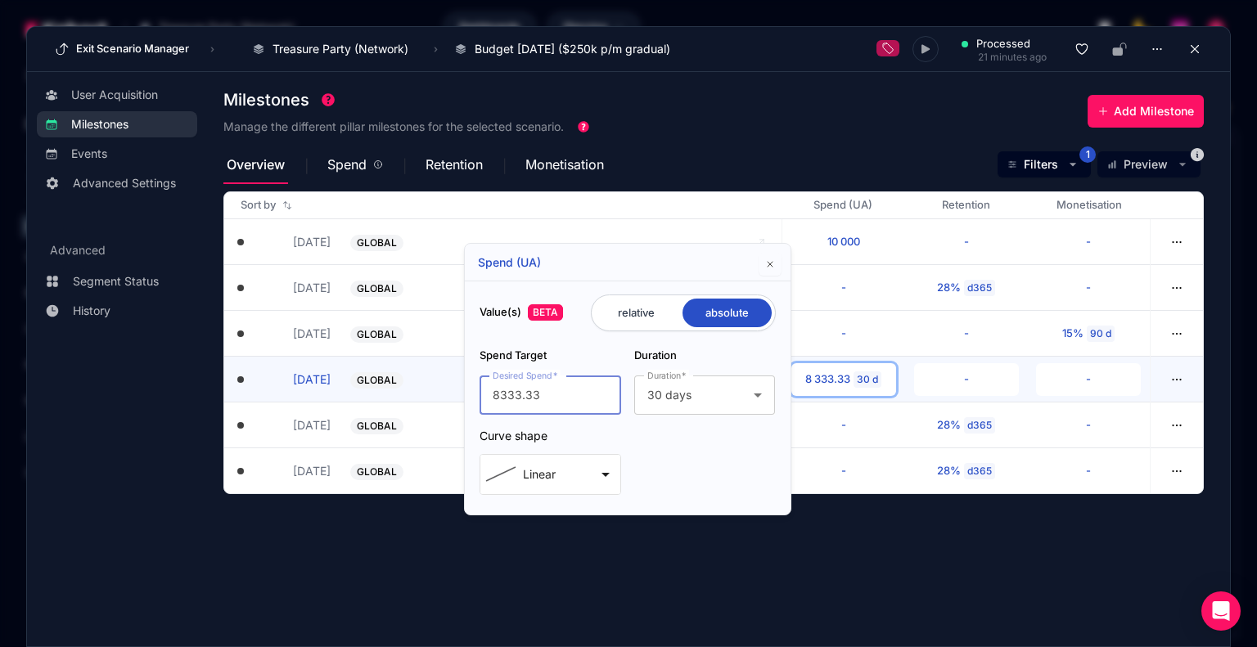
click at [595, 470] on div "Linear arrow_drop_down" at bounding box center [550, 475] width 131 height 20
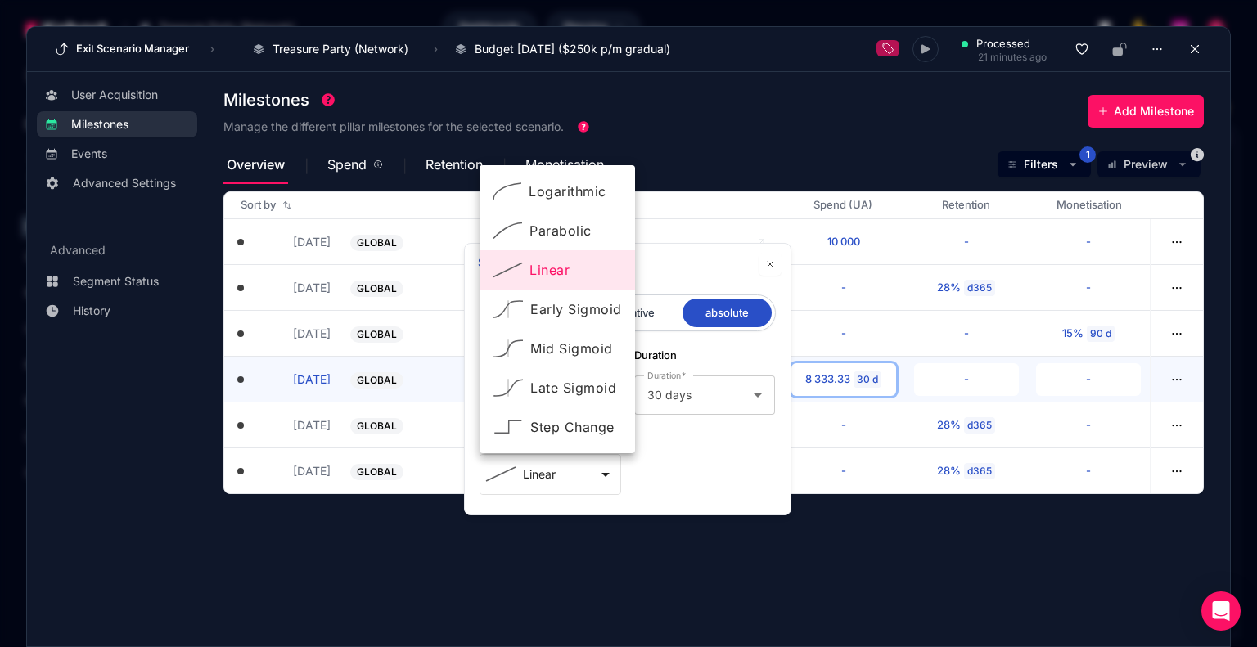
click at [697, 477] on div at bounding box center [628, 323] width 1257 height 647
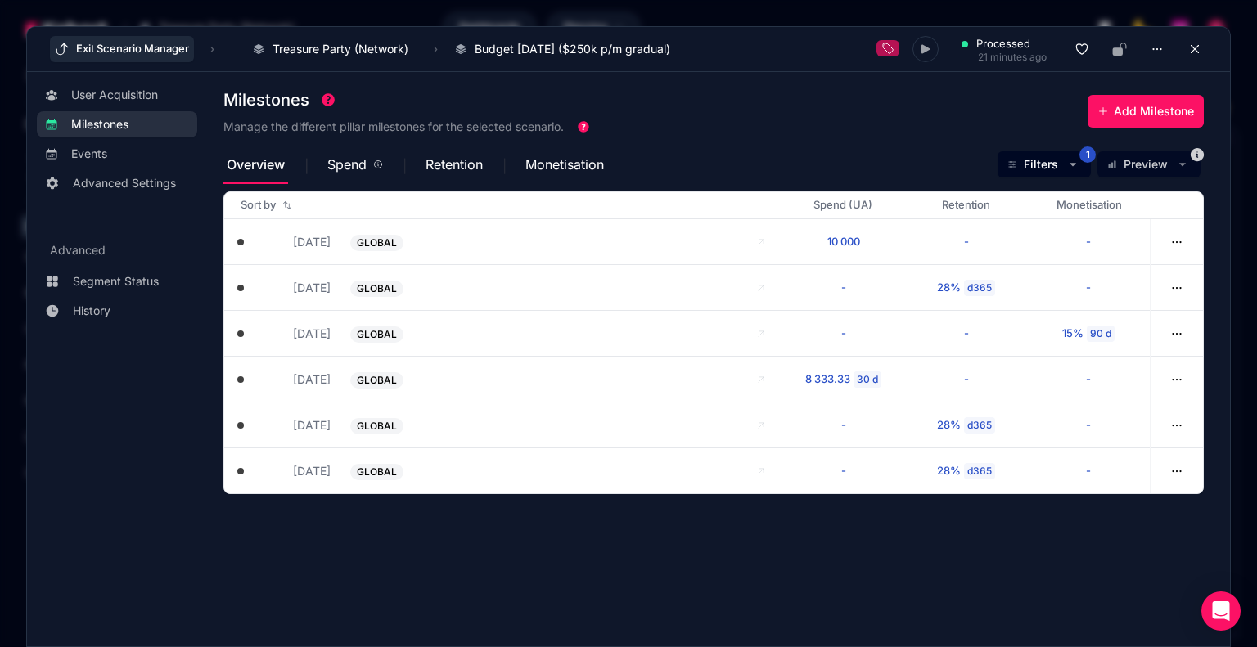
click at [94, 50] on button "Exit Scenario Manager" at bounding box center [122, 49] width 144 height 26
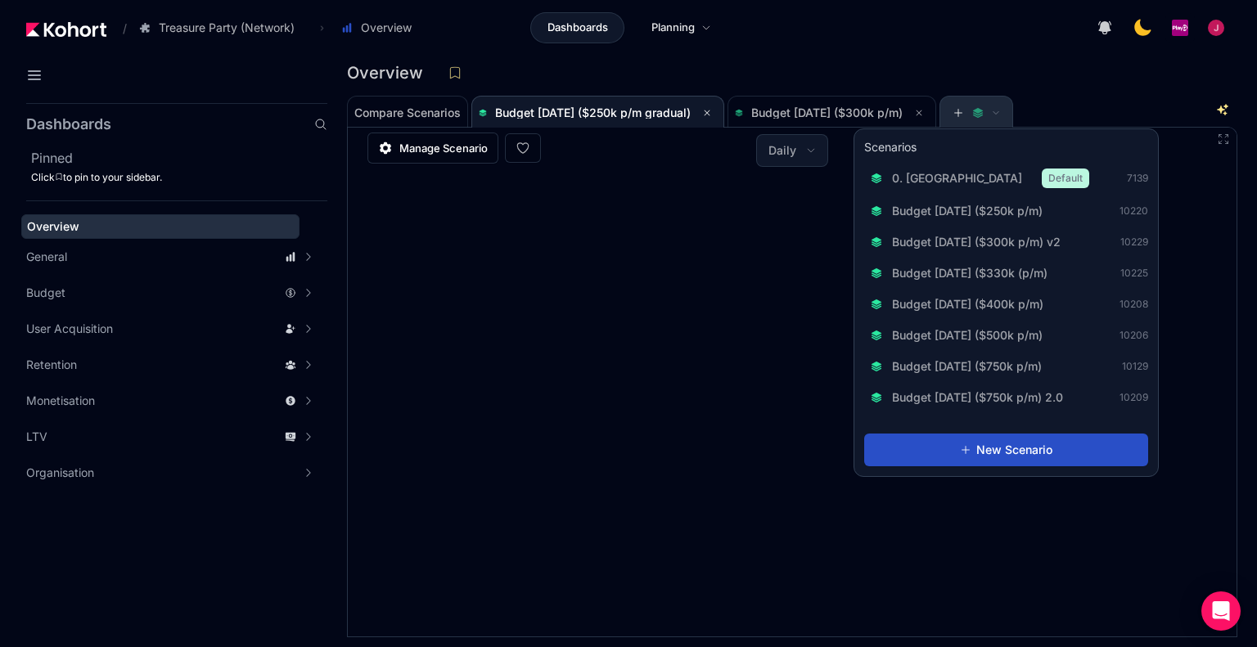
click at [983, 110] on icon at bounding box center [978, 110] width 10 height 6
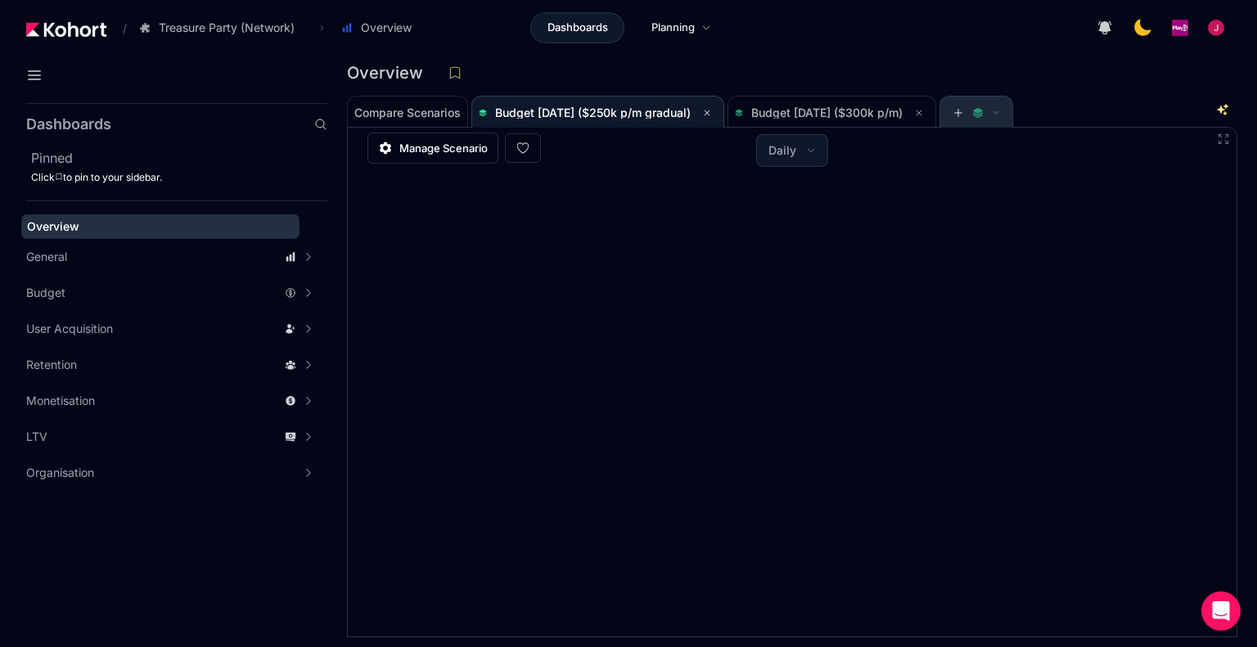
click at [983, 110] on icon at bounding box center [978, 110] width 10 height 6
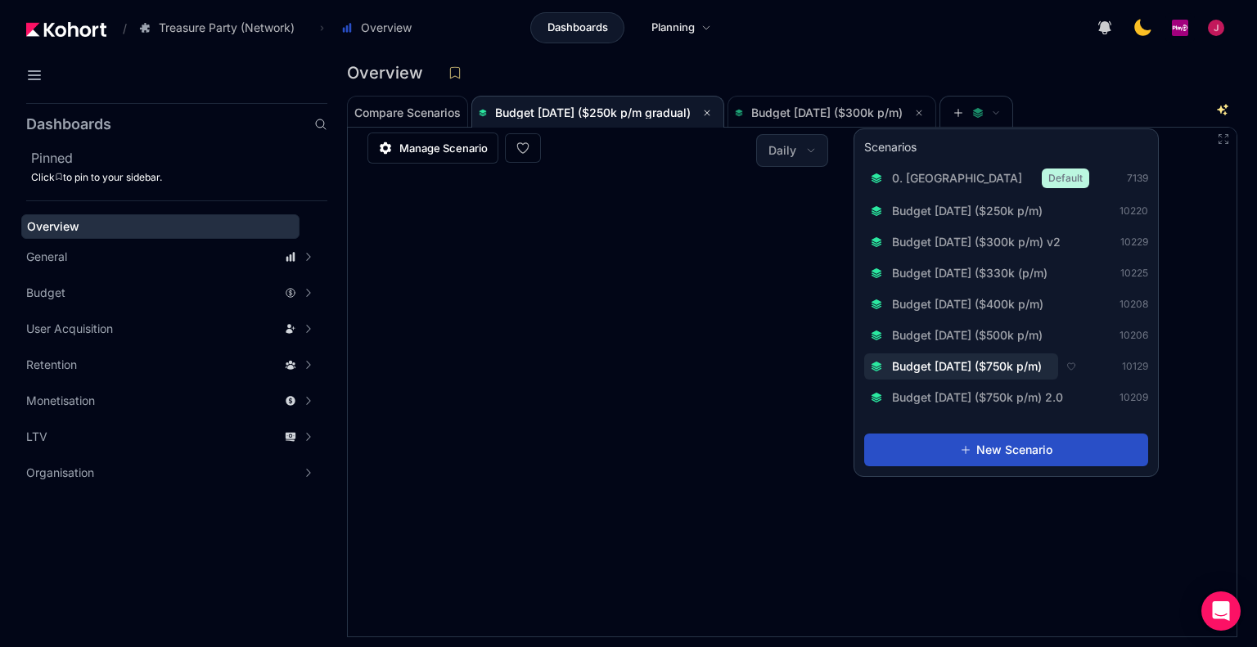
click at [1032, 376] on button "Budget [DATE] ($750k p/m)" at bounding box center [961, 366] width 194 height 26
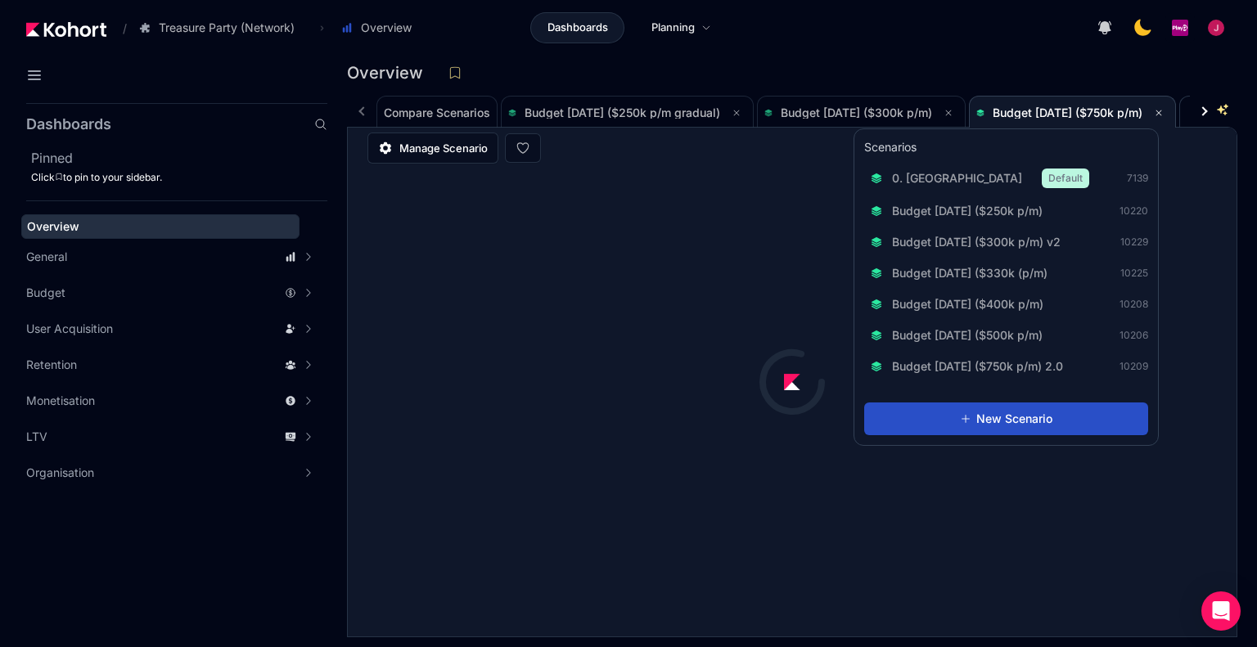
scroll to position [1, 111]
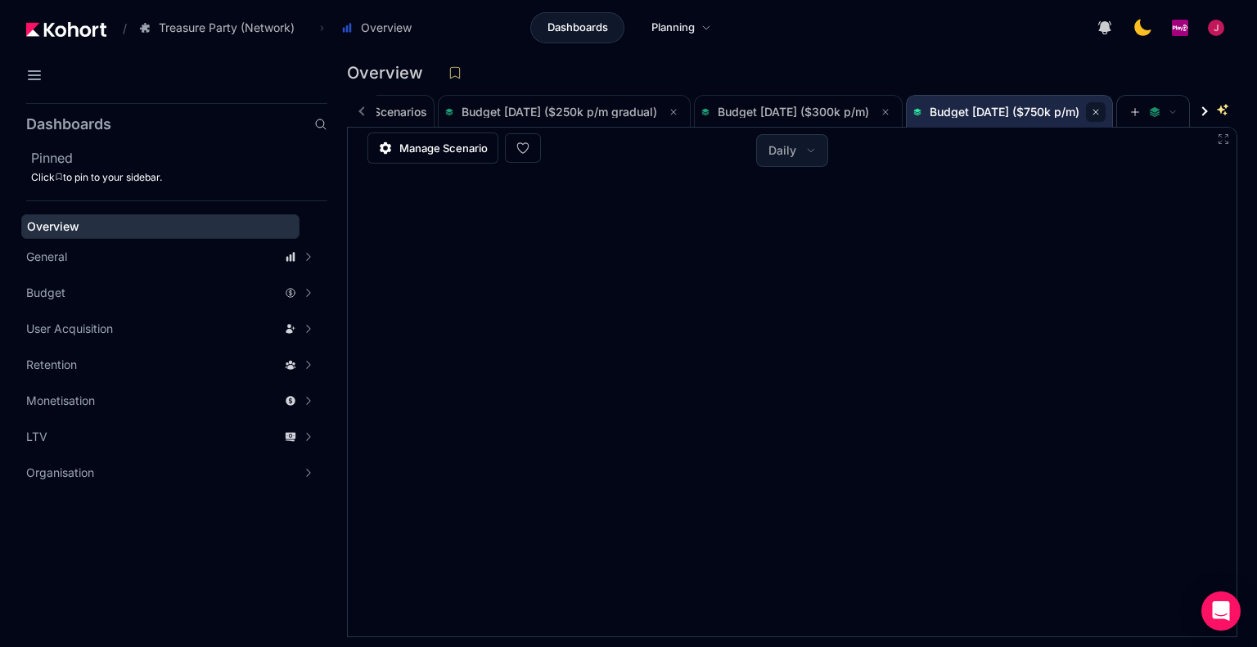
click at [1093, 110] on icon at bounding box center [1096, 112] width 10 height 10
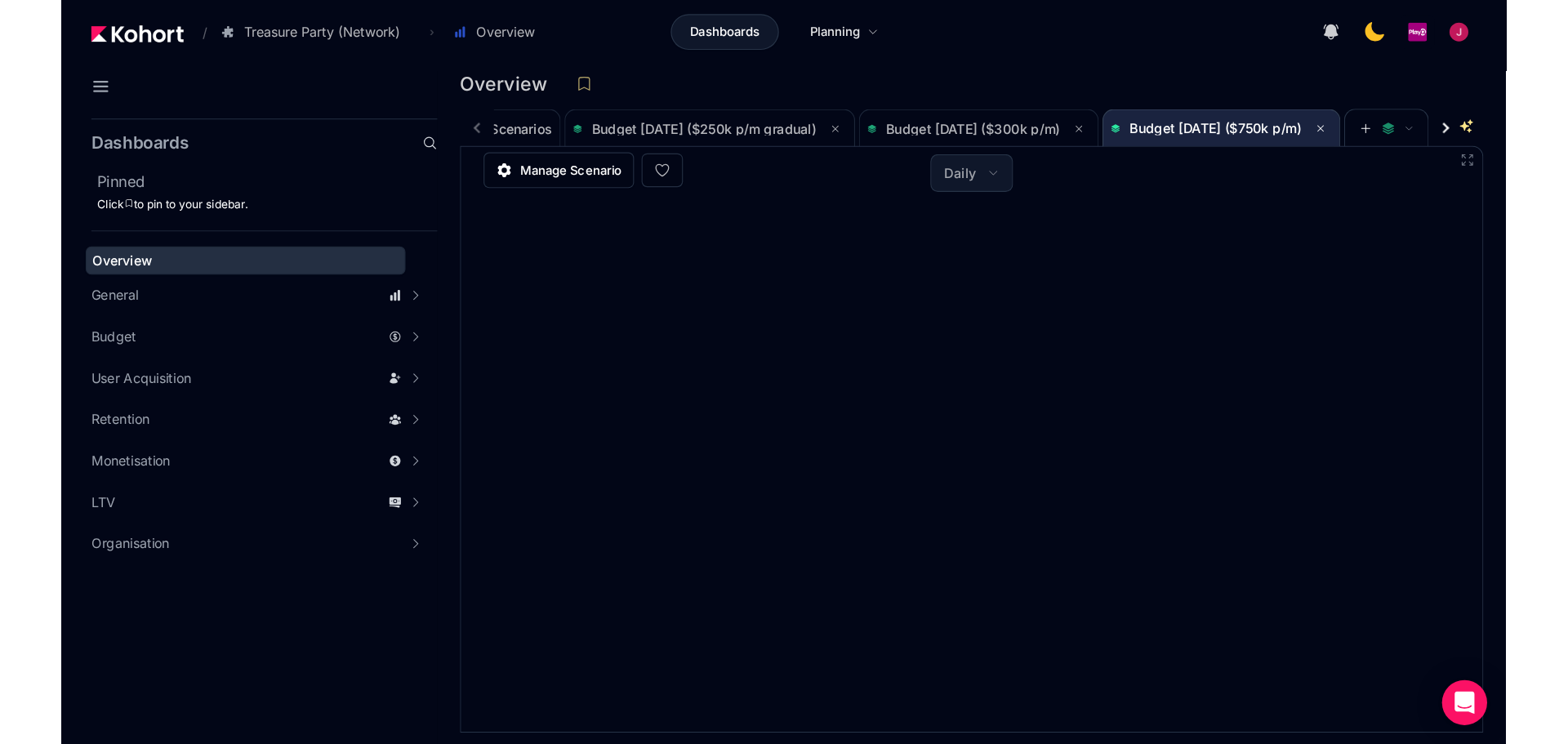
scroll to position [1, 0]
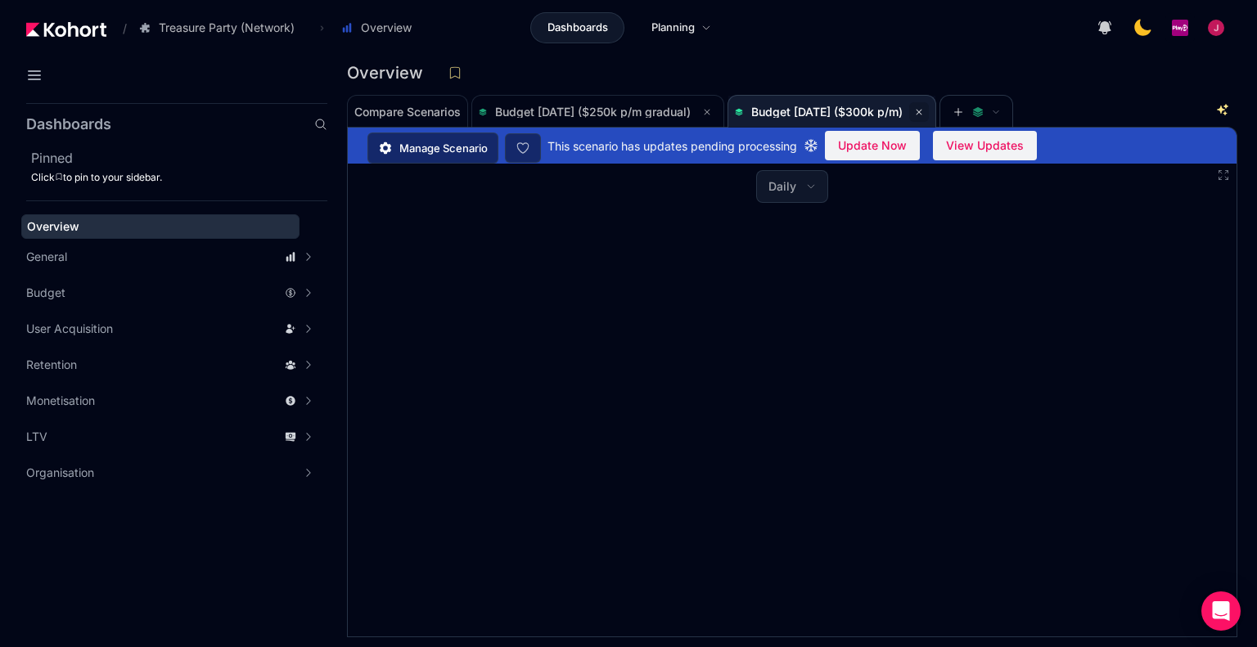
click at [929, 108] on button at bounding box center [919, 112] width 20 height 20
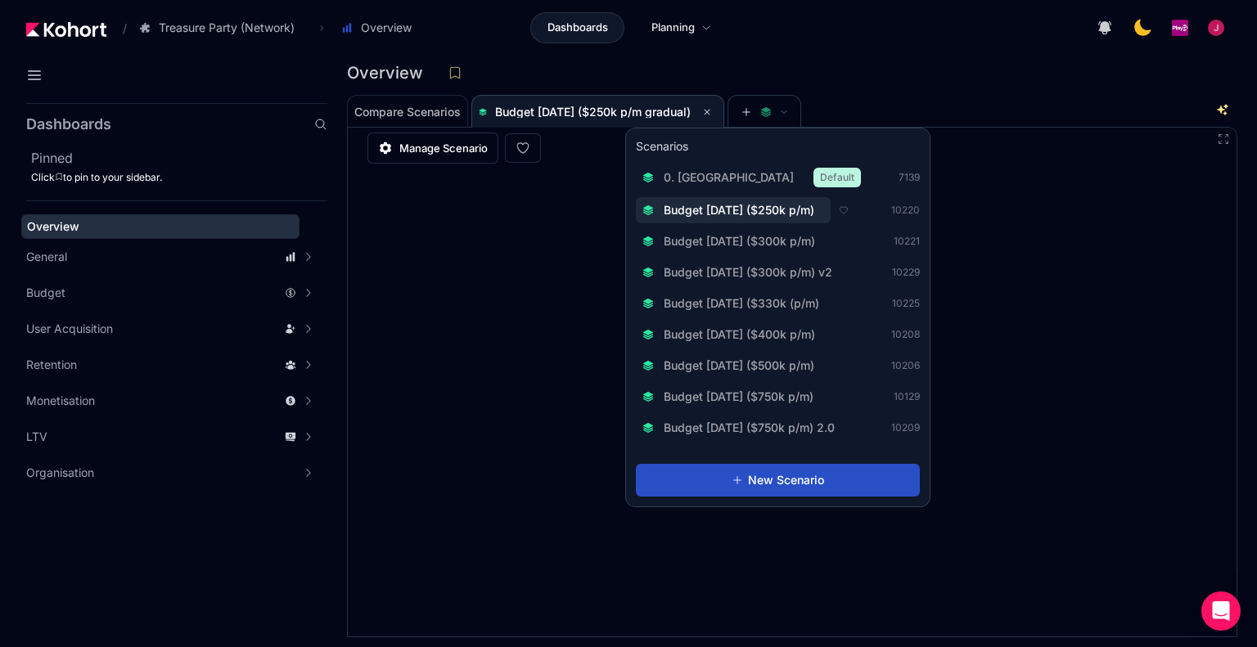
click at [814, 210] on span "Budget [DATE] ($250k p/m)" at bounding box center [738, 210] width 151 height 16
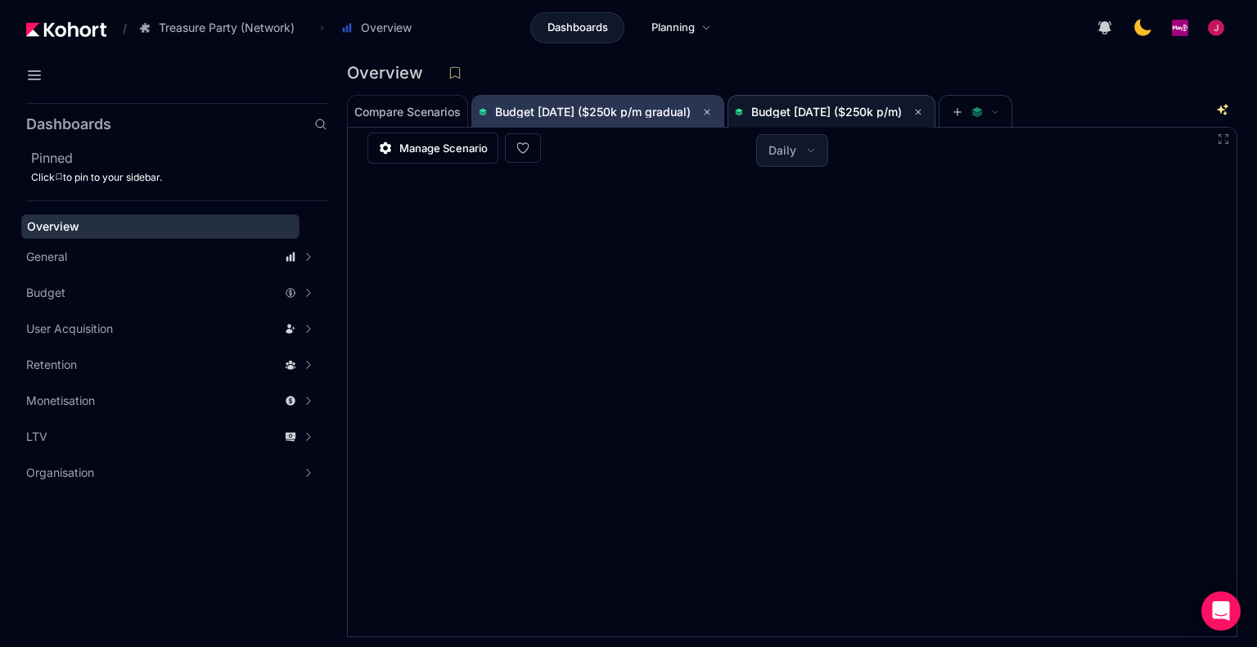
click at [635, 105] on span "Budget [DATE] ($250k p/m gradual)" at bounding box center [593, 112] width 196 height 14
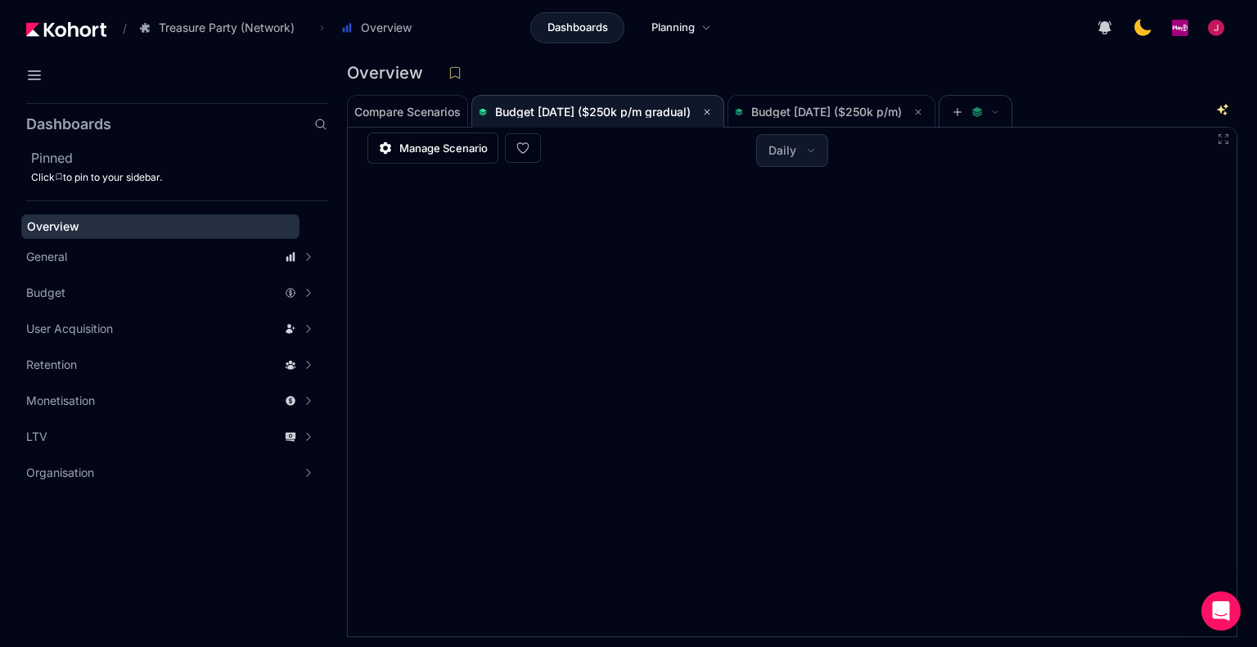
click at [923, 112] on icon at bounding box center [918, 112] width 10 height 10
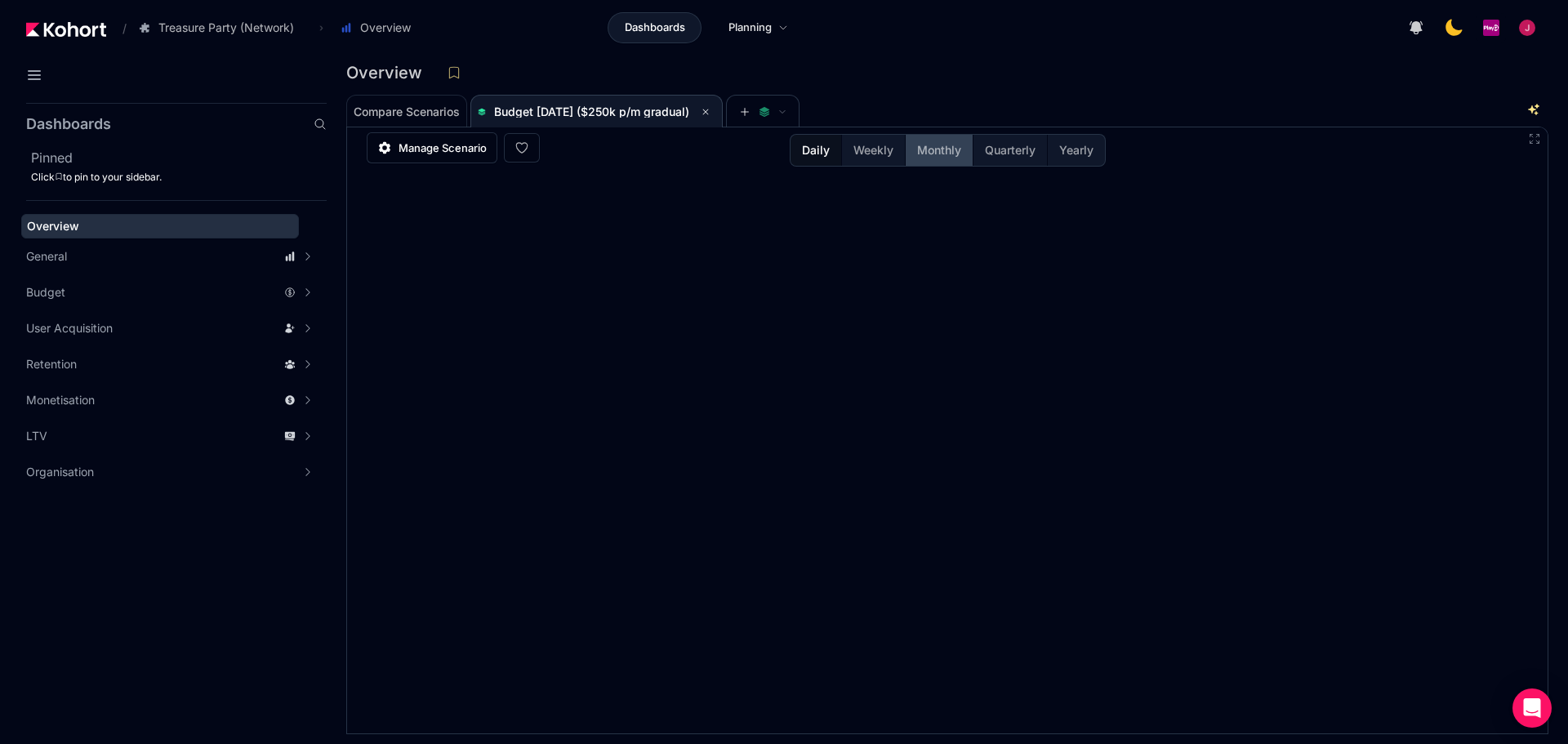
click at [930, 156] on span "Monthly" at bounding box center [939, 150] width 44 height 16
click at [711, 109] on icon at bounding box center [706, 112] width 10 height 10
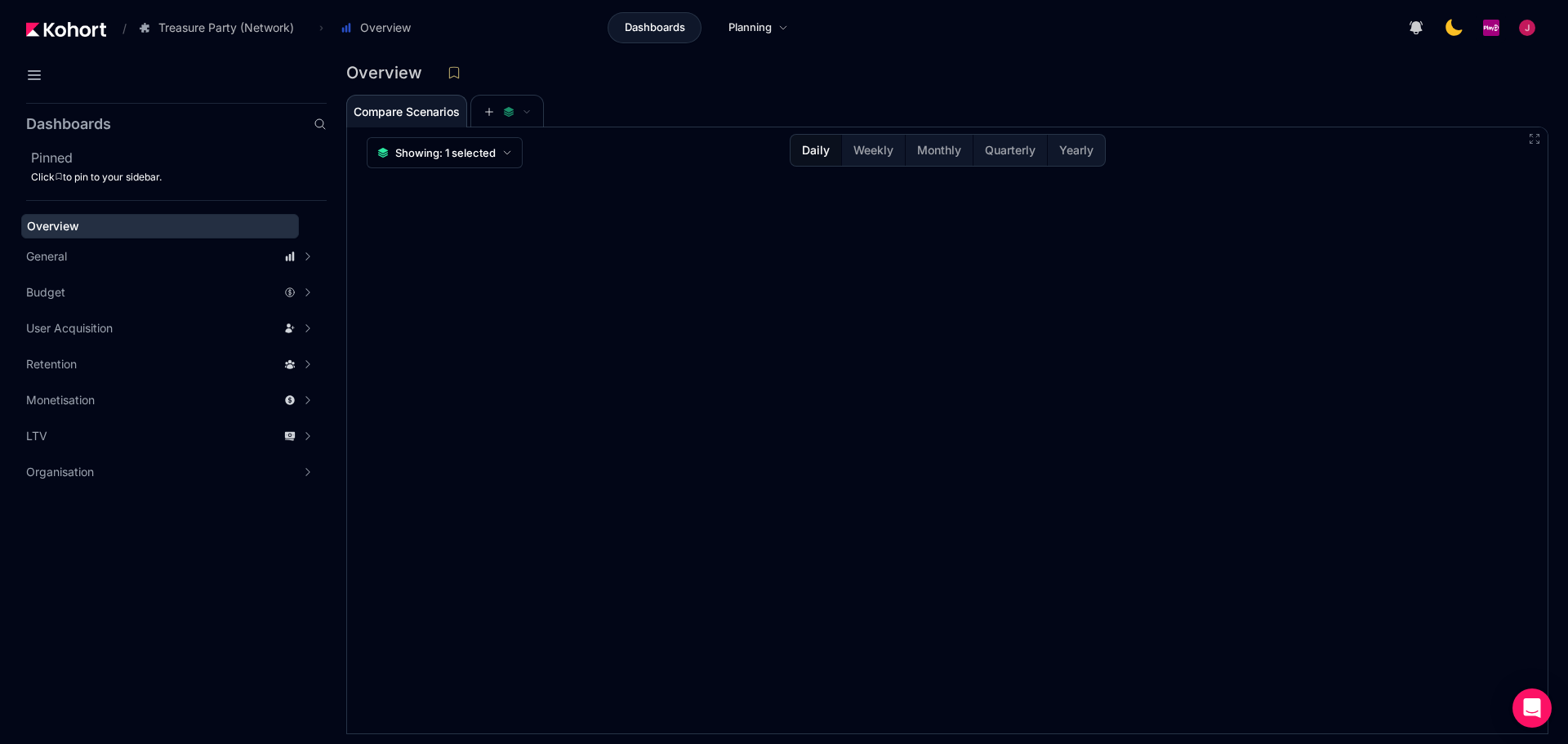
drag, startPoint x: 698, startPoint y: 106, endPoint x: 683, endPoint y: 106, distance: 15.0
click at [698, 106] on div "Compare Scenarios" at bounding box center [935, 110] width 1179 height 33
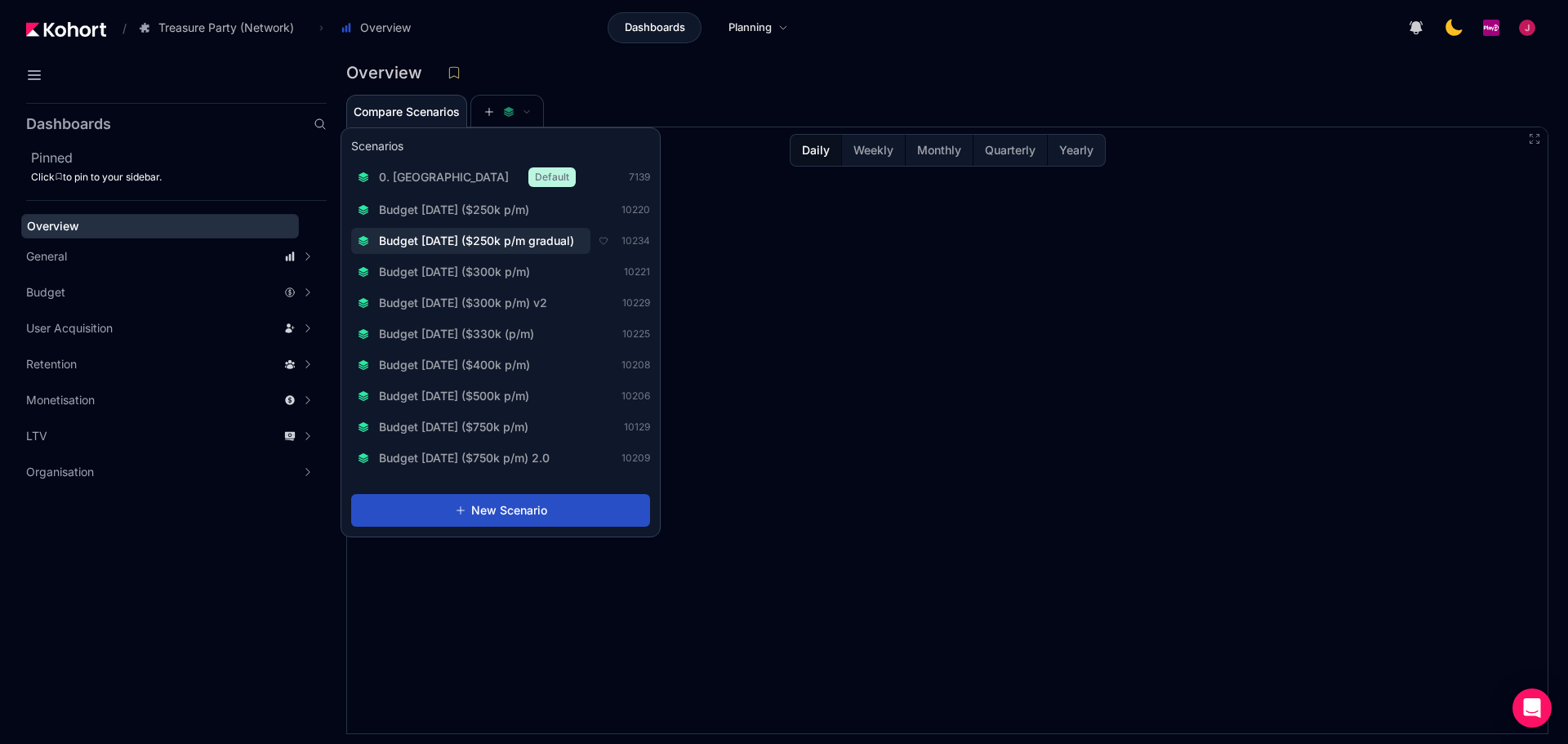
click at [559, 237] on span "Budget [DATE] ($250k p/m gradual)" at bounding box center [477, 241] width 196 height 16
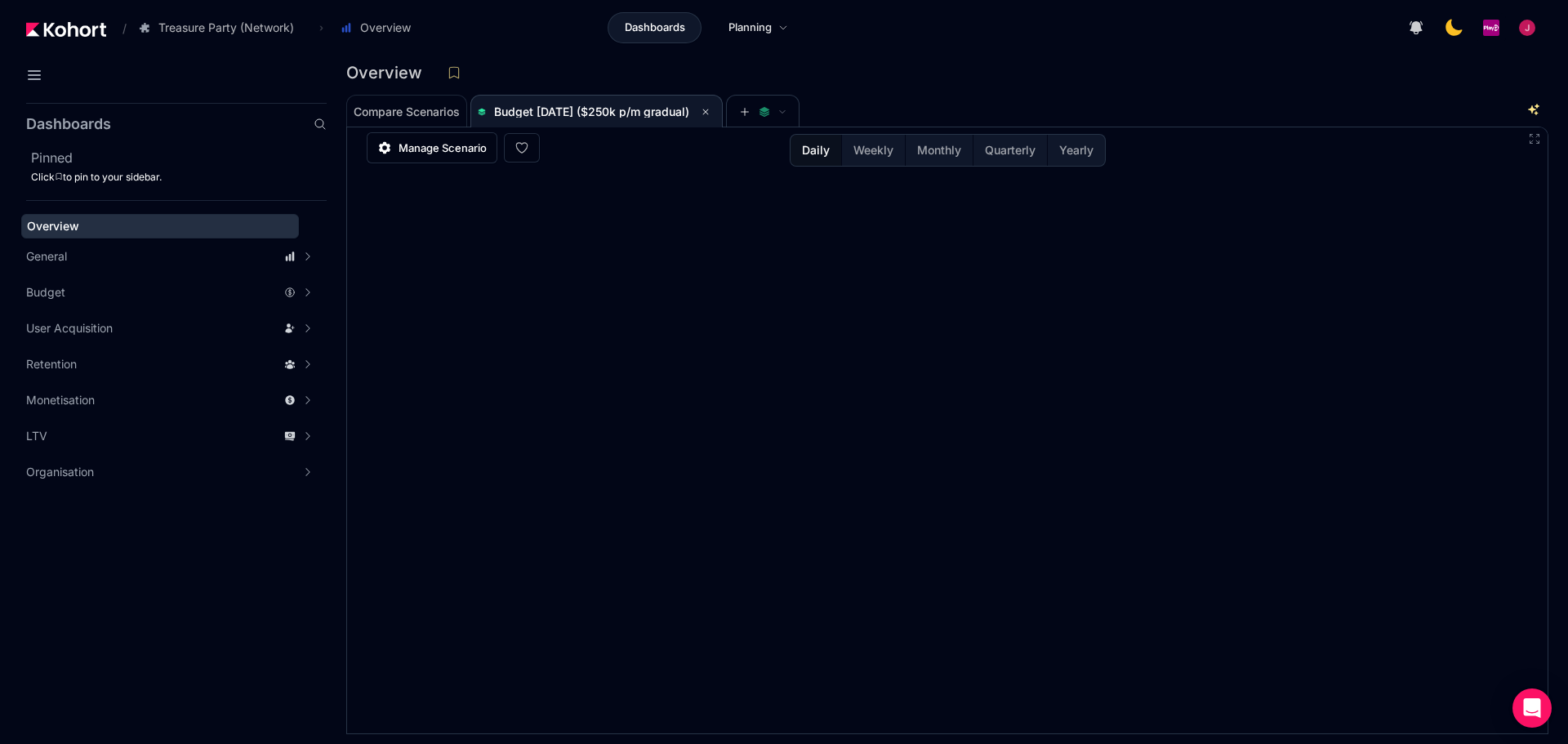
click at [711, 114] on icon at bounding box center [706, 112] width 10 height 10
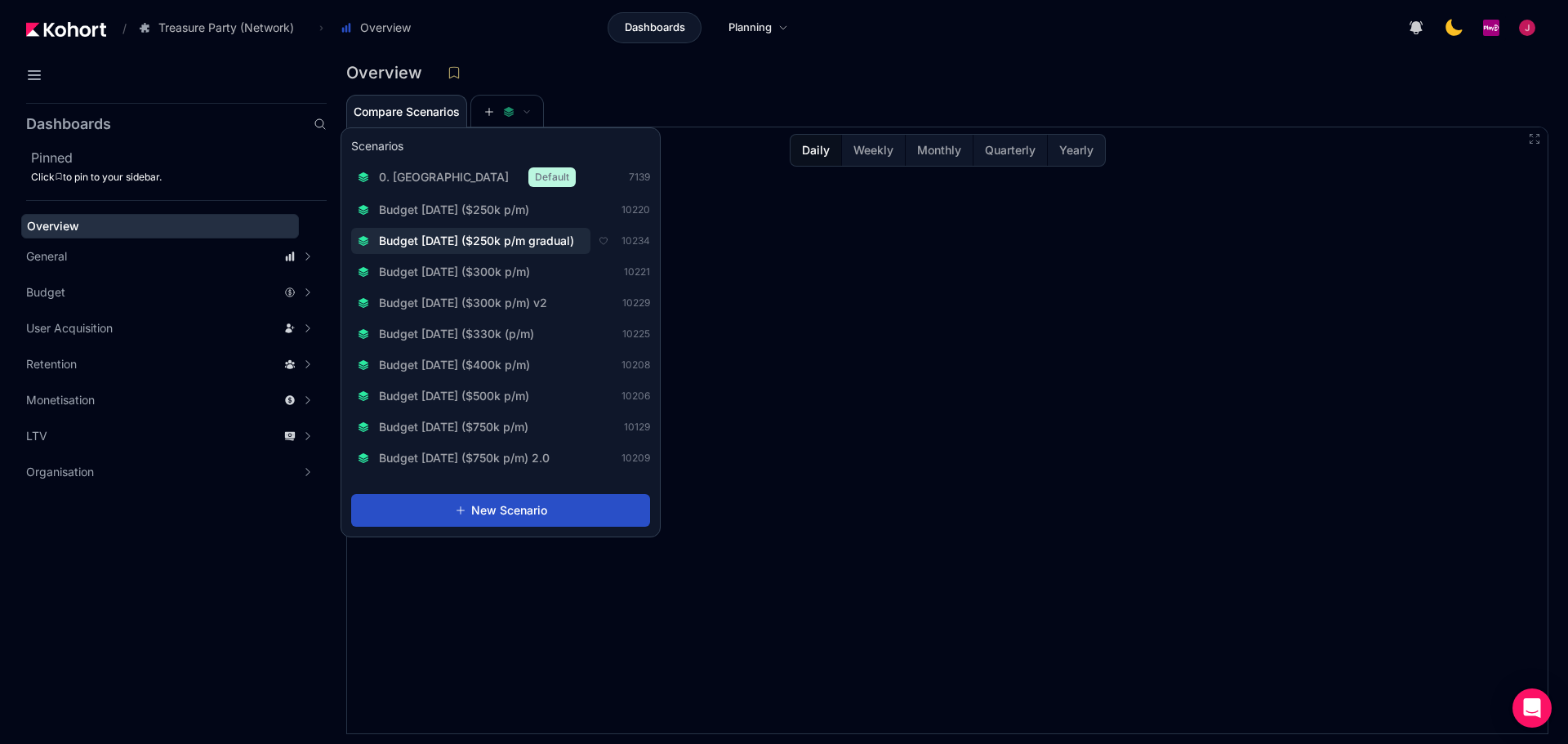
click at [521, 233] on span "Budget [DATE] ($250k p/m gradual)" at bounding box center [477, 241] width 196 height 16
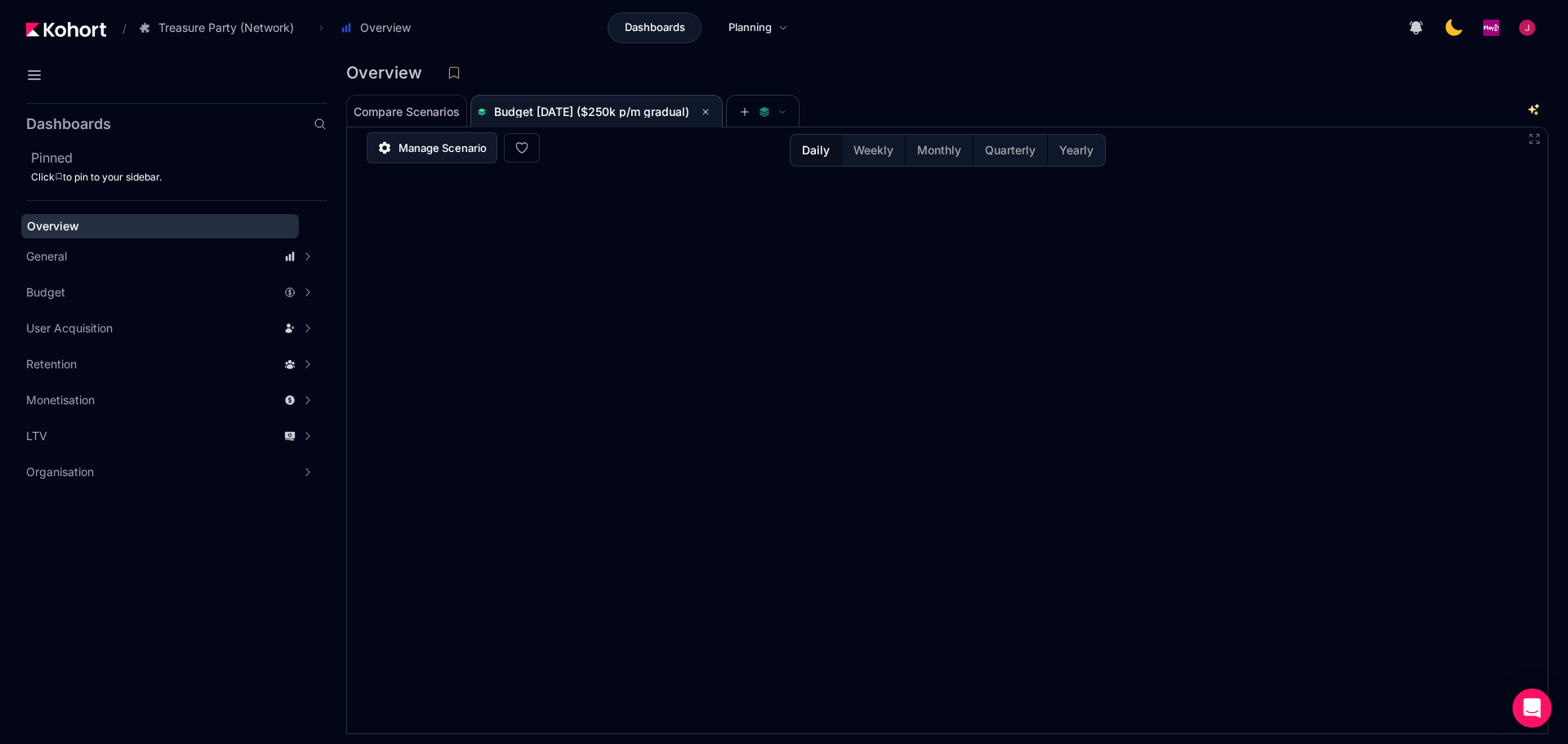
click at [458, 153] on span "Manage Scenario" at bounding box center [442, 148] width 88 height 16
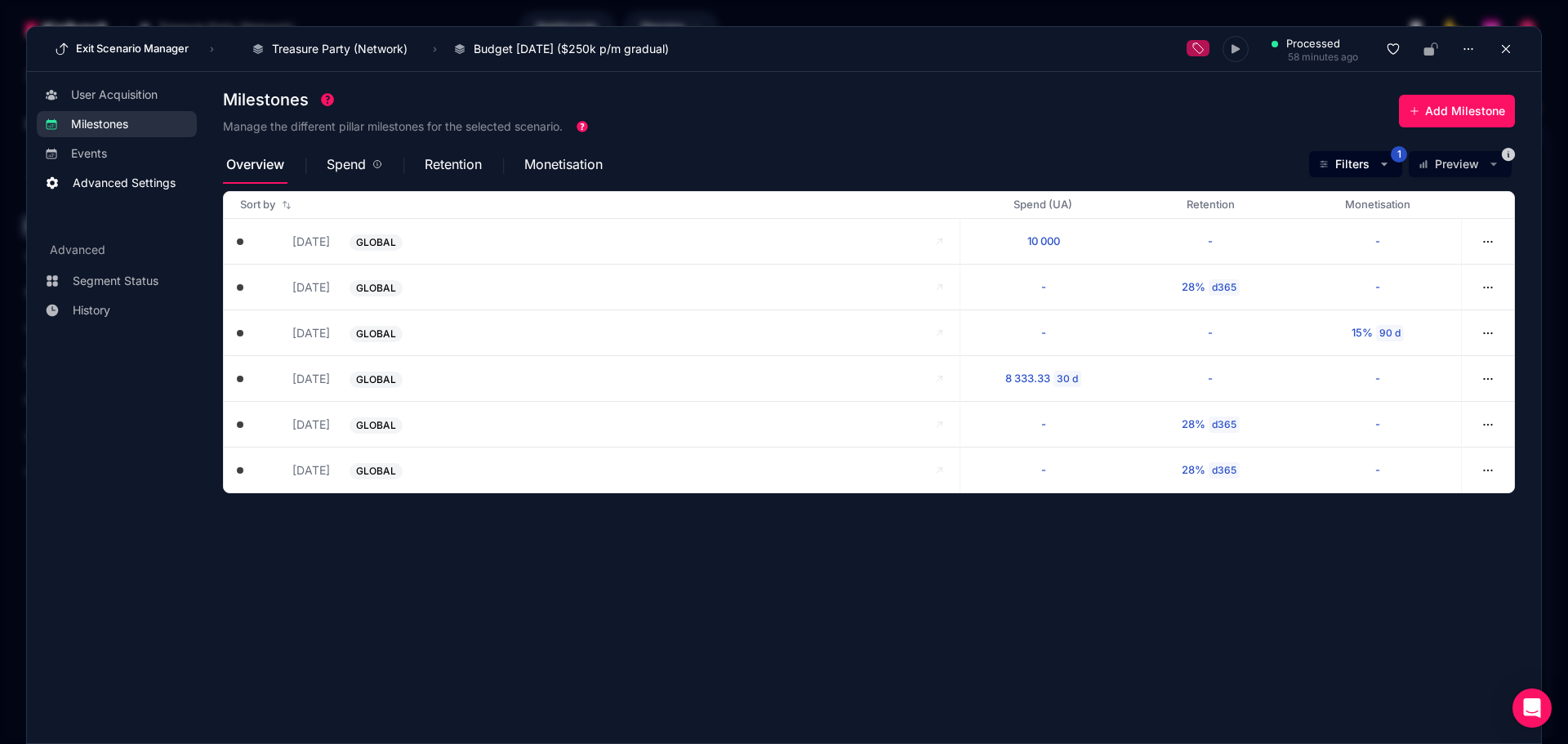
click at [119, 178] on span "Advanced Settings" at bounding box center [124, 183] width 103 height 16
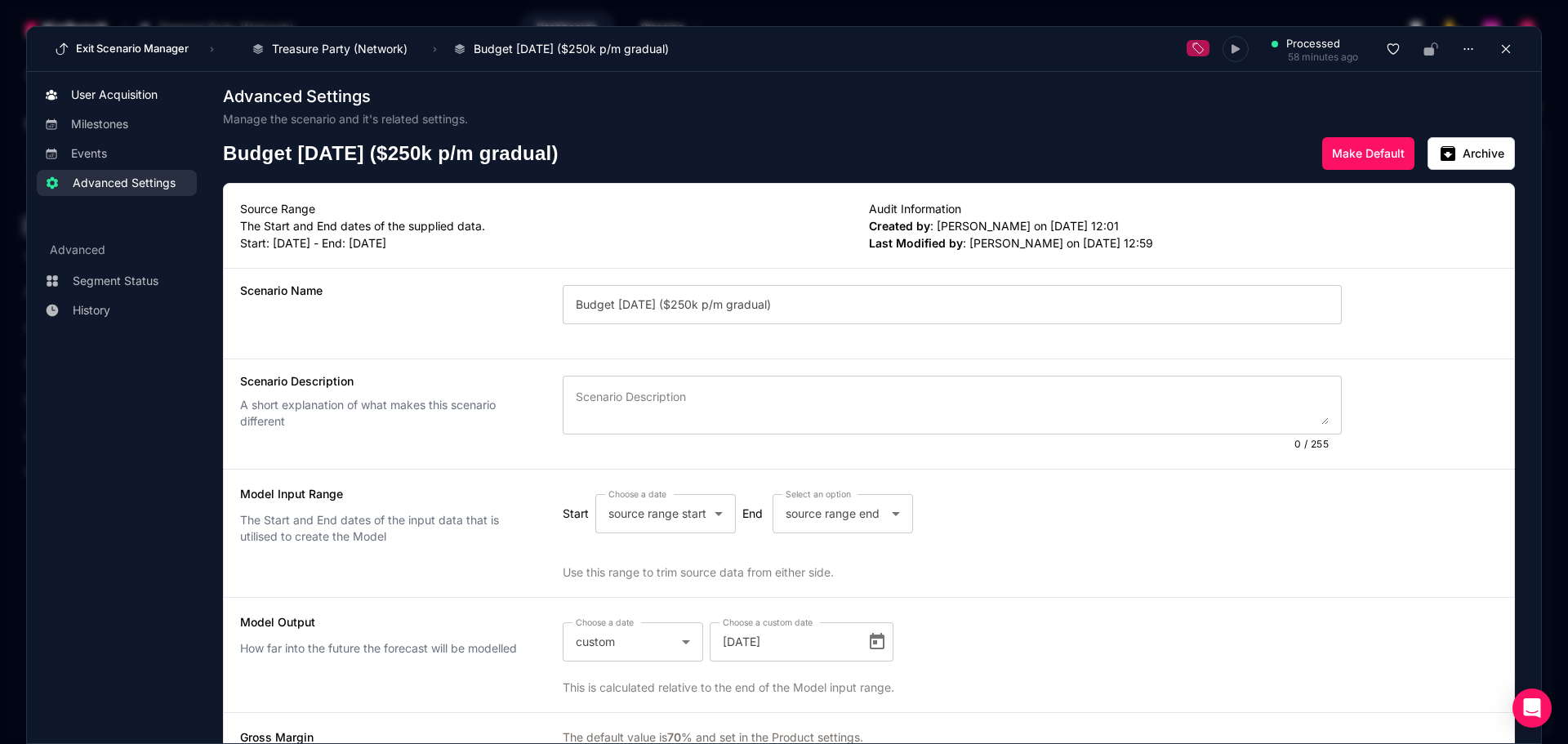
click at [119, 99] on span "User Acquisition" at bounding box center [114, 95] width 87 height 16
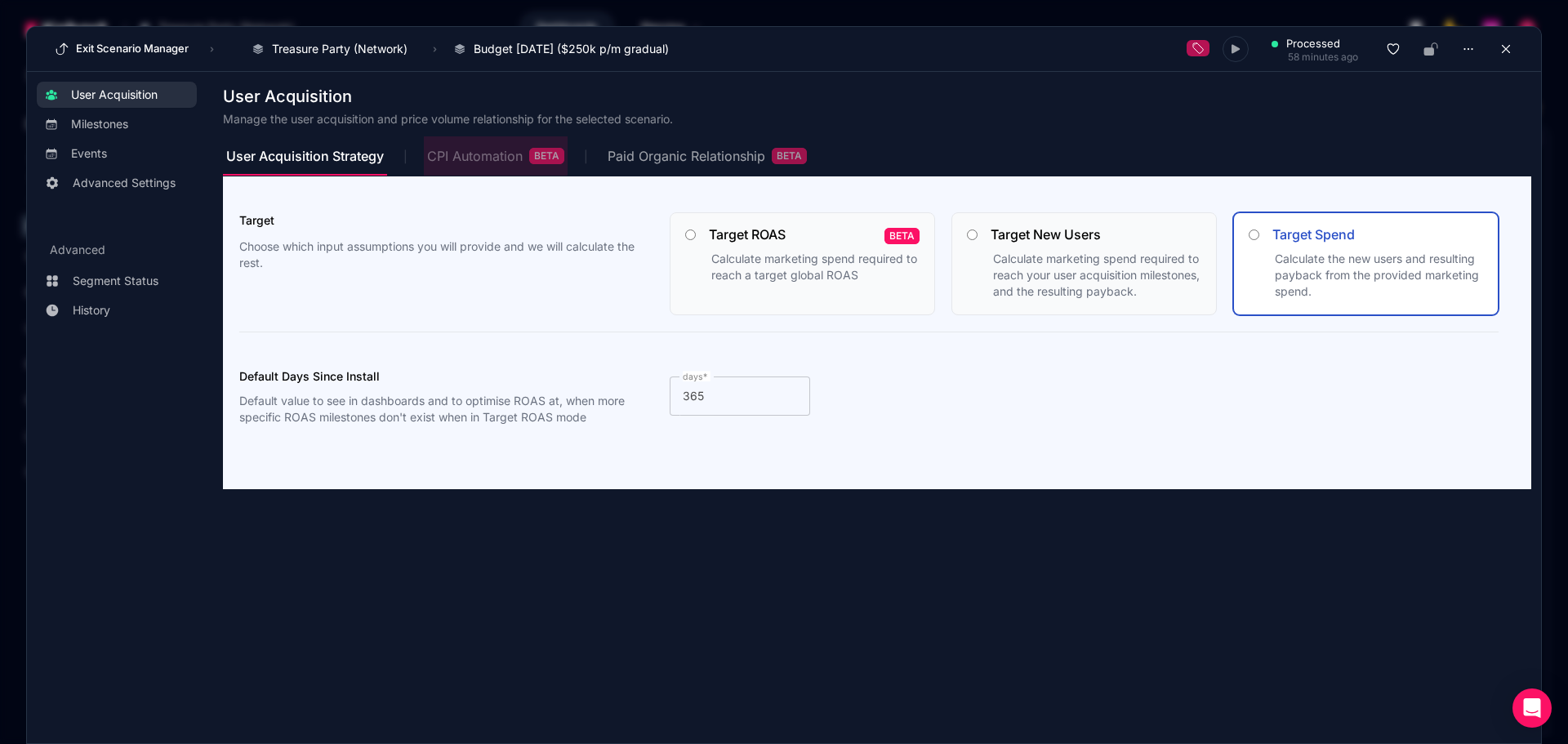
click at [496, 146] on span "CPI Automation BETA" at bounding box center [495, 156] width 137 height 39
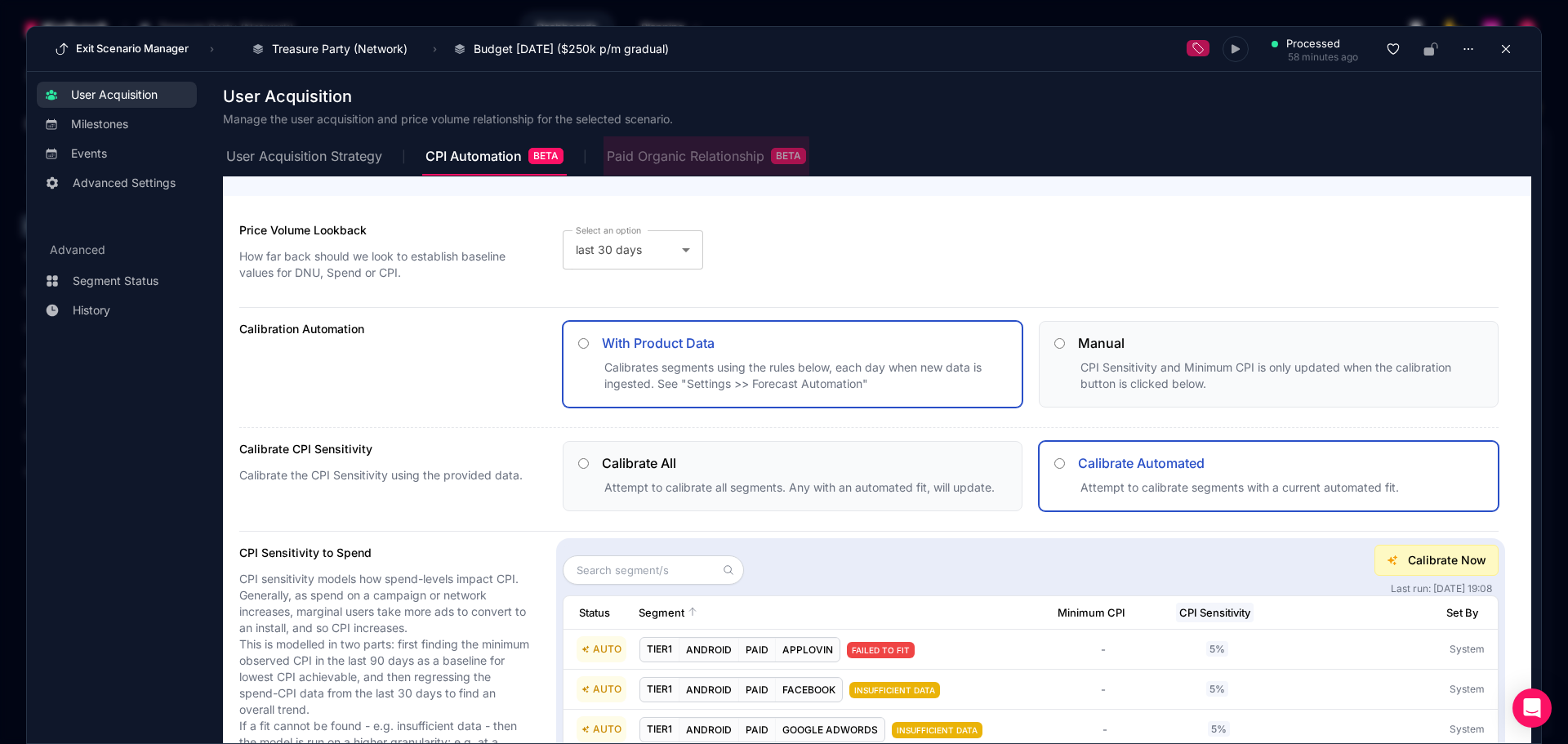
click at [671, 160] on div "Paid Organic Relationship BETA" at bounding box center [707, 156] width 200 height 16
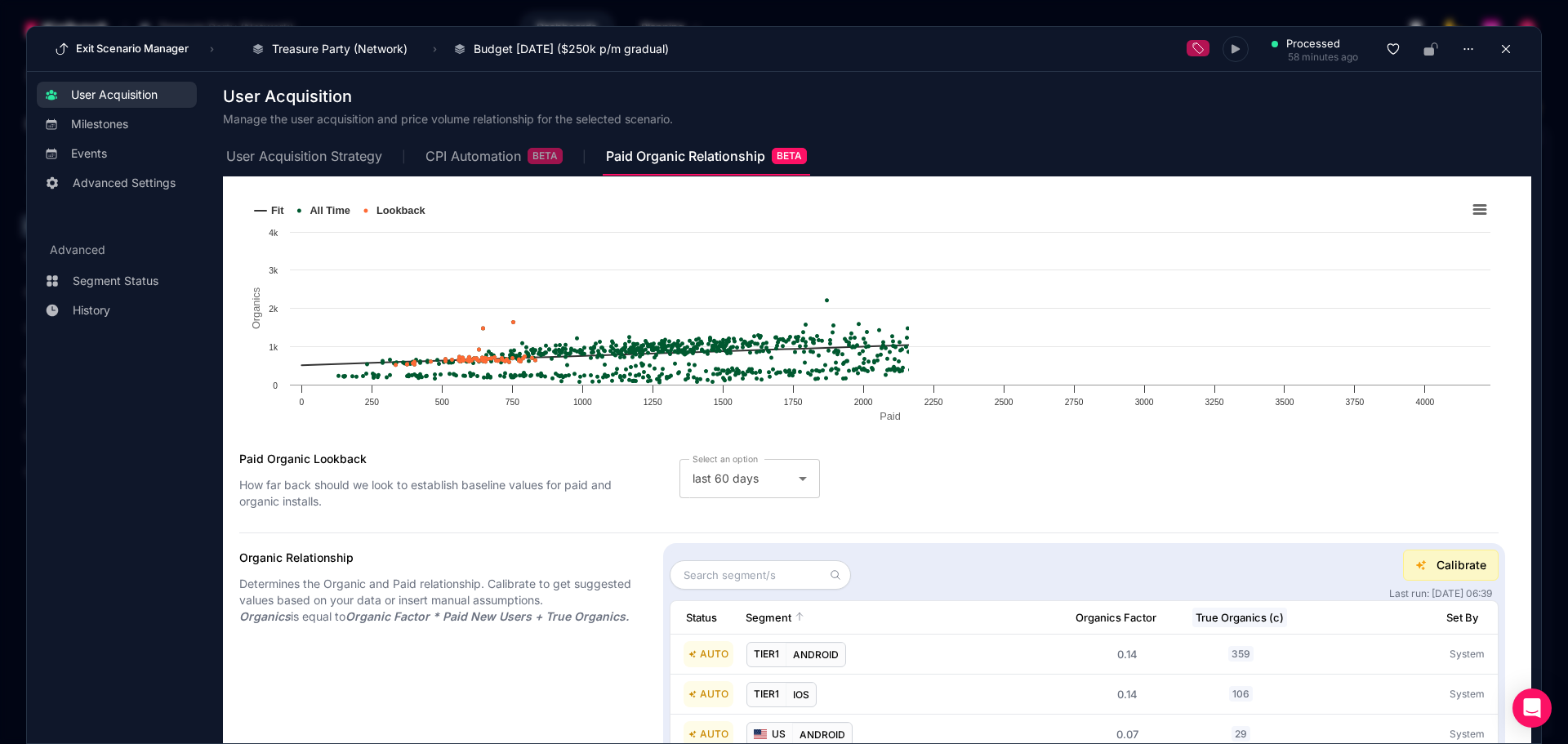
click at [1254, 568] on span "Calibrate" at bounding box center [1461, 565] width 50 height 16
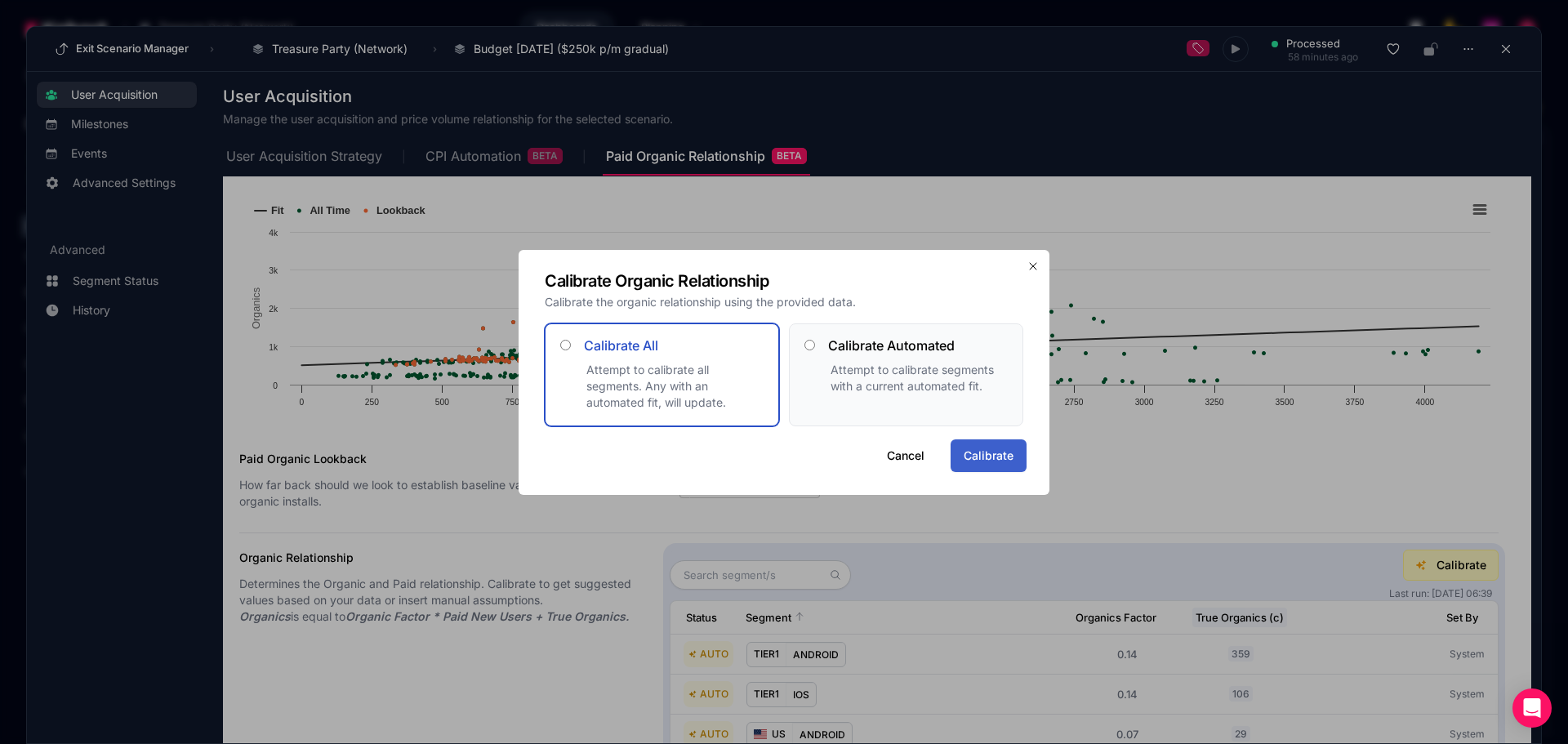
click at [994, 464] on button "Calibrate" at bounding box center [988, 455] width 76 height 33
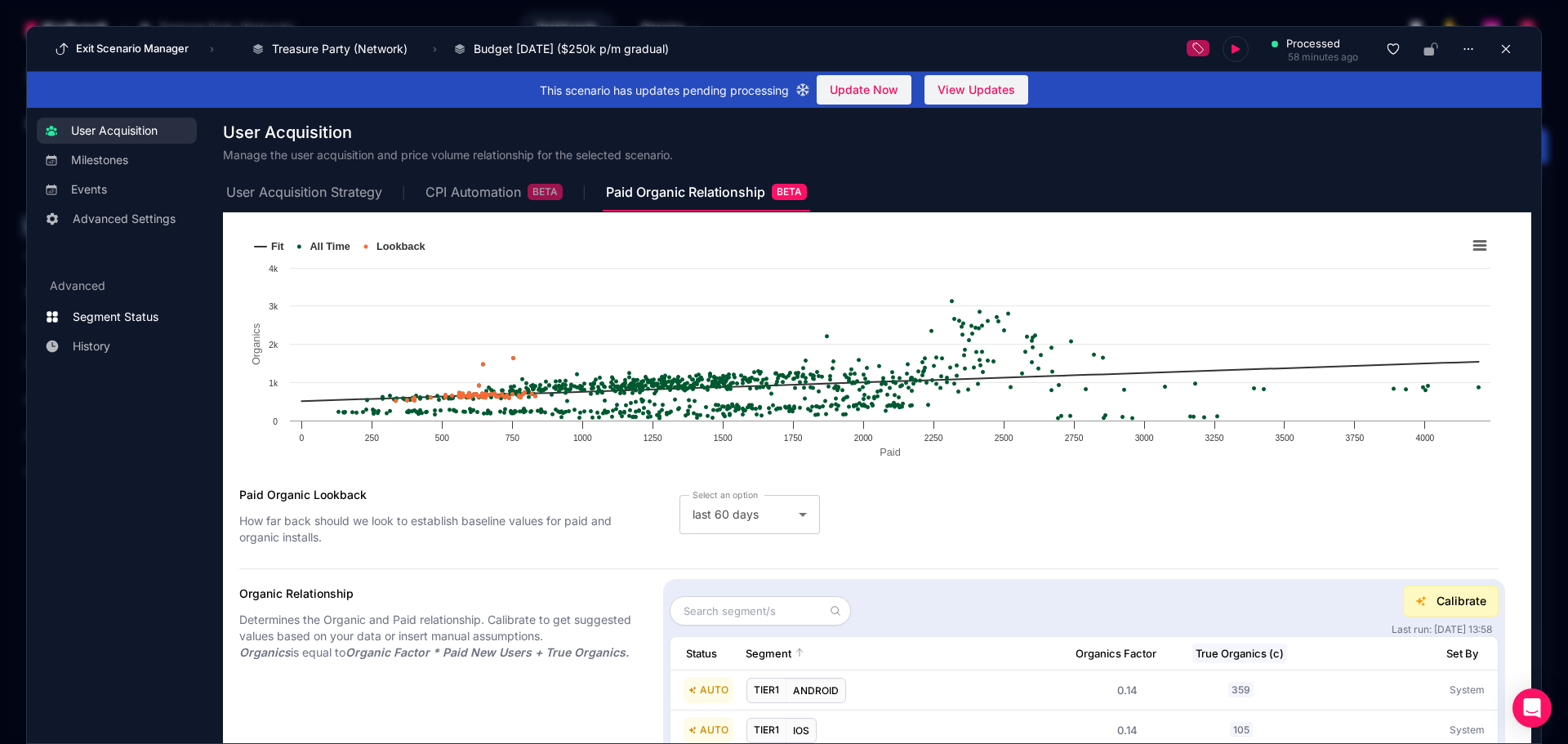
click at [121, 324] on span "Segment Status" at bounding box center [116, 317] width 86 height 16
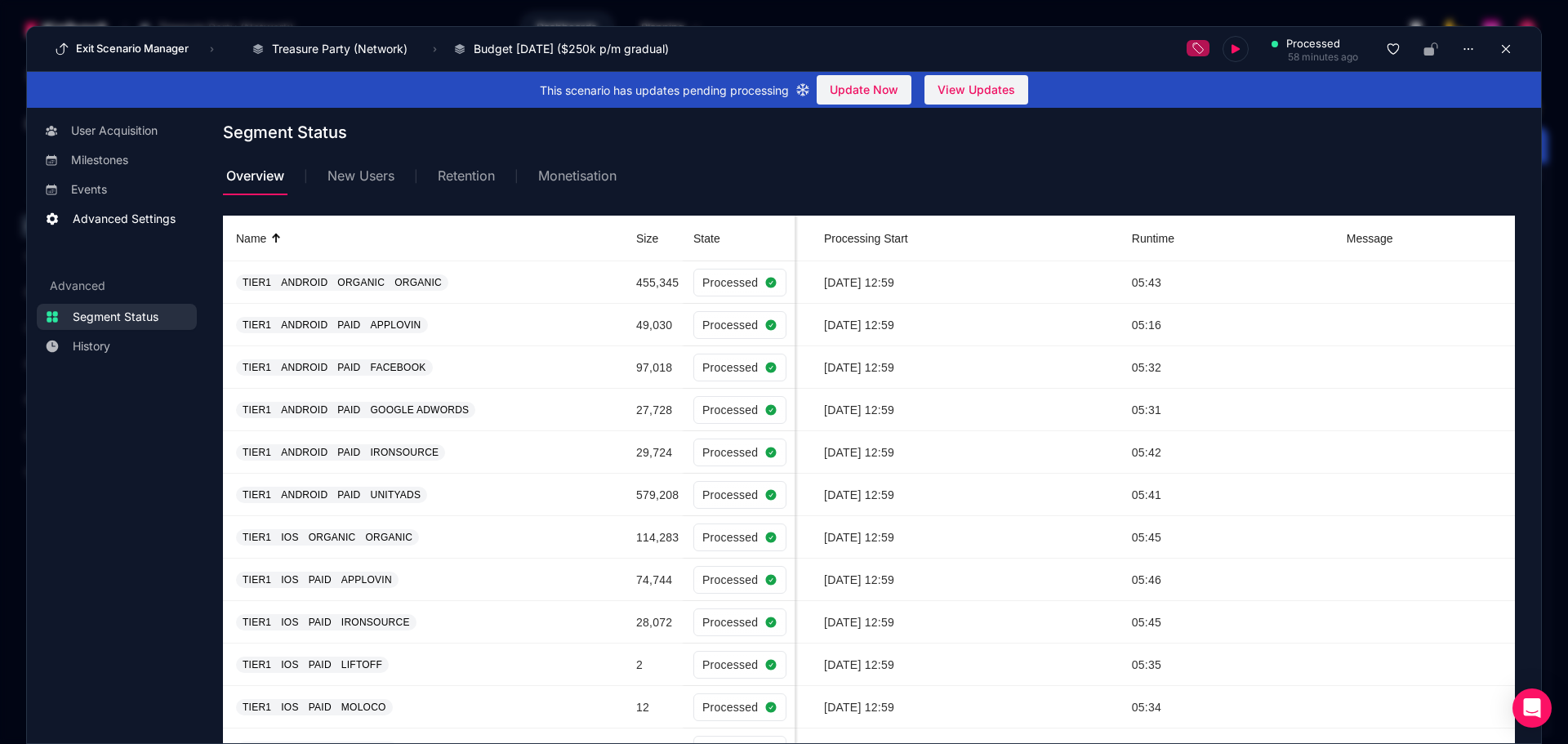
click at [122, 221] on span "Advanced Settings" at bounding box center [124, 219] width 103 height 16
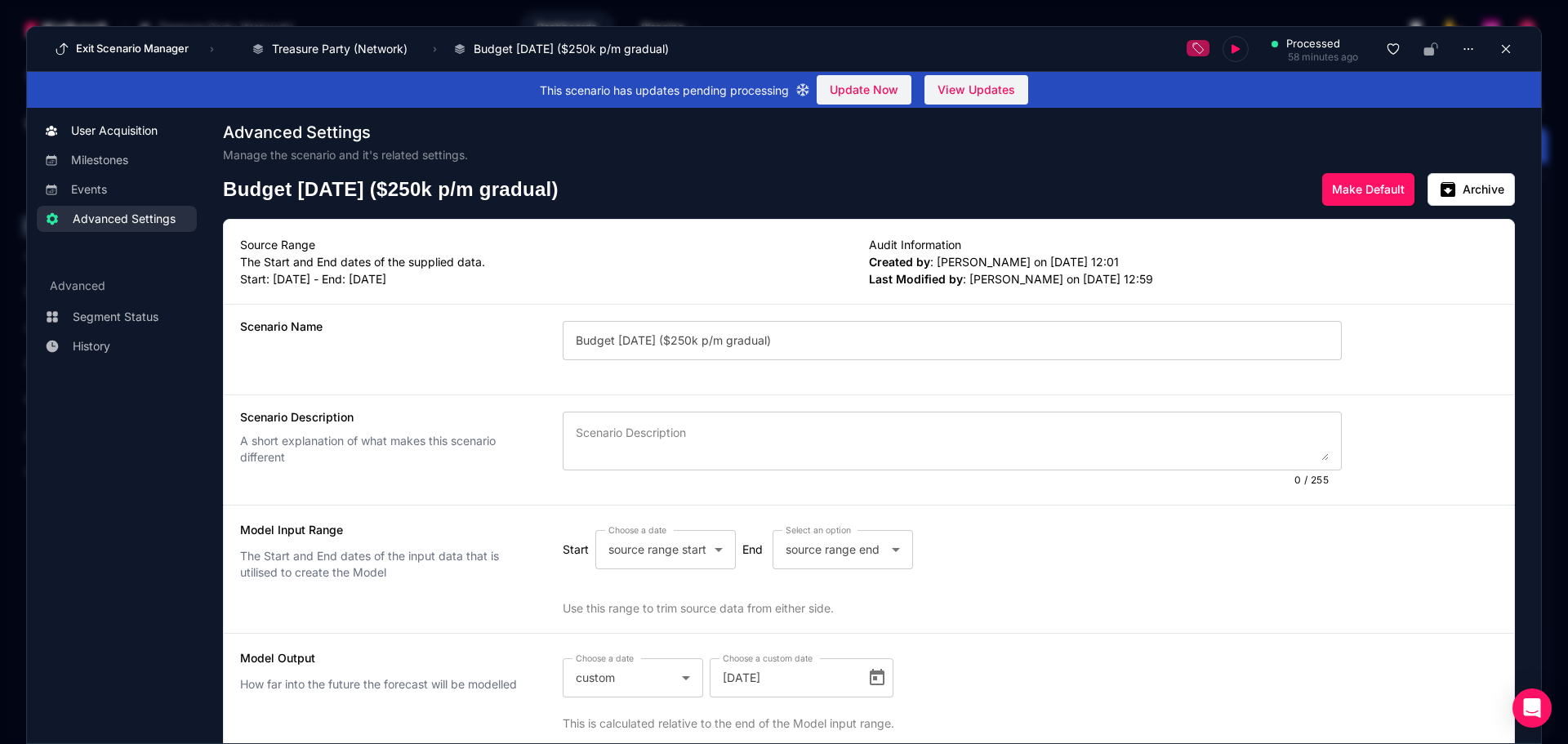
click at [128, 136] on span "User Acquisition" at bounding box center [114, 131] width 87 height 16
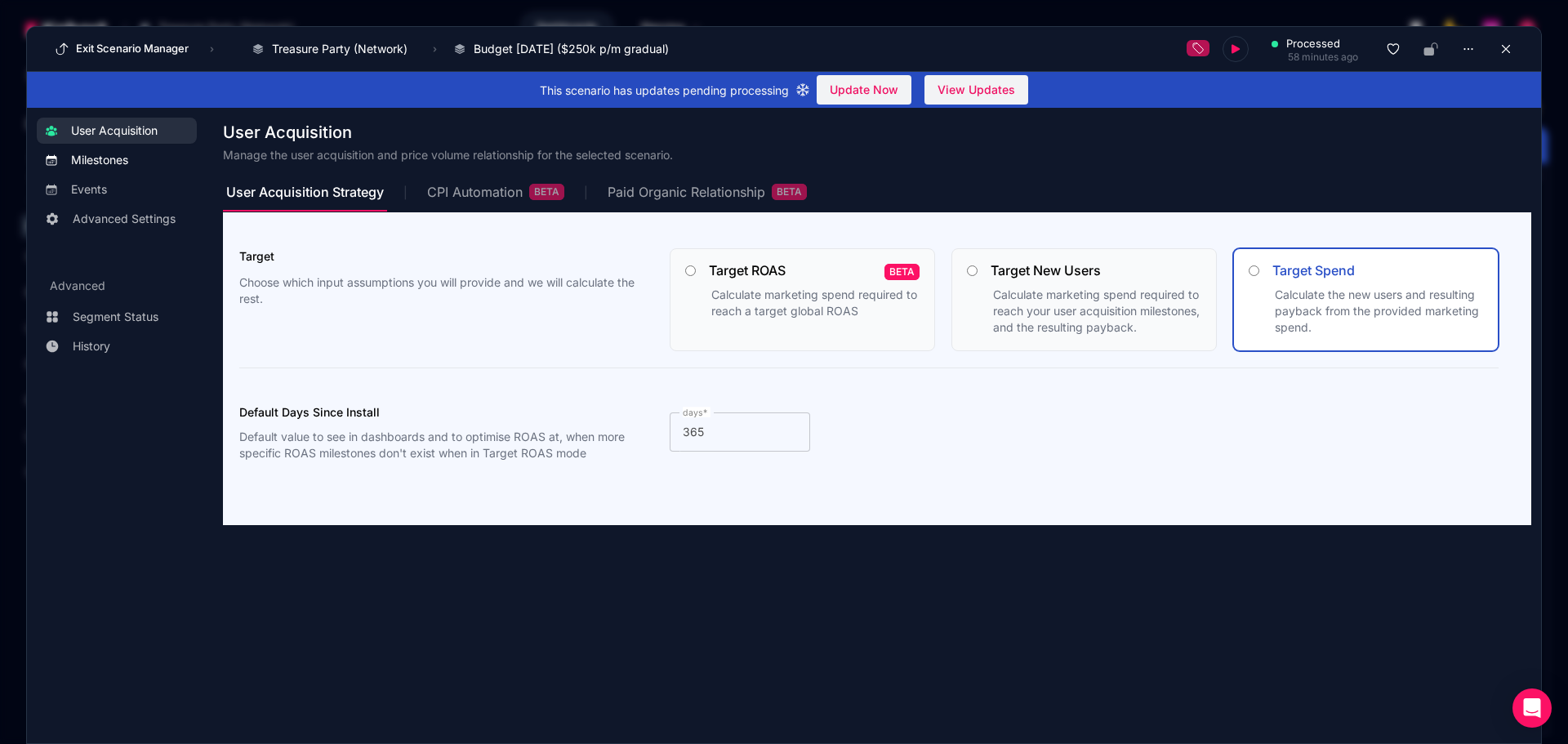
click at [128, 163] on span "Milestones" at bounding box center [99, 160] width 57 height 16
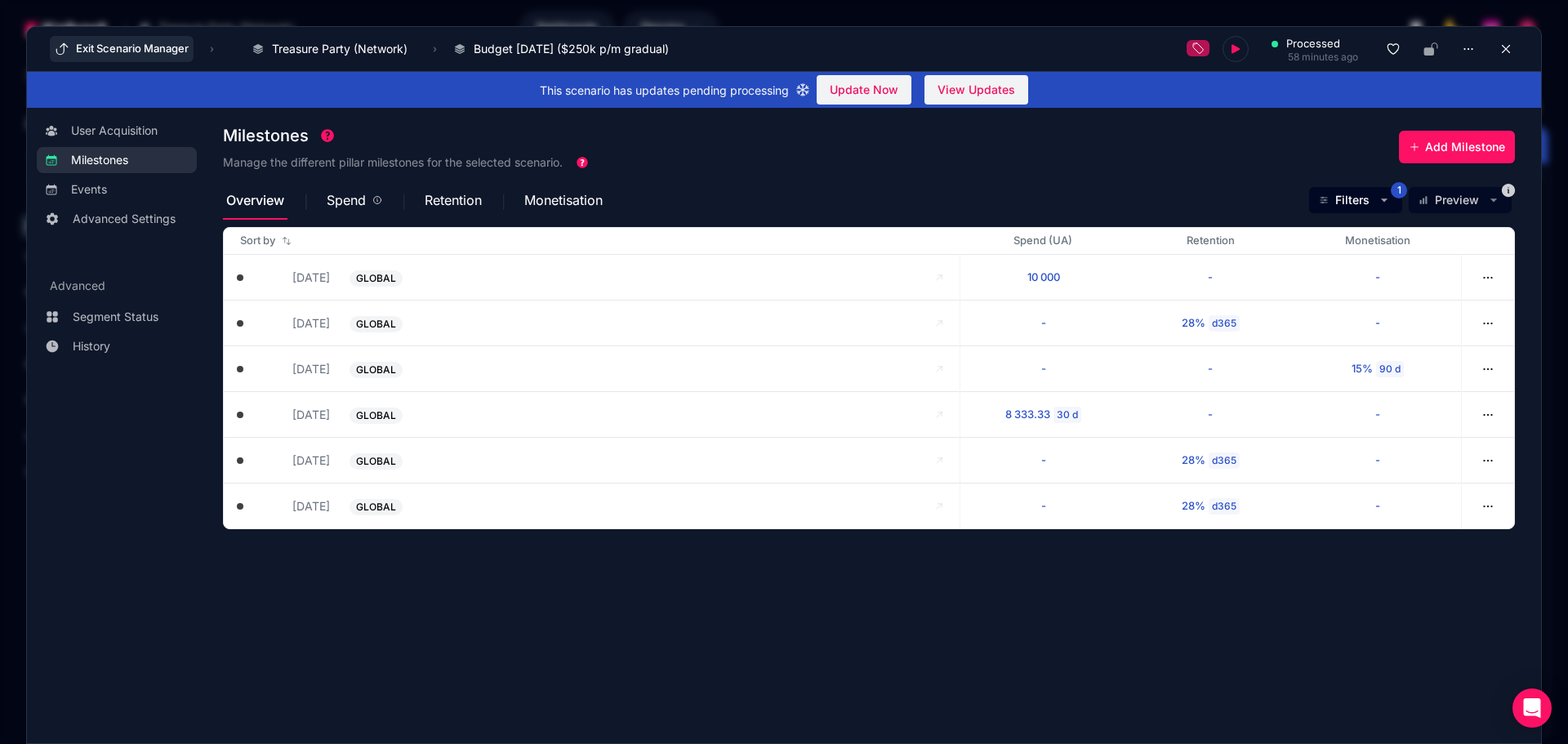
click at [110, 55] on button "Exit Scenario Manager" at bounding box center [122, 49] width 144 height 26
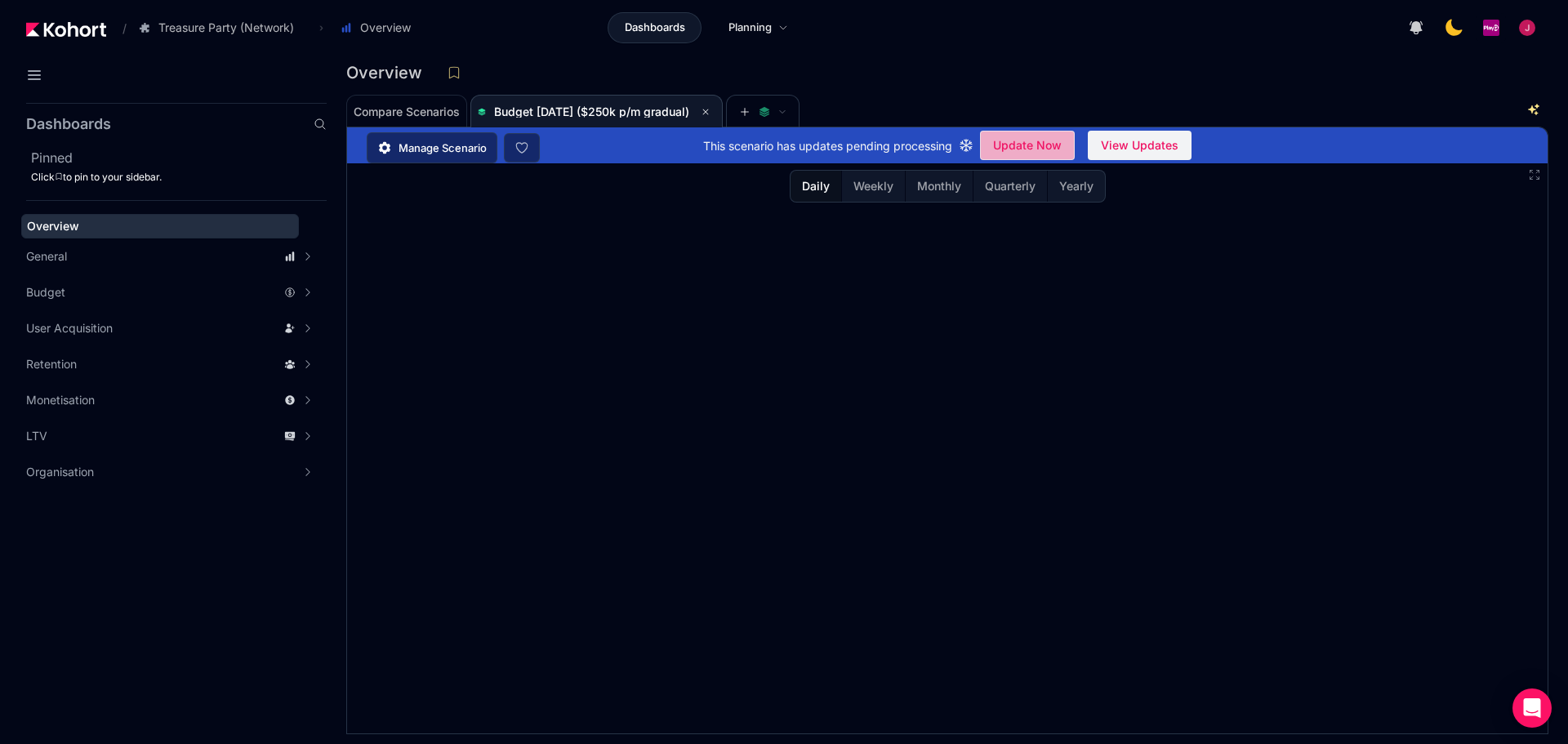
click at [1018, 151] on span "Update Now" at bounding box center [1027, 145] width 69 height 25
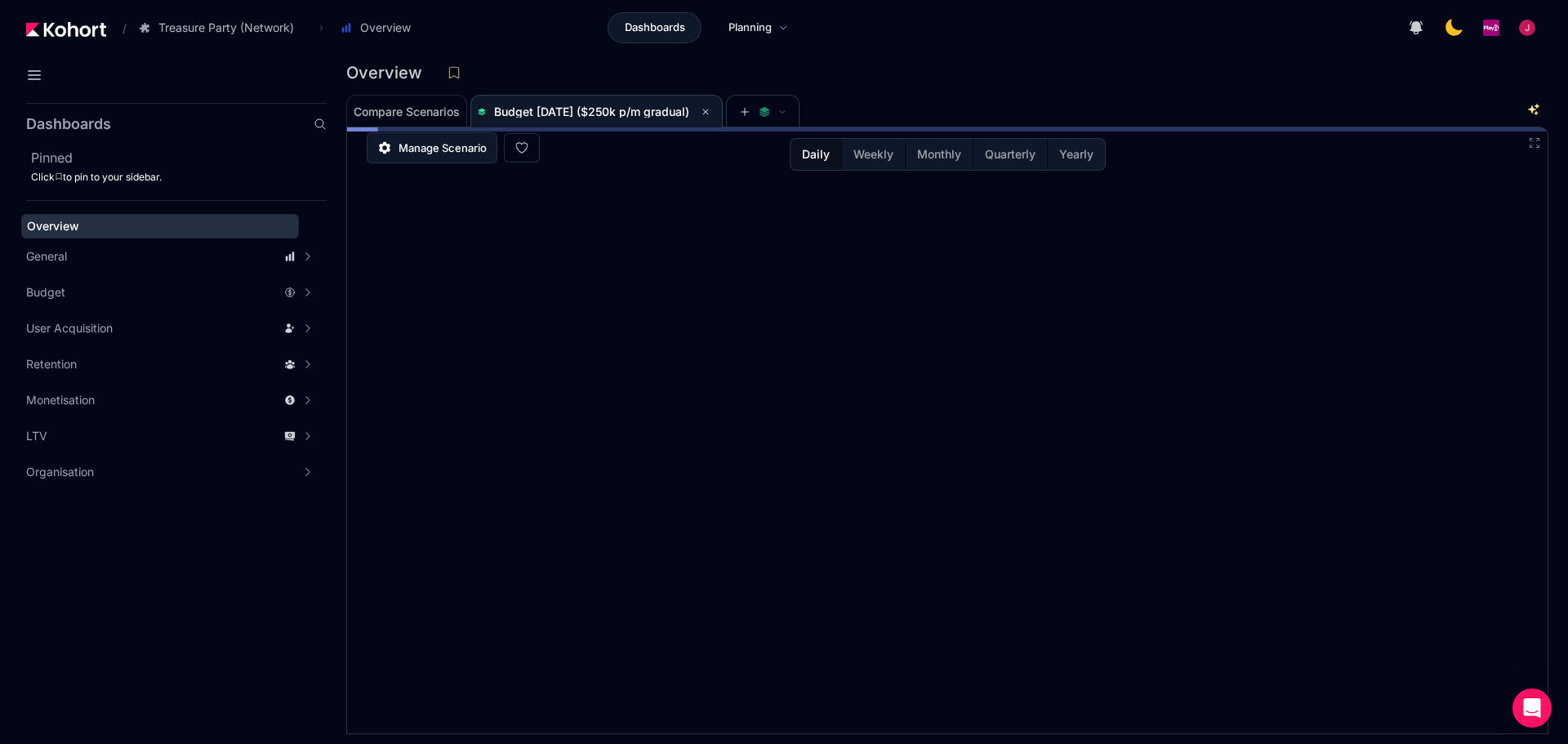
click at [430, 156] on link "Manage Scenario" at bounding box center [431, 148] width 131 height 31
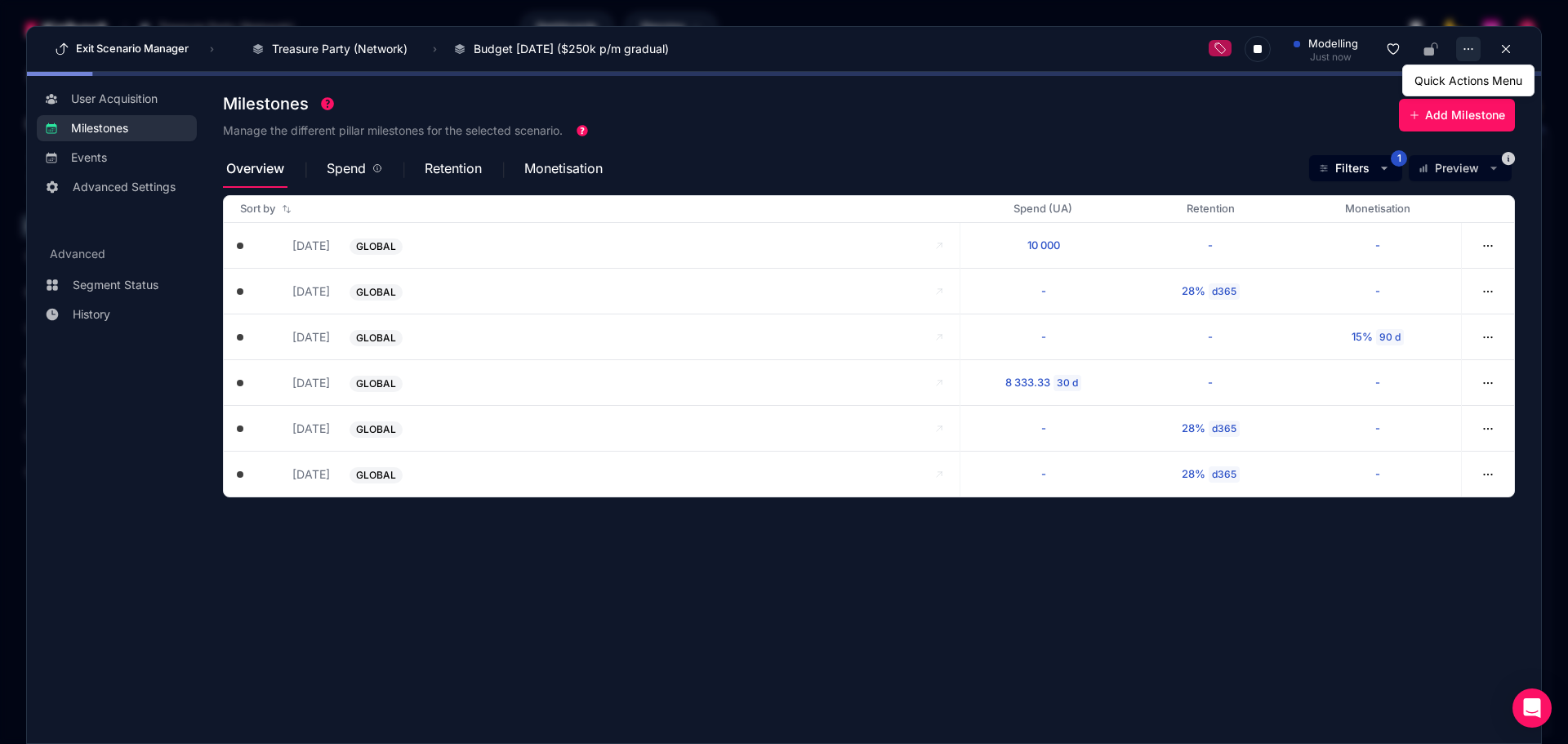
click at [1254, 48] on icon "button" at bounding box center [1468, 49] width 15 height 15
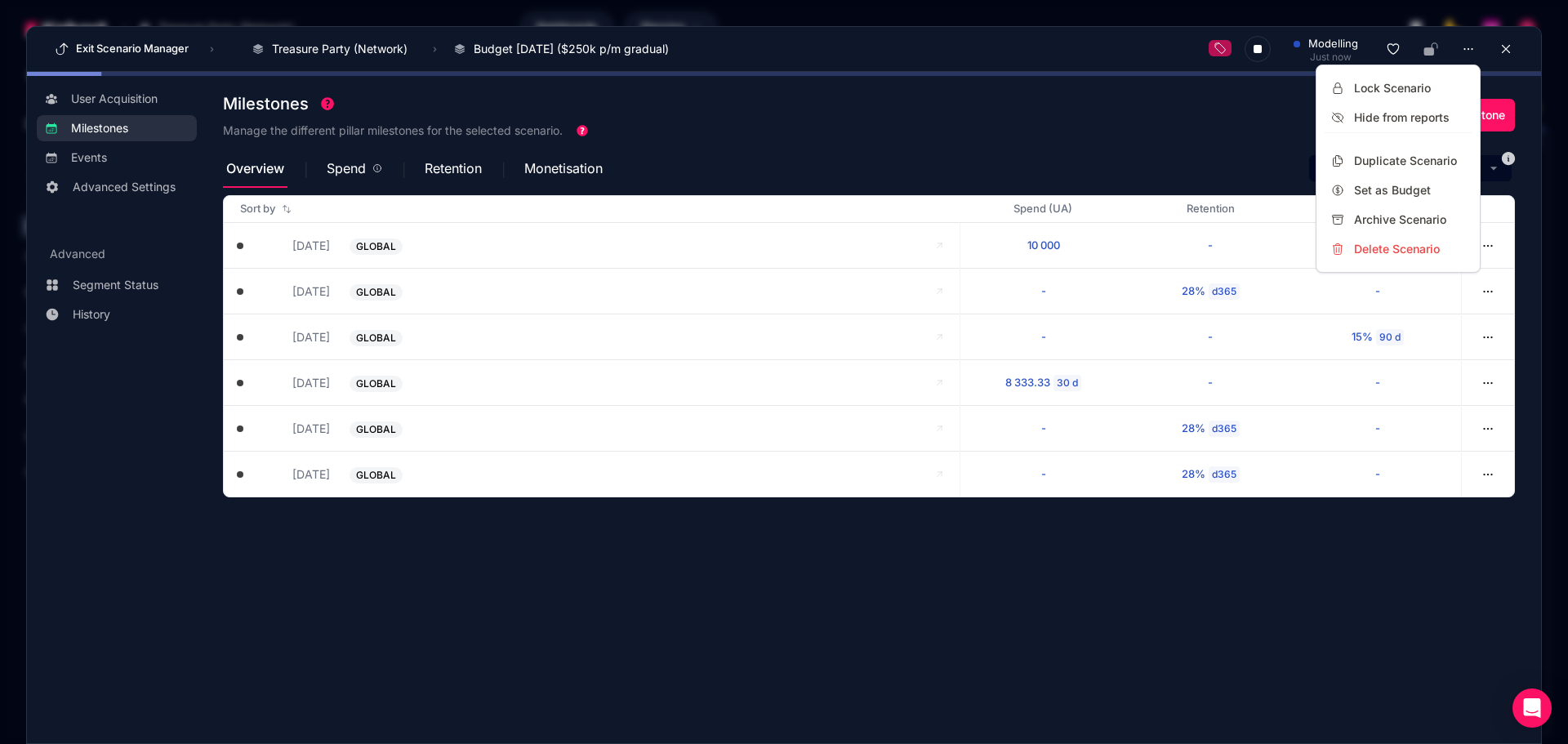
click at [1222, 124] on div at bounding box center [784, 372] width 1568 height 744
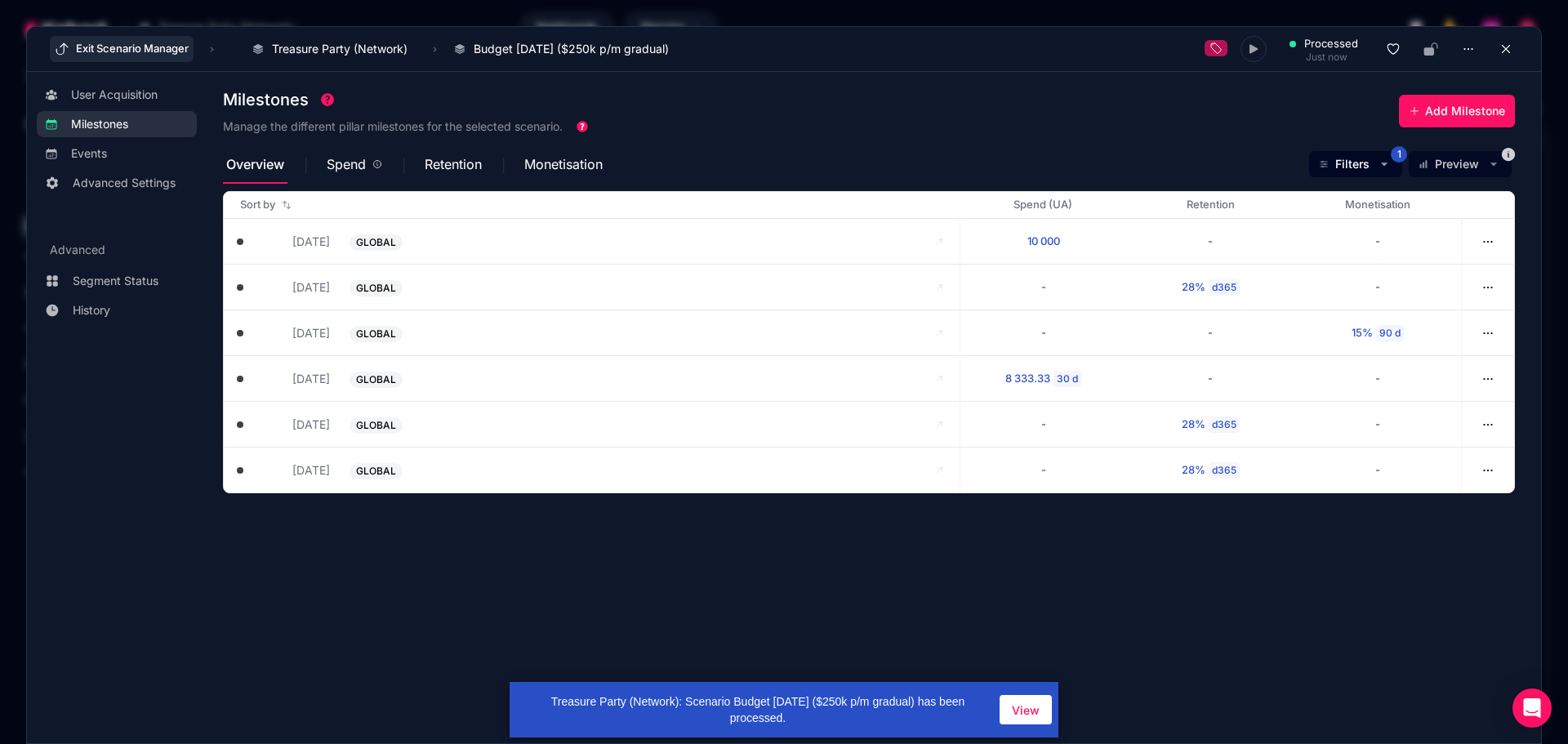
click at [109, 47] on button "Exit Scenario Manager" at bounding box center [122, 49] width 144 height 26
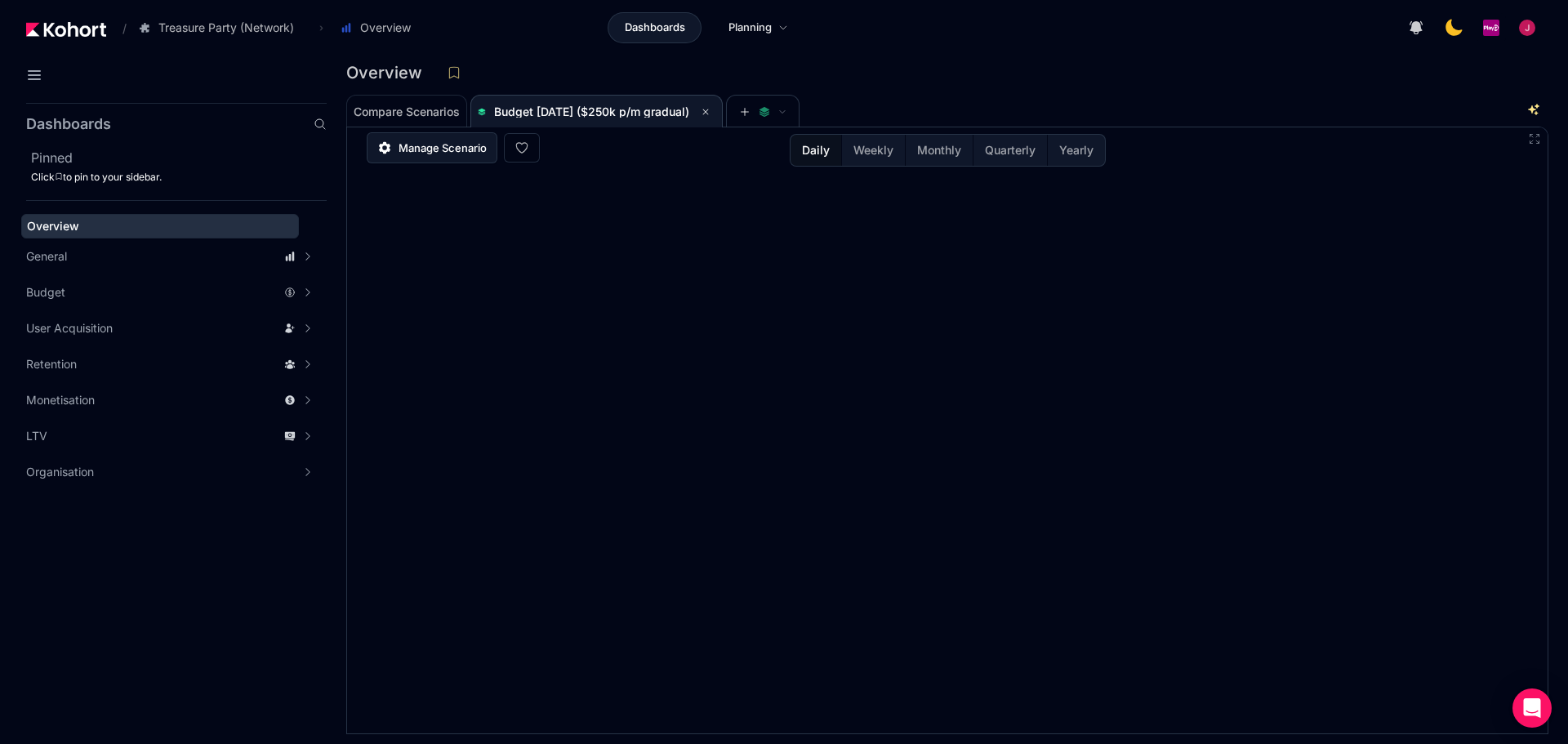
click at [411, 152] on span "Manage Scenario" at bounding box center [442, 148] width 88 height 16
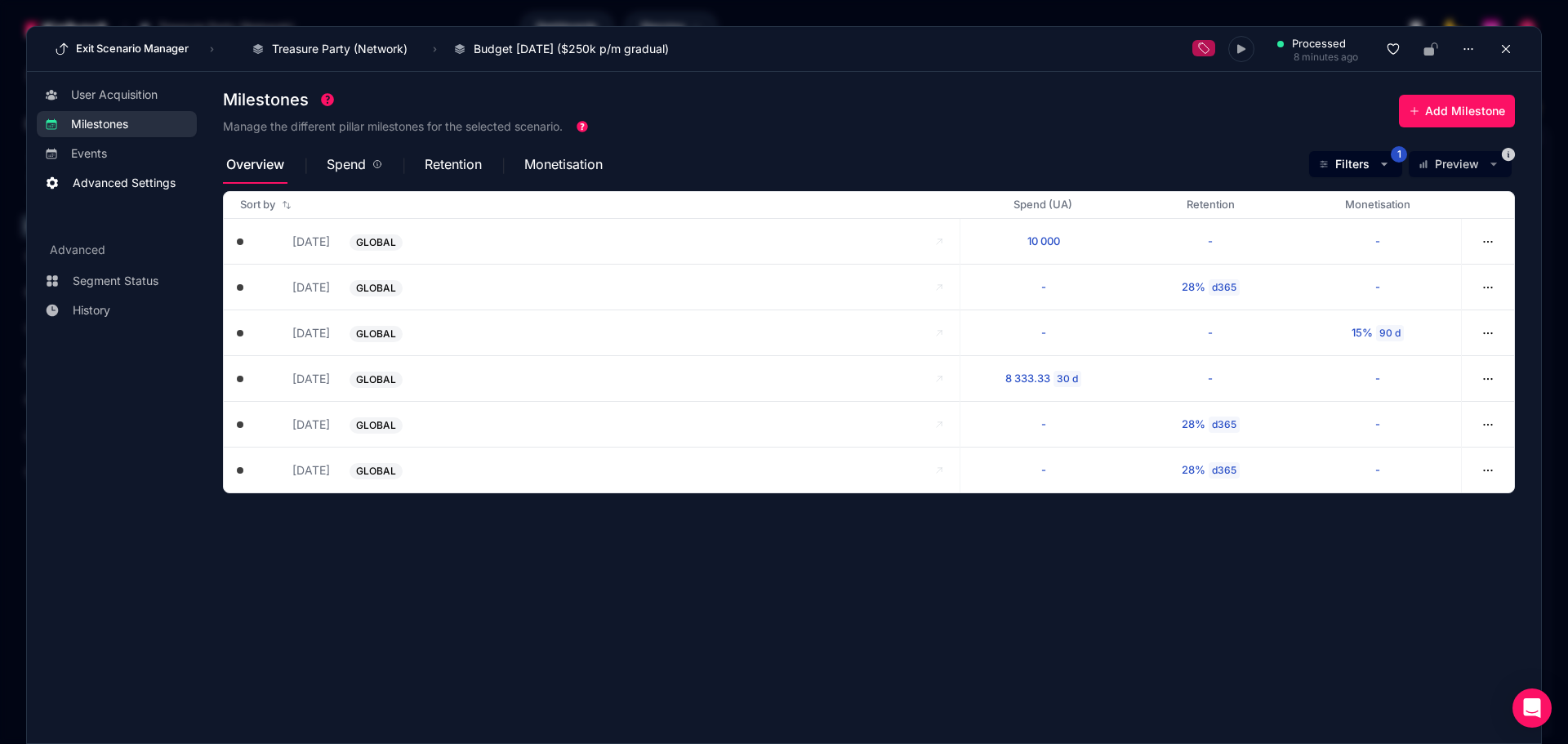
click at [132, 184] on span "Advanced Settings" at bounding box center [124, 183] width 103 height 16
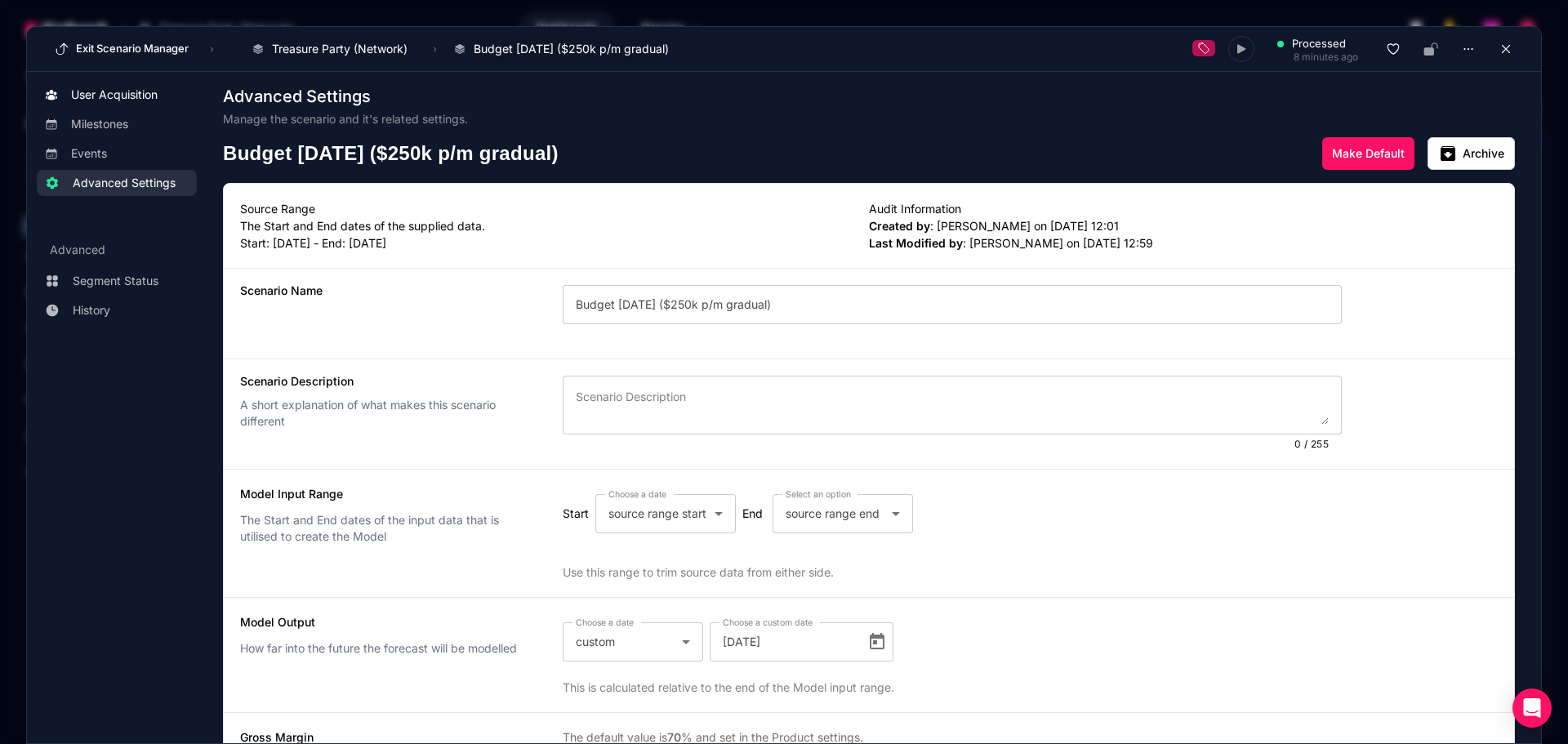
click at [164, 99] on span "User Acquisition" at bounding box center [130, 95] width 118 height 16
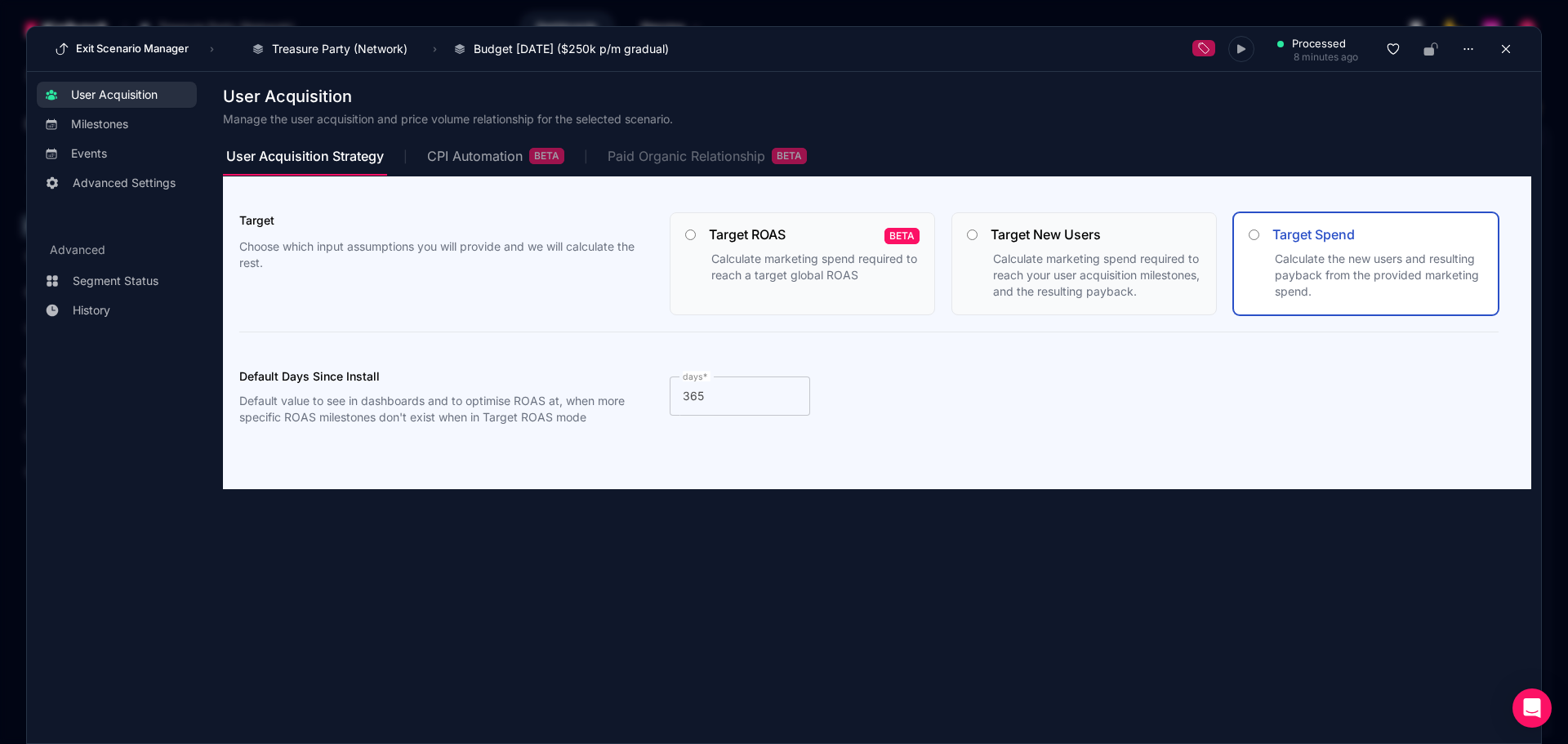
click at [694, 157] on div "Paid Organic Relationship BETA" at bounding box center [708, 156] width 200 height 16
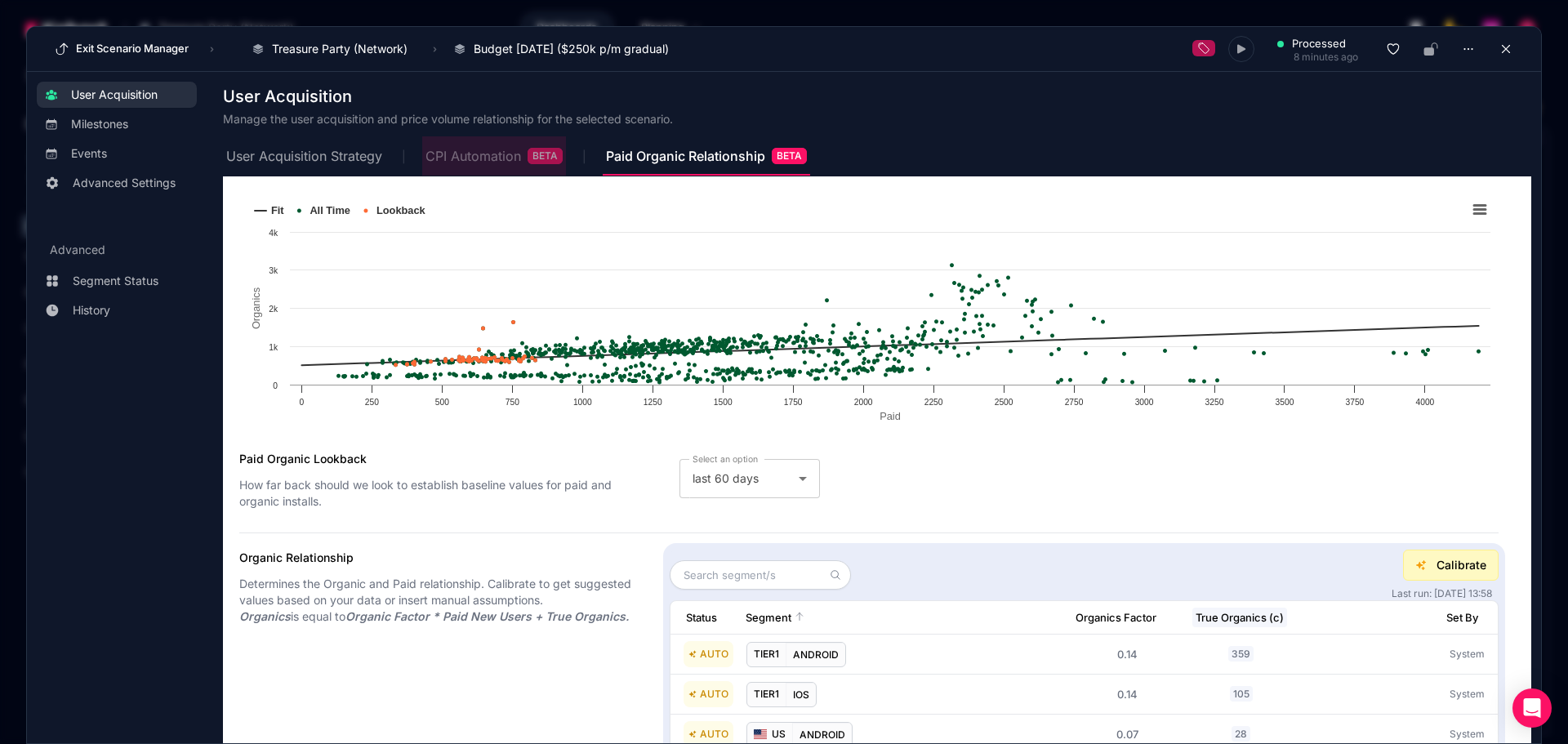
click at [523, 154] on div "CPI Automation BETA" at bounding box center [493, 156] width 137 height 16
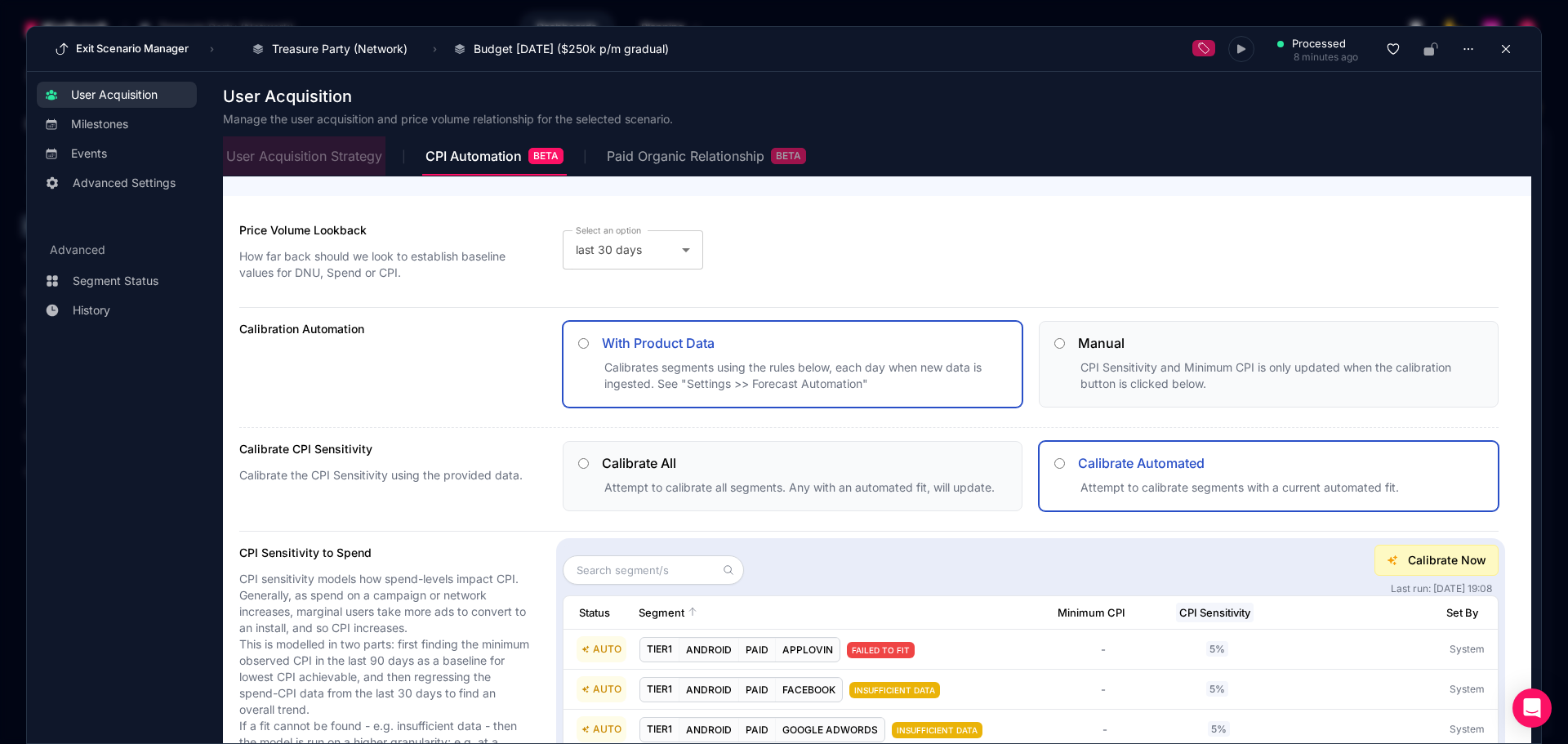
click at [313, 155] on span "User Acquisition Strategy" at bounding box center [304, 156] width 156 height 13
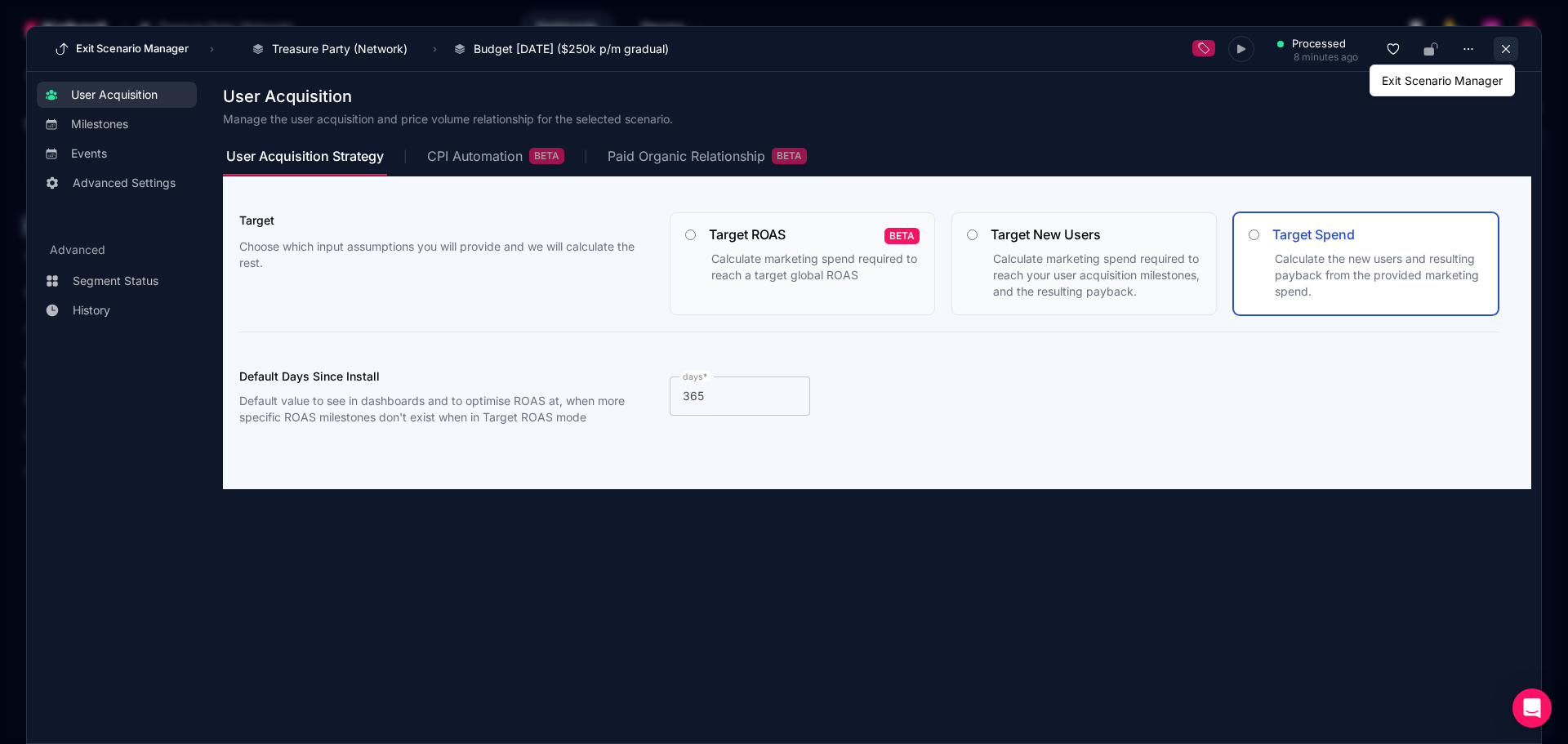
click at [1254, 48] on icon at bounding box center [1505, 49] width 15 height 15
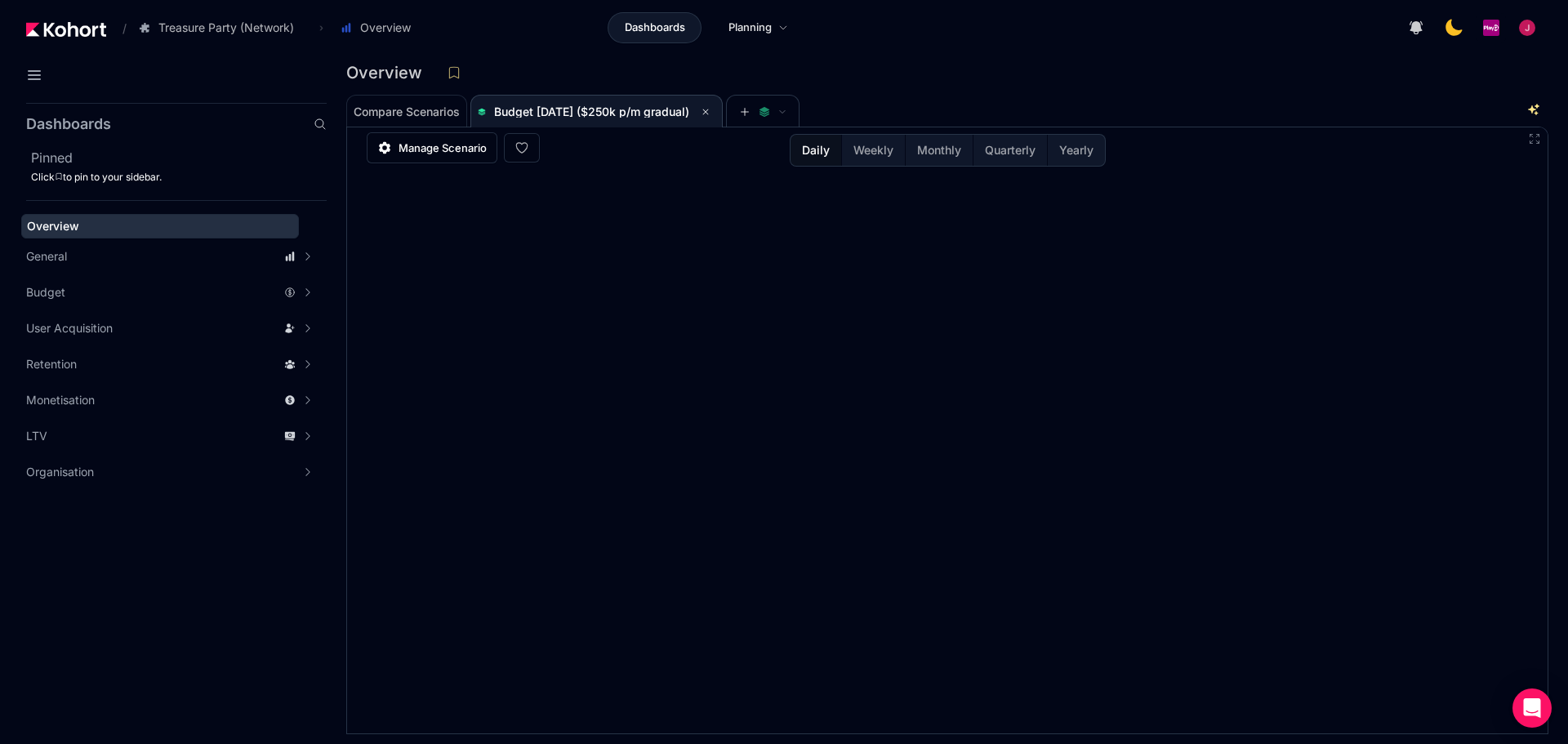
click at [1051, 87] on div "Overview" at bounding box center [947, 78] width 1202 height 34
click at [696, 114] on div "Budget [DATE] ($250k p/m gradual)" at bounding box center [587, 111] width 218 height 11
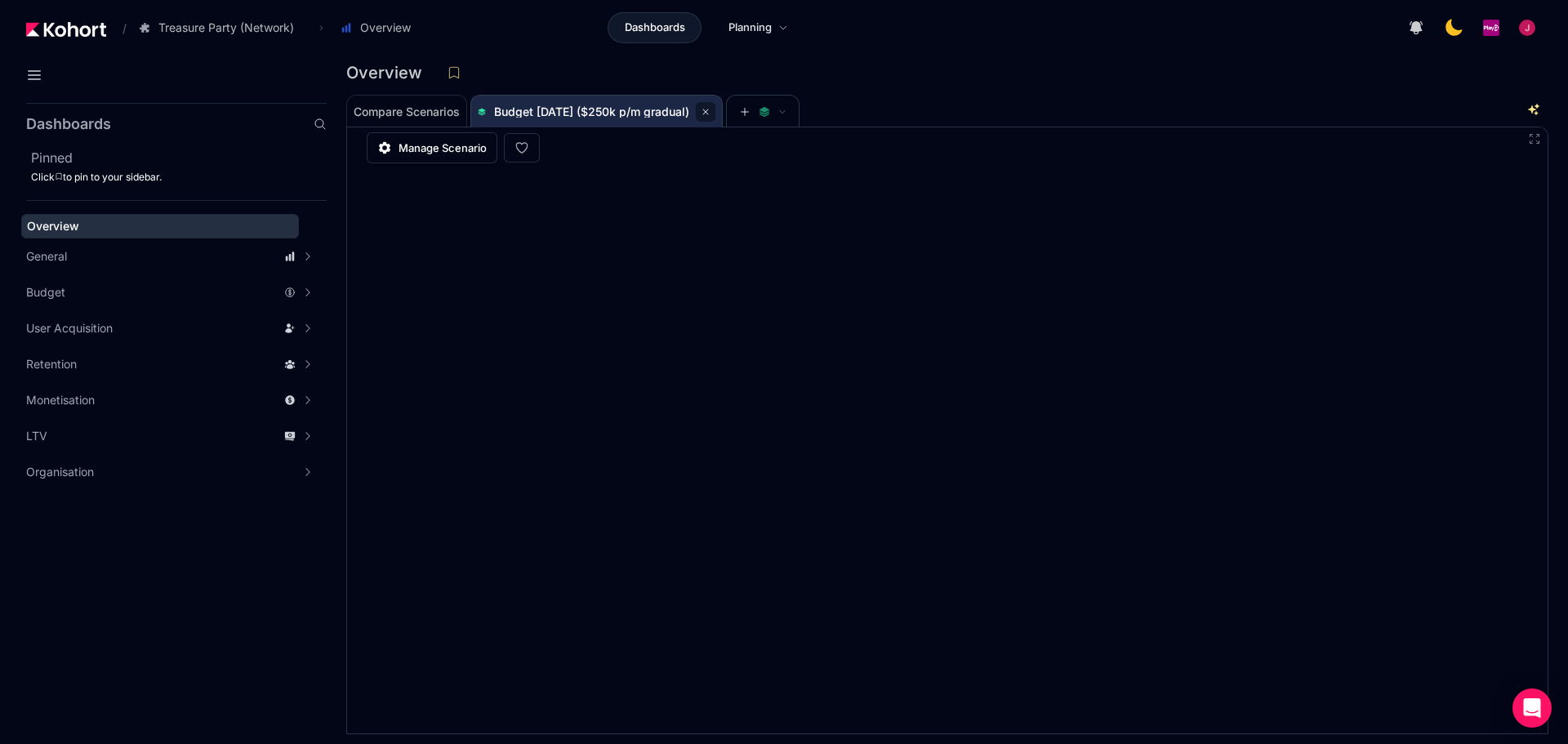
click at [716, 107] on button at bounding box center [706, 112] width 20 height 20
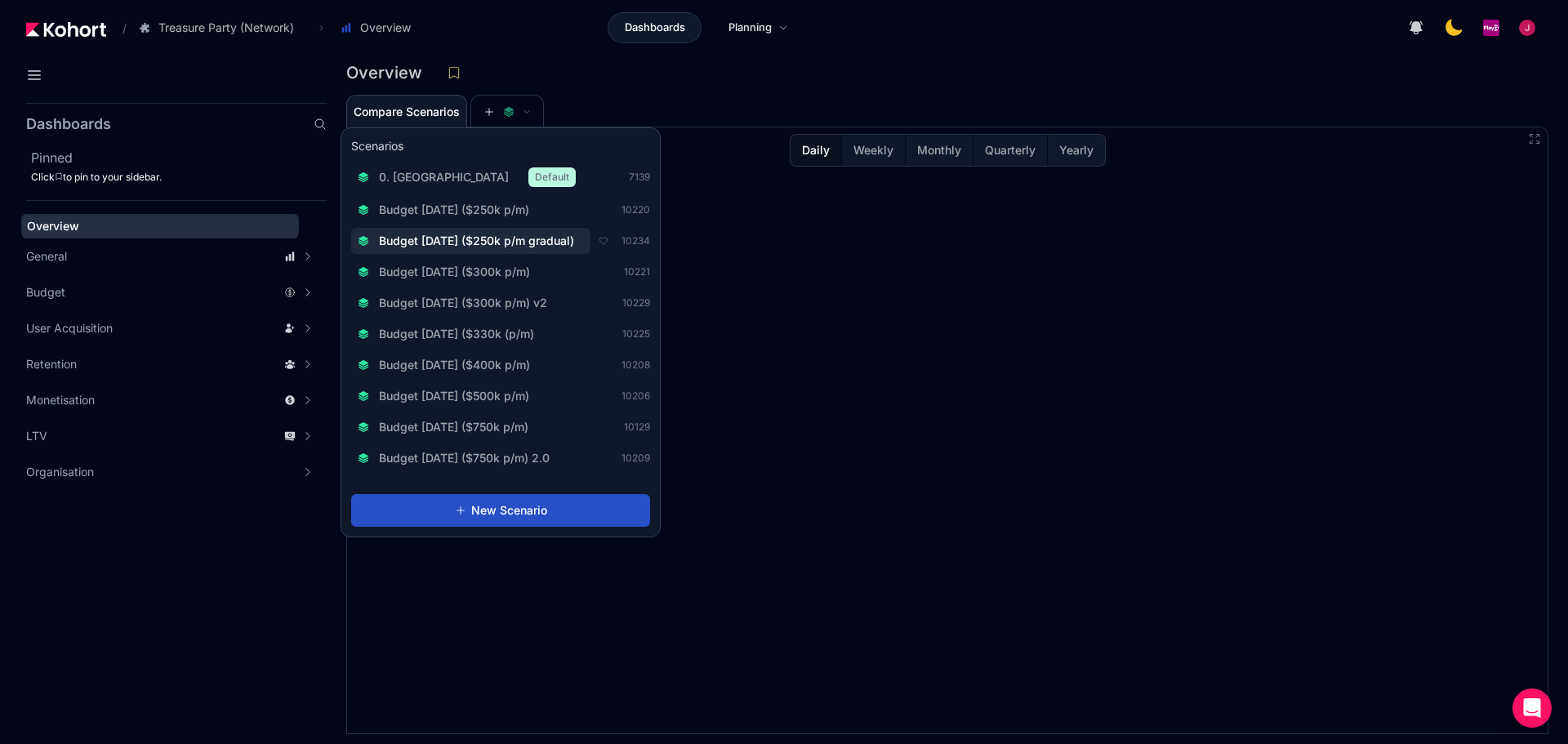
click at [502, 241] on span "Budget [DATE] ($250k p/m gradual)" at bounding box center [477, 241] width 196 height 16
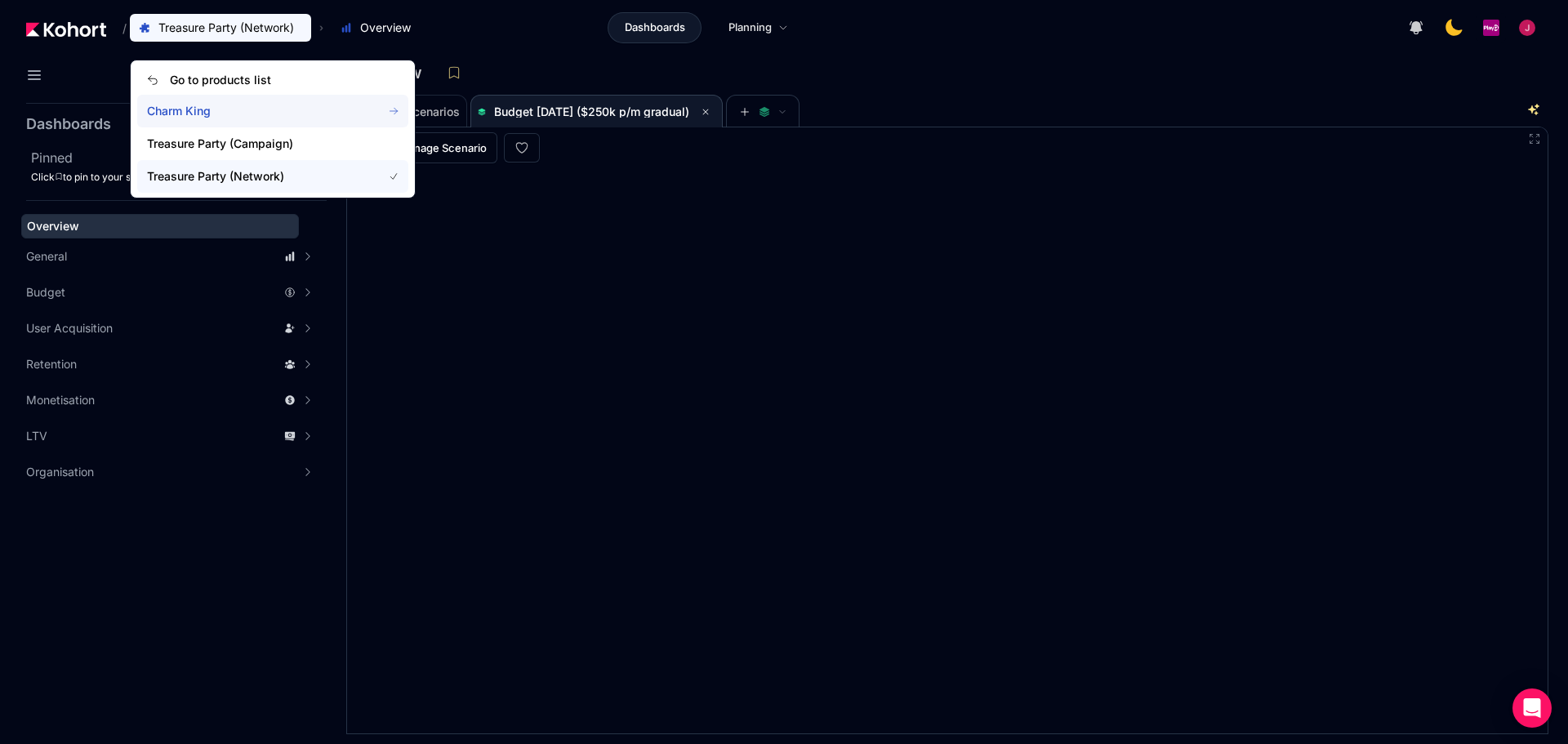
click at [182, 110] on span "Charm King" at bounding box center [255, 111] width 216 height 16
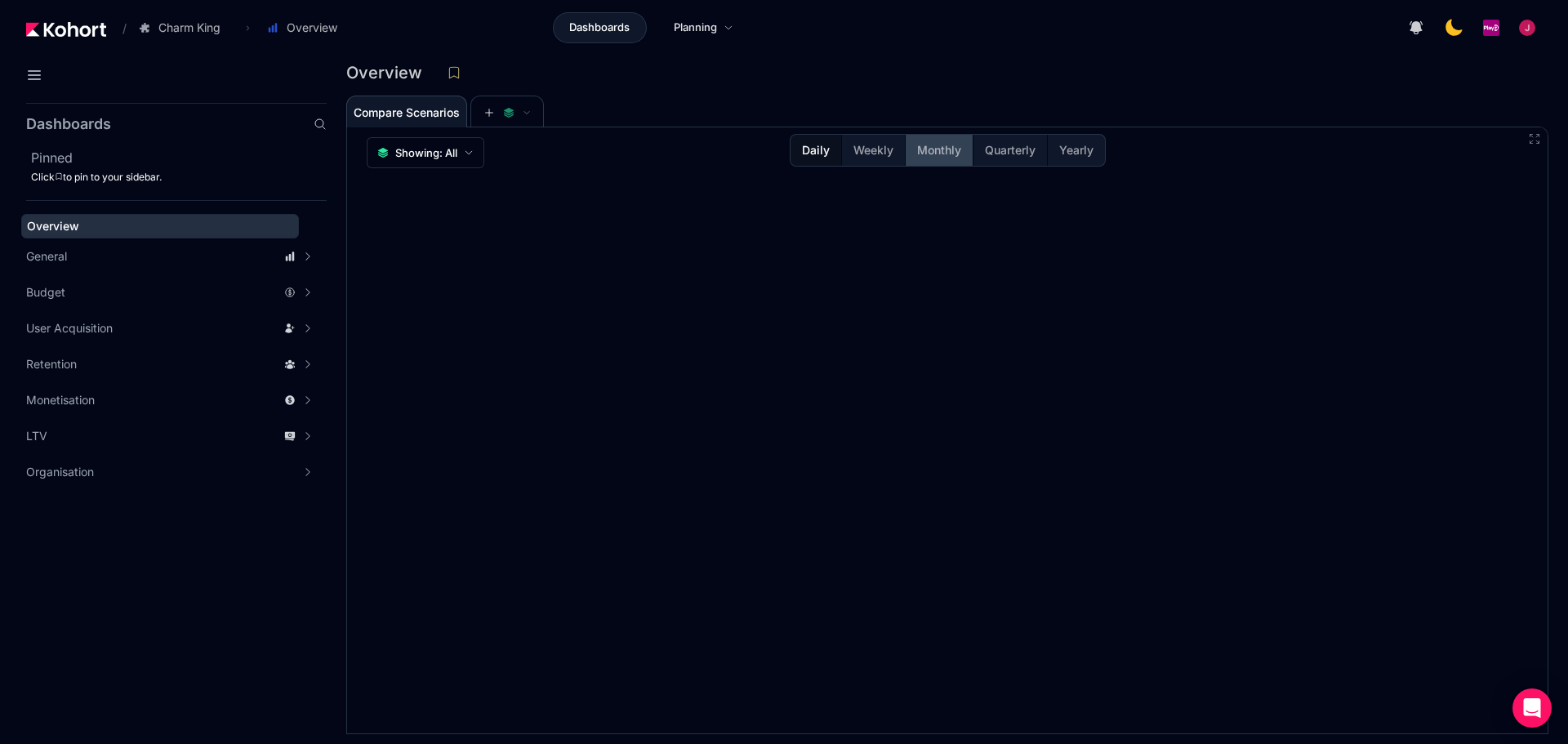
click at [925, 155] on span "Monthly" at bounding box center [939, 150] width 44 height 16
